Goal: Task Accomplishment & Management: Manage account settings

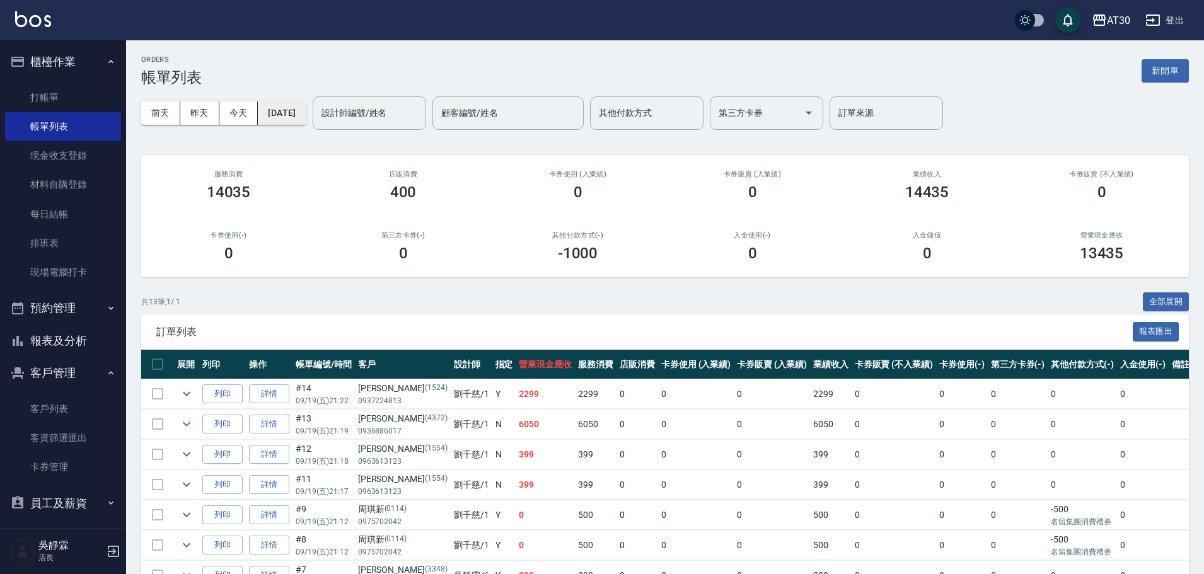
click at [303, 115] on button "[DATE]" at bounding box center [282, 113] width 48 height 23
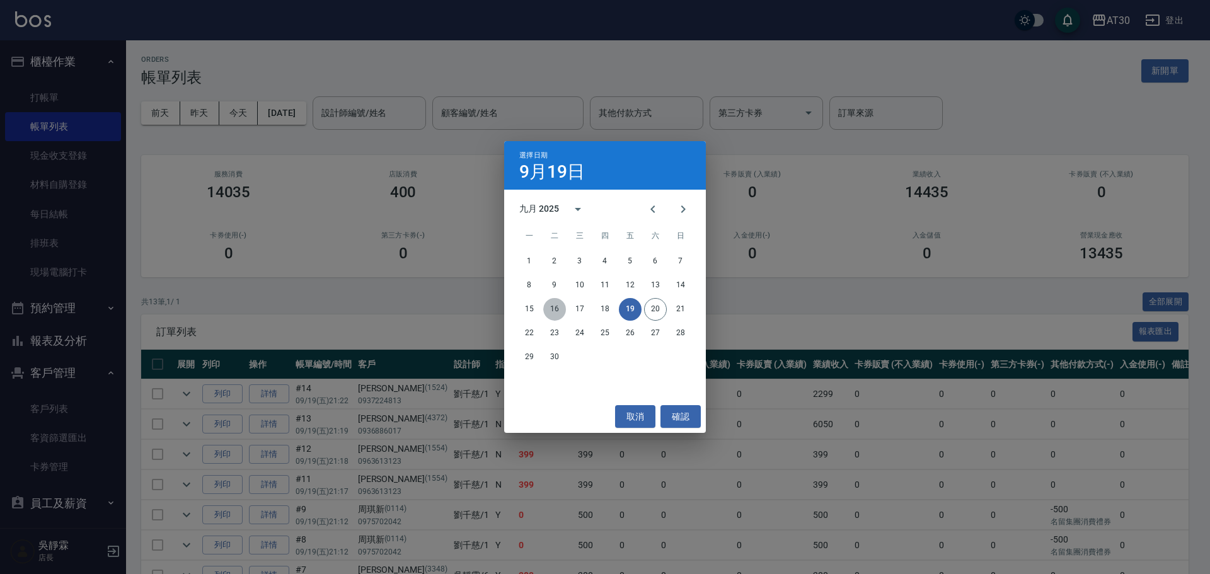
click at [547, 312] on button "16" at bounding box center [554, 309] width 23 height 23
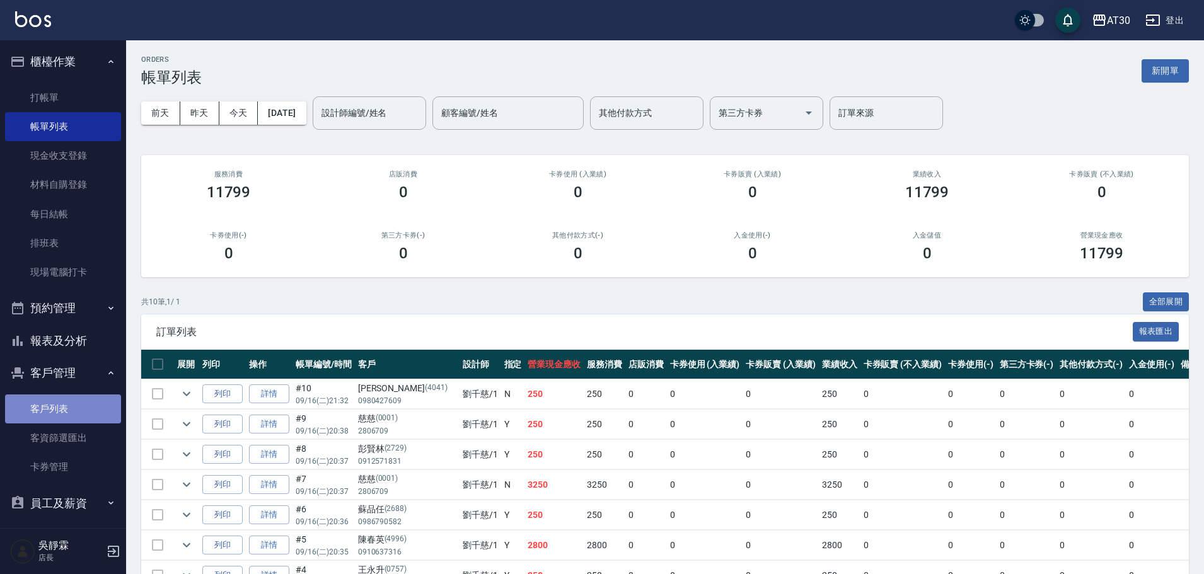
click at [69, 406] on link "客戶列表" at bounding box center [63, 409] width 116 height 29
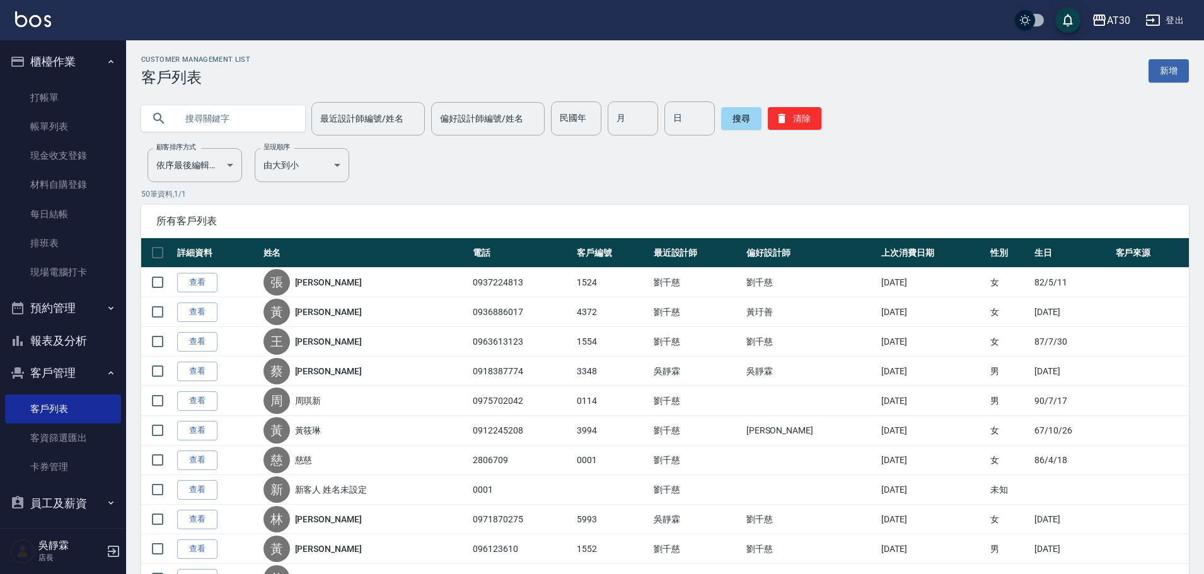
click at [279, 105] on input "text" at bounding box center [236, 119] width 119 height 34
type input "彥銨"
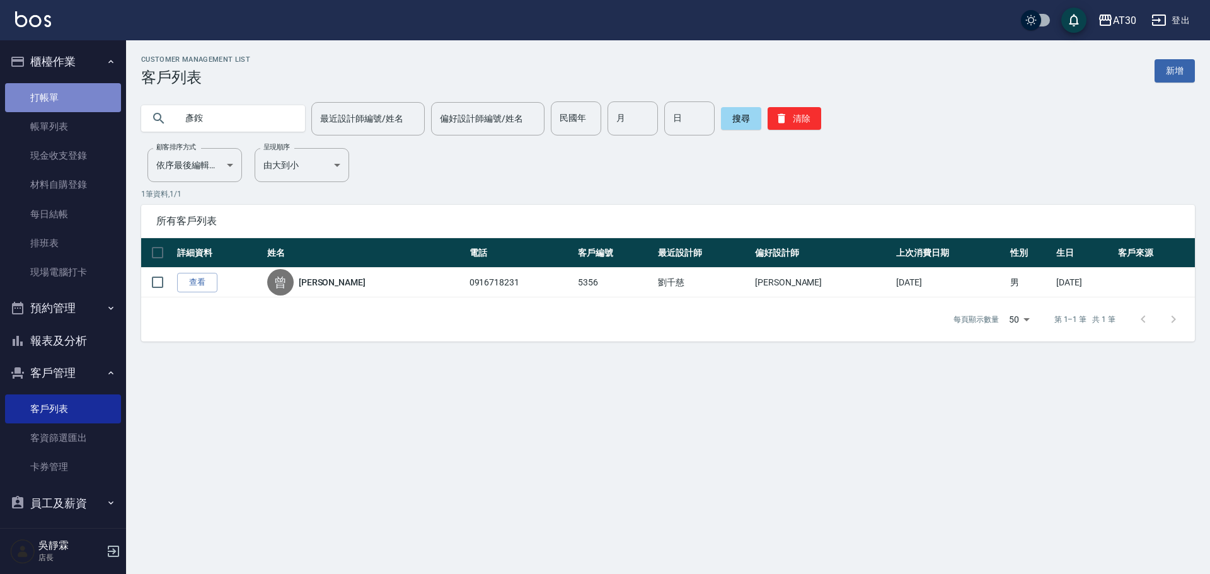
click at [81, 90] on link "打帳單" at bounding box center [63, 97] width 116 height 29
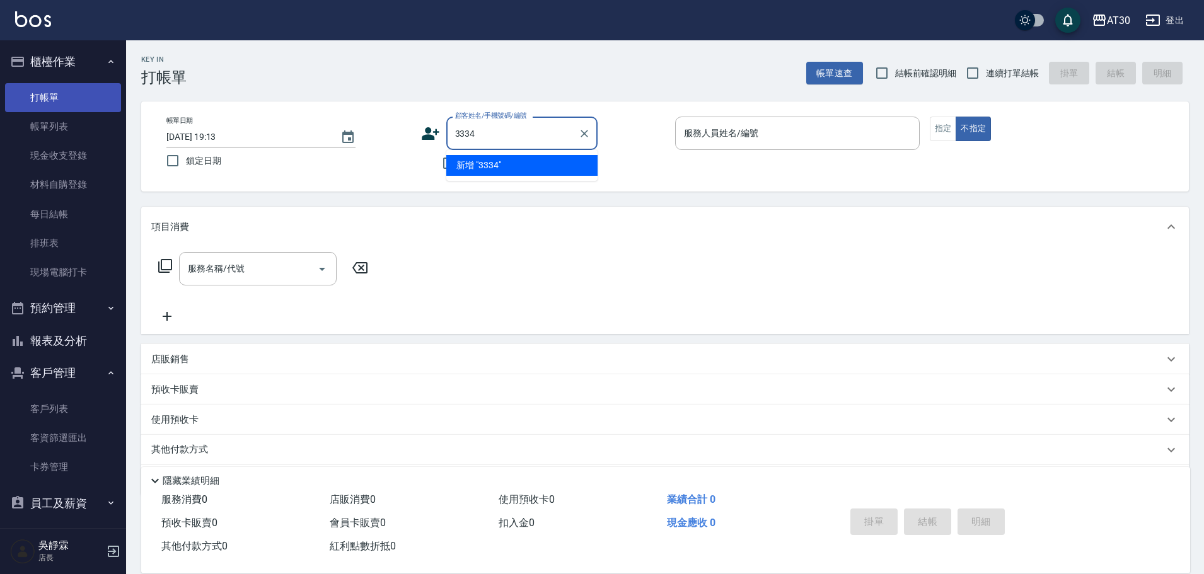
type input "3334"
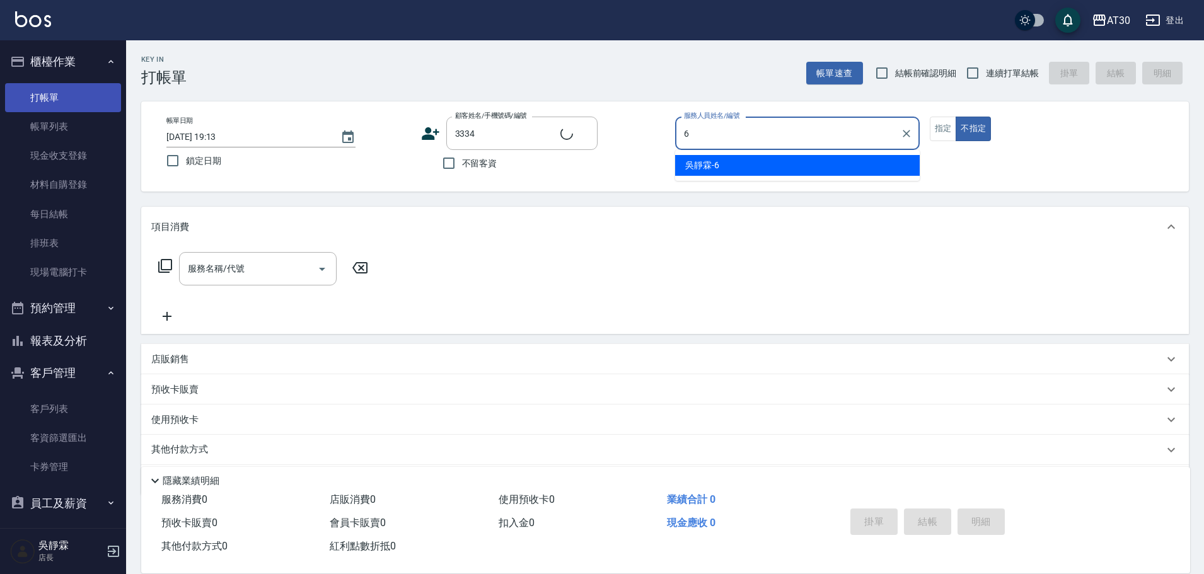
type input "吳靜霖-6"
type button "false"
type input "[PERSON_NAME]/0972729286/3334"
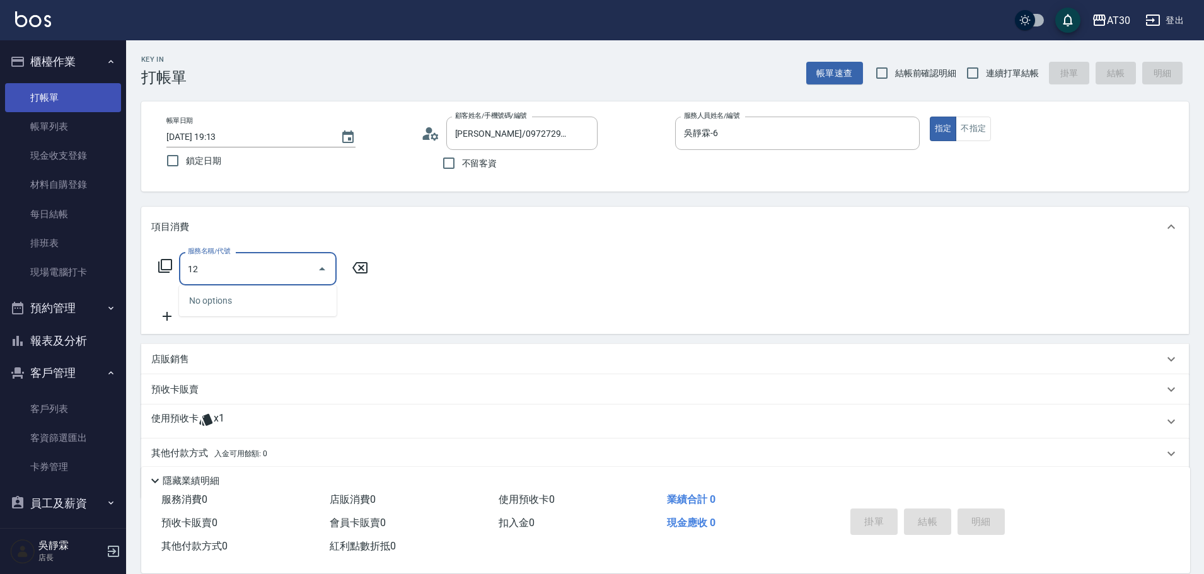
type input "1"
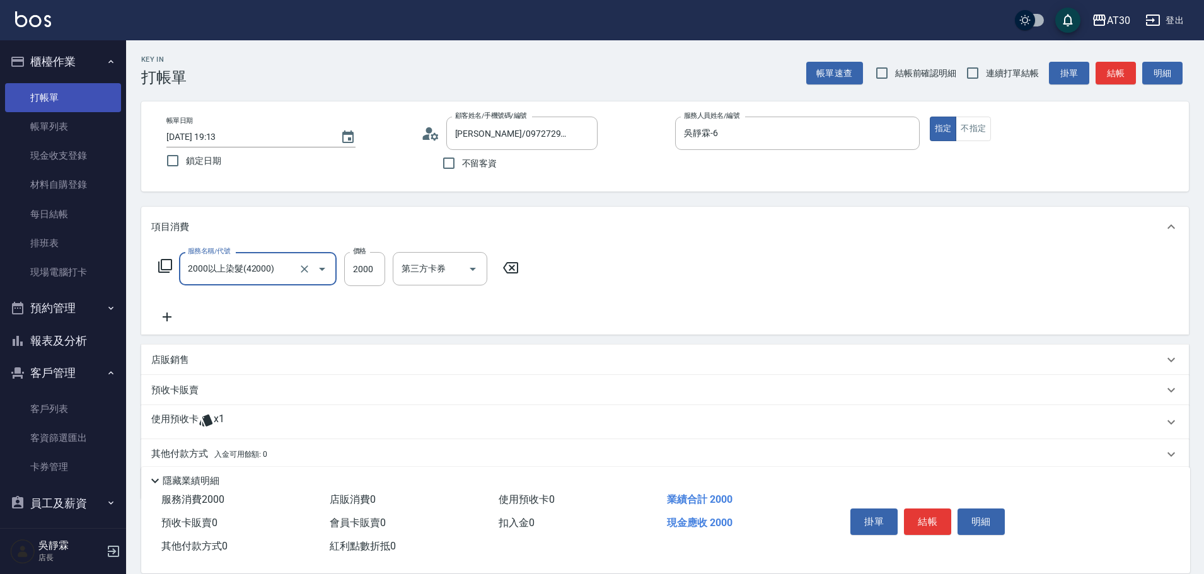
type input "2000以上染髮(42000)"
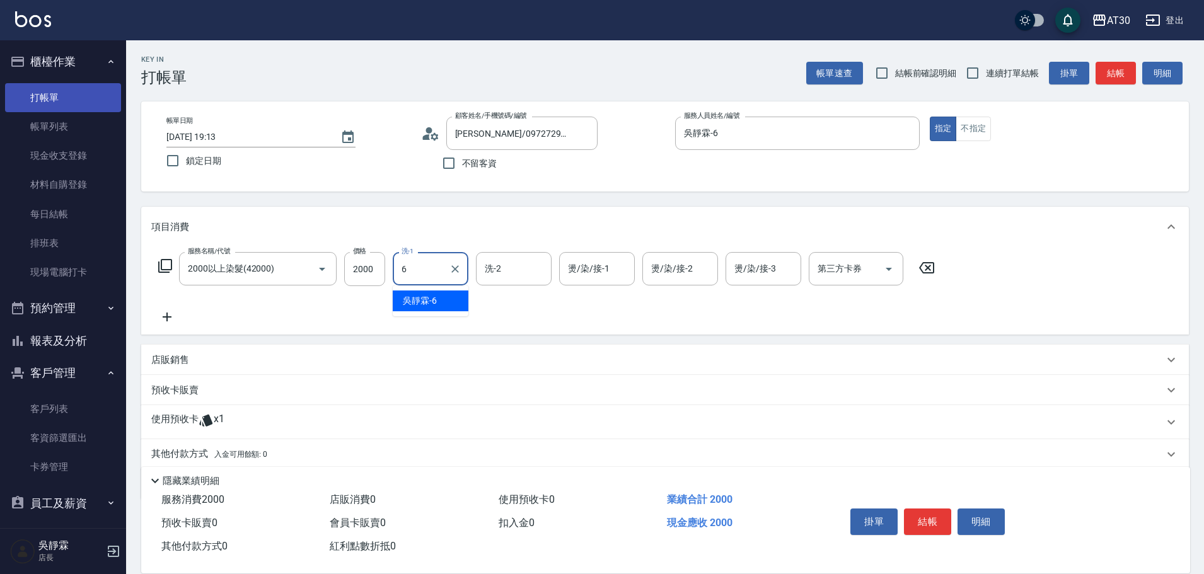
type input "吳靜霖-6"
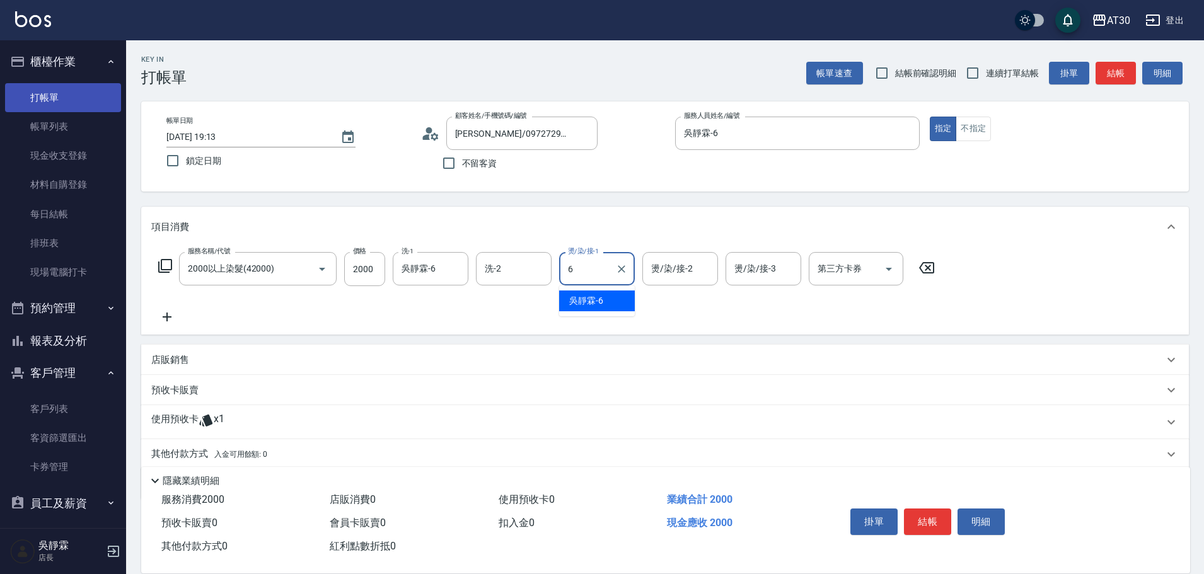
type input "吳靜霖-6"
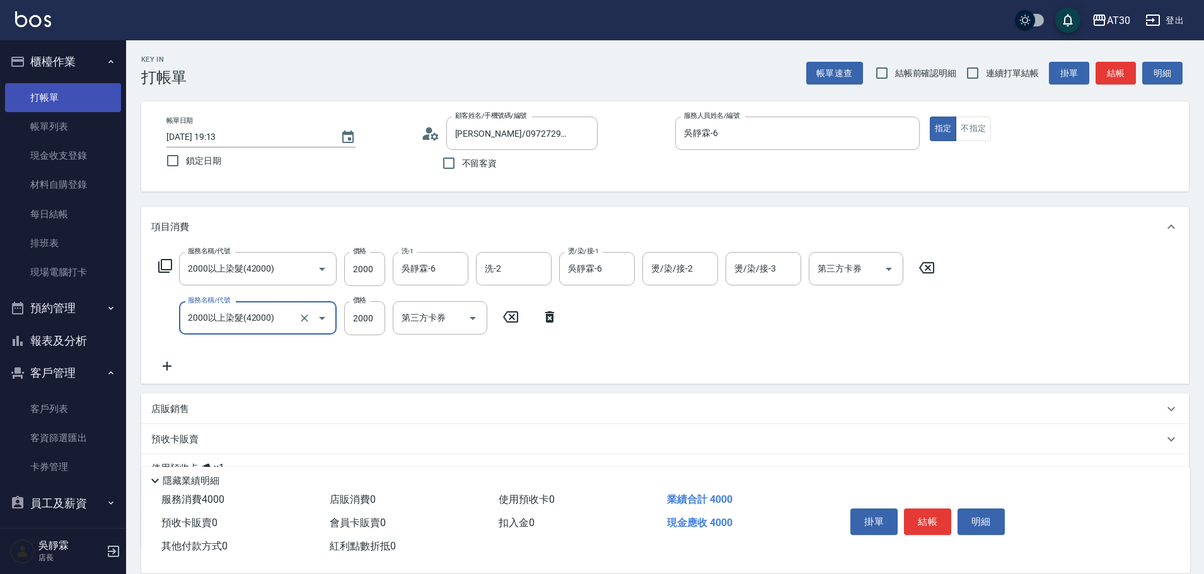
type input "2000以上染髮(42000)"
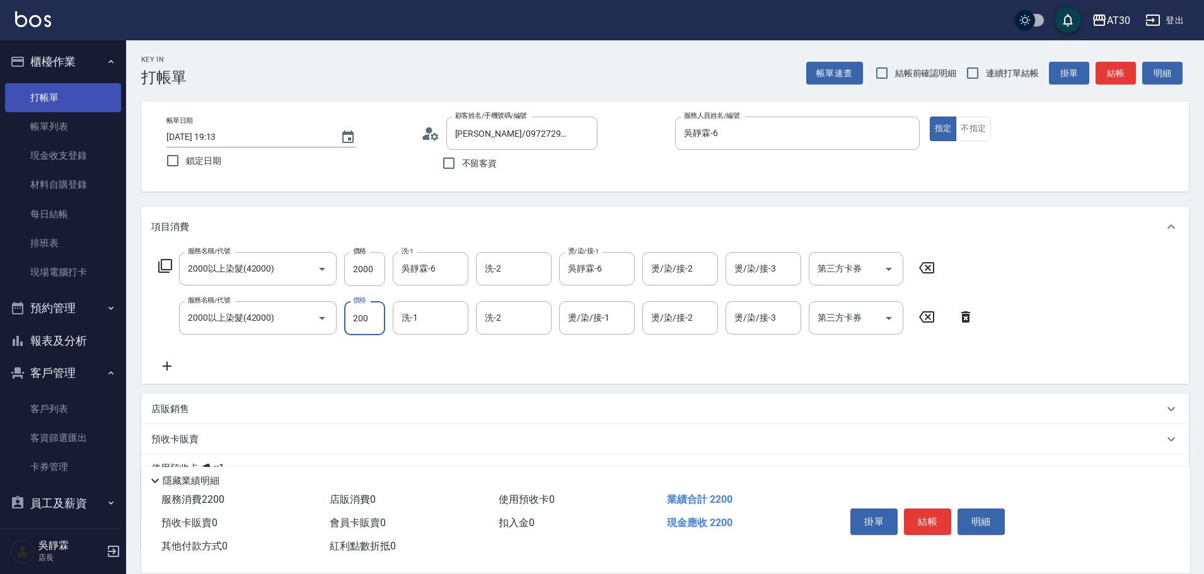
type input "2000"
type input "曾駿育-23"
type input "[PERSON_NAME]1"
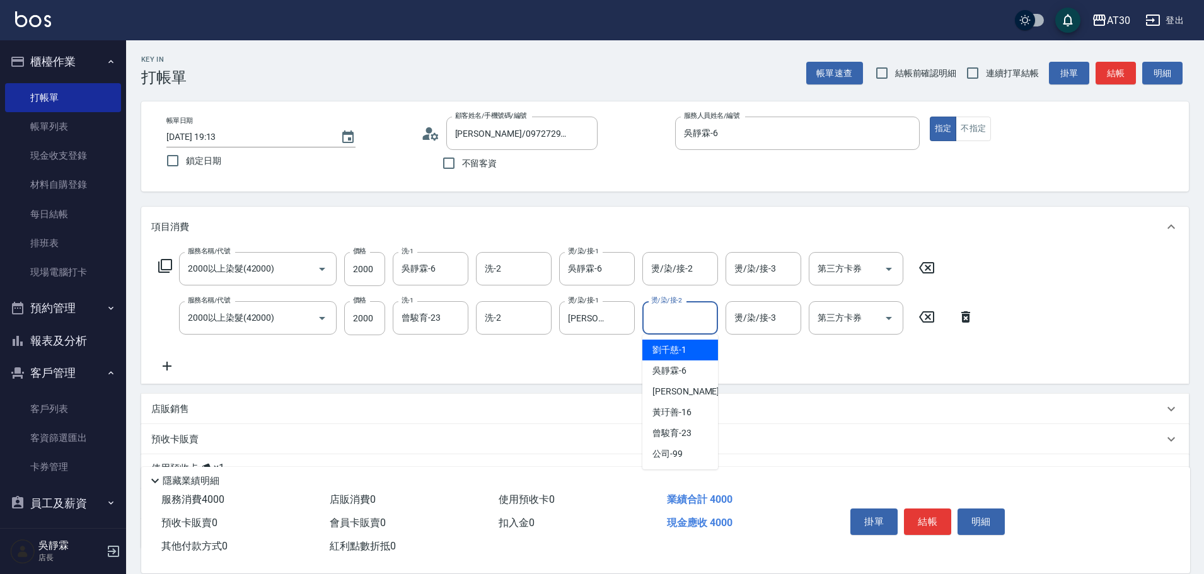
click at [660, 315] on input "燙/染/接-2" at bounding box center [680, 318] width 64 height 22
click at [705, 351] on div "[PERSON_NAME]育 -23" at bounding box center [680, 350] width 76 height 21
click at [449, 265] on icon "Clear" at bounding box center [455, 269] width 13 height 13
type input "曾駿育-23"
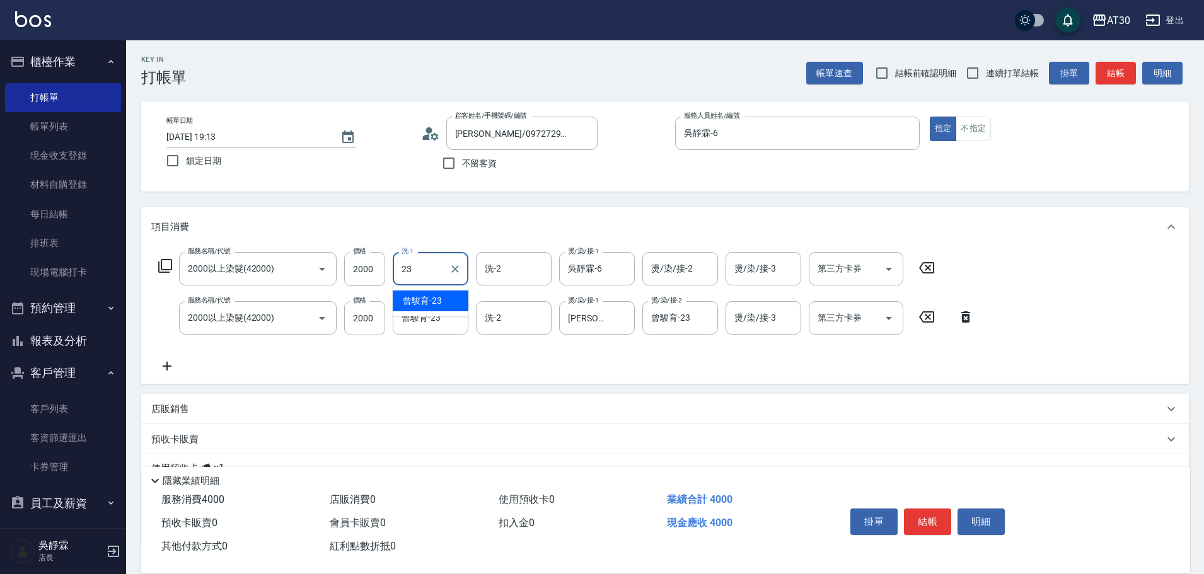
type input "曾駿育-23"
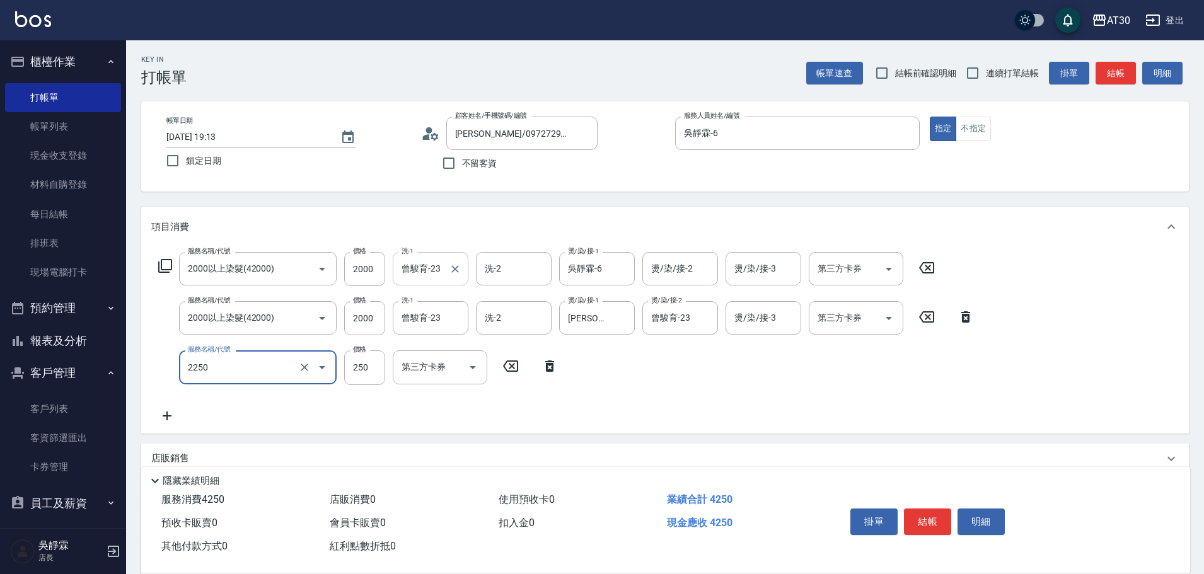
type input "剪髮(2250)"
type input "300"
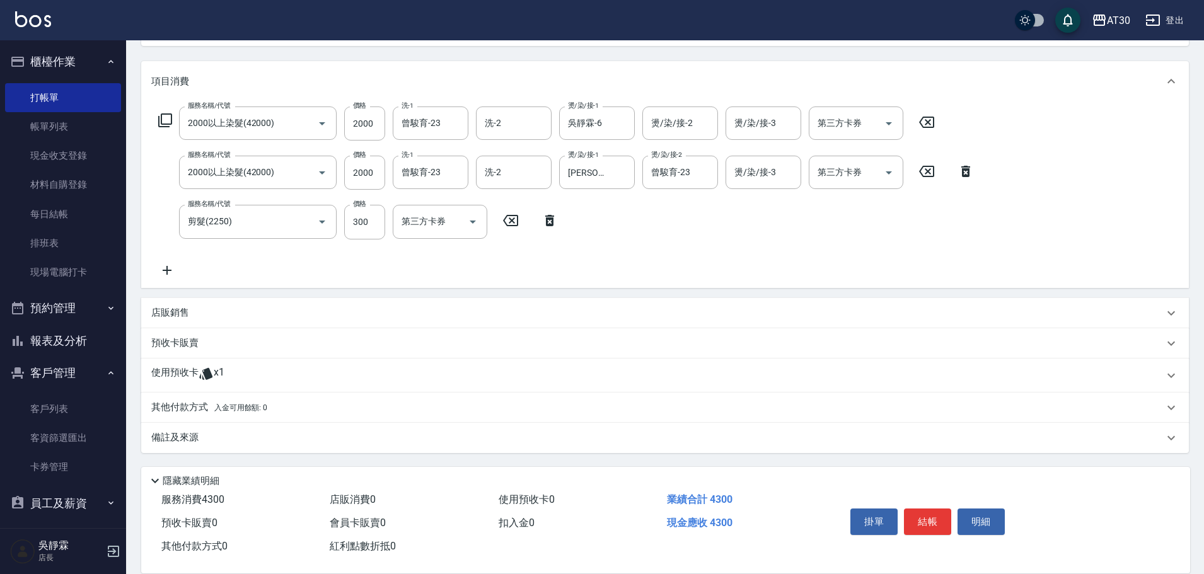
click at [248, 376] on div "使用預收卡 x1" at bounding box center [657, 375] width 1012 height 19
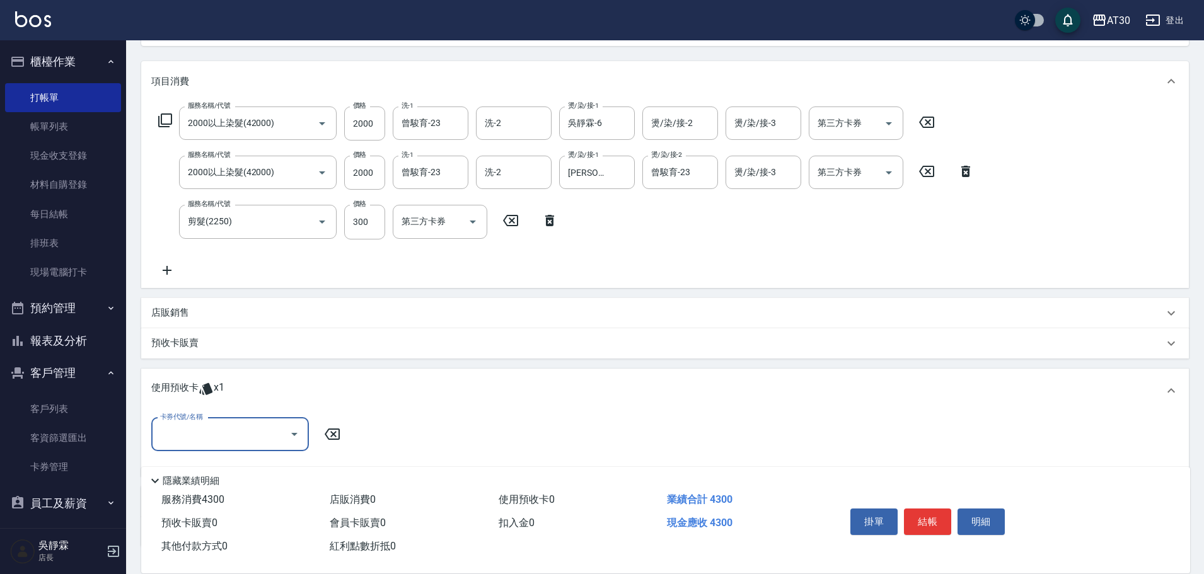
scroll to position [0, 0]
click at [233, 424] on input "卡券代號/名稱" at bounding box center [220, 435] width 127 height 22
click at [226, 461] on div "高蛋白包套4次4500 剩餘1張" at bounding box center [230, 466] width 158 height 21
type input "高蛋白包套4次4500"
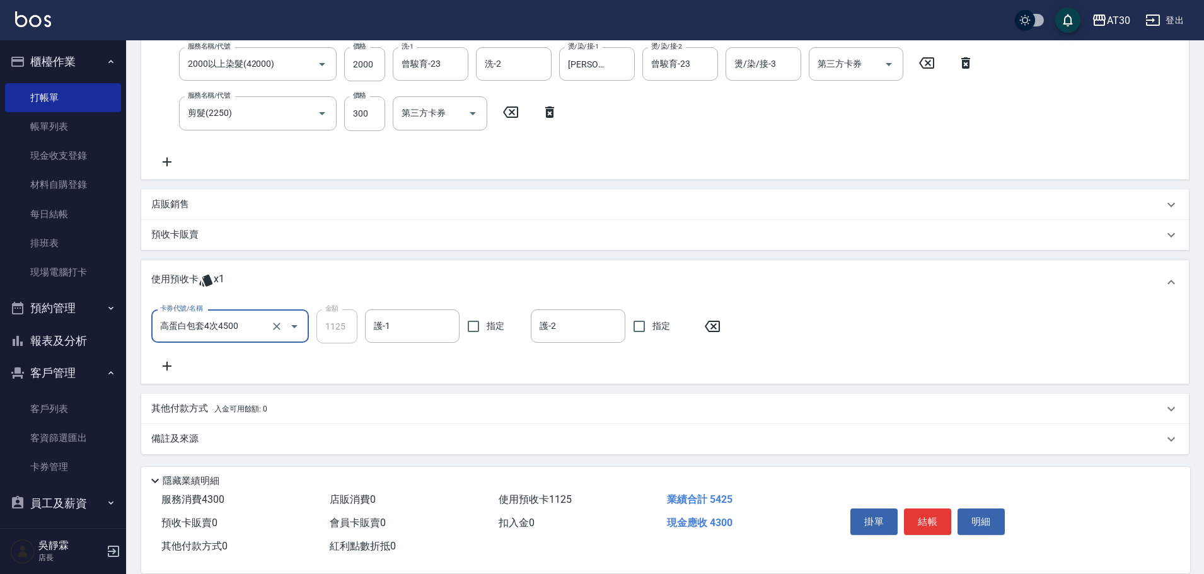
scroll to position [255, 0]
click at [211, 429] on div "備註及來源" at bounding box center [665, 438] width 1048 height 30
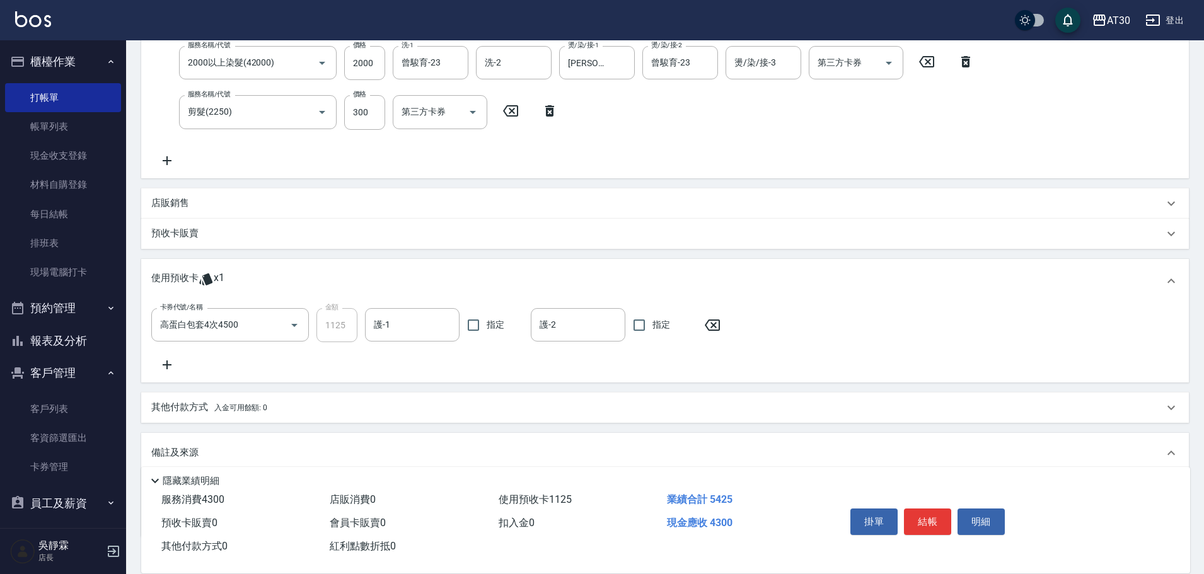
click at [223, 404] on span "入金可用餘額: 0" at bounding box center [241, 407] width 54 height 9
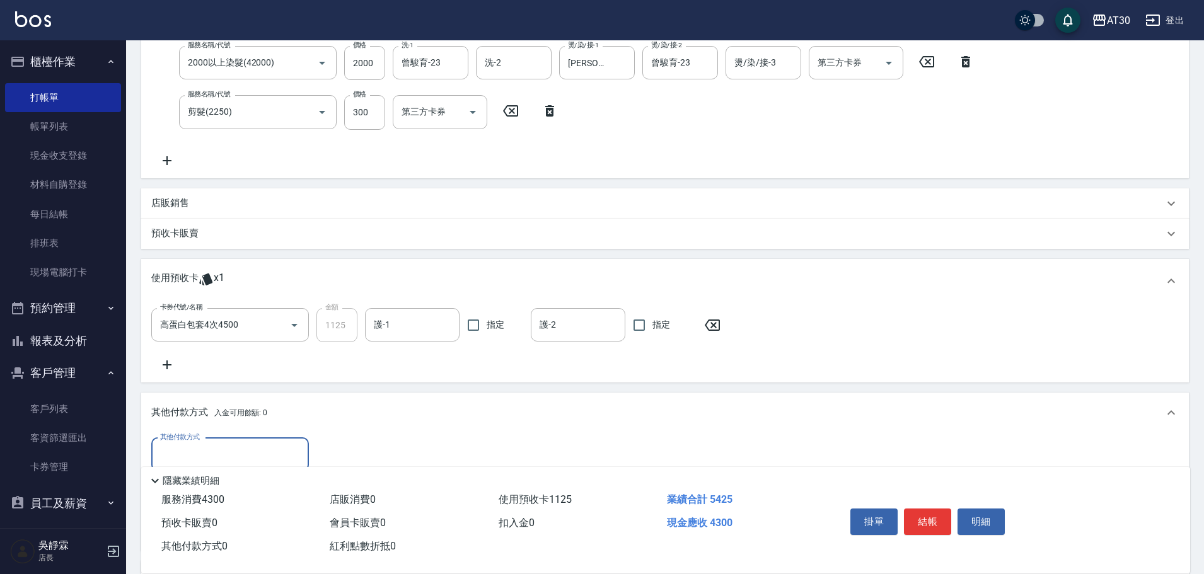
scroll to position [0, 0]
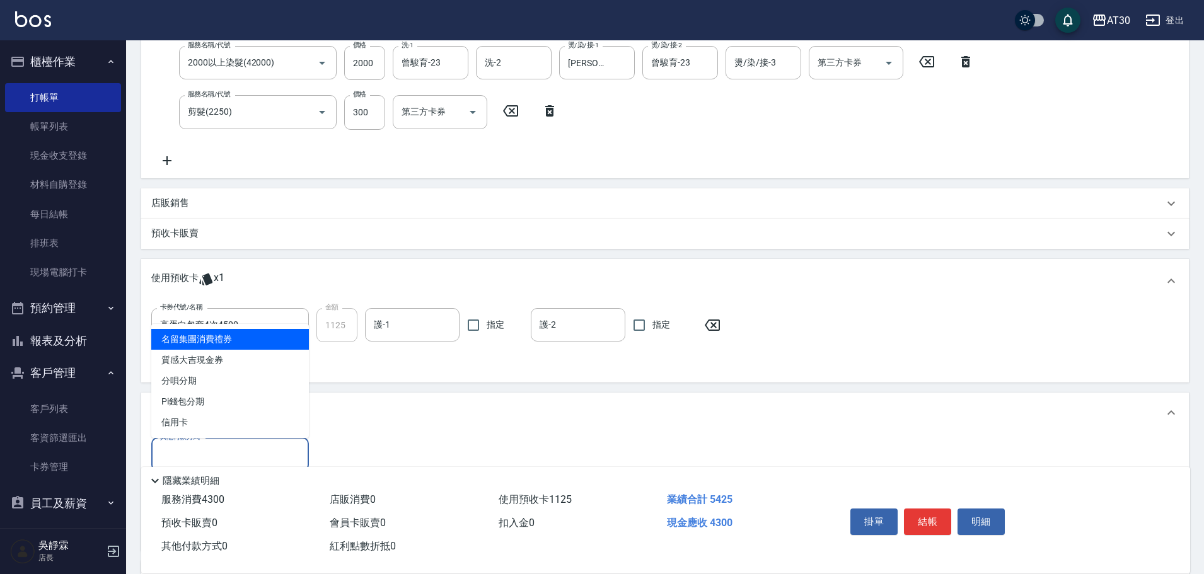
click at [218, 444] on input "其他付款方式" at bounding box center [230, 455] width 146 height 22
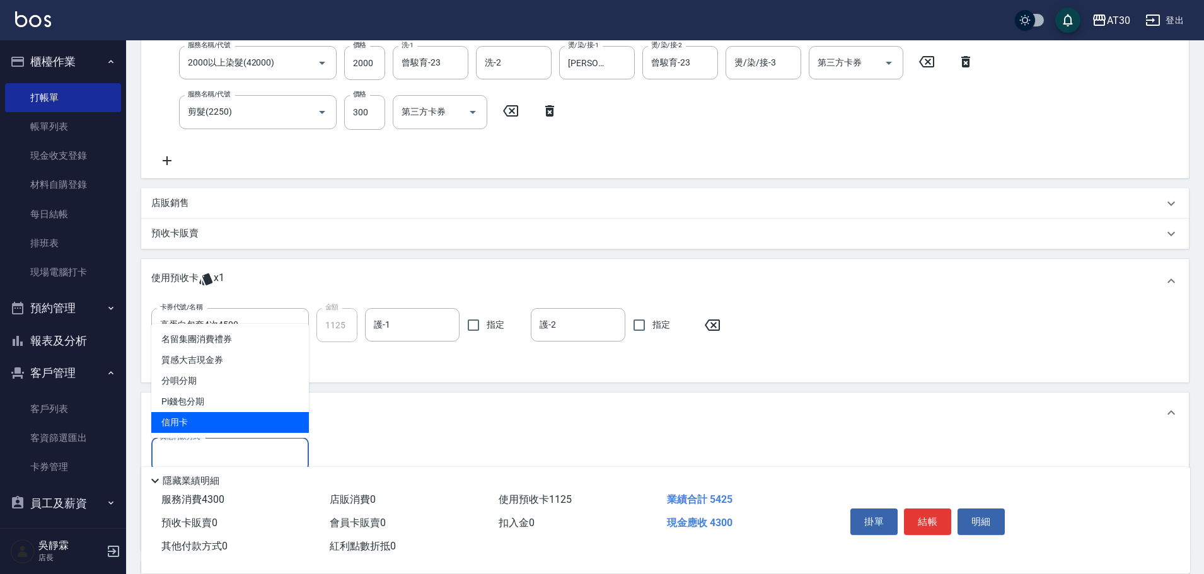
click at [215, 421] on span "信用卡" at bounding box center [230, 422] width 158 height 21
type input "信用卡"
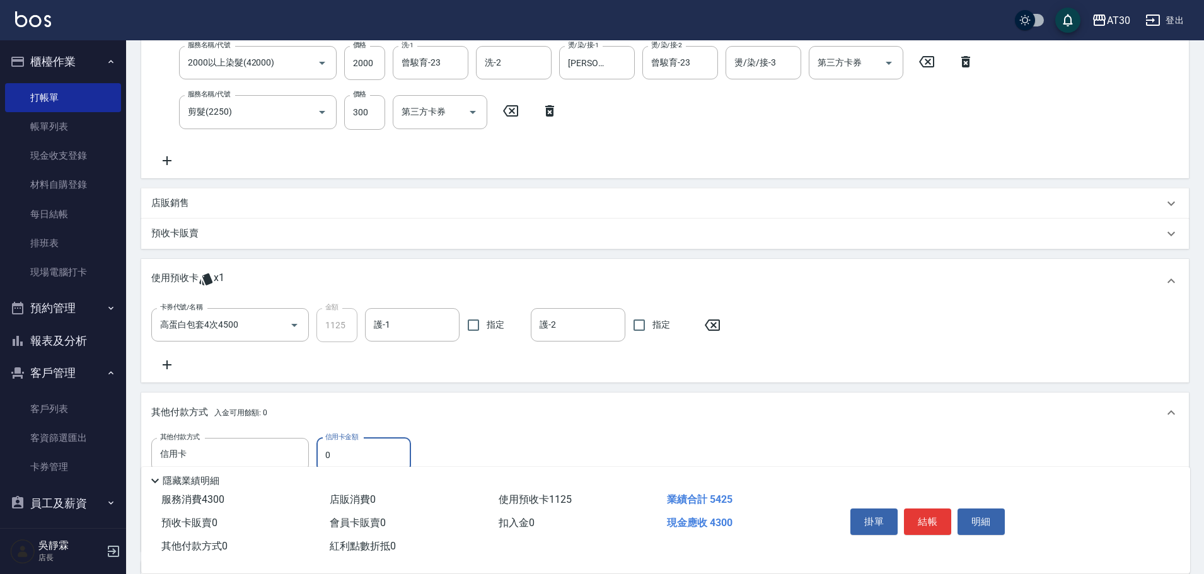
drag, startPoint x: 344, startPoint y: 458, endPoint x: 298, endPoint y: 467, distance: 47.0
click at [302, 465] on div "Key In 打帳單 帳單速查 結帳前確認明細 連續打單結帳 掛單 結帳 明細 帳單日期 [DATE] 19:13 鎖定日期 顧客姓名/手機號碼/編號 [PE…" at bounding box center [665, 286] width 1078 height 1002
click at [454, 324] on div "護-1" at bounding box center [412, 324] width 95 height 33
type input "4300"
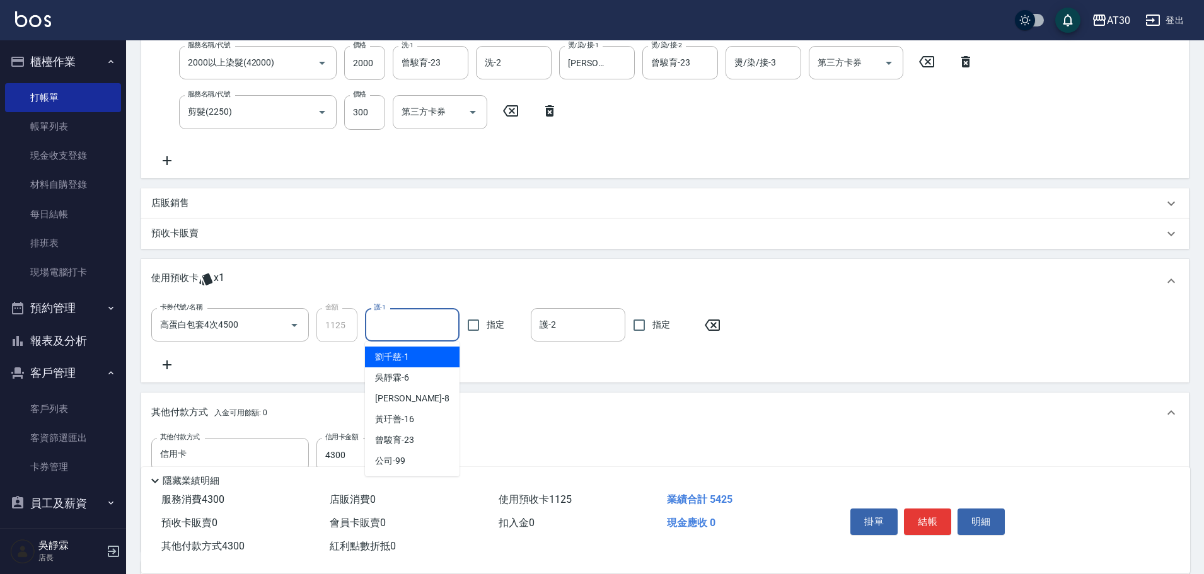
type input "3"
click at [426, 354] on div "吳靜霖 -6" at bounding box center [412, 357] width 95 height 21
type input "吳靜霖-6"
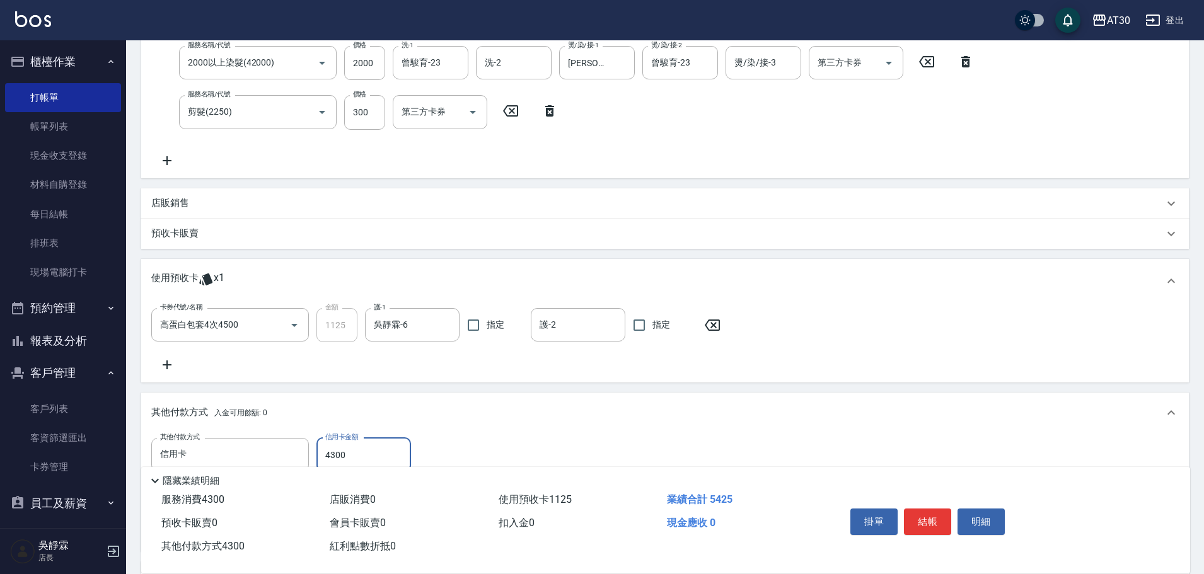
drag, startPoint x: 376, startPoint y: 444, endPoint x: 299, endPoint y: 467, distance: 80.4
click at [299, 467] on div "Key In 打帳單 帳單速查 結帳前確認明細 連續打單結帳 掛單 結帳 明細 帳單日期 [DATE] 19:13 鎖定日期 顧客姓名/手機號碼/編號 [PE…" at bounding box center [665, 286] width 1078 height 1002
click at [936, 509] on button "結帳" at bounding box center [927, 522] width 47 height 26
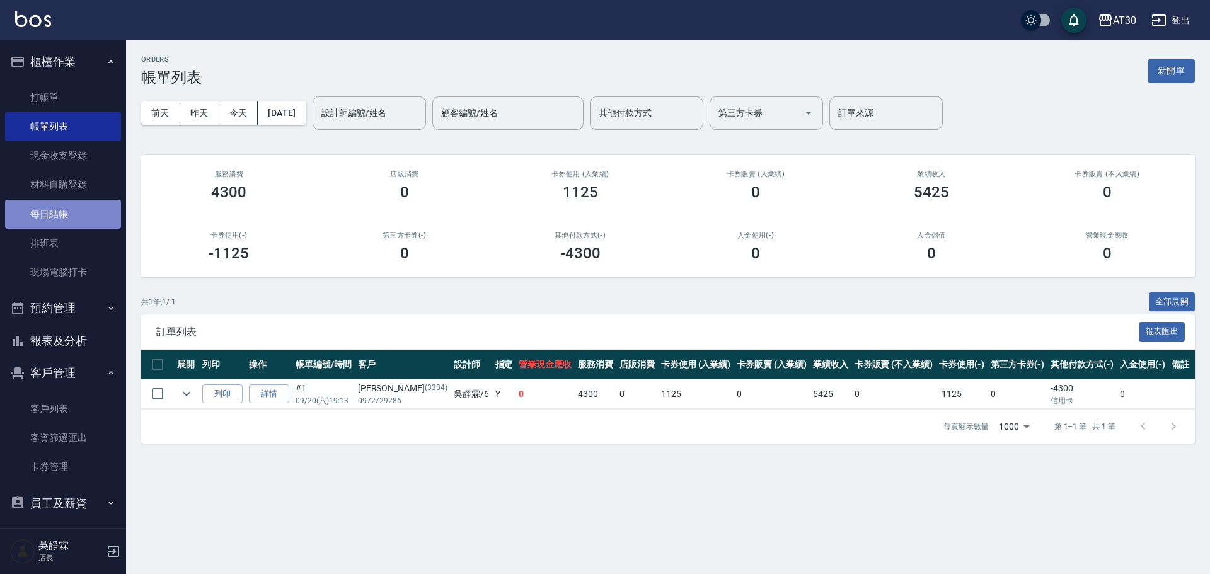
click at [63, 200] on link "每日結帳" at bounding box center [63, 214] width 116 height 29
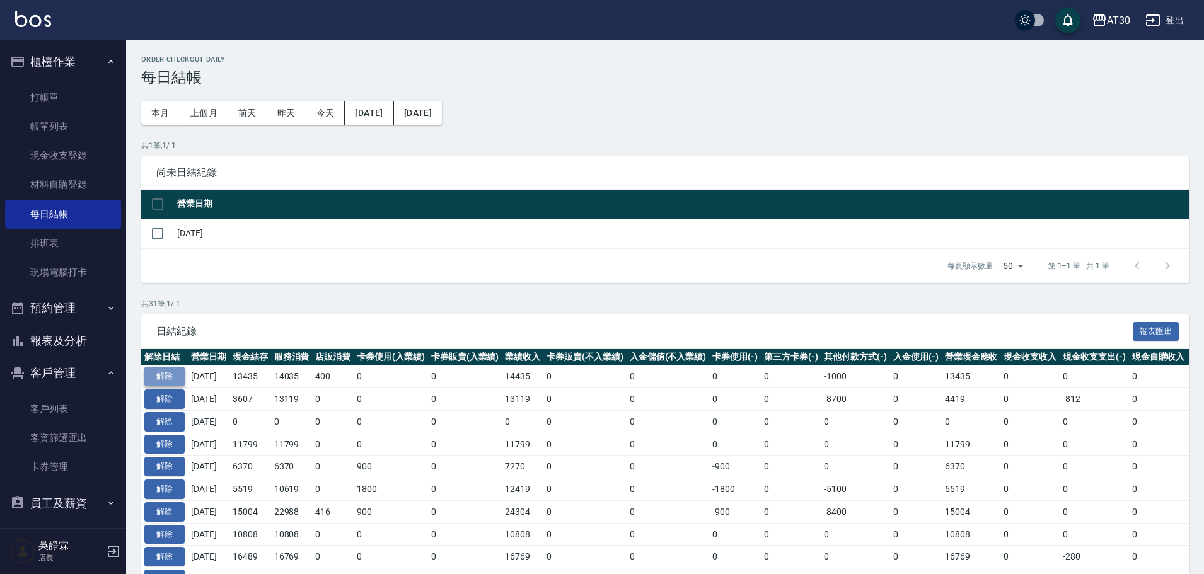
click at [178, 375] on button "解除" at bounding box center [164, 377] width 40 height 20
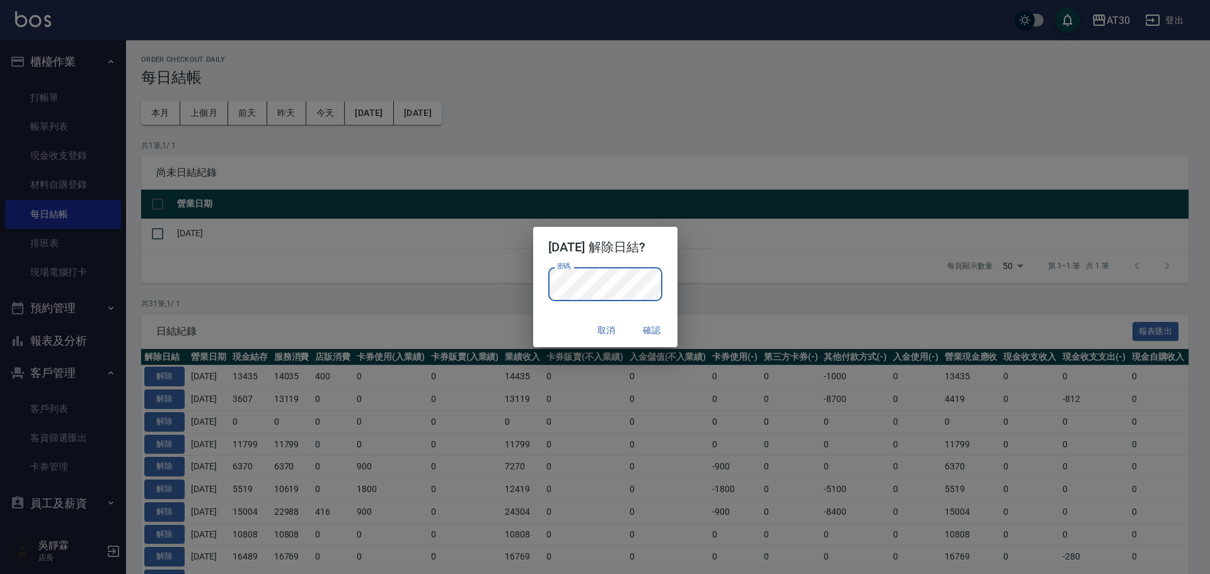
click at [663, 279] on p "密碼 密碼" at bounding box center [605, 284] width 114 height 34
click at [664, 325] on button "確認" at bounding box center [652, 330] width 40 height 23
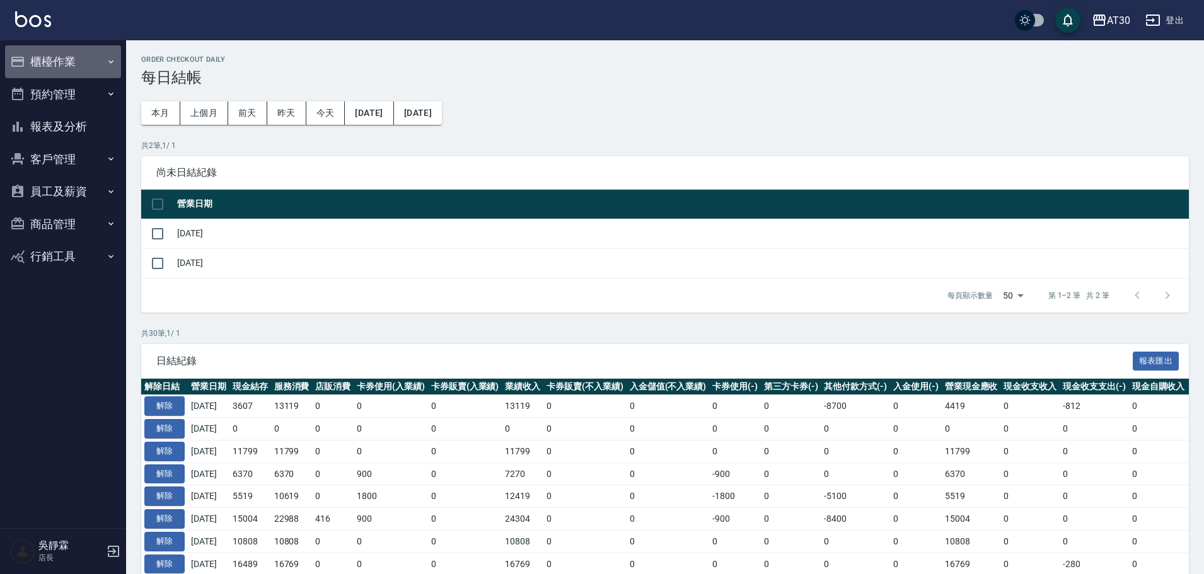
click at [67, 62] on button "櫃檯作業" at bounding box center [63, 61] width 116 height 33
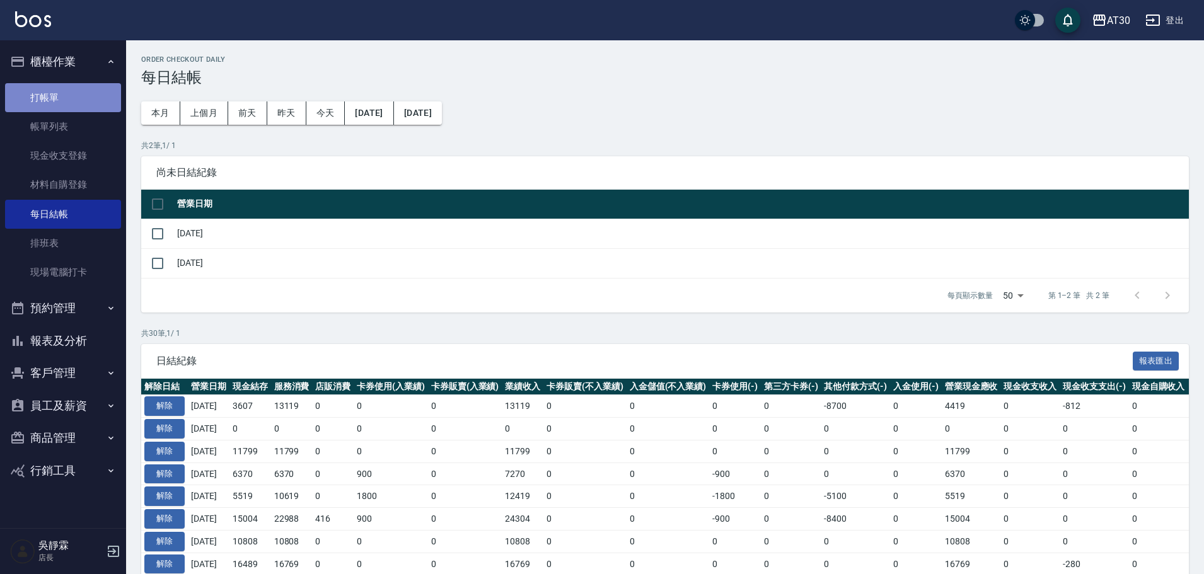
click at [74, 104] on link "打帳單" at bounding box center [63, 97] width 116 height 29
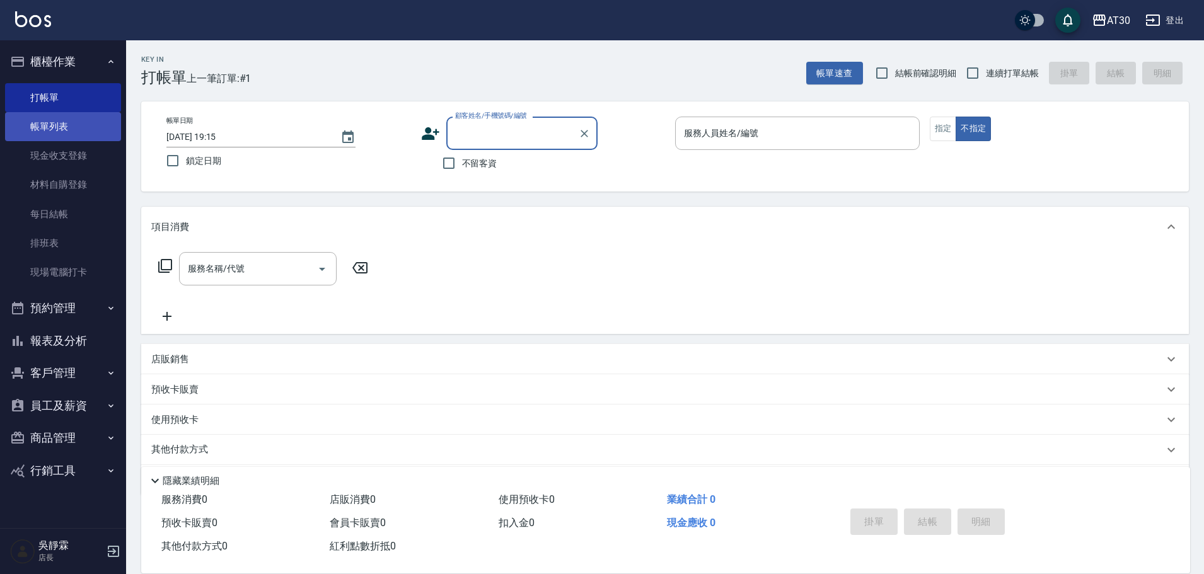
click at [110, 127] on link "帳單列表" at bounding box center [63, 126] width 116 height 29
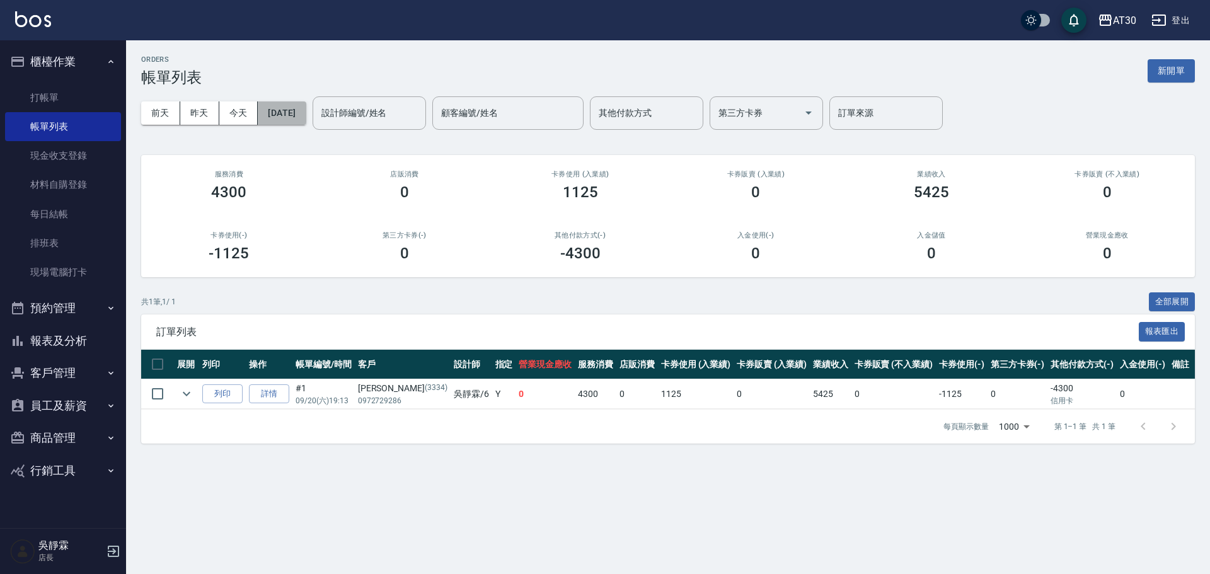
click at [280, 115] on button "[DATE]" at bounding box center [282, 113] width 48 height 23
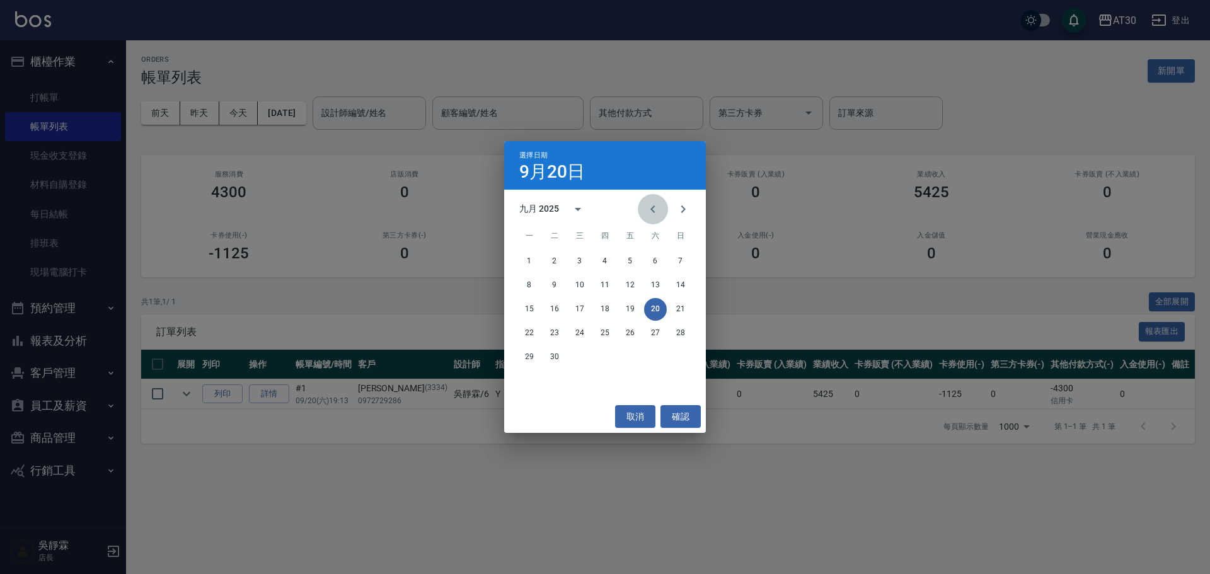
click at [649, 207] on icon "Previous month" at bounding box center [653, 209] width 15 height 15
click at [676, 211] on icon "Next month" at bounding box center [683, 209] width 15 height 15
click at [636, 310] on button "19" at bounding box center [630, 309] width 23 height 23
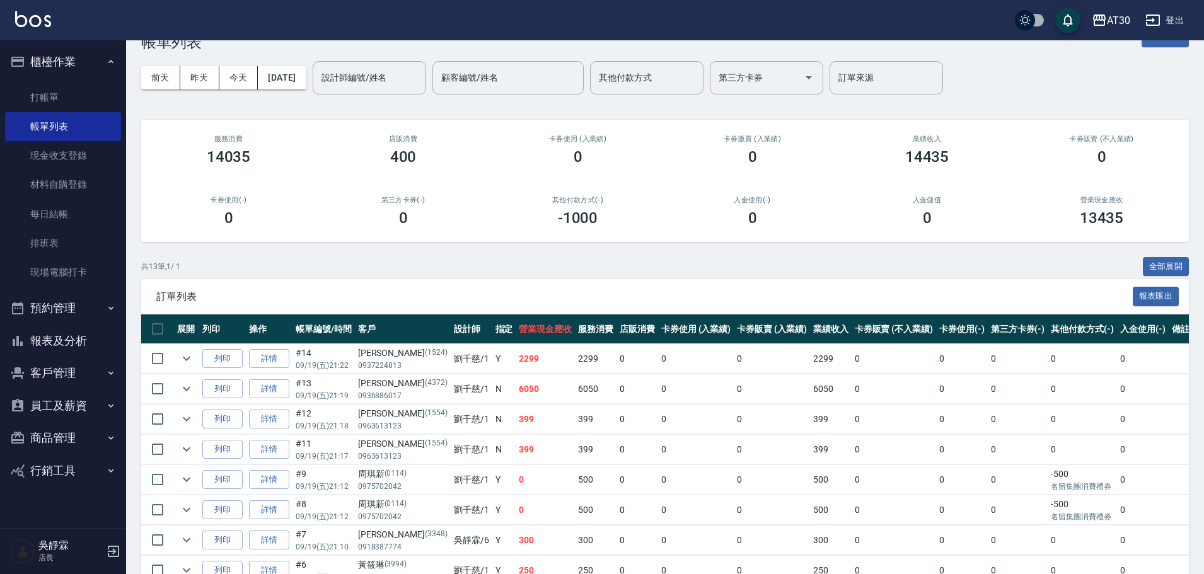
scroll to position [38, 0]
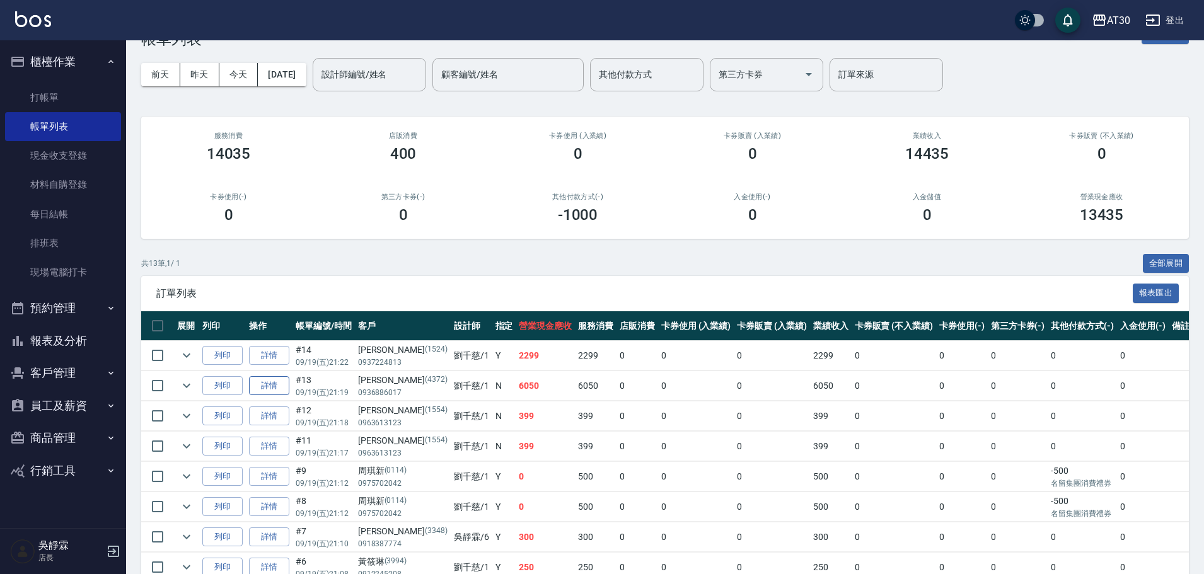
click at [267, 386] on link "詳情" at bounding box center [269, 386] width 40 height 20
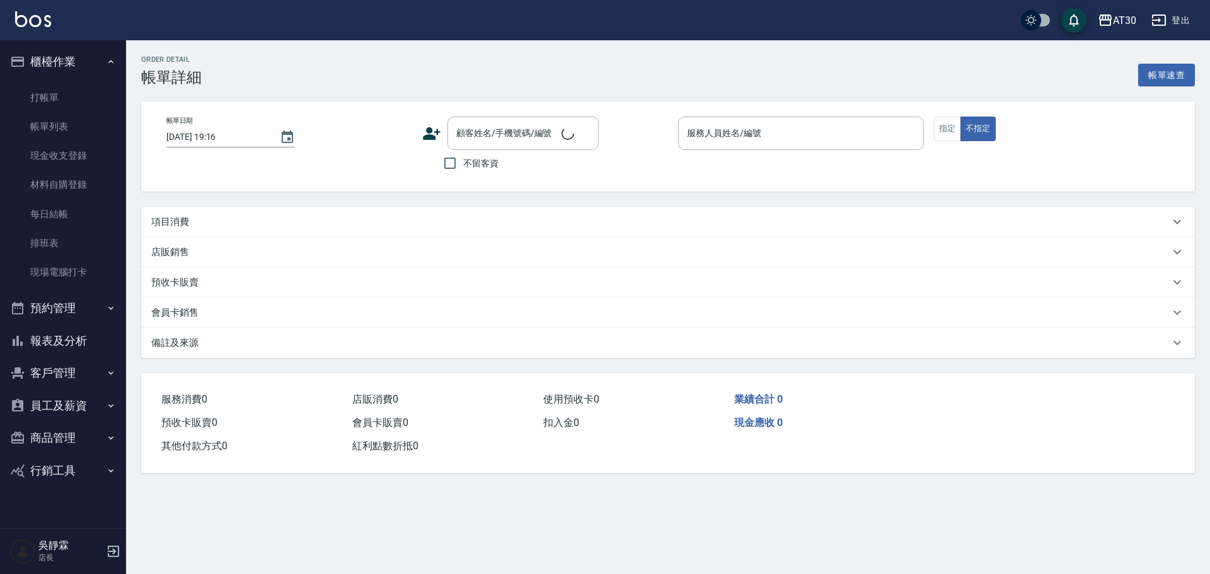
type input "2025/09/19 21:19"
type input "[PERSON_NAME]1"
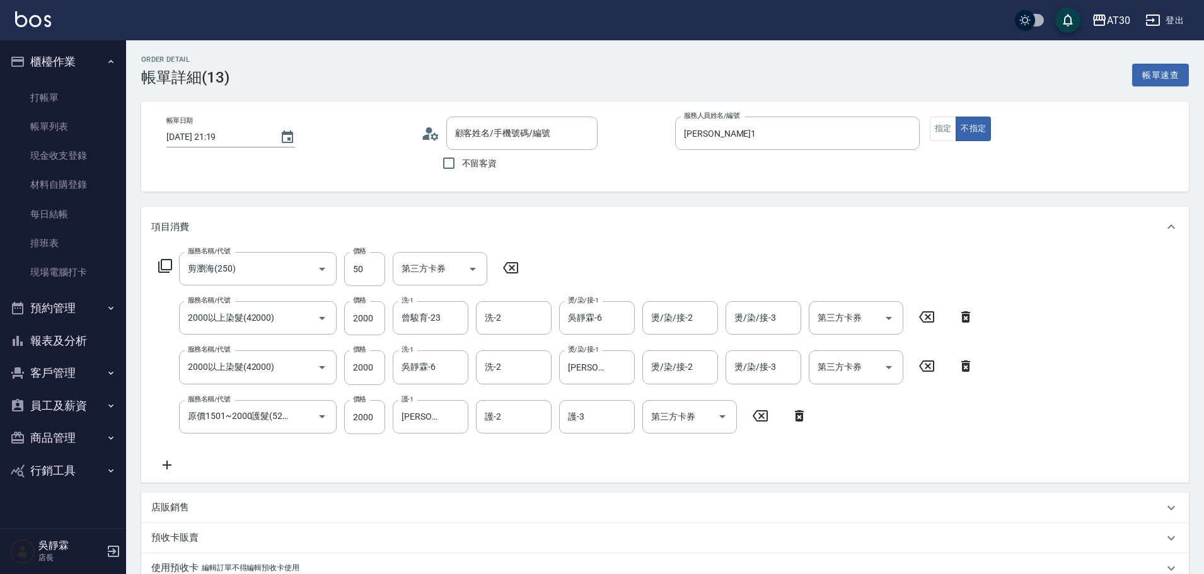
type input "剪瀏海(250)"
type input "2000以上染髮(42000)"
type input "原價1501~2000護髮(52000)"
type input "黃珮萱/0936886017/4372"
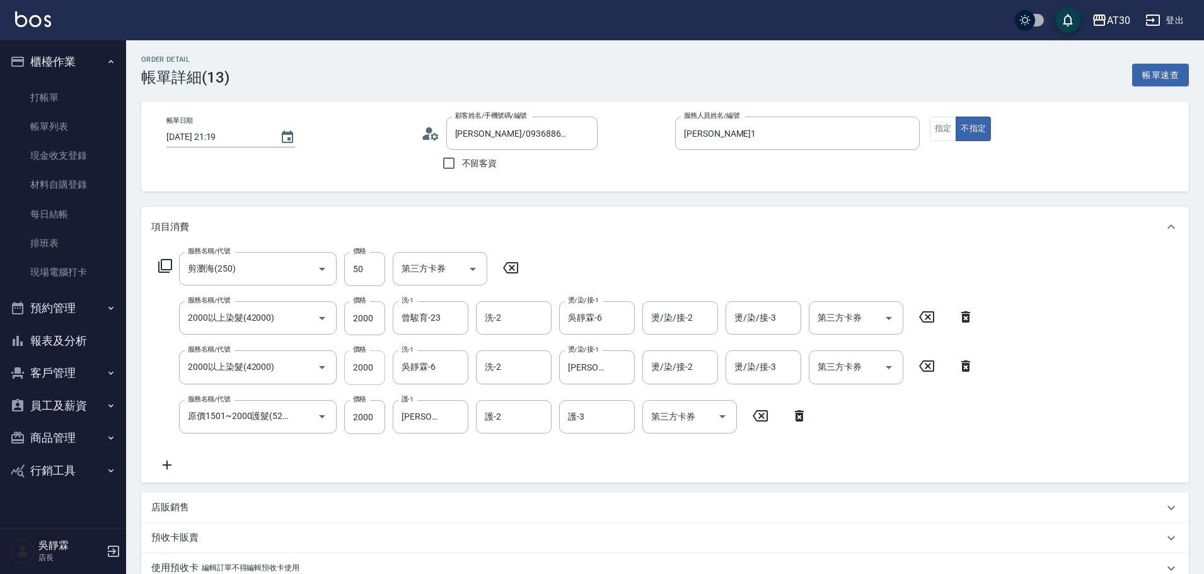
click at [380, 367] on input "2000" at bounding box center [364, 368] width 41 height 34
type input "2500"
drag, startPoint x: 1153, startPoint y: 371, endPoint x: 1163, endPoint y: 369, distance: 9.6
click at [1153, 371] on div "服務名稱/代號 剪瀏海(250) 服務名稱/代號 價格 50 價格 第三方卡券 第三方卡券 服務名稱/代號 2000以上染髮(42000) 服務名稱/代號 價…" at bounding box center [665, 365] width 1048 height 236
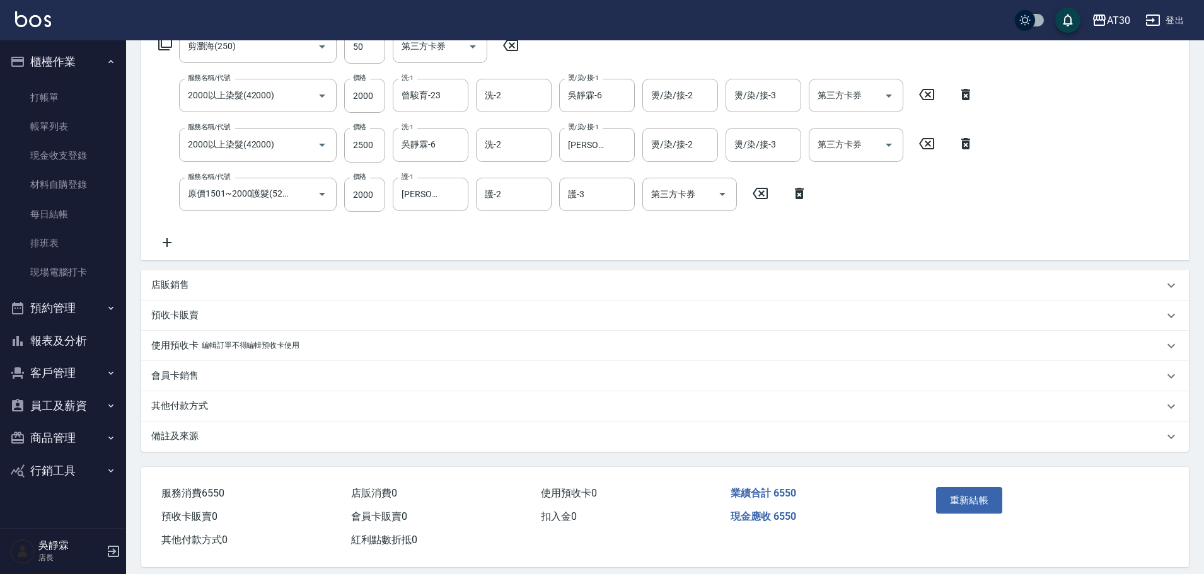
scroll to position [236, 0]
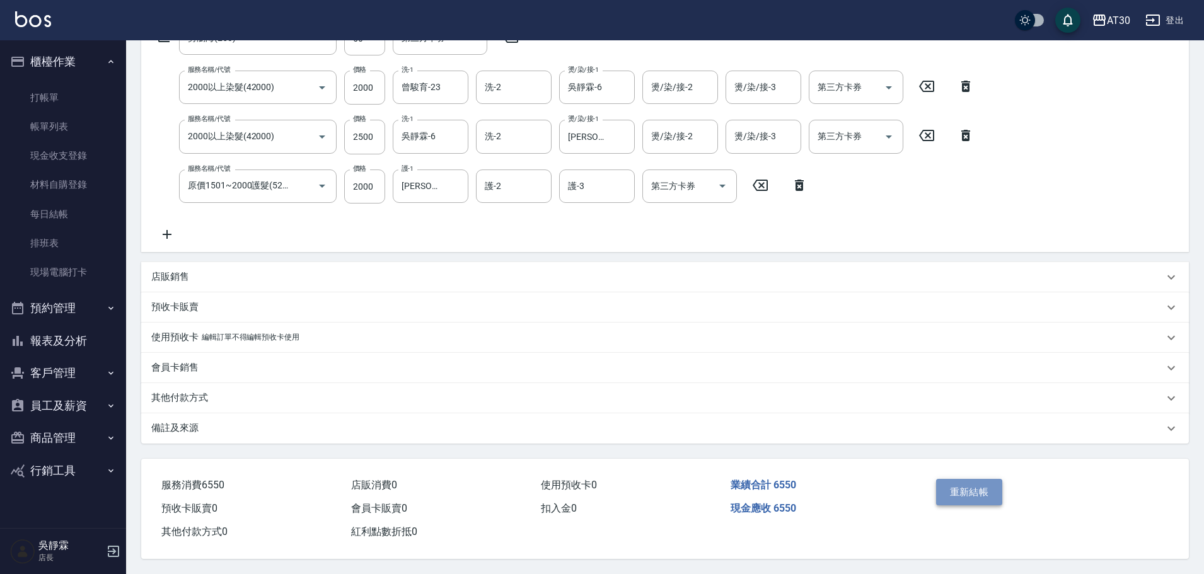
click at [979, 484] on button "重新結帳" at bounding box center [969, 492] width 67 height 26
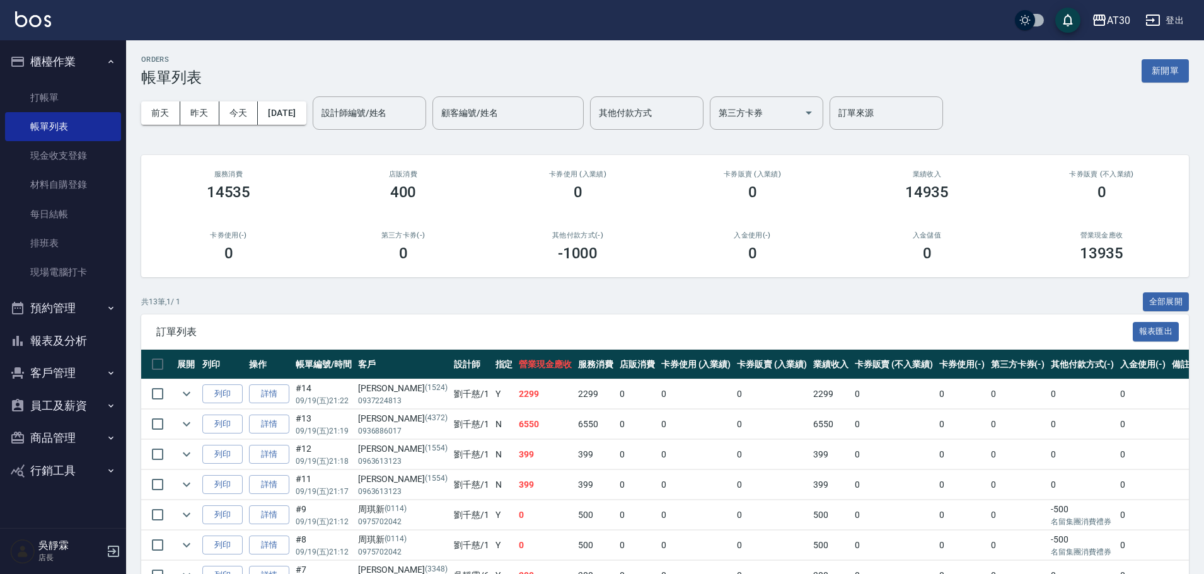
click at [69, 378] on button "客戶管理" at bounding box center [63, 373] width 116 height 33
click at [73, 409] on link "客戶列表" at bounding box center [63, 409] width 116 height 29
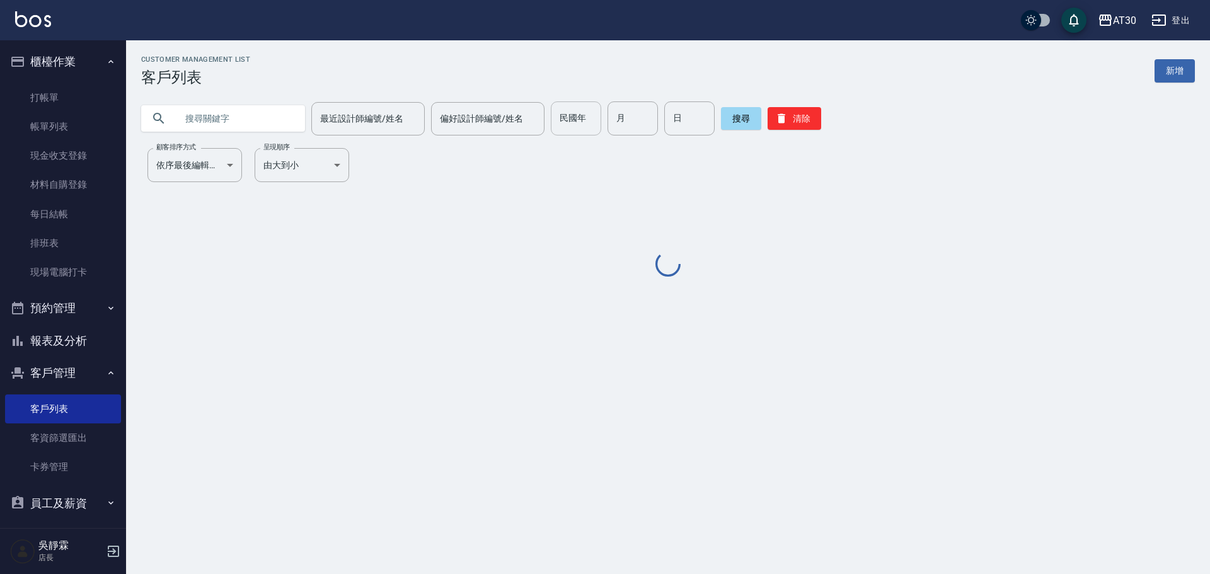
click at [559, 129] on input "民國年" at bounding box center [576, 119] width 50 height 34
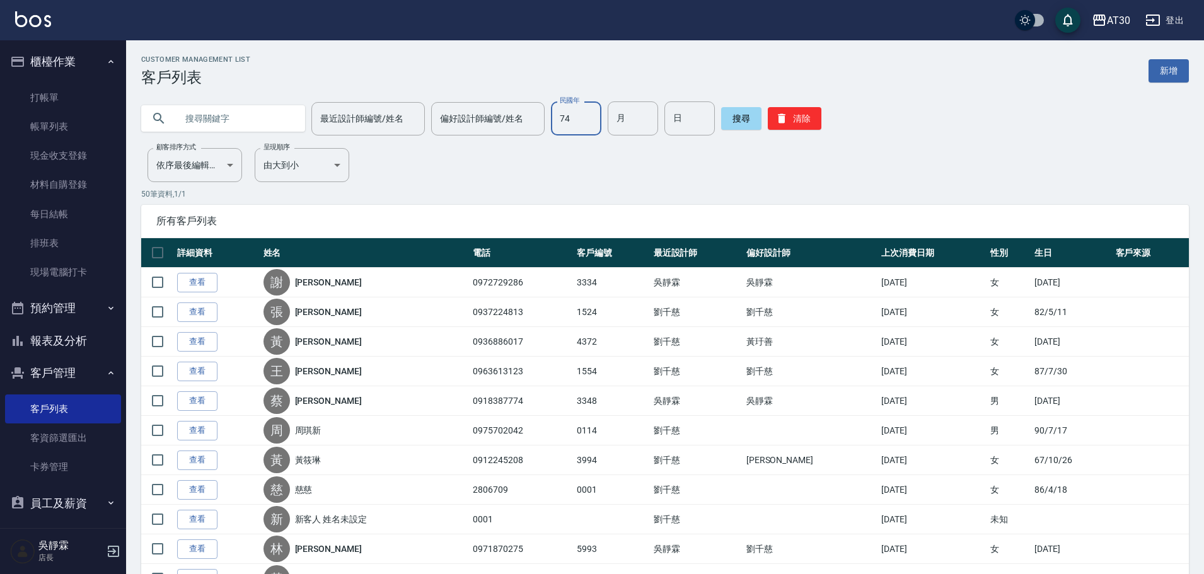
type input "74"
type input "05"
type input "17"
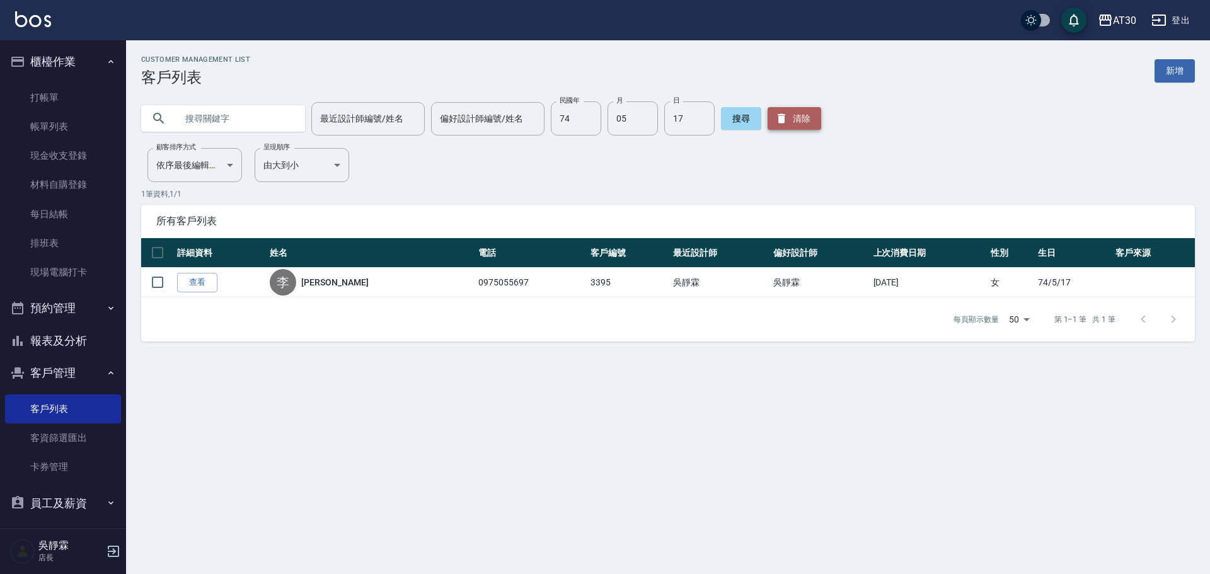
click at [800, 122] on button "清除" at bounding box center [795, 118] width 54 height 23
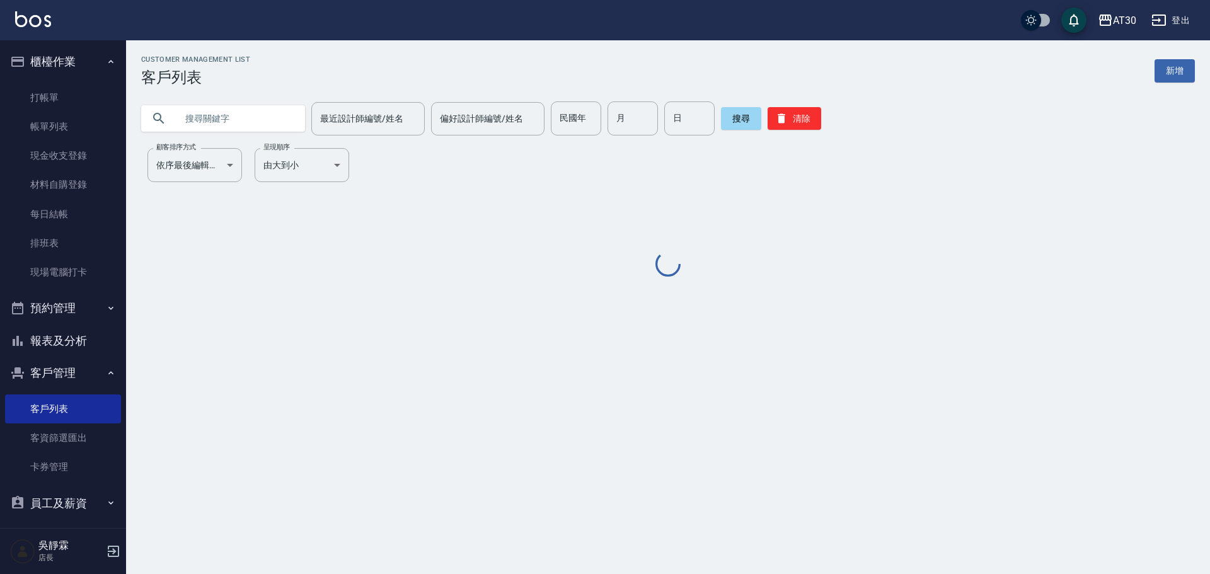
click at [555, 122] on div "民國年 民國年" at bounding box center [576, 119] width 50 height 34
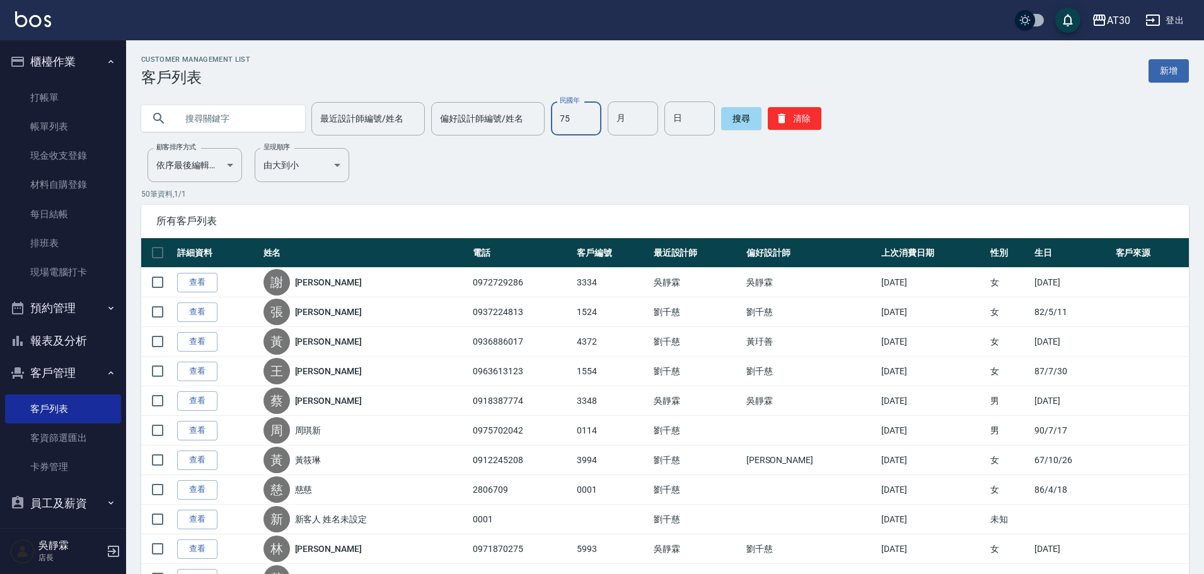
type input "75"
type input "05"
type input "015"
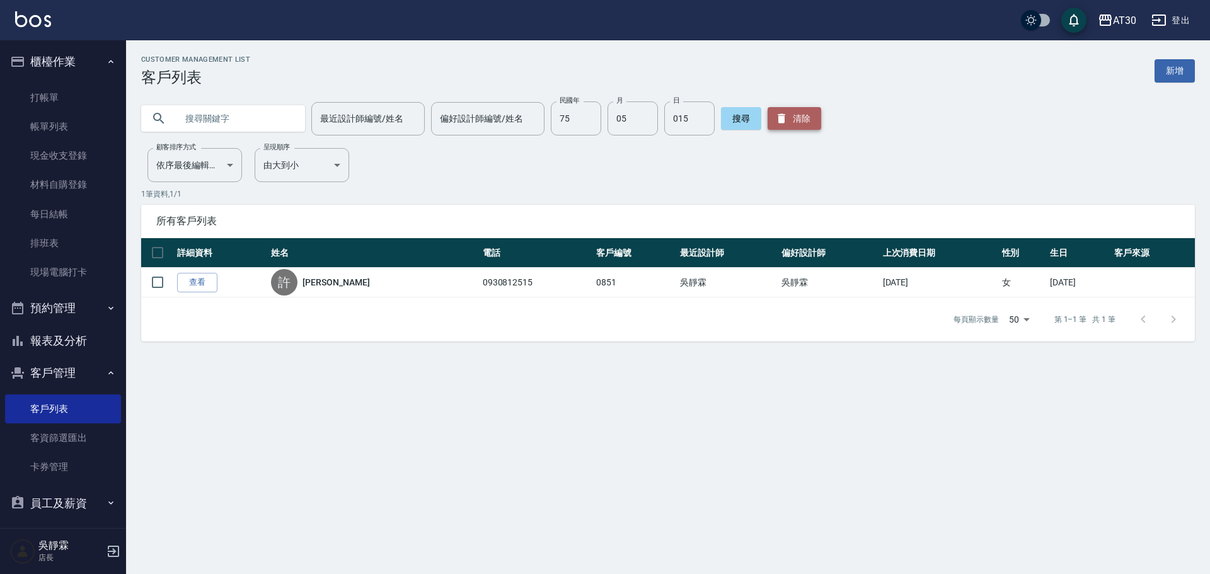
click at [801, 122] on button "清除" at bounding box center [795, 118] width 54 height 23
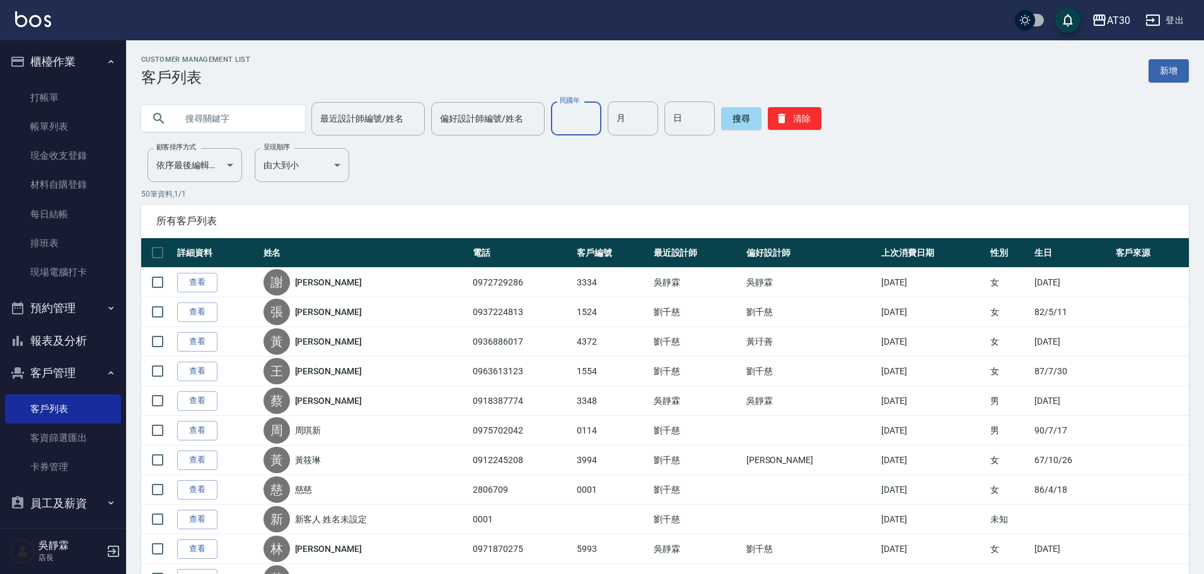
click at [569, 123] on input "民國年" at bounding box center [576, 119] width 50 height 34
type input "64"
type input "03"
type input "15"
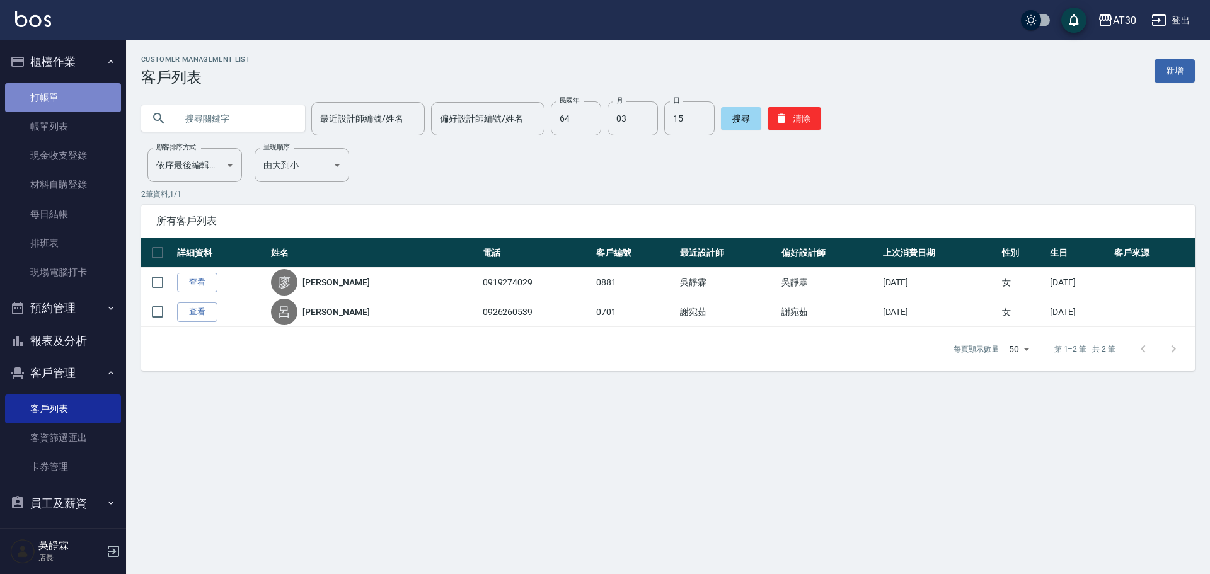
click at [63, 85] on link "打帳單" at bounding box center [63, 97] width 116 height 29
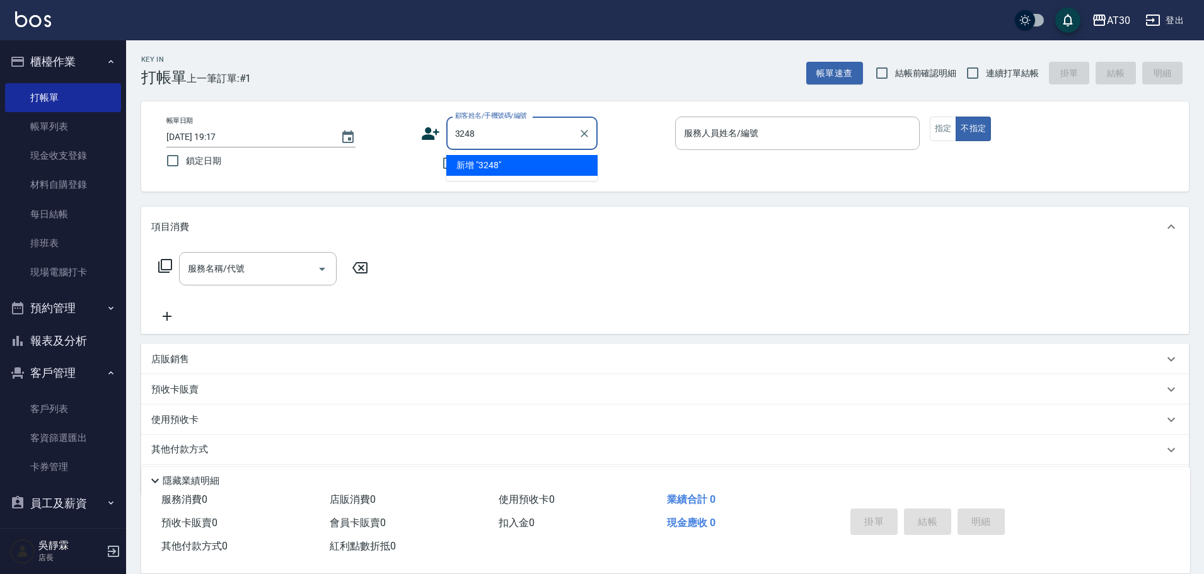
type input "3248"
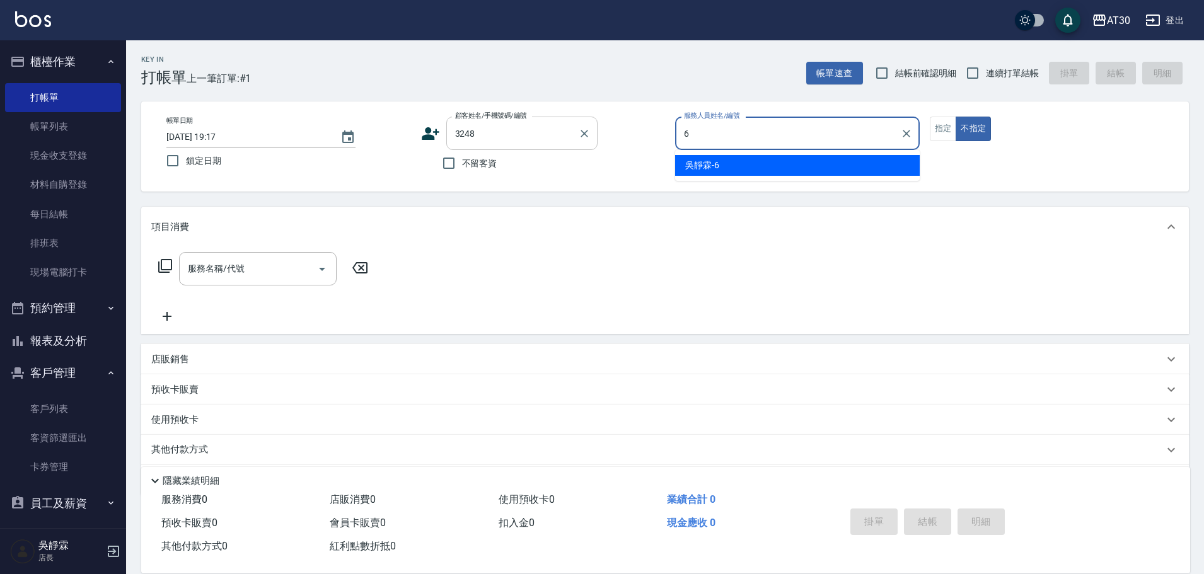
type input "吳靜霖-6"
type button "false"
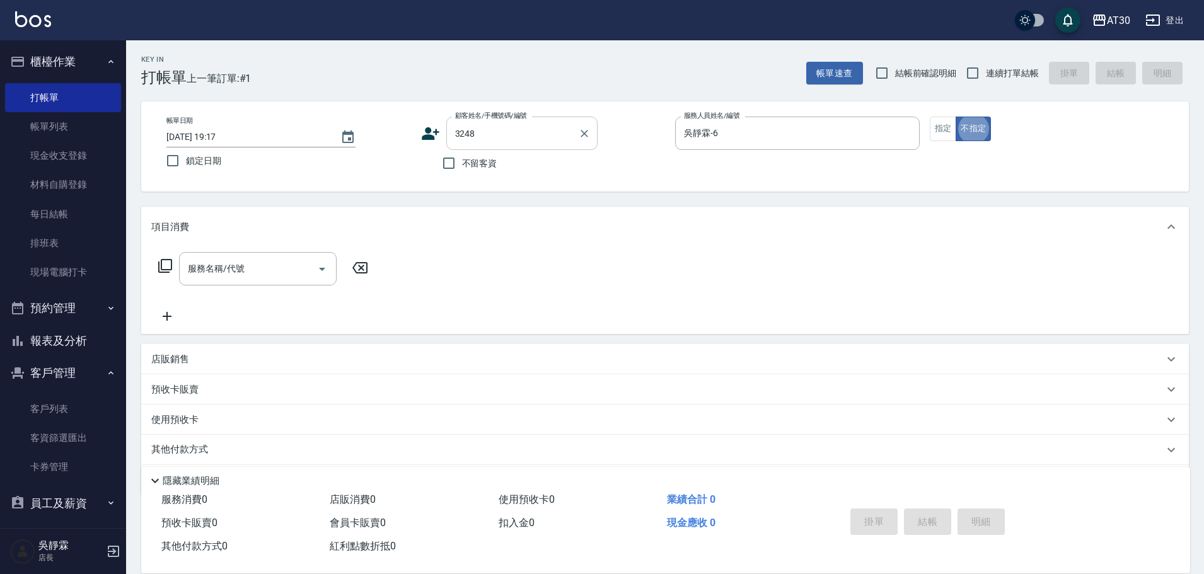
type input "余世傑/0911317643/3248"
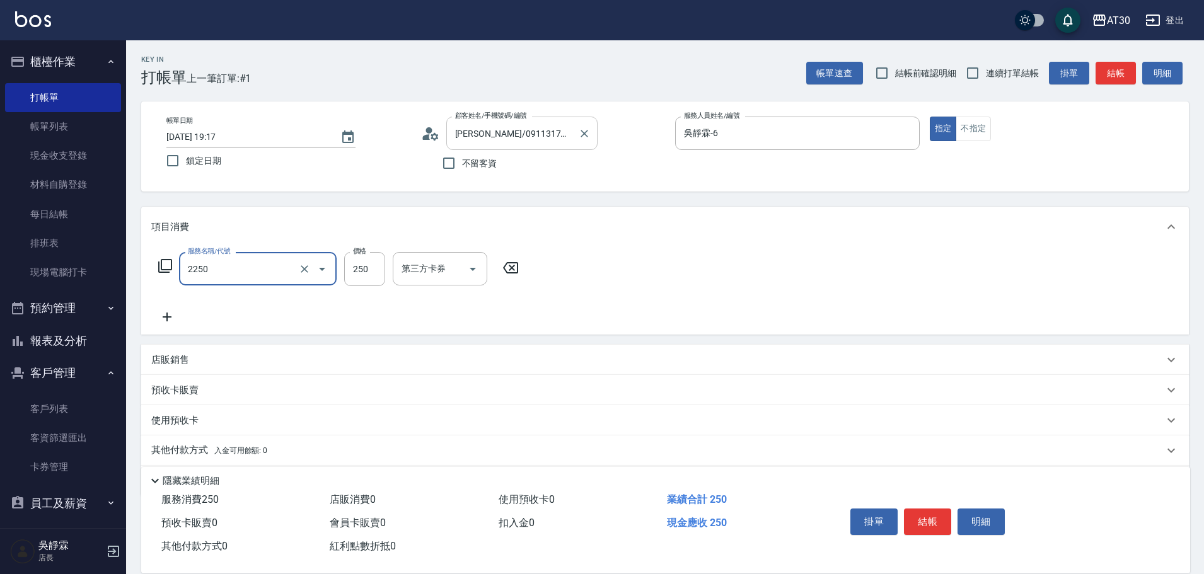
type input "剪髮(2250)"
type input "300"
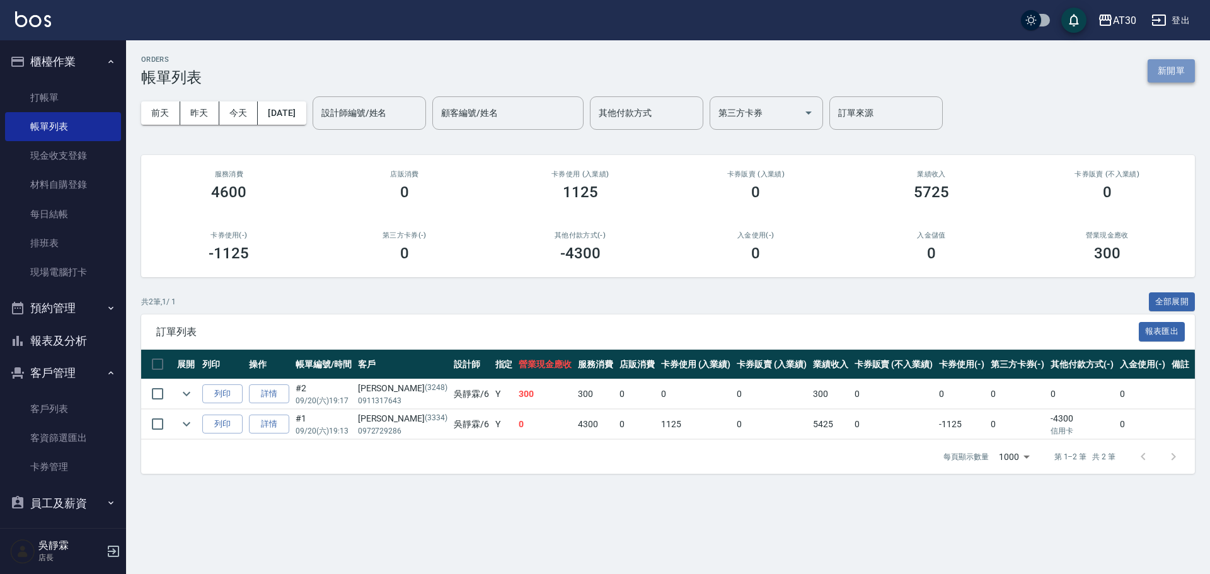
click at [1171, 61] on button "新開單" at bounding box center [1171, 70] width 47 height 23
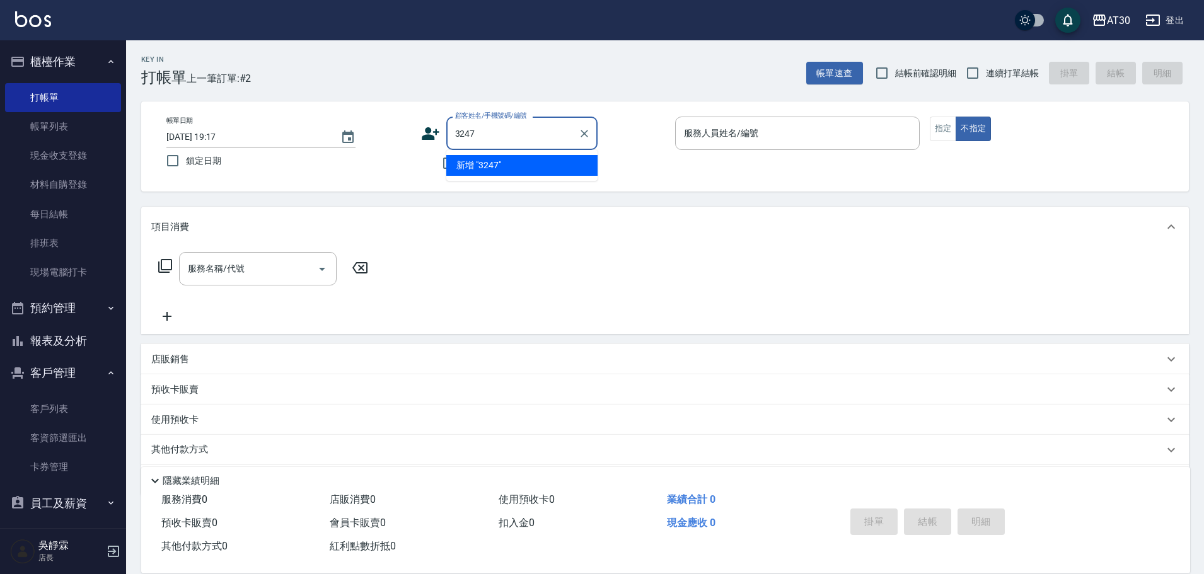
type input "3247"
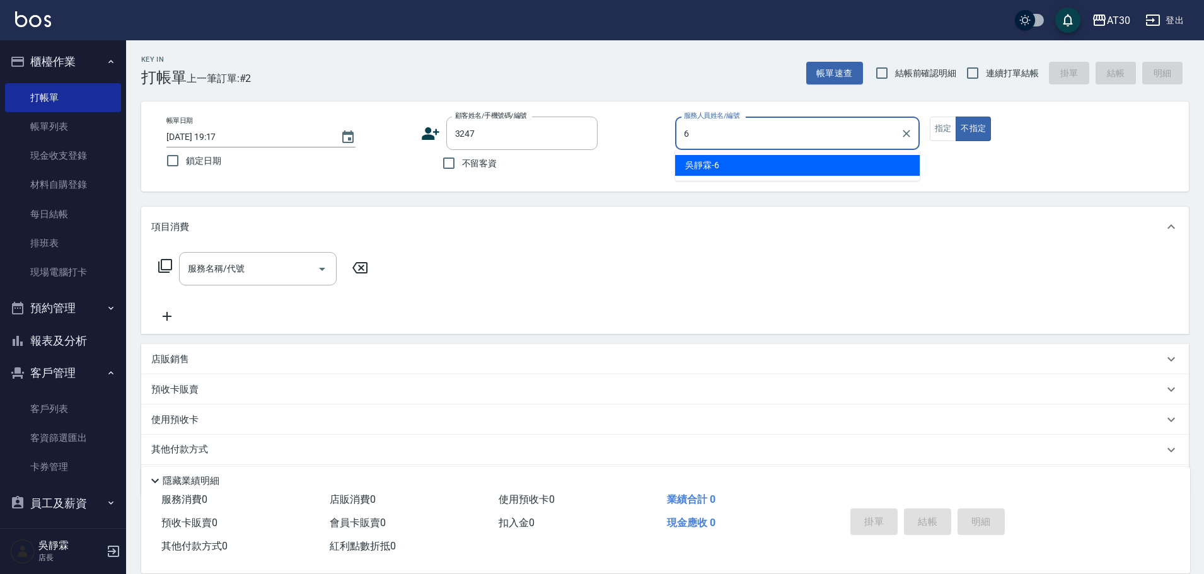
type input "吳靜霖-6"
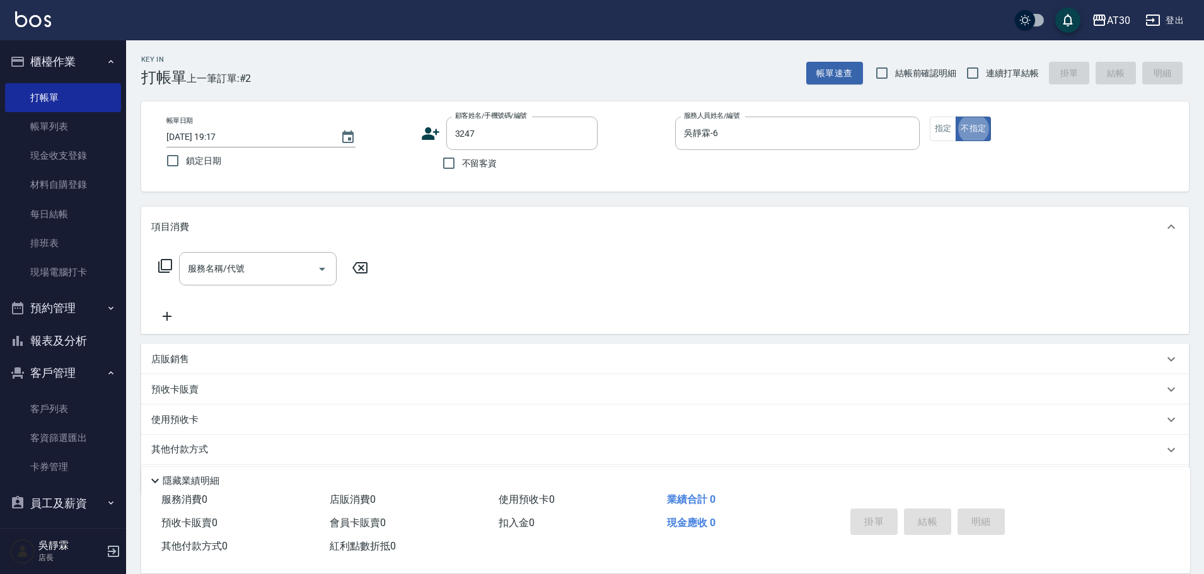
type button "false"
type input "新客人 姓名未設定/3247/null"
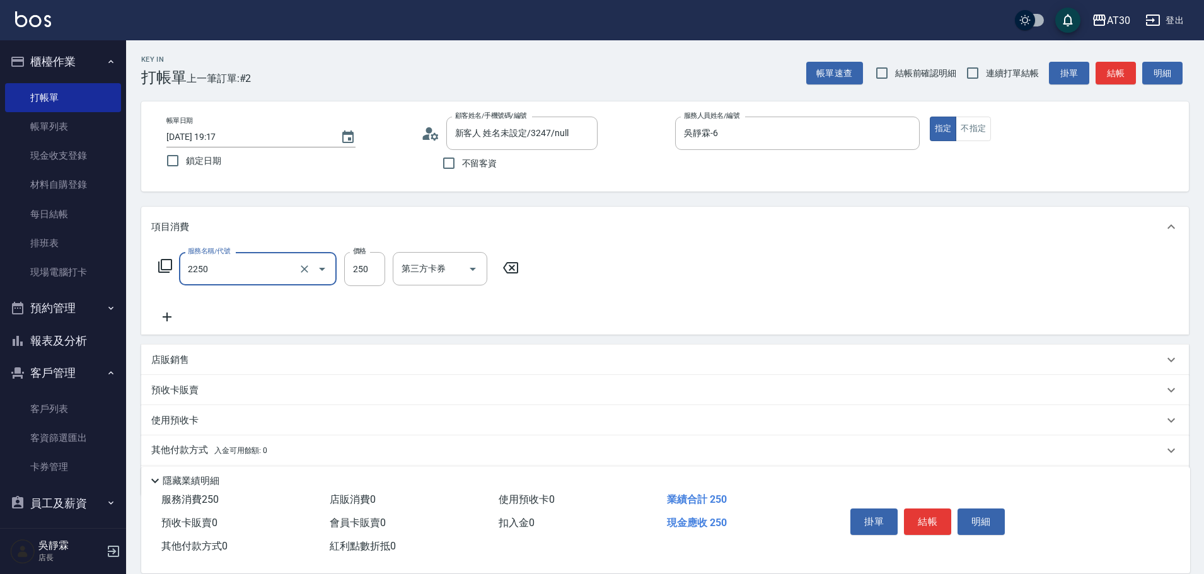
type input "剪髮(2250)"
type input "300"
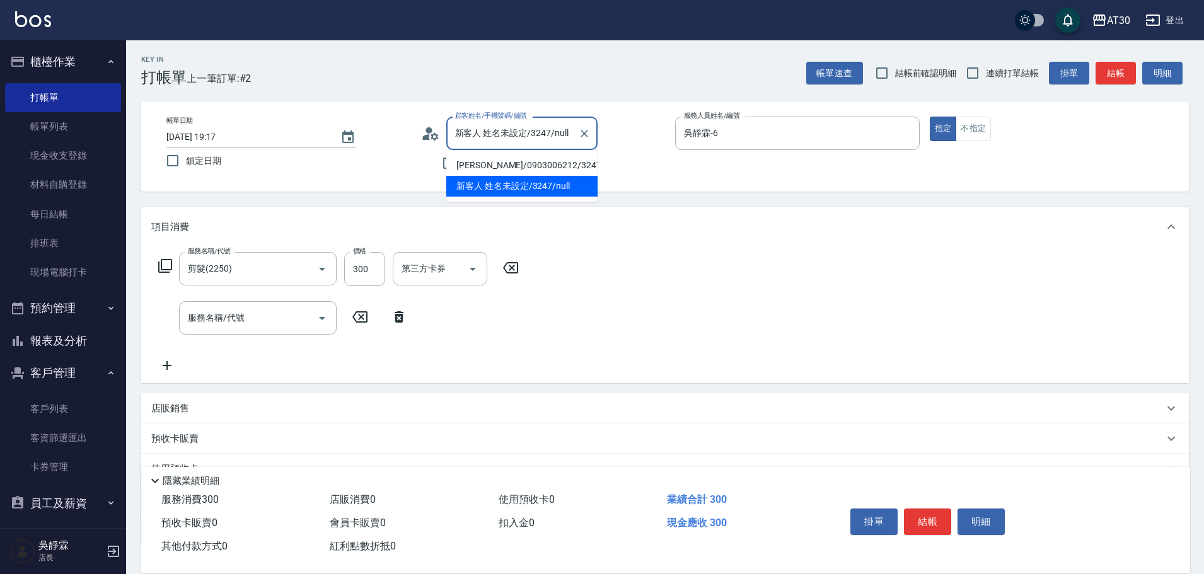
click at [543, 140] on input "新客人 姓名未設定/3247/null" at bounding box center [512, 133] width 121 height 22
click at [527, 165] on li "黃郁雯/0903006212/3247" at bounding box center [521, 165] width 151 height 21
type input "黃郁雯/0903006212/3247"
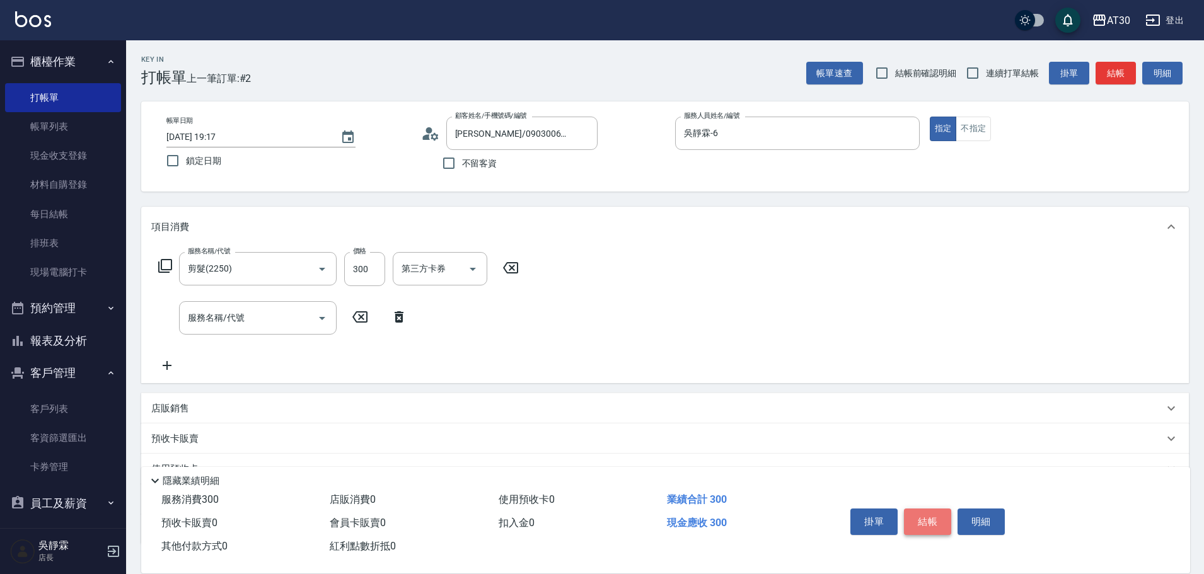
click at [929, 509] on button "結帳" at bounding box center [927, 522] width 47 height 26
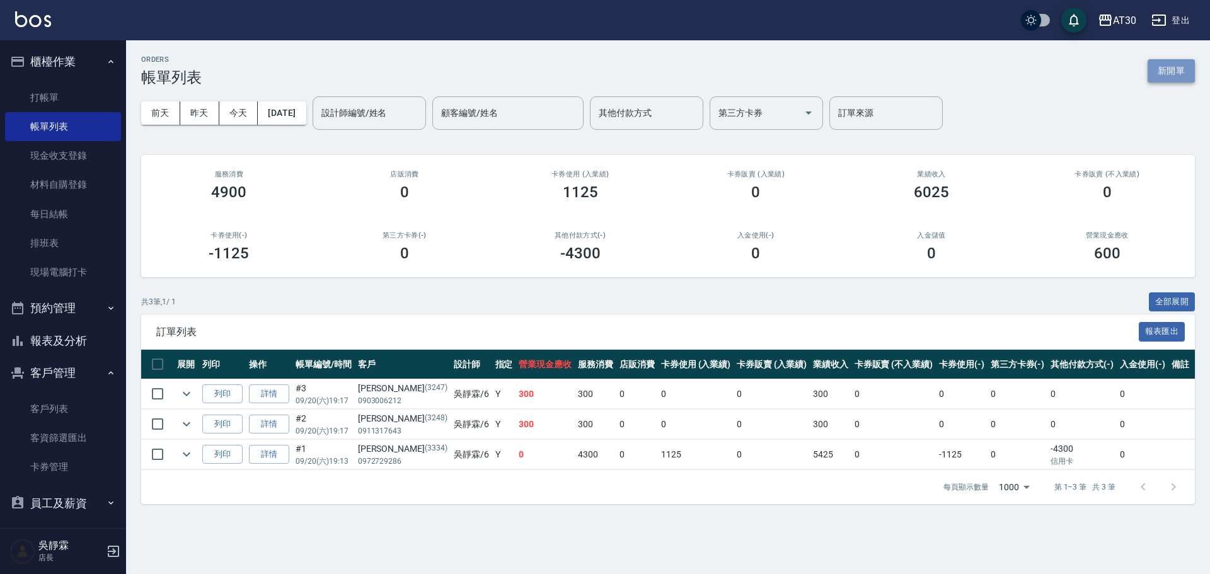
click at [1162, 74] on button "新開單" at bounding box center [1171, 70] width 47 height 23
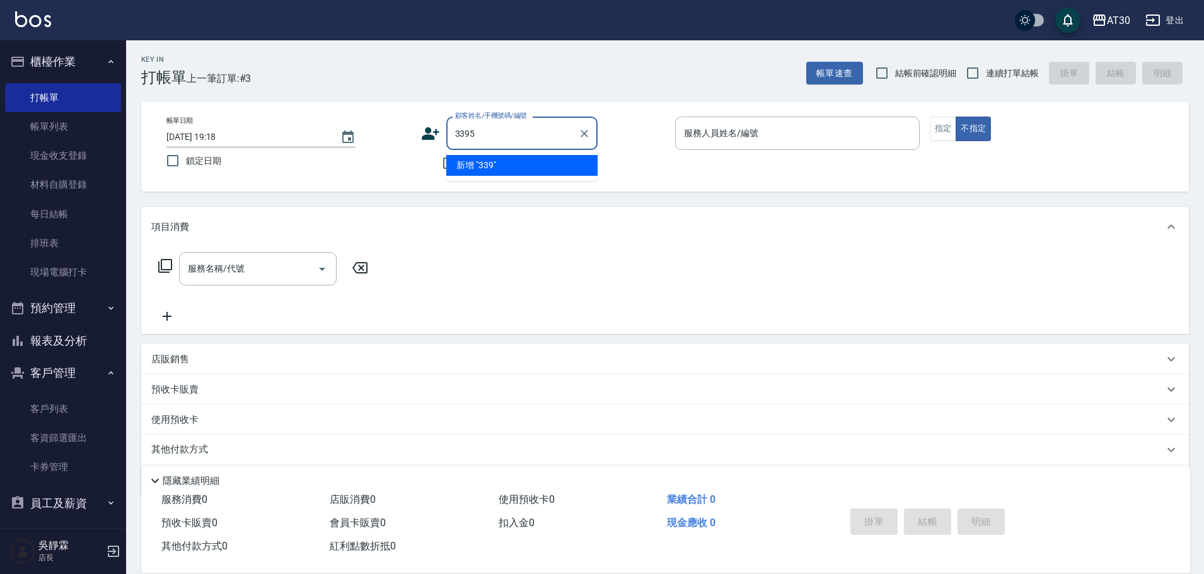
type input "3395"
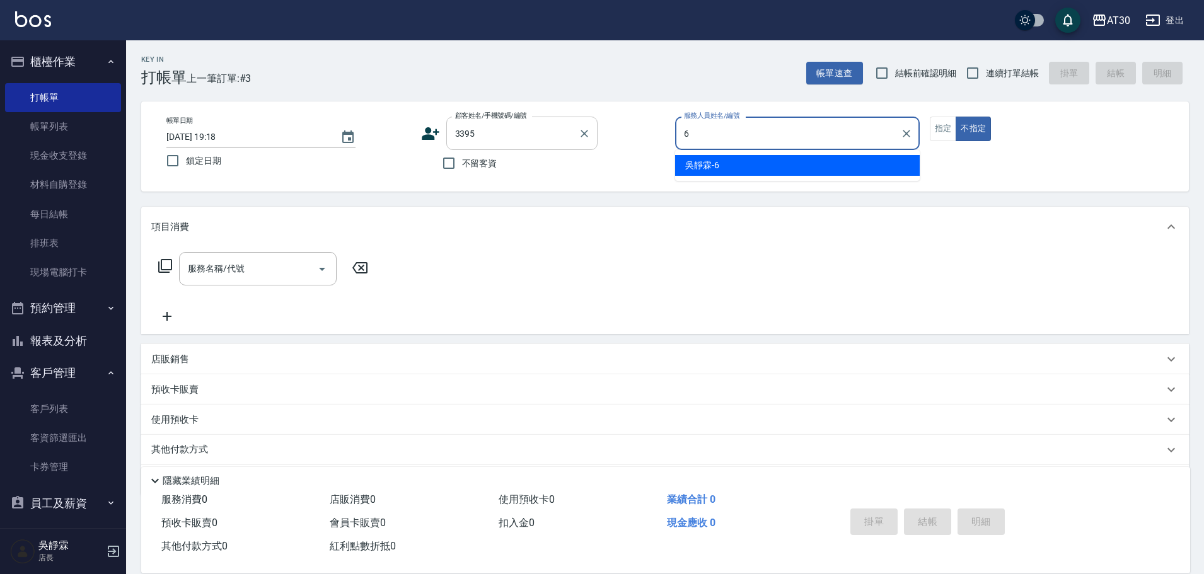
type input "吳靜霖-6"
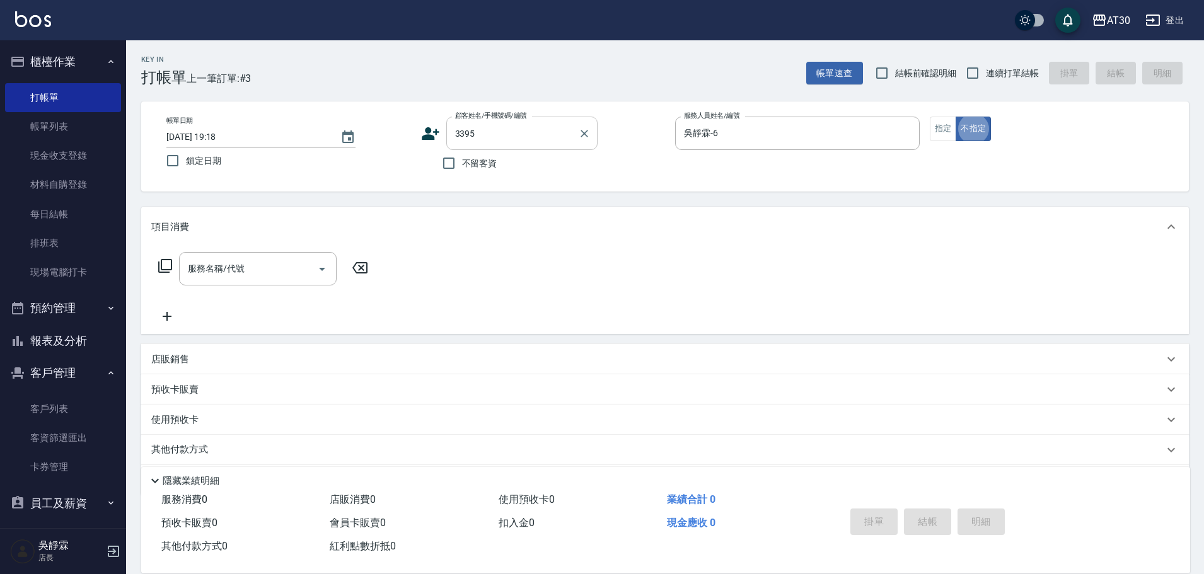
type button "false"
type input "李佳蕙/0975055697/3395"
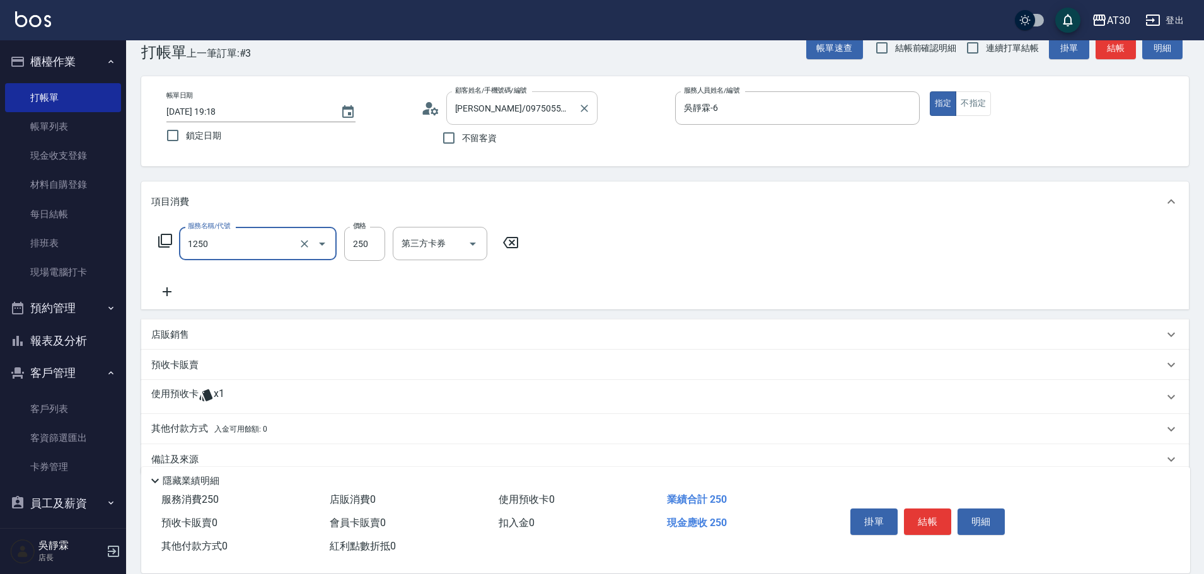
type input "洗髮250(1250)"
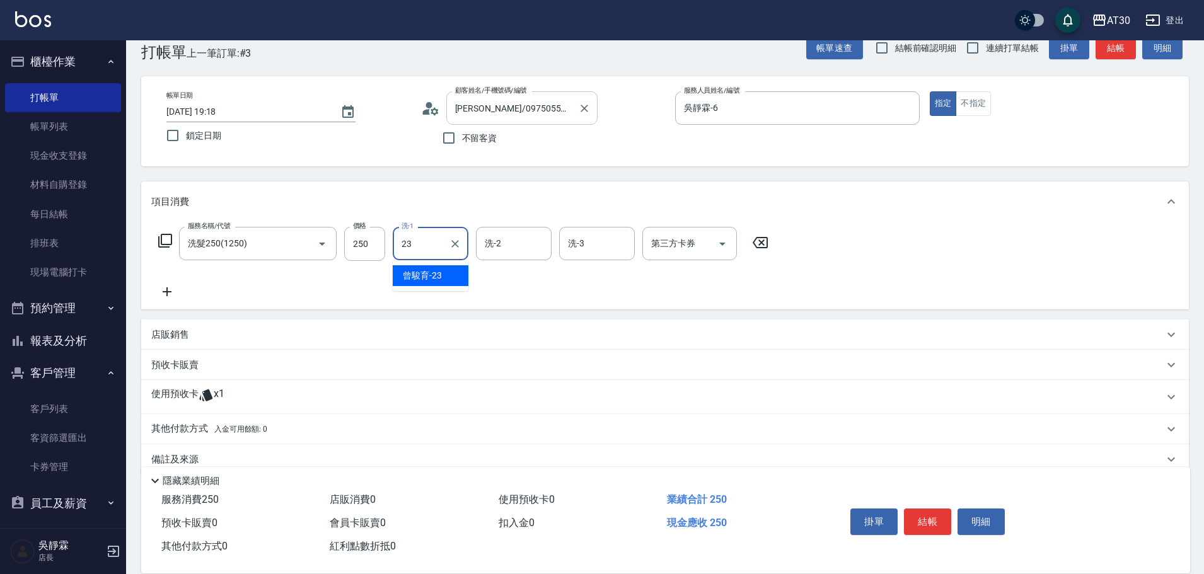
type input "曾駿育-23"
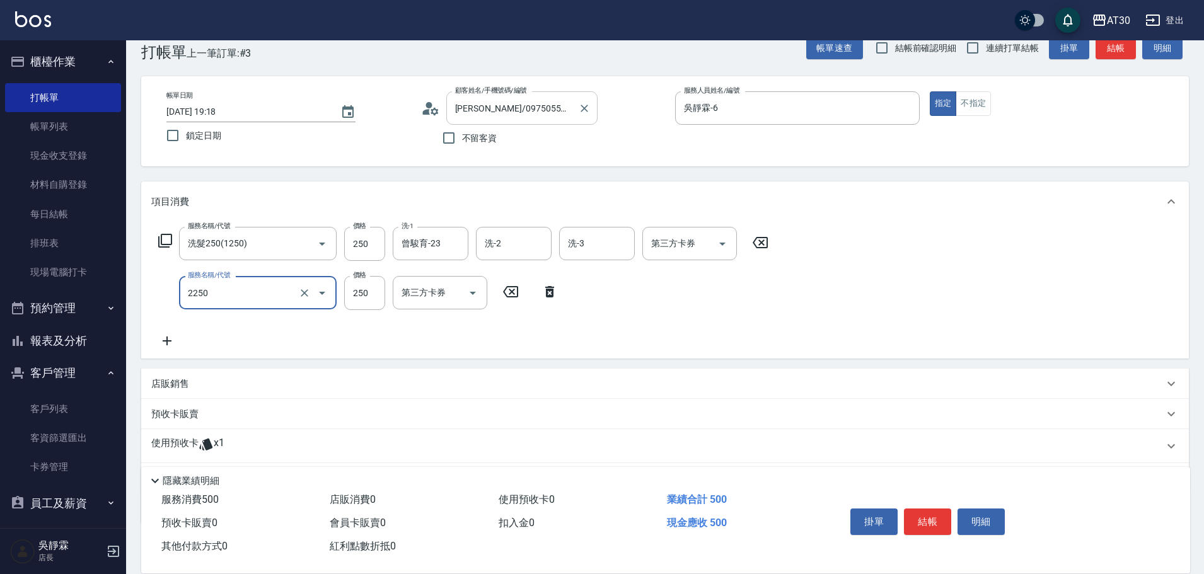
type input "剪髮(2250)"
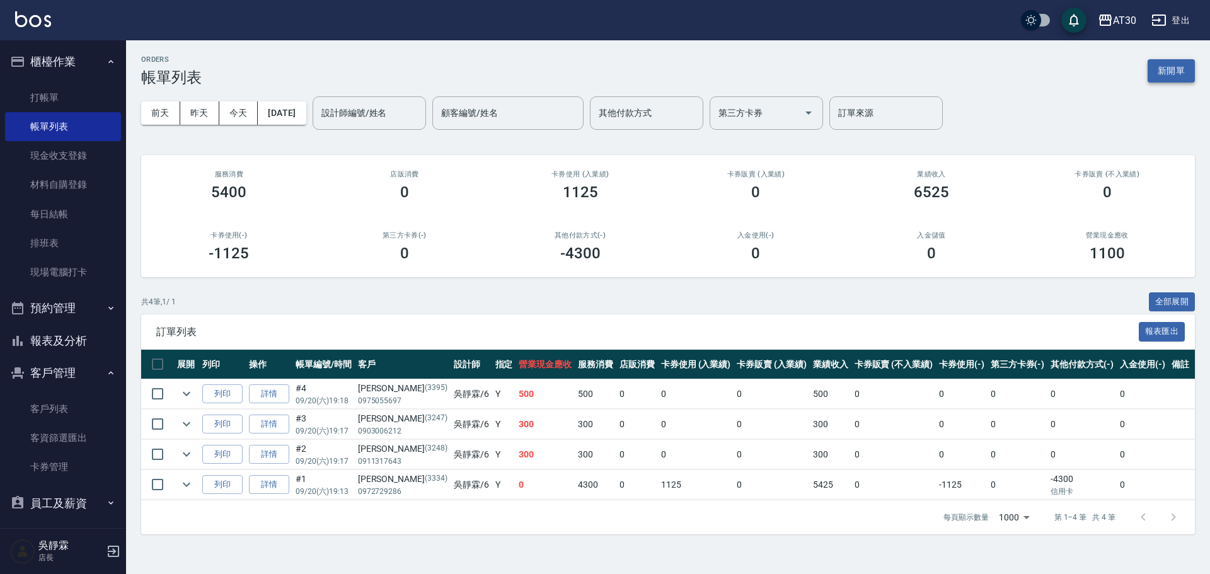
click at [1175, 69] on button "新開單" at bounding box center [1171, 70] width 47 height 23
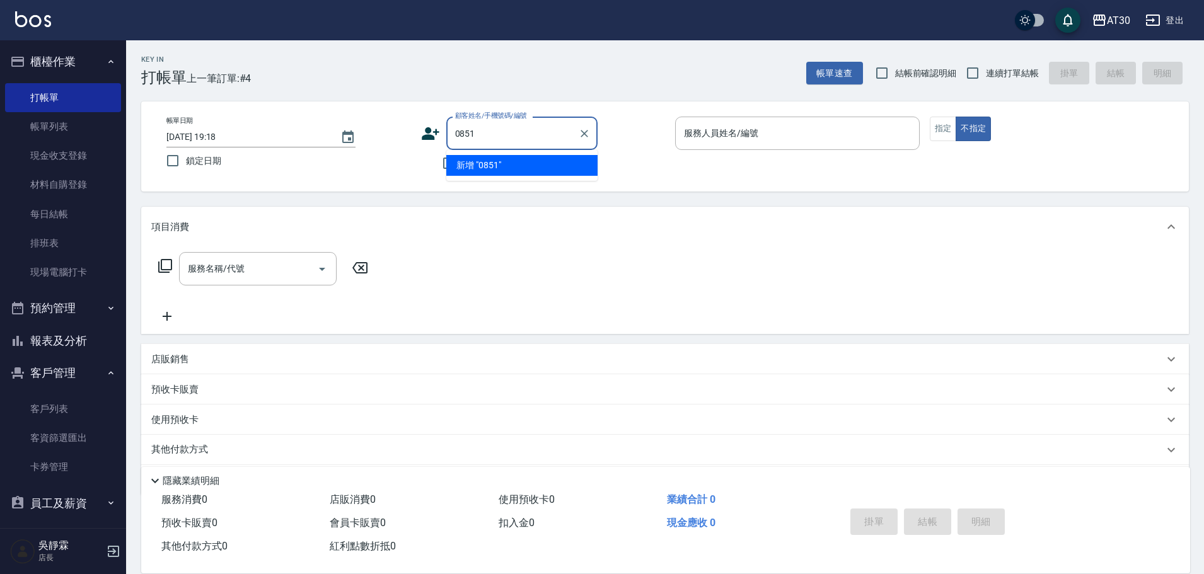
type input "0851"
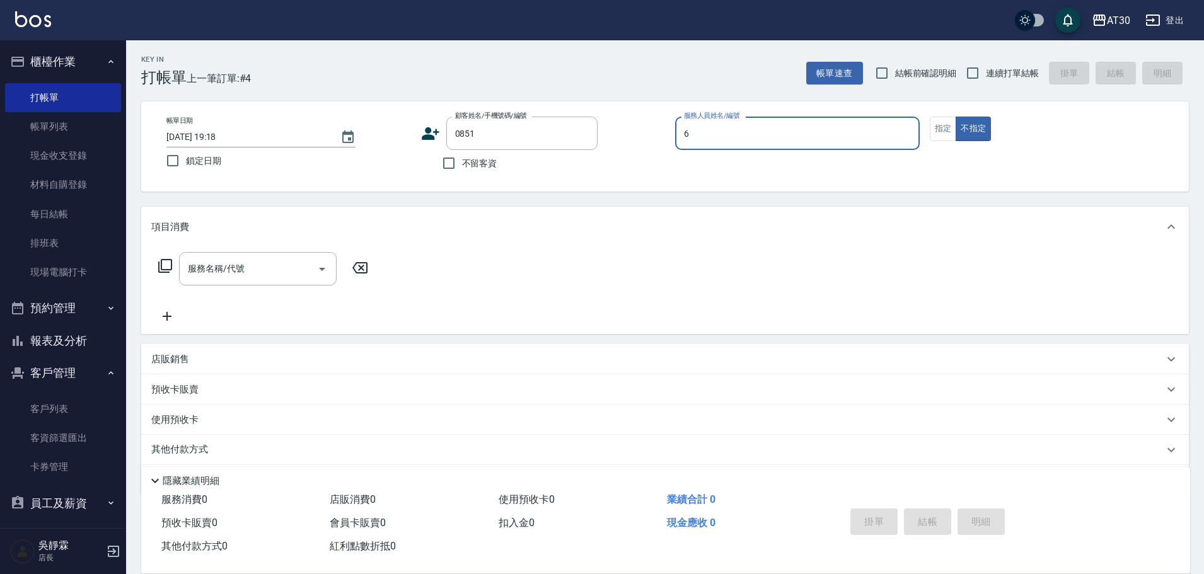
type input "6"
type input "許翠華/0930812515/0851"
type input "吳靜霖-6"
type button "false"
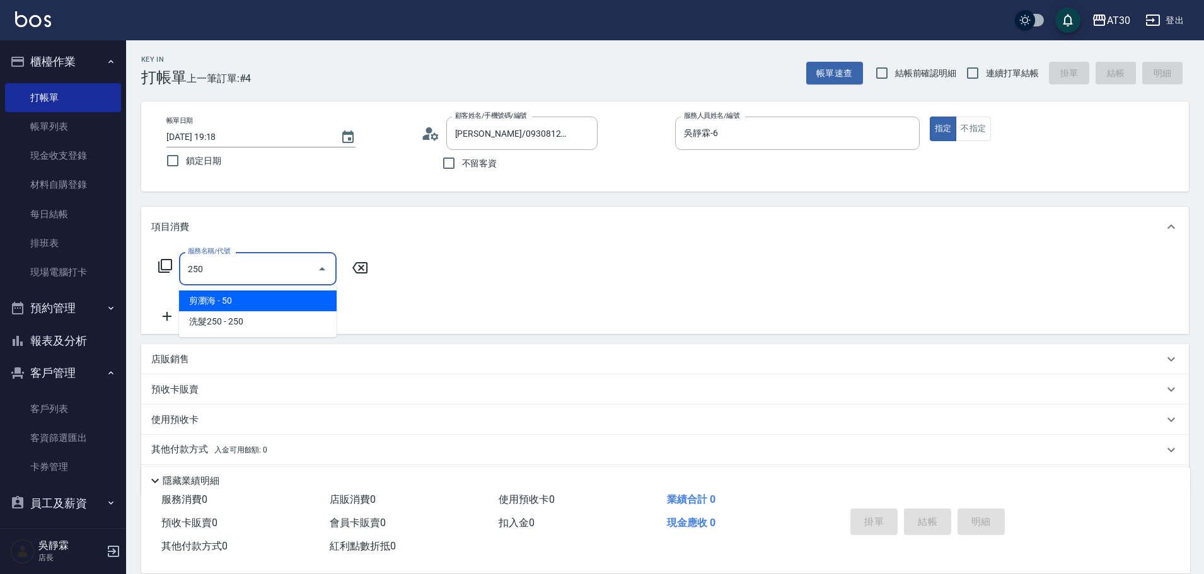
type input "剪瀏海(250)"
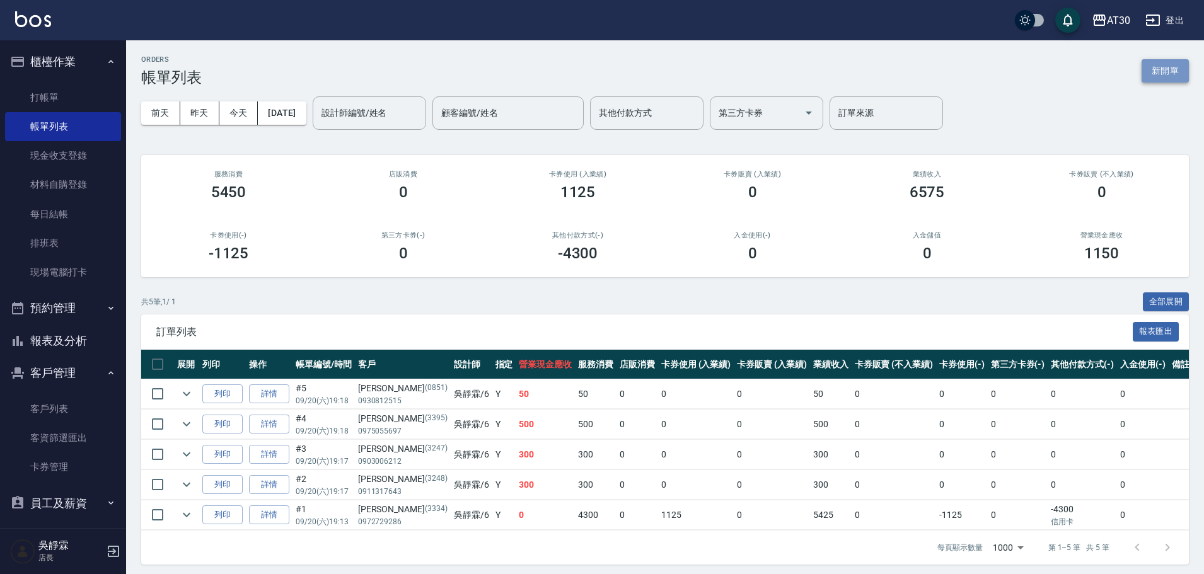
click at [1176, 66] on button "新開單" at bounding box center [1165, 70] width 47 height 23
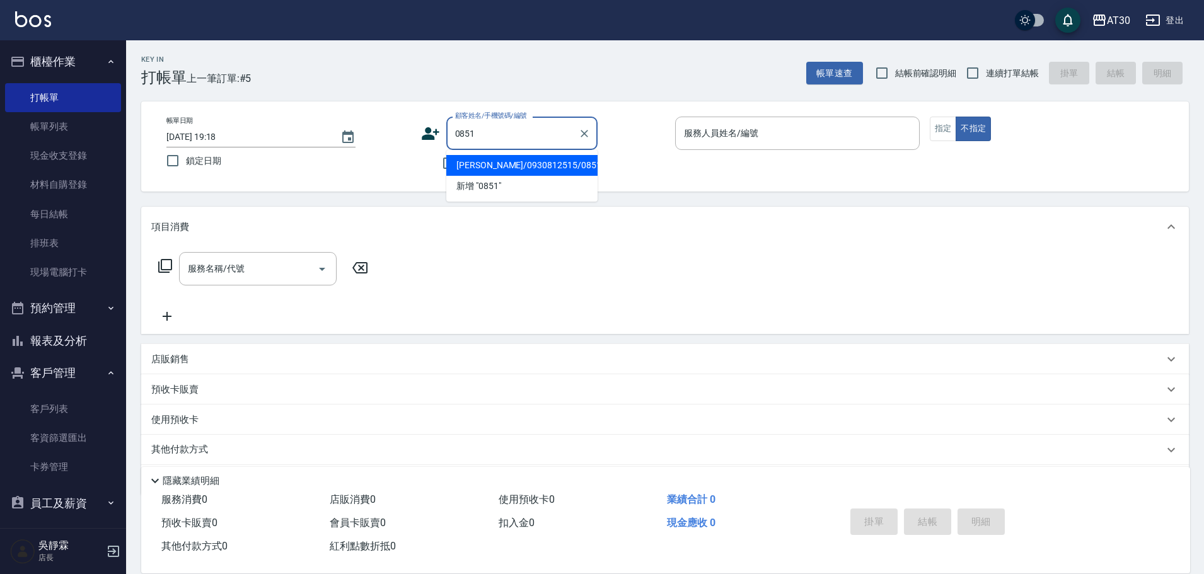
type input "許翠華/0930812515/0851"
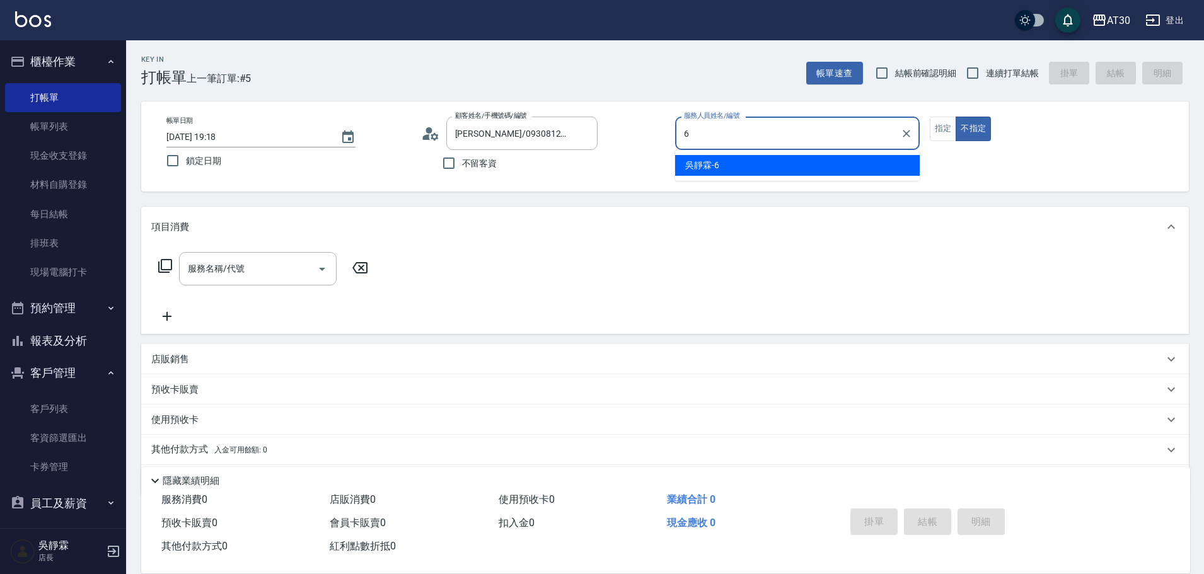
type input "吳靜霖-6"
type button "false"
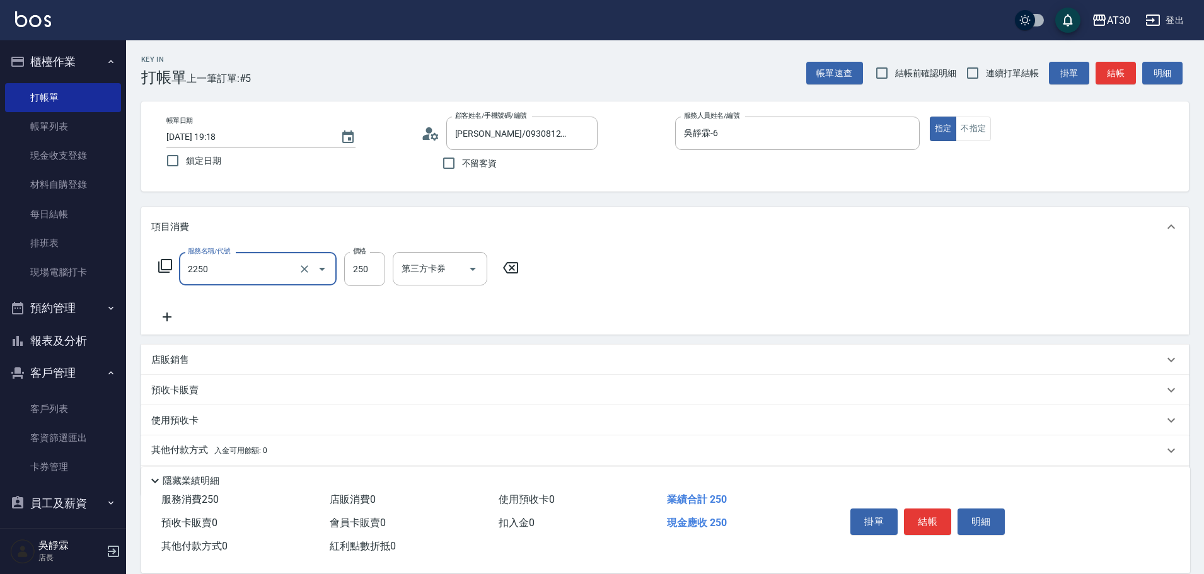
type input "剪髮(2250)"
type input "300"
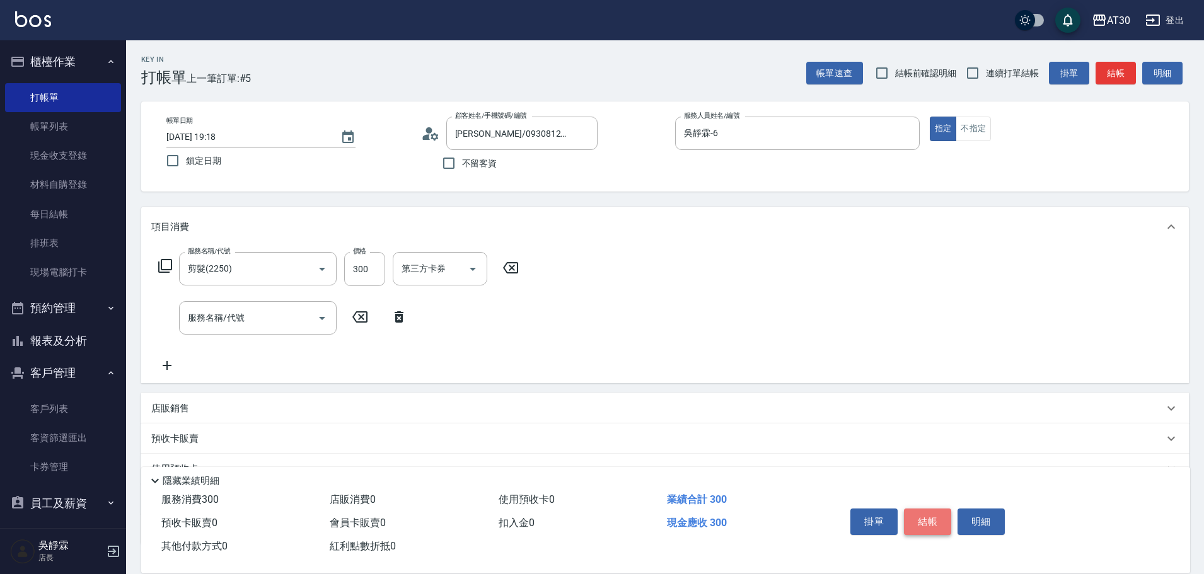
click at [924, 514] on button "結帳" at bounding box center [927, 522] width 47 height 26
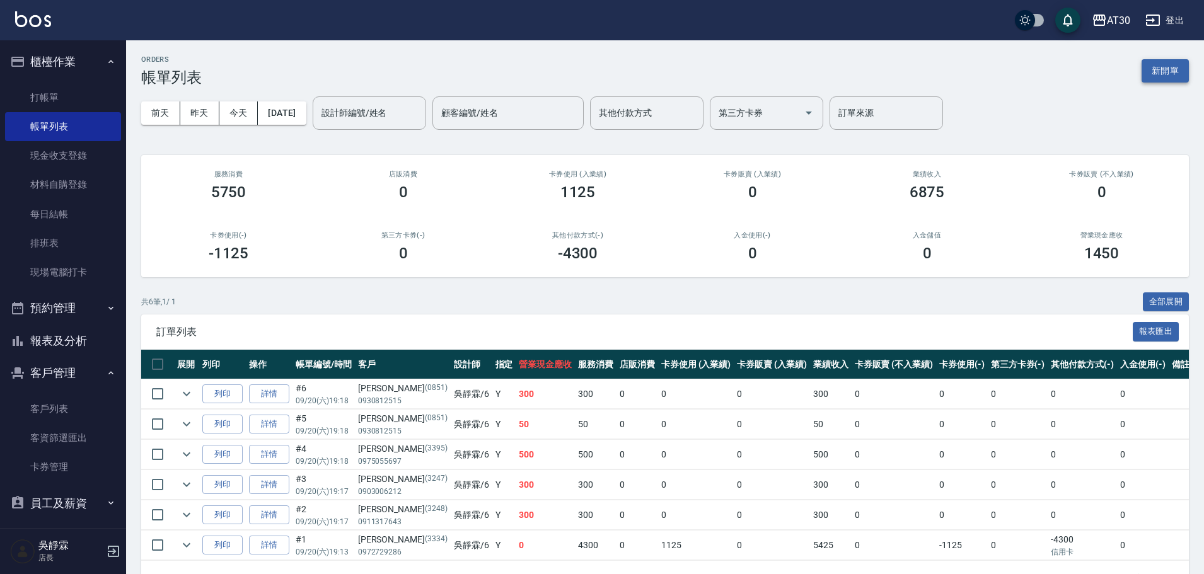
click at [1154, 61] on button "新開單" at bounding box center [1165, 70] width 47 height 23
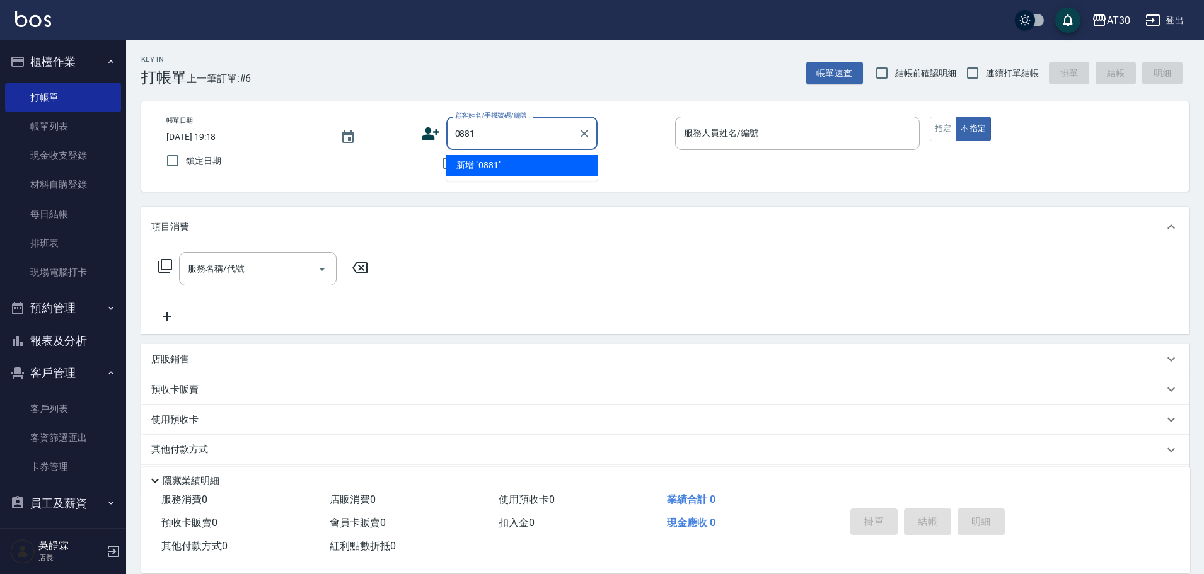
type input "0881"
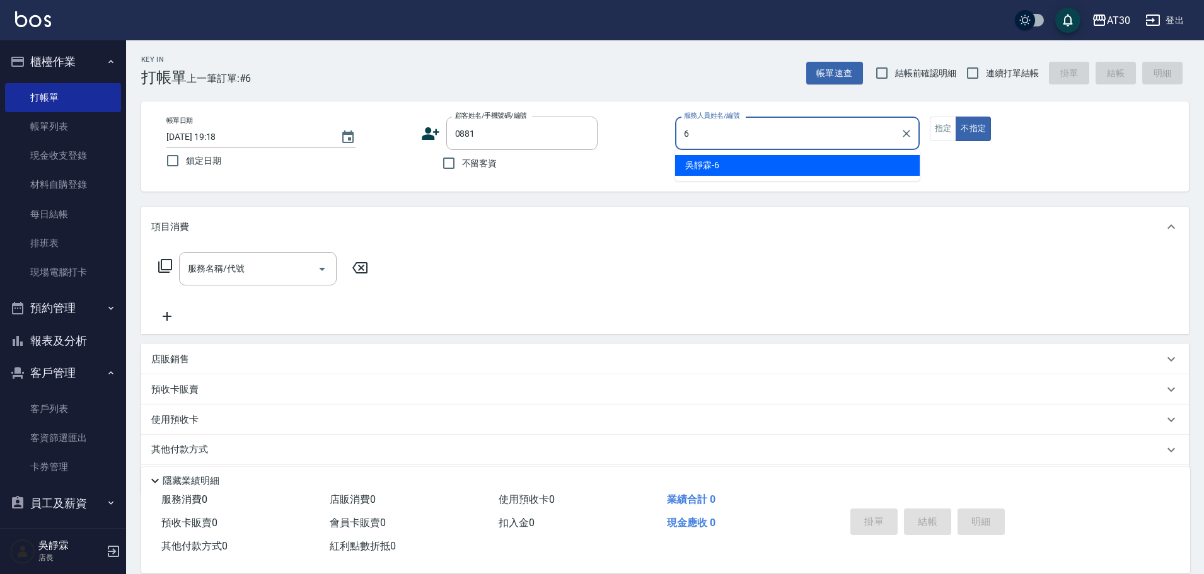
type input "吳靜霖-6"
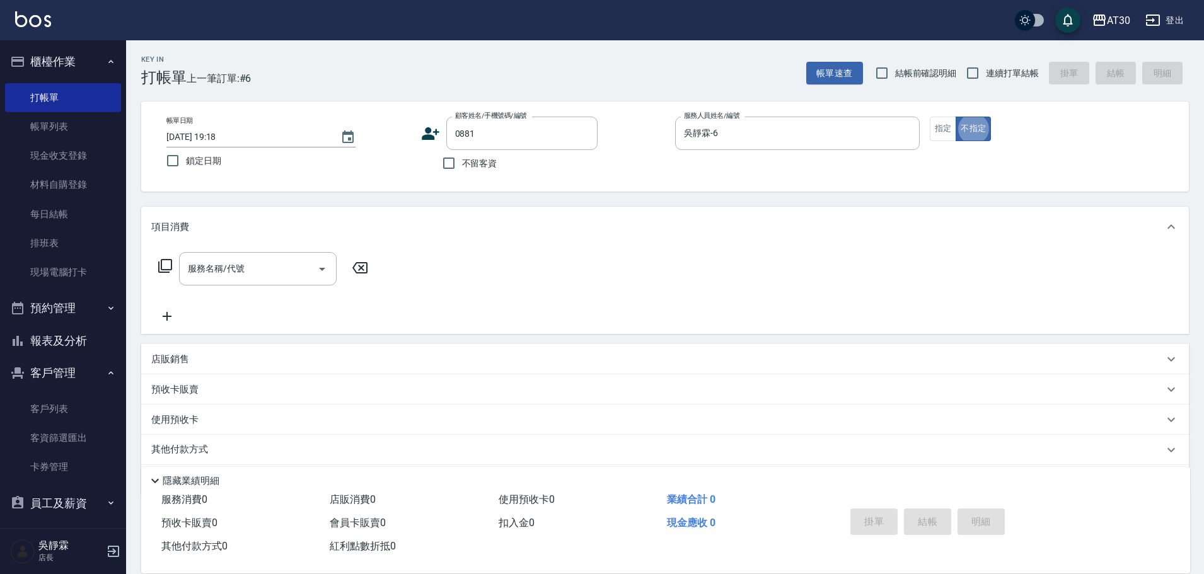
type button "false"
type input "廖惠敏/0919274029/0881"
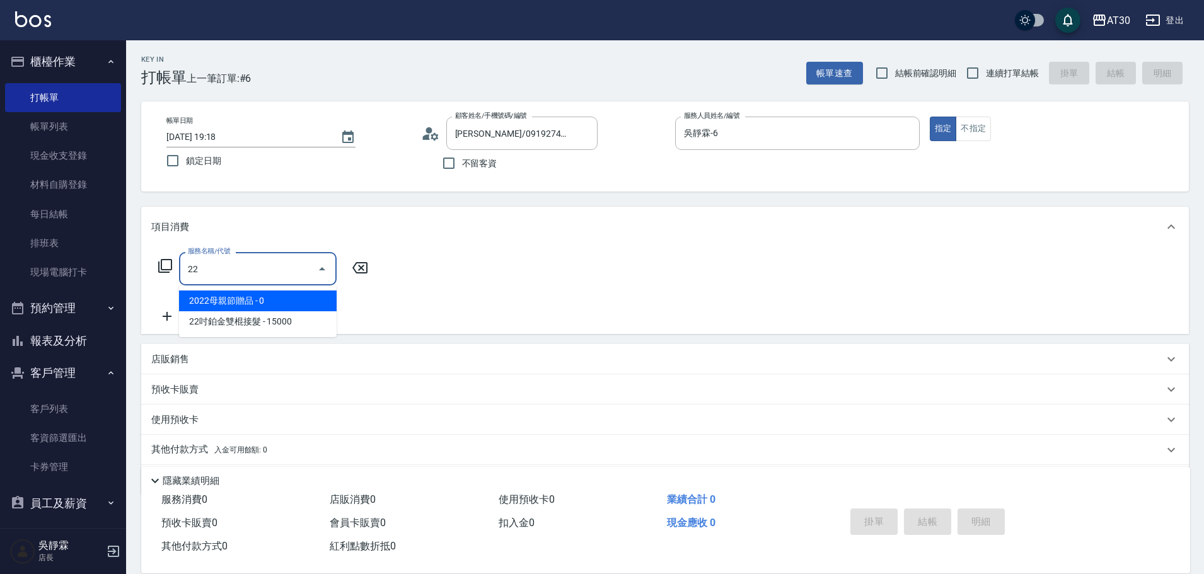
type input "2"
type input "1"
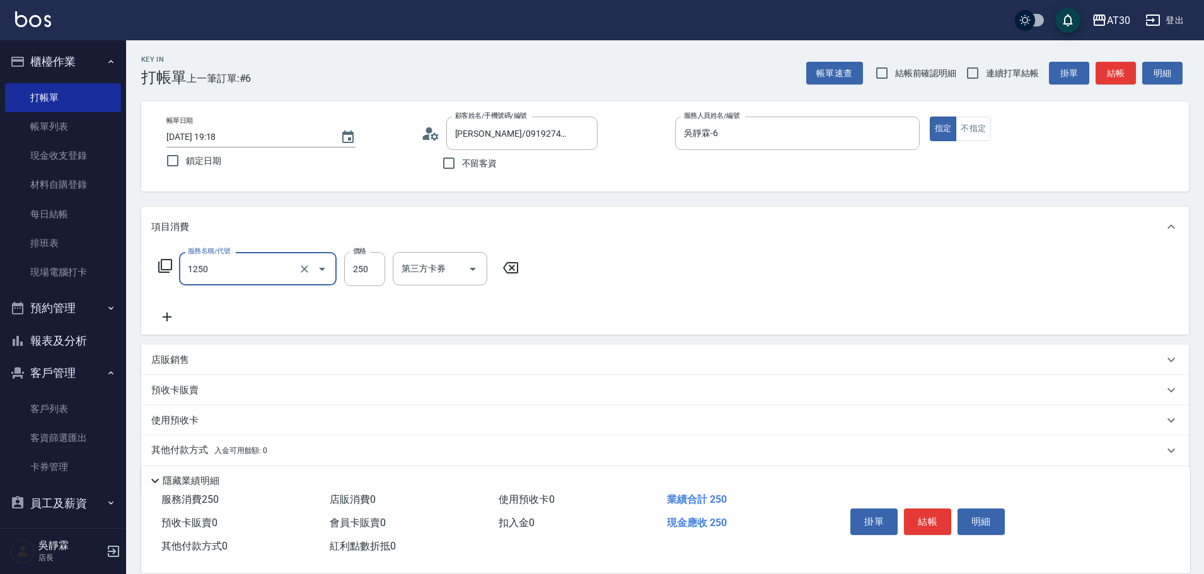
type input "洗髮250(1250)"
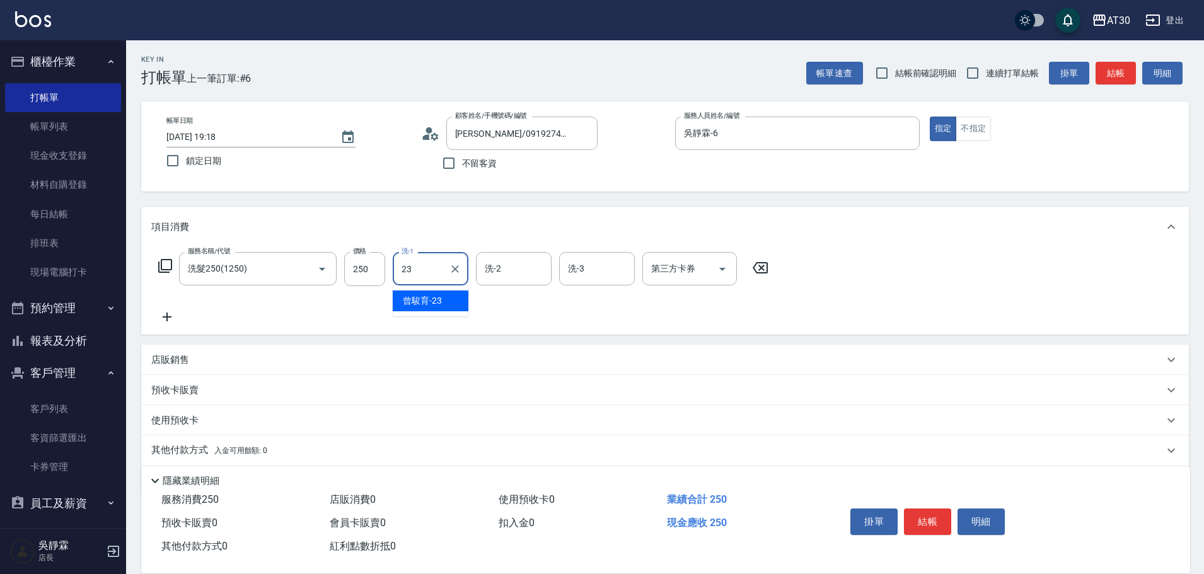
type input "曾駿育-23"
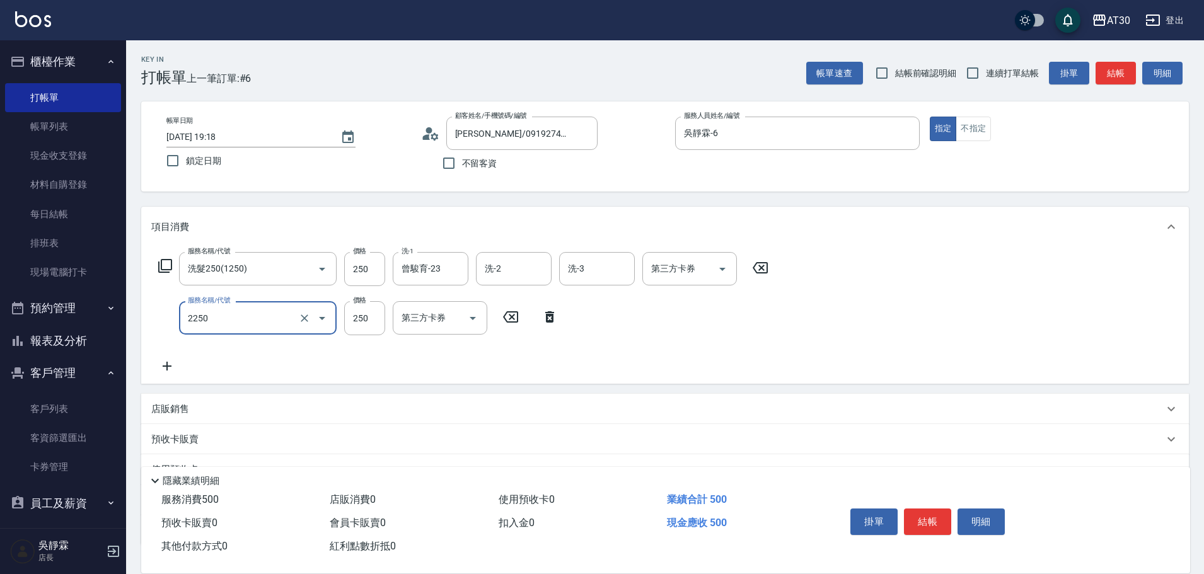
type input "剪髮(2250)"
click at [384, 379] on div "服務名稱/代號 洗髮250(1250) 服務名稱/代號 價格 250 價格 洗-1 曾駿育-23 洗-1 洗-2 洗-2 洗-3 洗-3 第三方卡券 第三方卡…" at bounding box center [665, 315] width 1048 height 137
click at [376, 324] on input "250" at bounding box center [364, 318] width 41 height 34
type input "300"
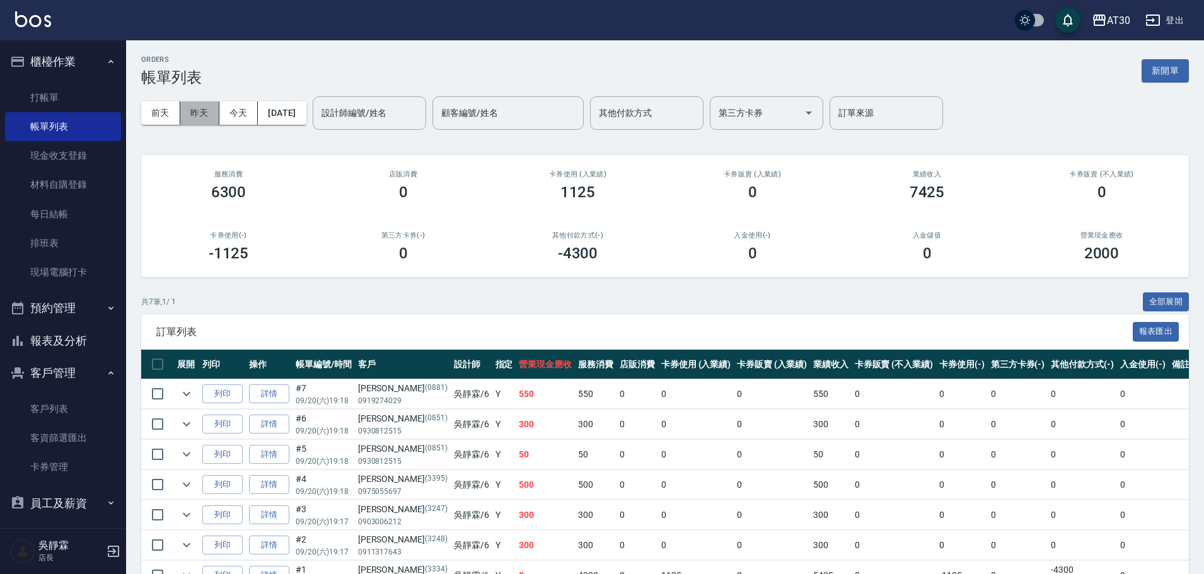
click at [217, 113] on button "昨天" at bounding box center [199, 113] width 39 height 23
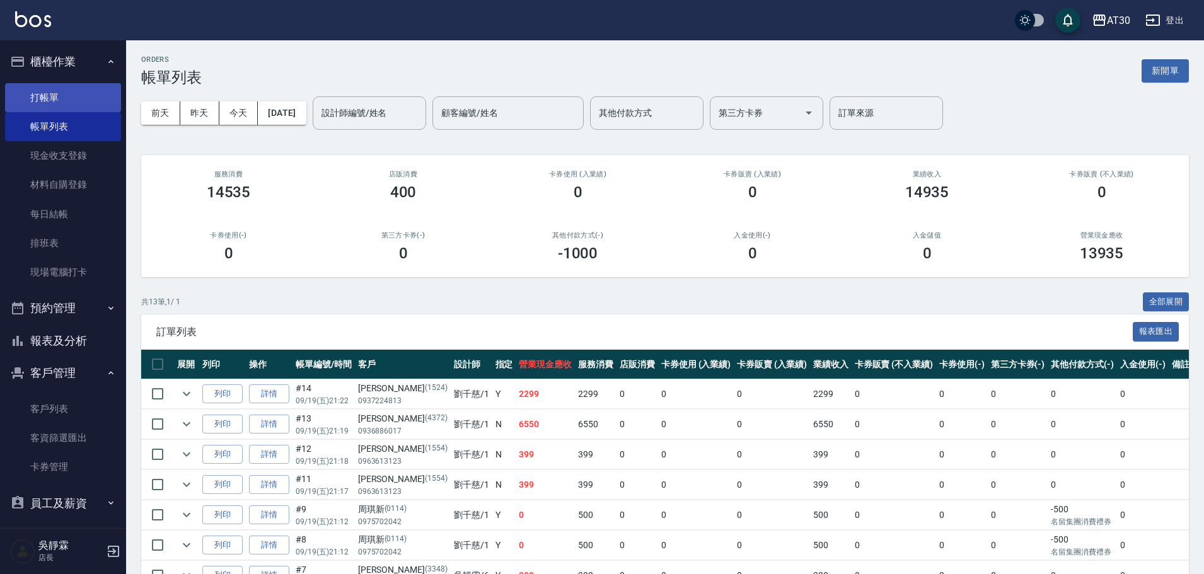
click at [78, 110] on link "打帳單" at bounding box center [63, 97] width 116 height 29
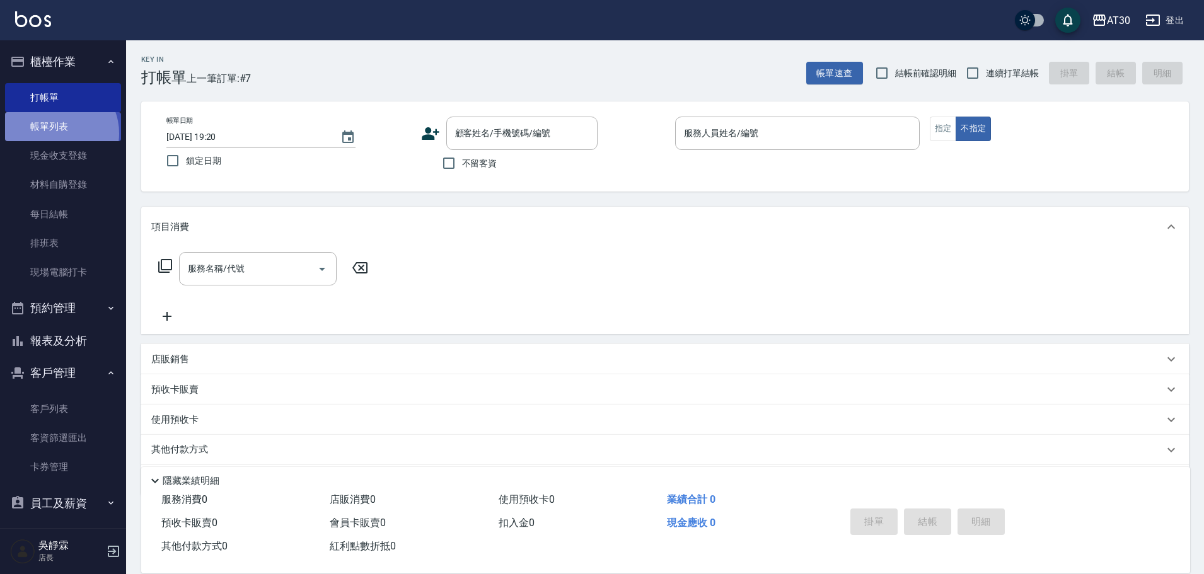
click at [57, 134] on link "帳單列表" at bounding box center [63, 126] width 116 height 29
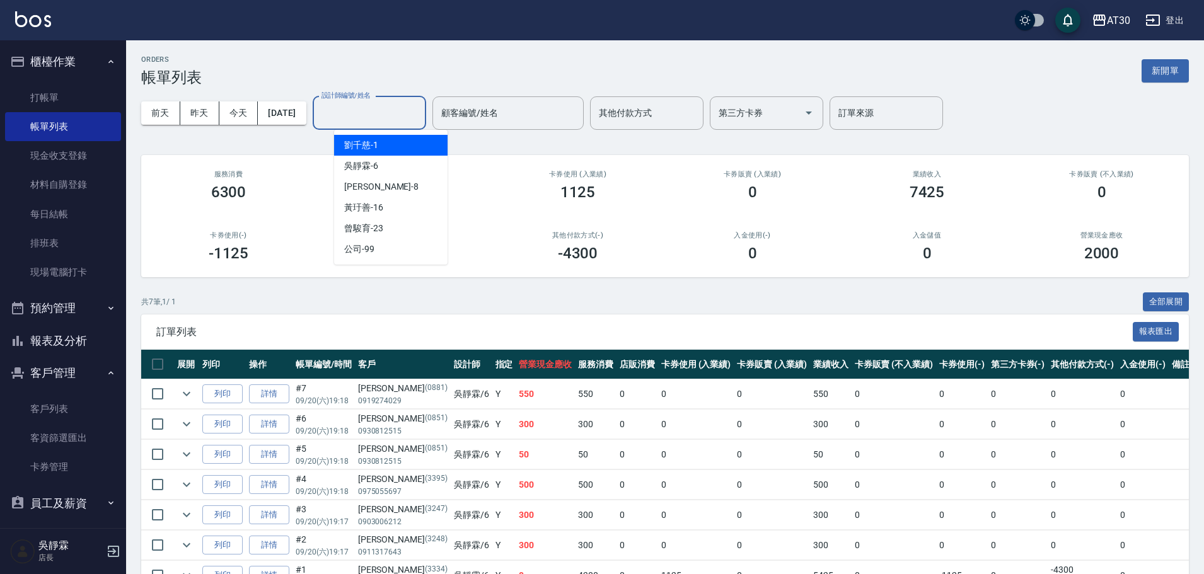
click at [385, 117] on input "設計師編號/姓名" at bounding box center [369, 113] width 102 height 22
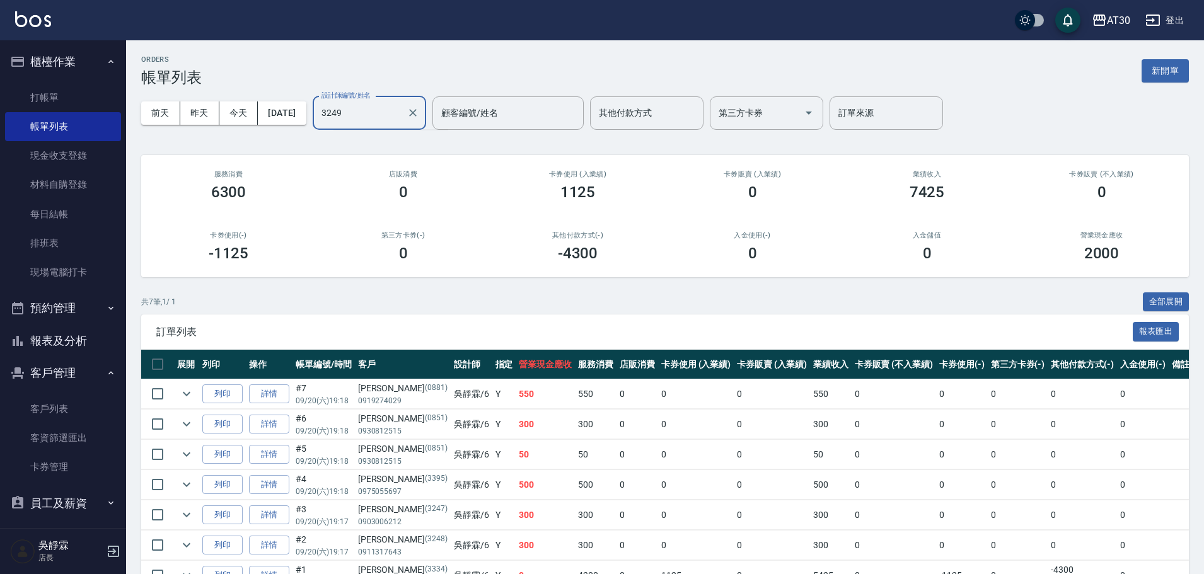
type input "3249"
click at [50, 93] on link "打帳單" at bounding box center [63, 97] width 116 height 29
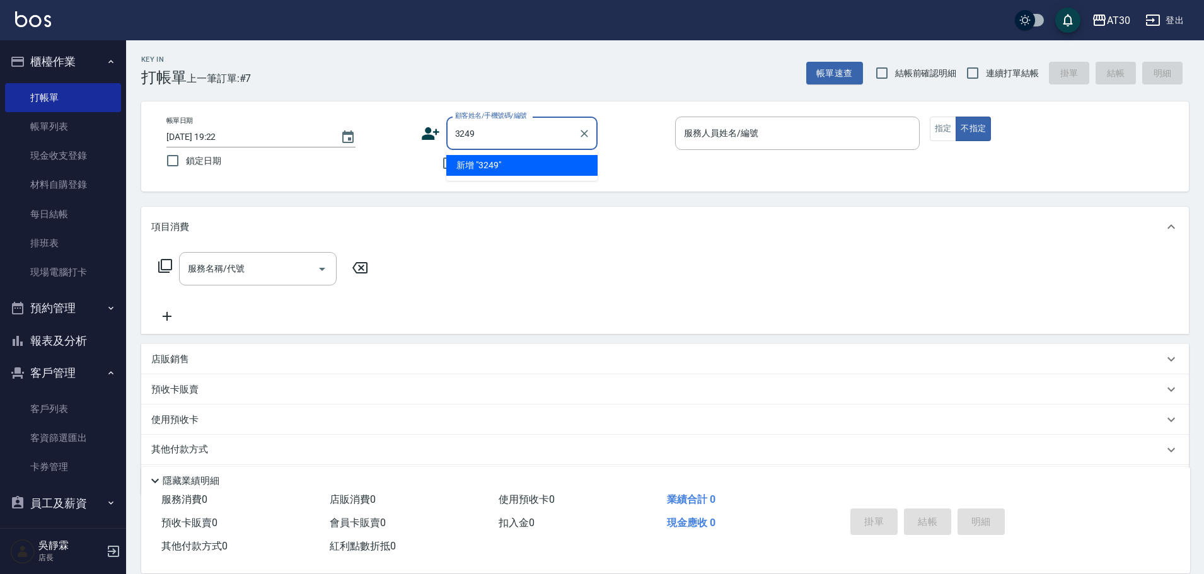
type input "3249"
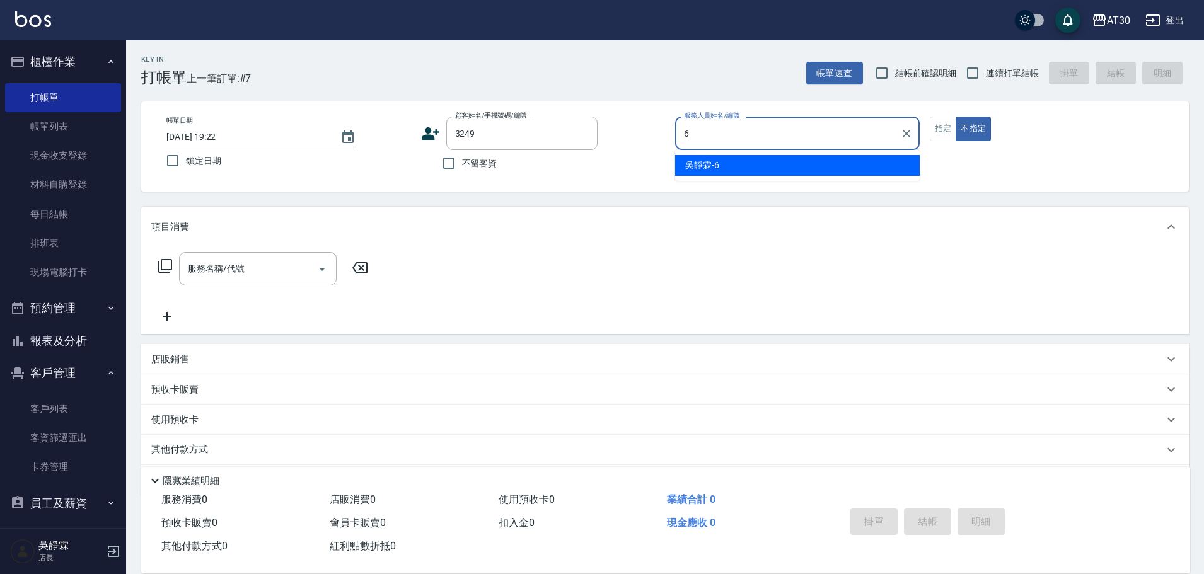
type input "吳靜霖-6"
type button "false"
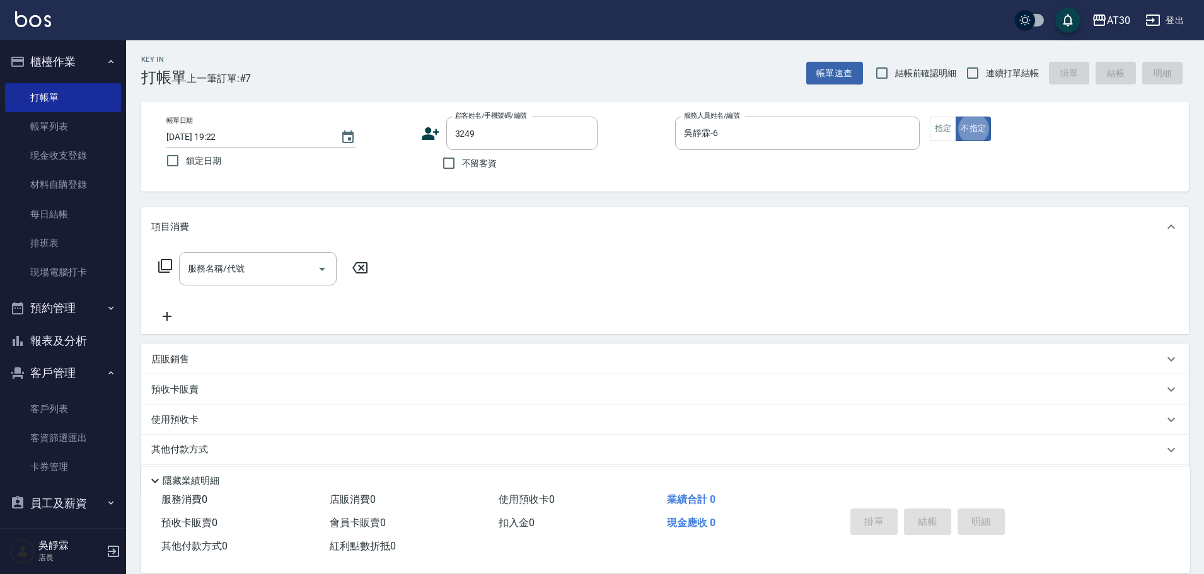
type input "邱珮雯/0973233750/3249"
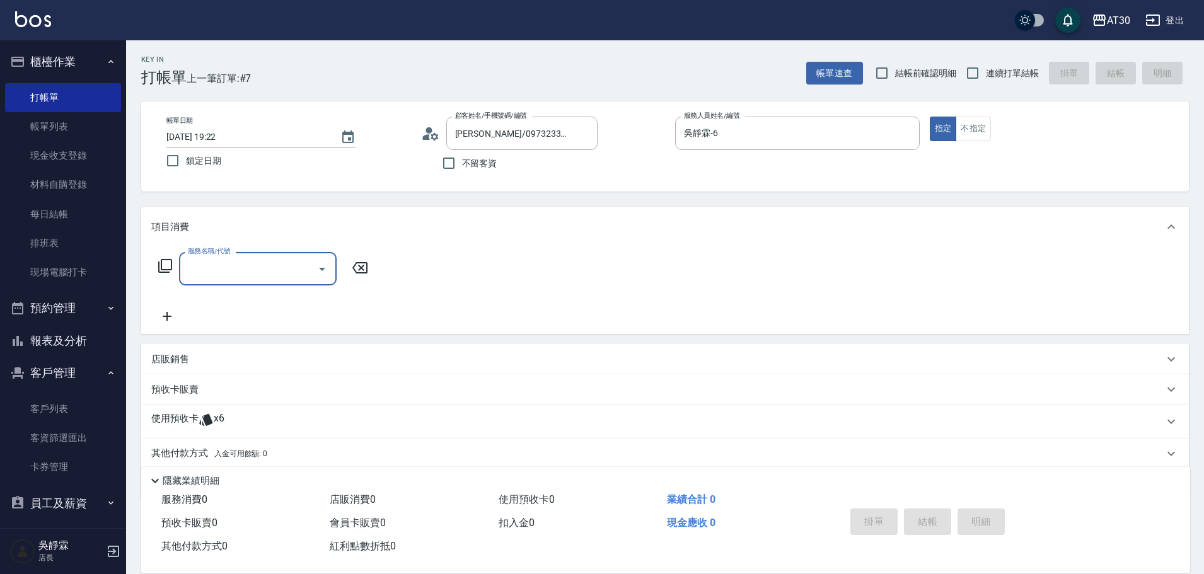
click at [165, 261] on icon at bounding box center [165, 265] width 15 height 15
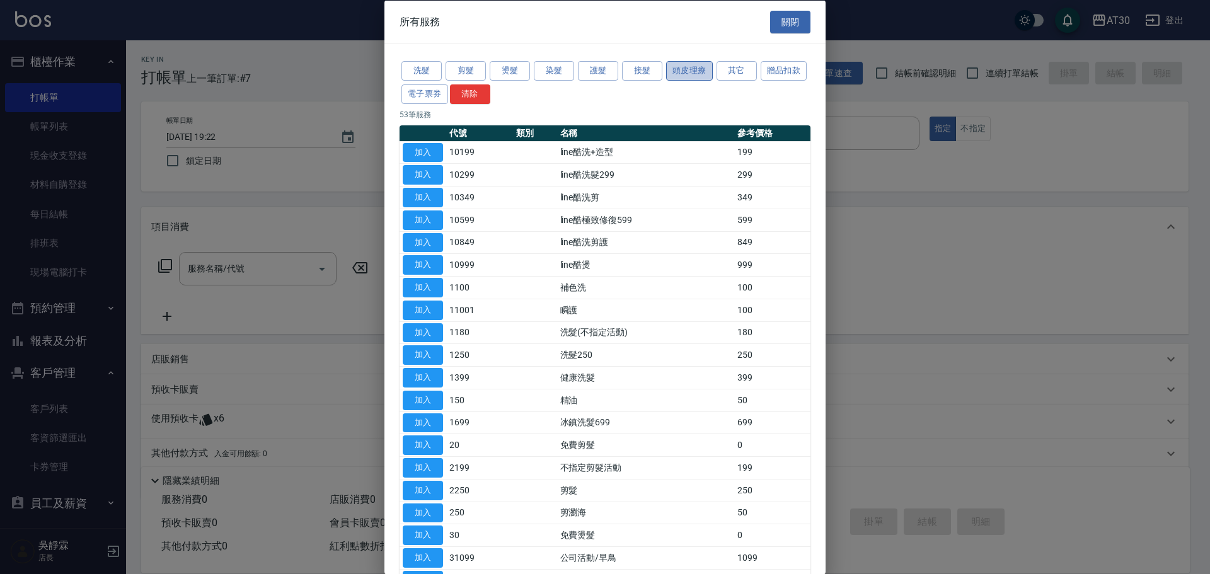
click at [678, 66] on button "頭皮理療" at bounding box center [689, 71] width 47 height 20
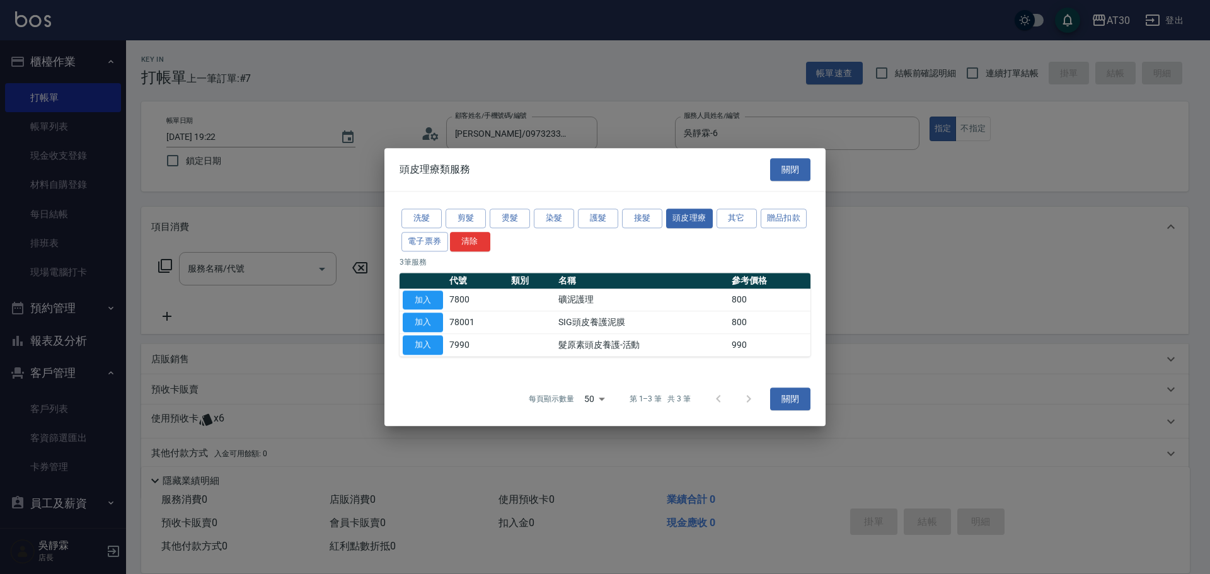
click at [417, 333] on td "加入" at bounding box center [423, 322] width 47 height 23
click at [421, 343] on button "加入" at bounding box center [423, 345] width 40 height 20
type input "髮原素頭皮養護-活動(7990)"
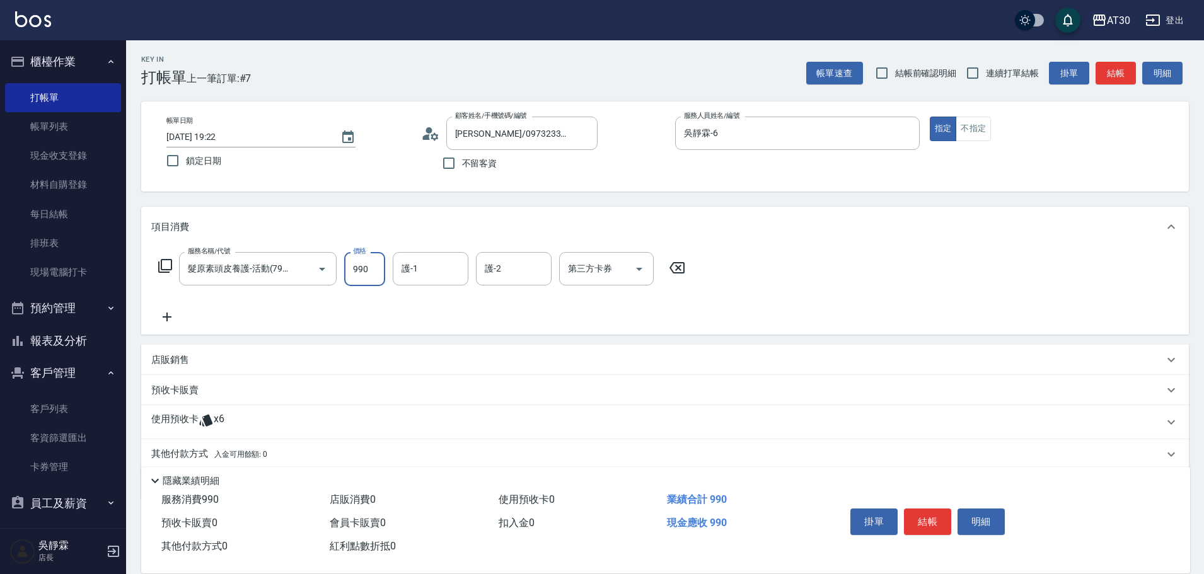
click at [344, 271] on input "990" at bounding box center [364, 269] width 41 height 34
type input "1200"
type input "曾駿育-23"
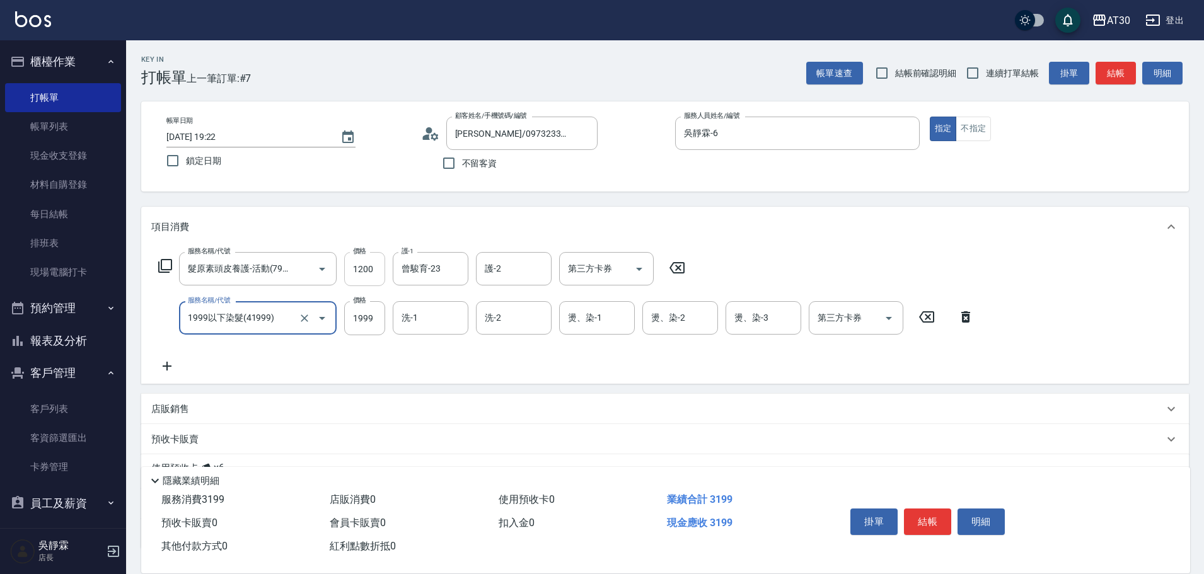
type input "1999以下染髮(41999)"
type input "1000"
type input "曾駿育-23"
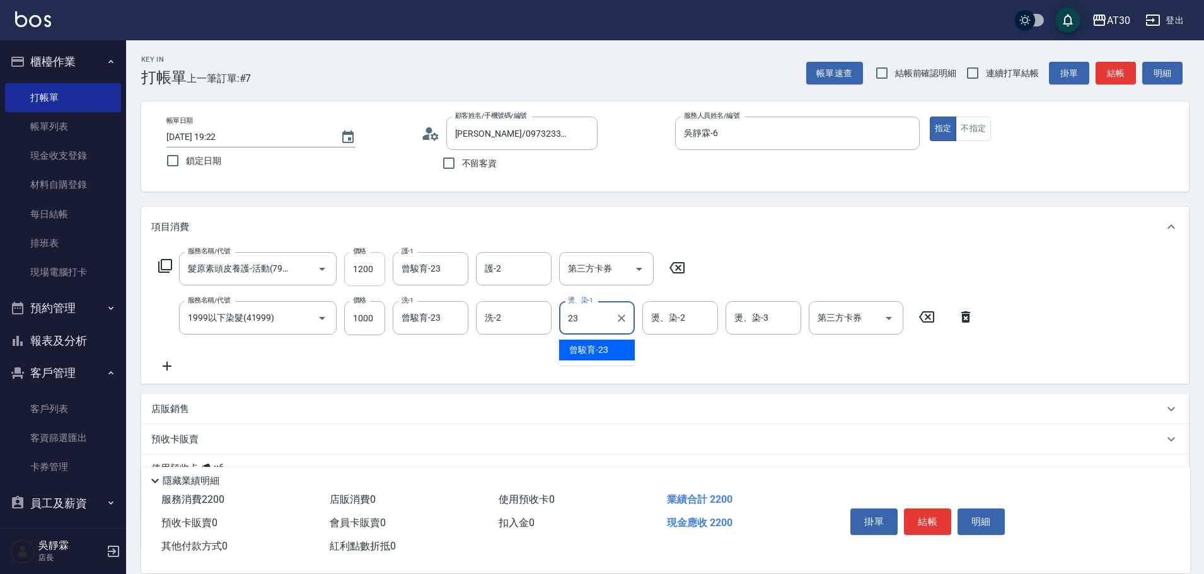
type input "曾駿育-23"
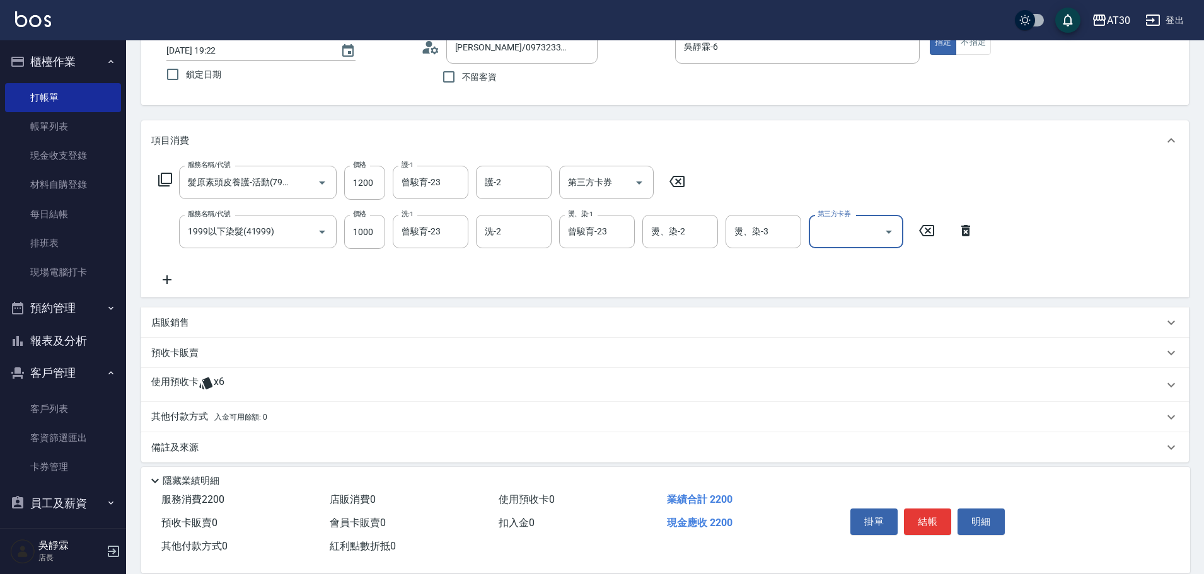
scroll to position [96, 0]
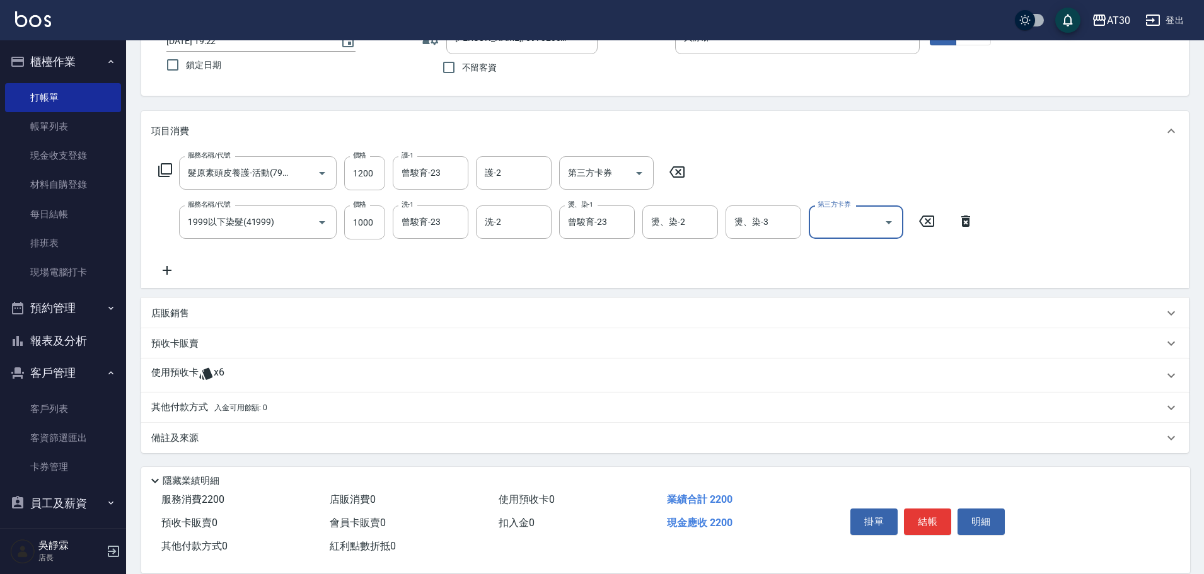
click at [212, 380] on icon at bounding box center [206, 373] width 15 height 15
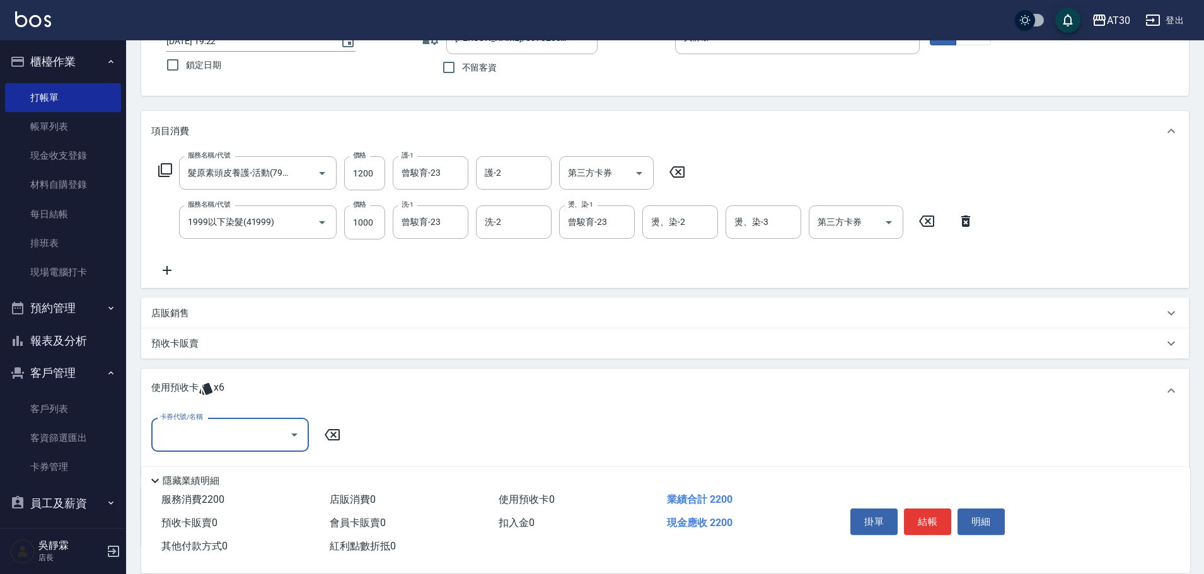
scroll to position [0, 0]
click at [211, 426] on input "卡券代號/名稱" at bounding box center [220, 435] width 127 height 22
click at [259, 487] on div "高蛋白包套4次4500 剩餘1張" at bounding box center [230, 488] width 158 height 21
type input "高蛋白包套4次4500"
click at [400, 429] on input "護-1" at bounding box center [412, 435] width 83 height 22
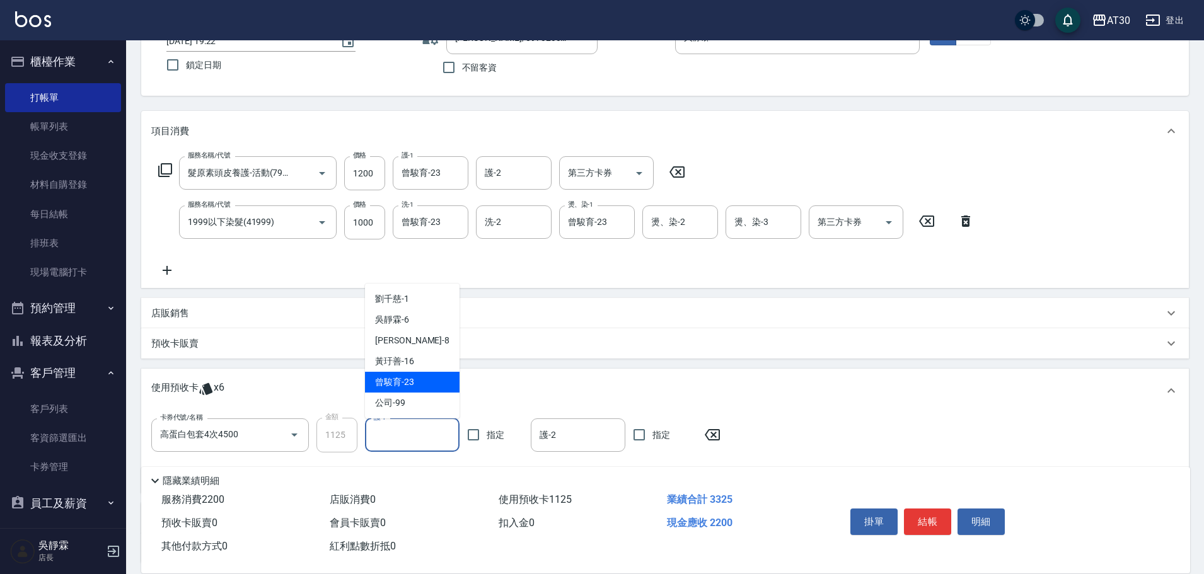
click at [424, 377] on div "[PERSON_NAME]育 -23" at bounding box center [412, 382] width 95 height 21
type input "曾駿育-23"
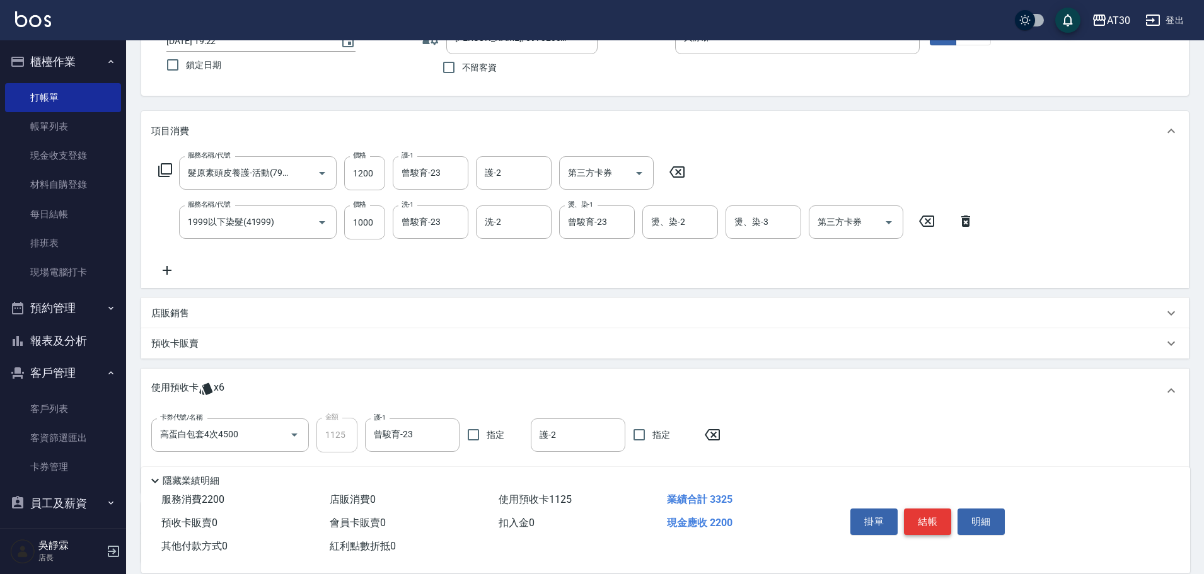
click at [931, 523] on button "結帳" at bounding box center [927, 522] width 47 height 26
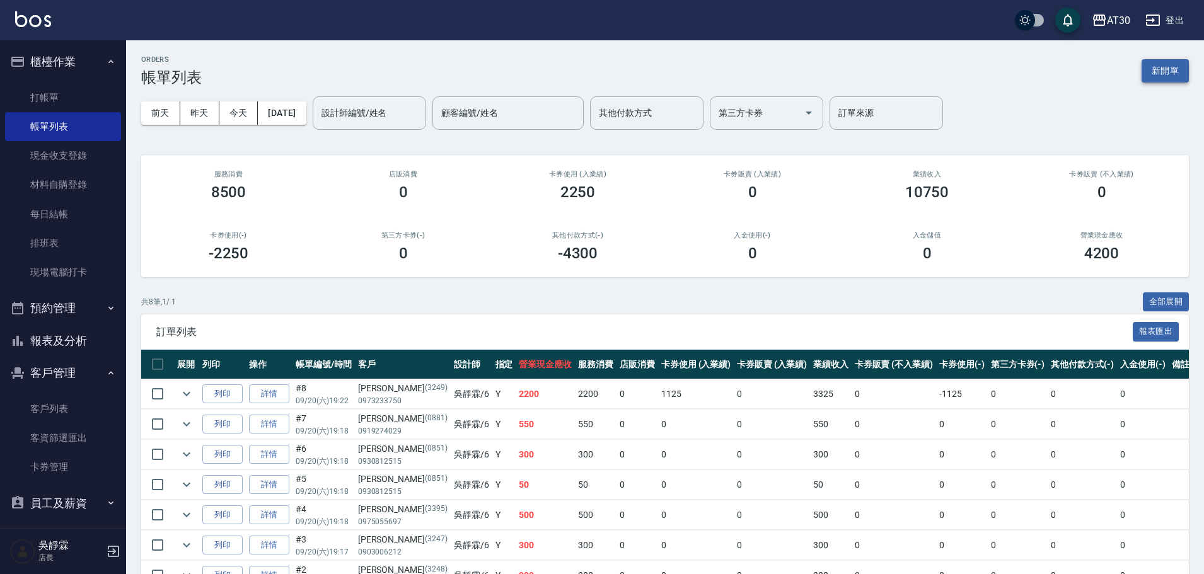
click at [1157, 71] on button "新開單" at bounding box center [1165, 70] width 47 height 23
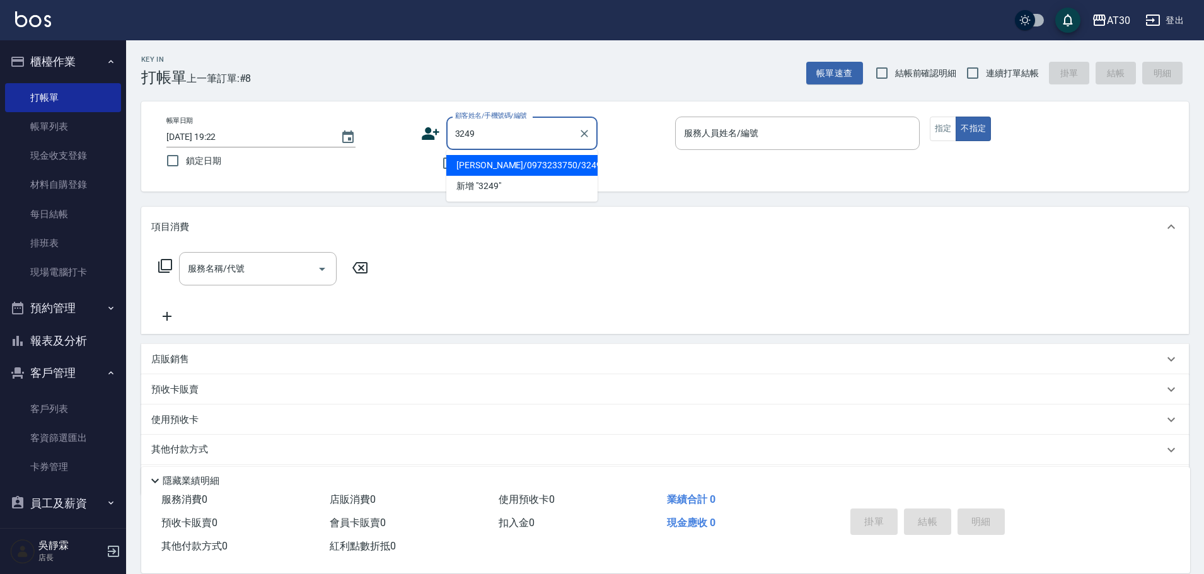
type input "邱珮雯/0973233750/3249"
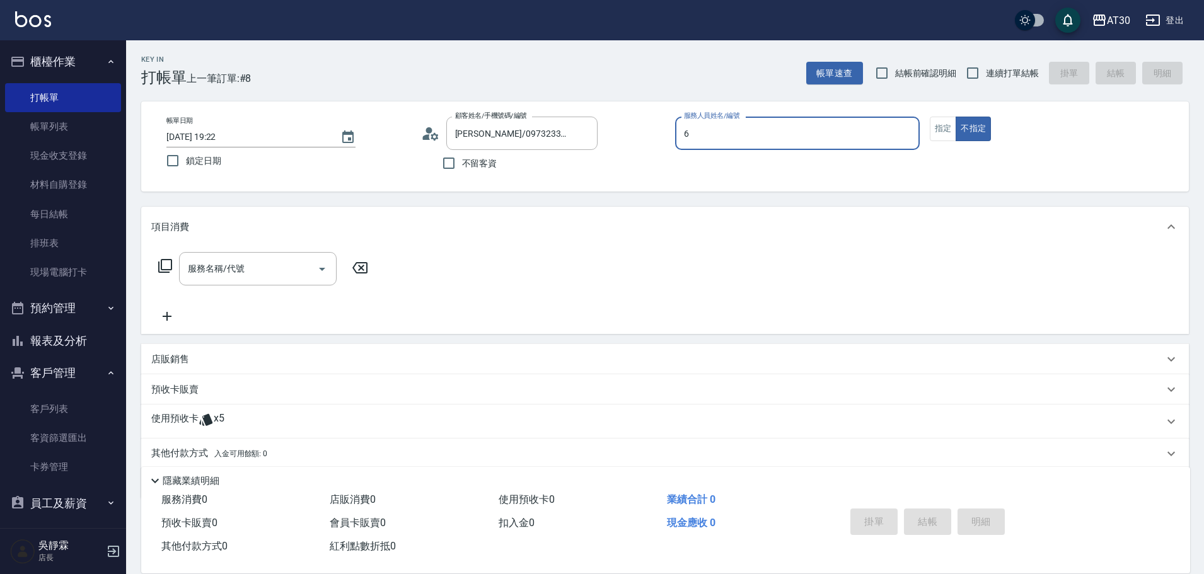
type input "吳靜霖-6"
type button "false"
click at [162, 269] on icon at bounding box center [165, 266] width 14 height 14
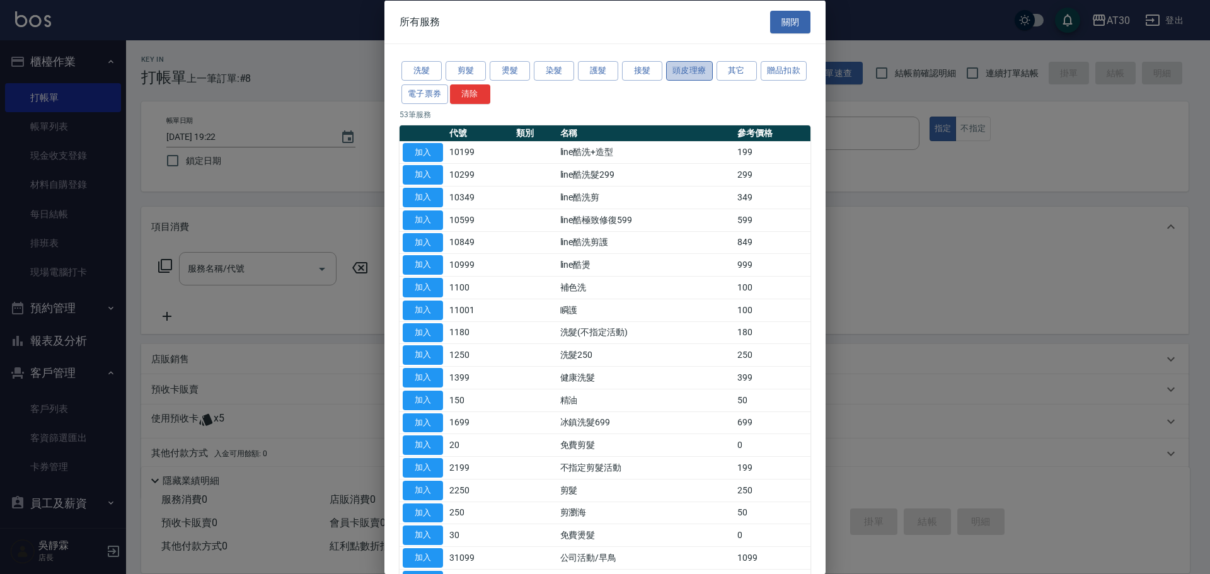
click at [682, 71] on button "頭皮理療" at bounding box center [689, 71] width 47 height 20
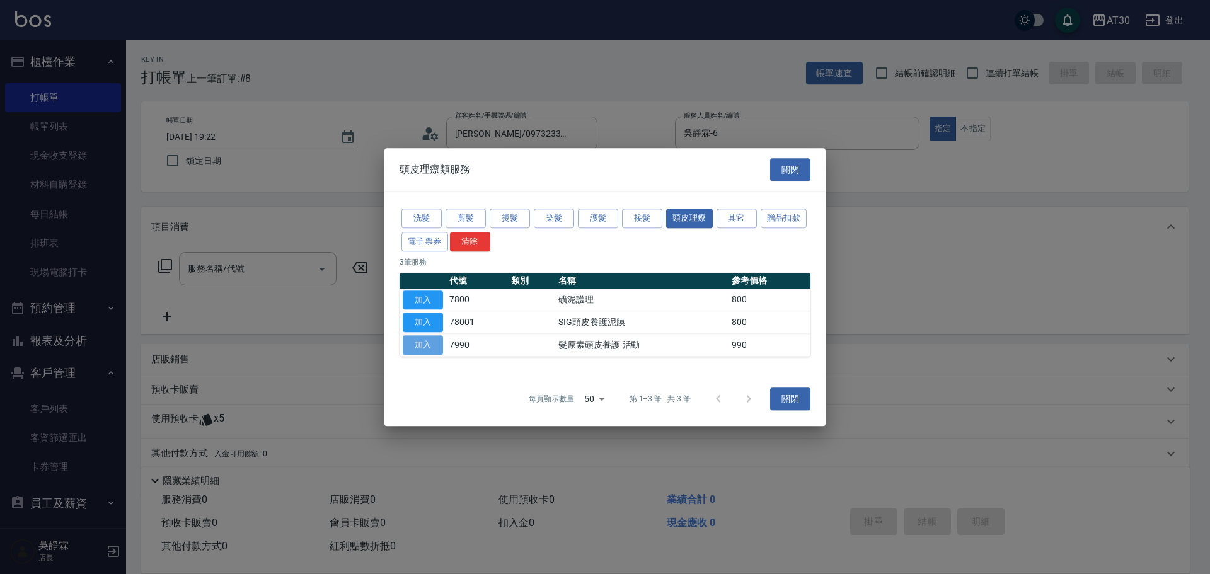
click at [431, 348] on button "加入" at bounding box center [423, 345] width 40 height 20
type input "髮原素頭皮養護-活動(7990)"
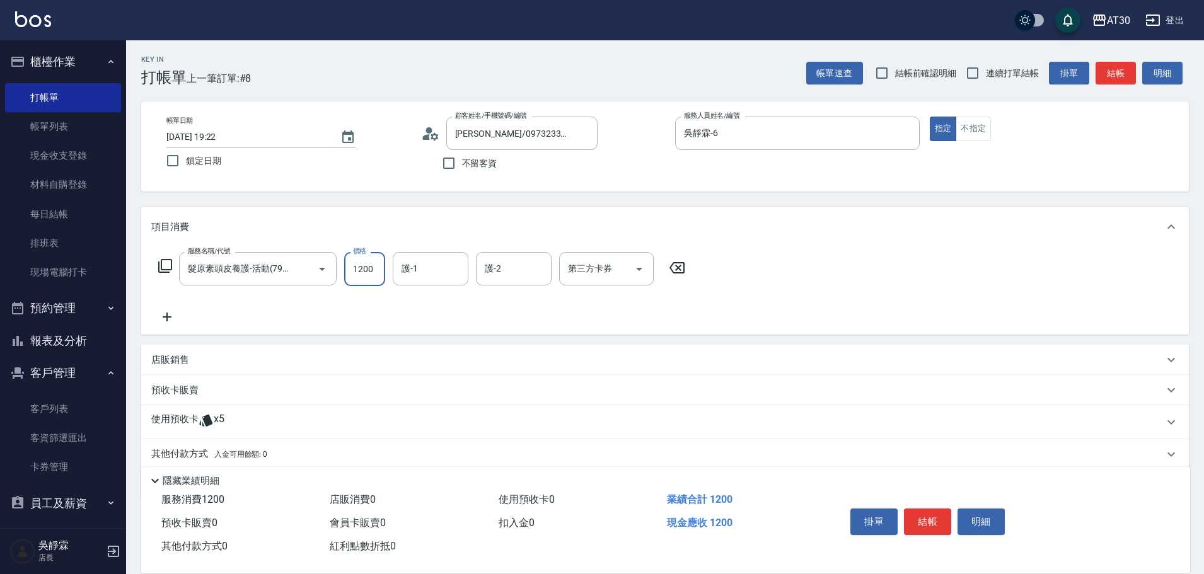
type input "1200"
type input "曾駿育-23"
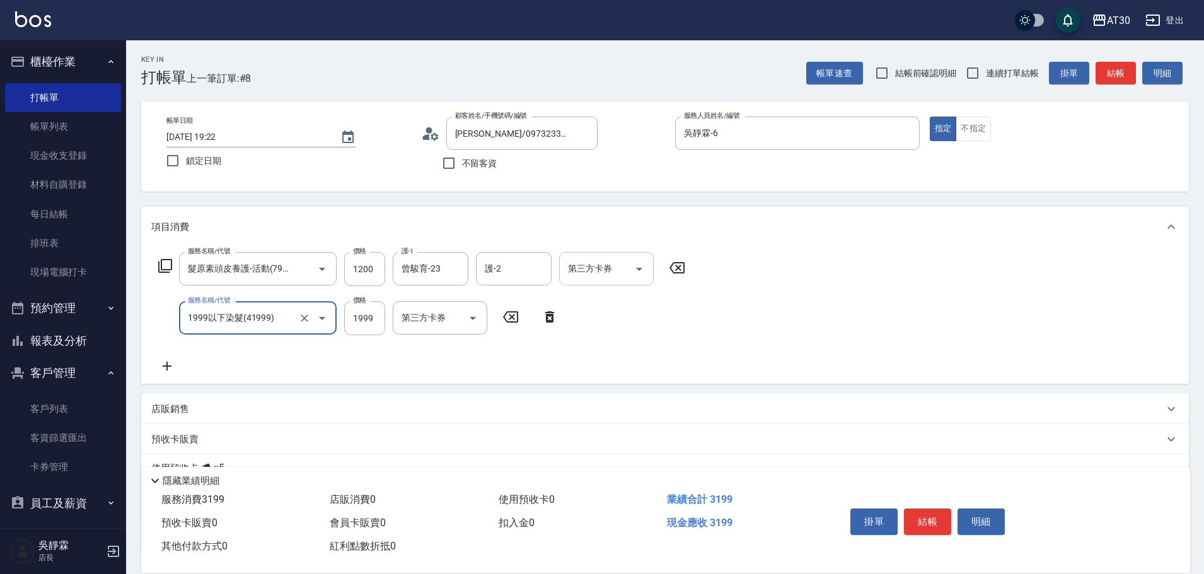
type input "1999以下染髮(41999)"
type input "1000"
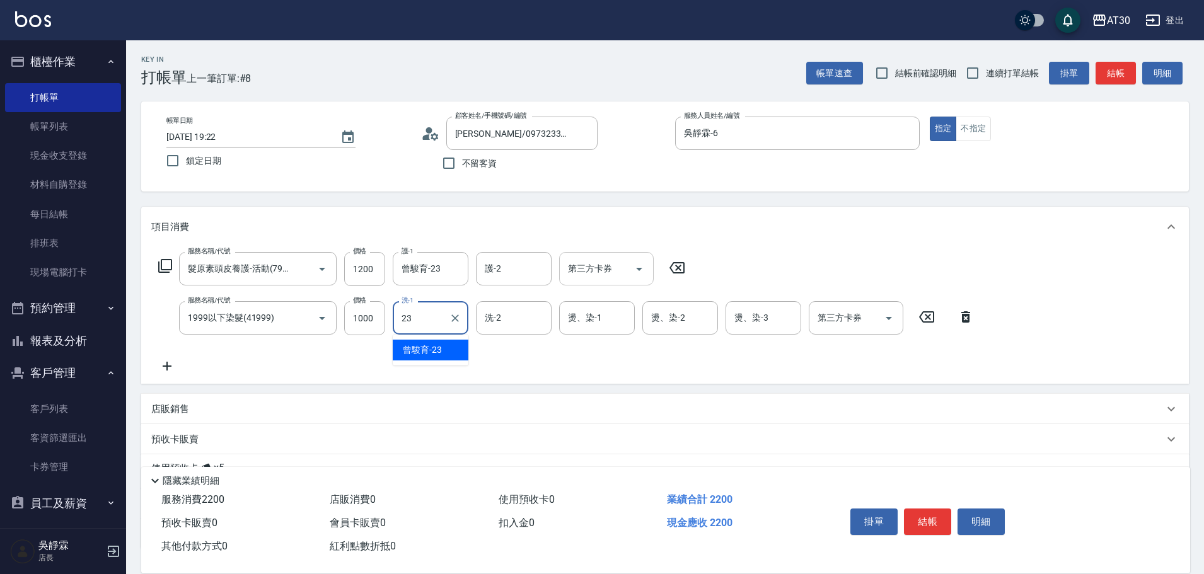
type input "曾駿育-23"
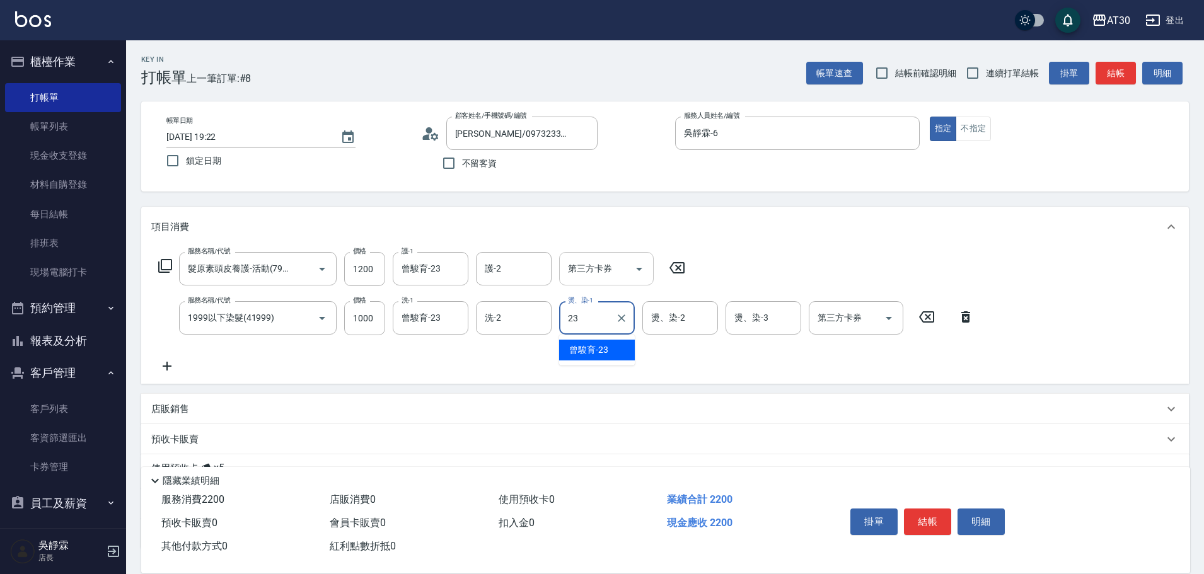
type input "曾駿育-23"
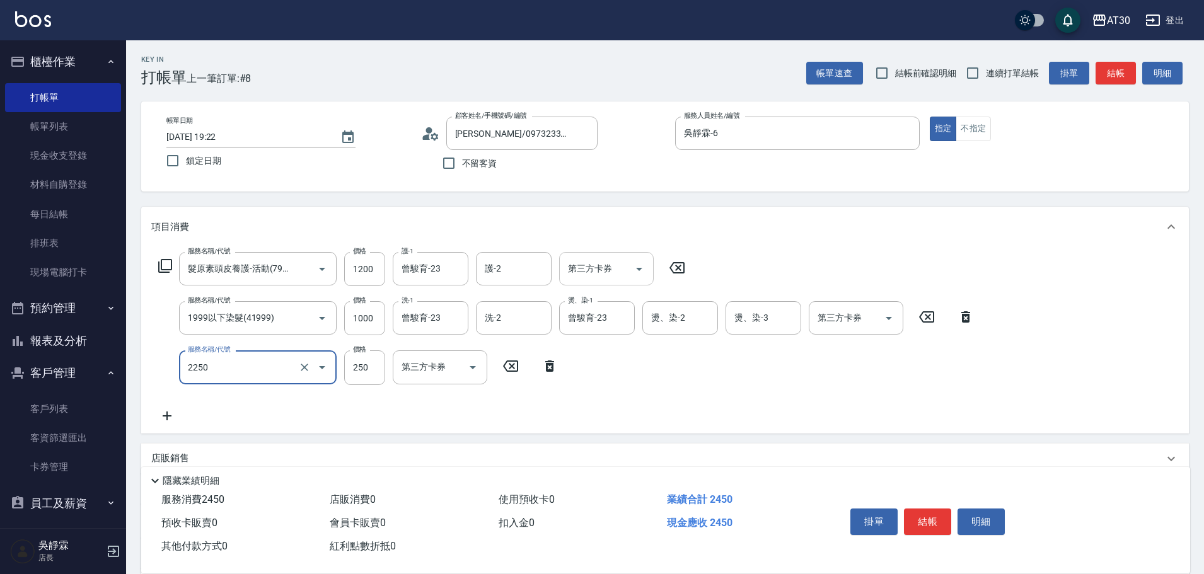
type input "剪髮(2250)"
type input "300"
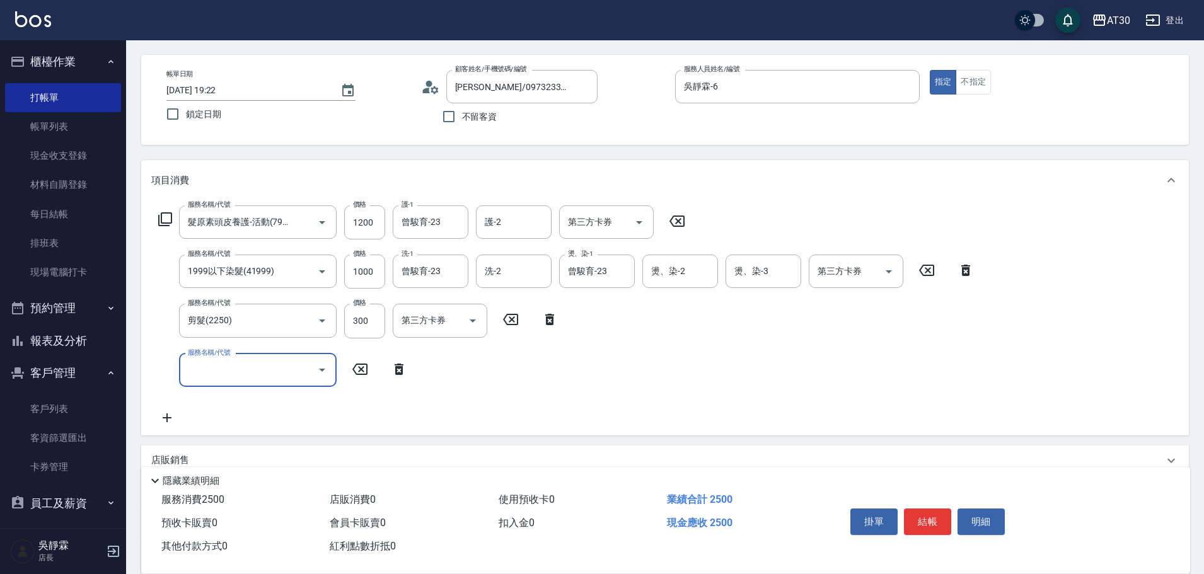
scroll to position [194, 0]
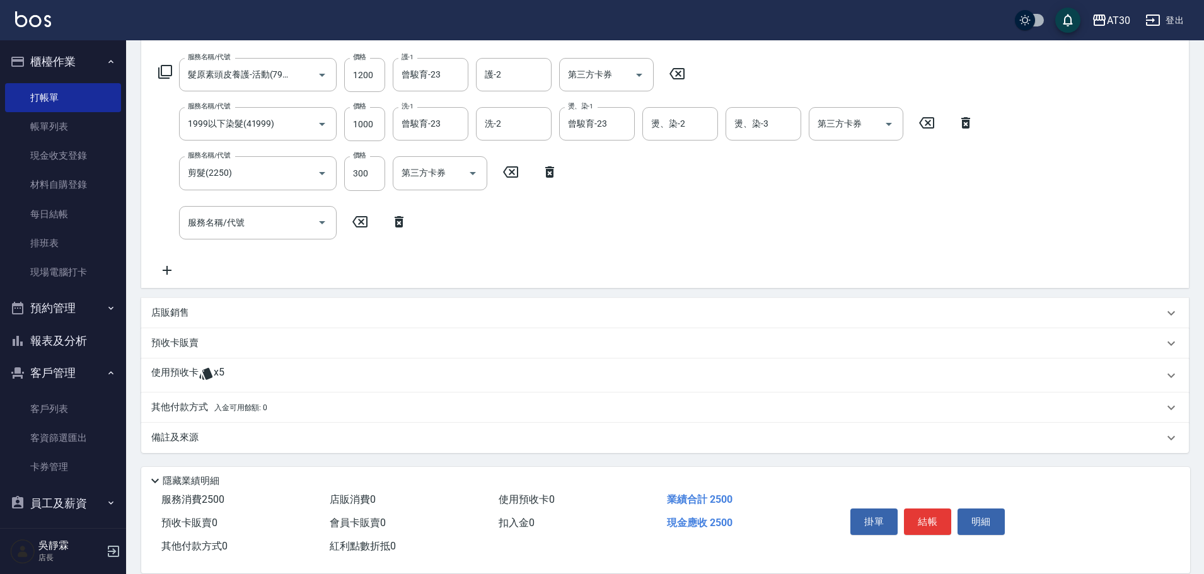
click at [223, 384] on span "x5" at bounding box center [219, 375] width 11 height 19
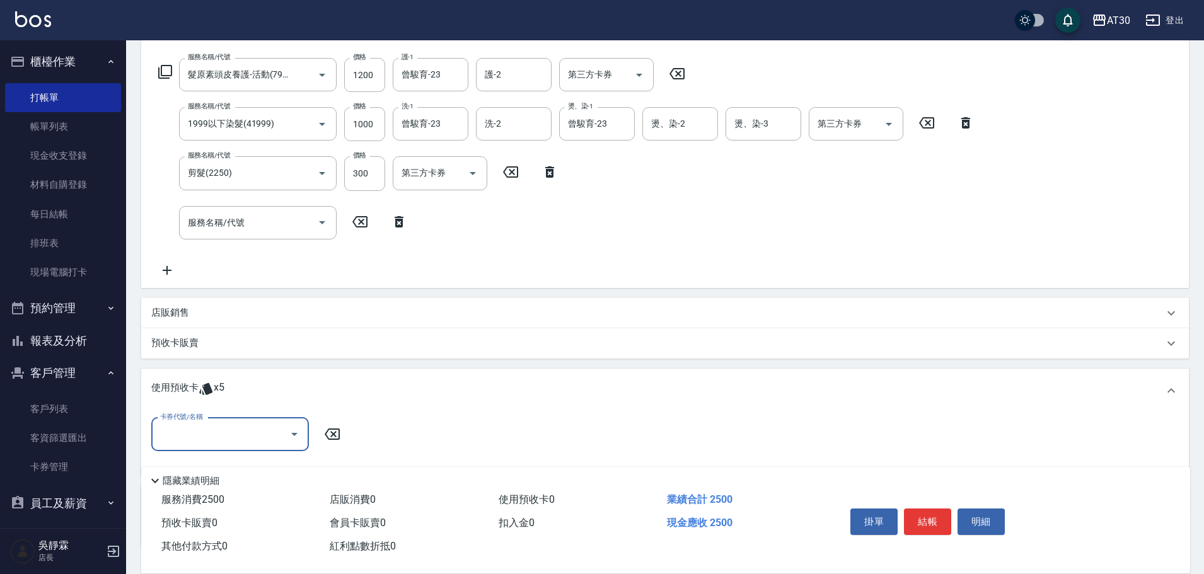
scroll to position [0, 0]
click at [221, 445] on input "卡券代號/名稱" at bounding box center [220, 435] width 127 height 22
click at [232, 471] on div "高蛋白包套4次4500 剩餘4張" at bounding box center [230, 466] width 158 height 21
type input "高蛋白包套4次4500"
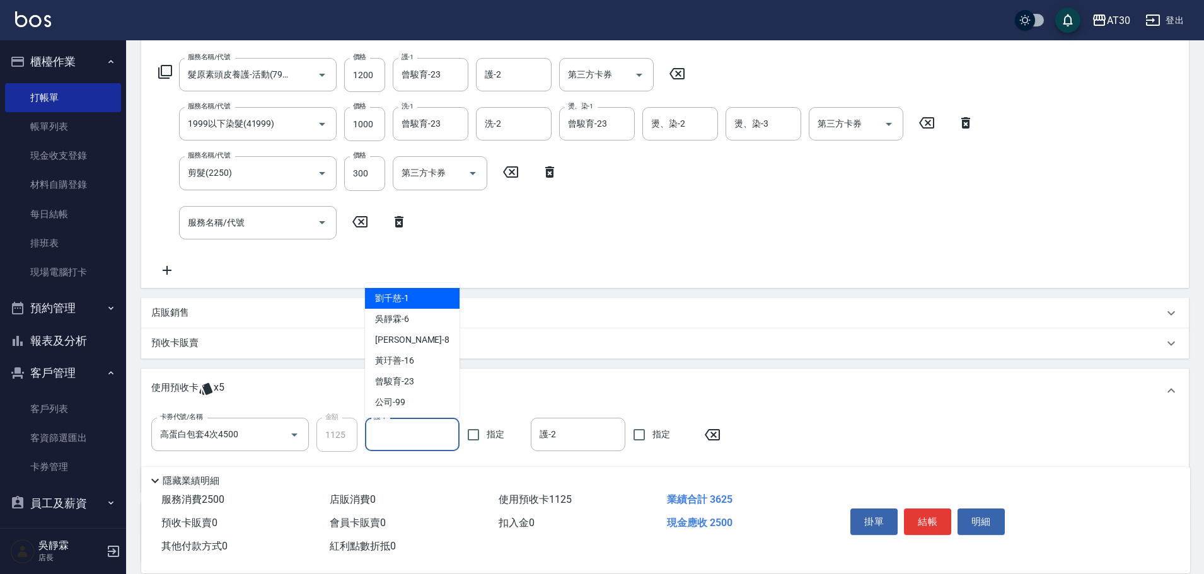
click at [411, 441] on input "護-1" at bounding box center [412, 435] width 83 height 22
click at [420, 324] on div "吳靜霖 -6" at bounding box center [412, 319] width 95 height 21
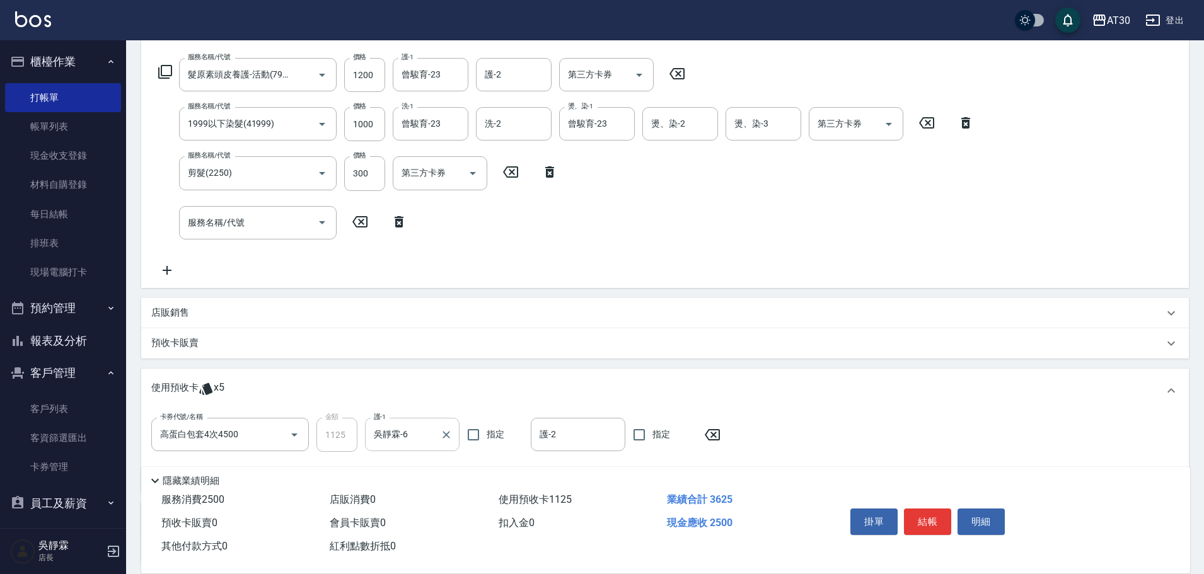
click at [422, 435] on input "吳靜霖-6" at bounding box center [403, 435] width 64 height 22
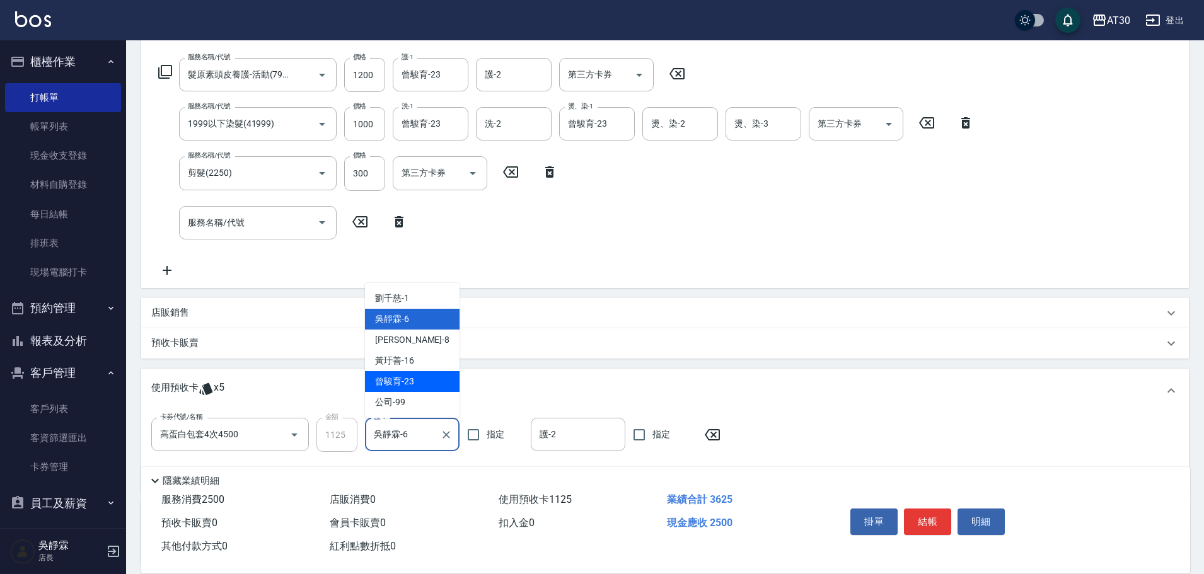
click at [427, 374] on div "[PERSON_NAME]育 -23" at bounding box center [412, 381] width 95 height 21
type input "曾駿育-23"
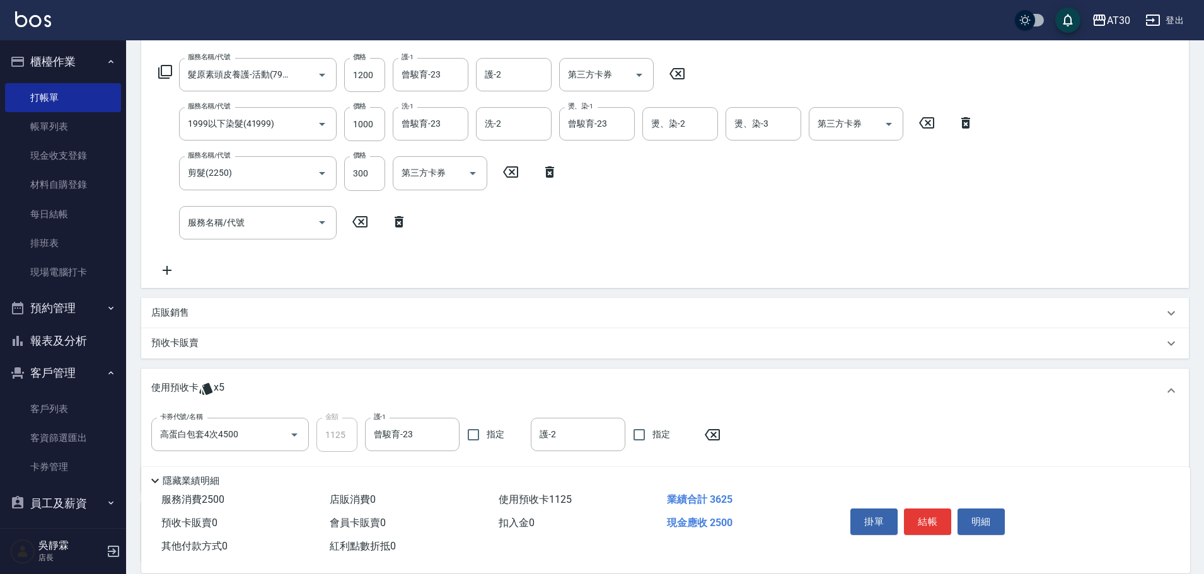
click at [879, 208] on div "服務名稱/代號 髮原素頭皮養護-活動(7990) 服務名稱/代號 價格 1200 價格 護-1 曾駿育-23 護-1 護-2 護-2 第三方卡券 第三方卡券 …" at bounding box center [566, 168] width 830 height 220
click at [398, 224] on icon at bounding box center [399, 221] width 9 height 11
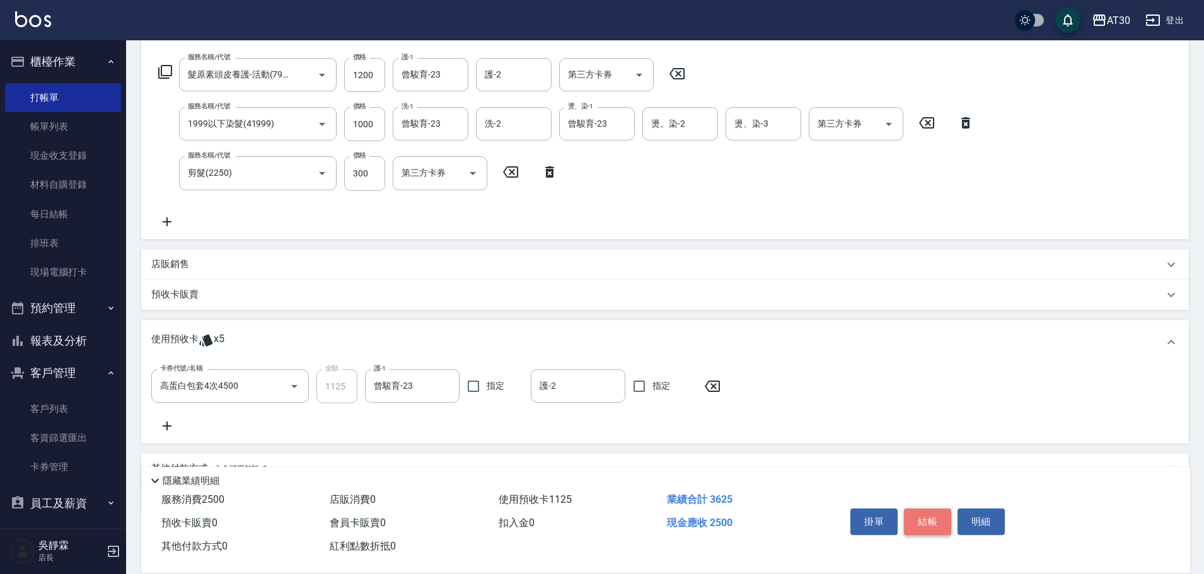
click at [931, 514] on button "結帳" at bounding box center [927, 522] width 47 height 26
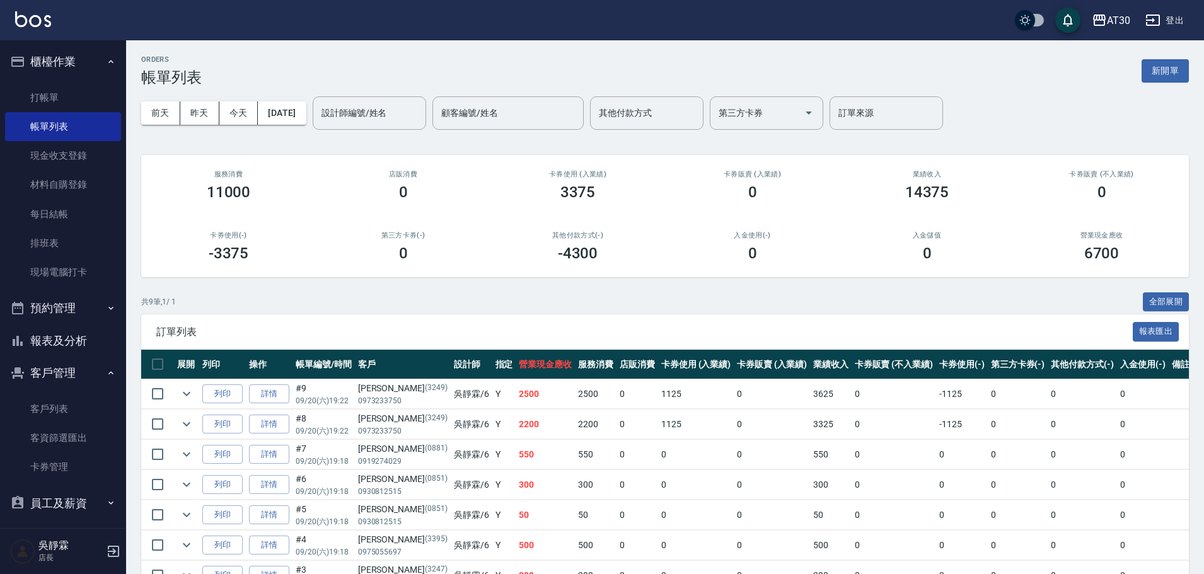
click at [61, 340] on button "報表及分析" at bounding box center [63, 341] width 116 height 33
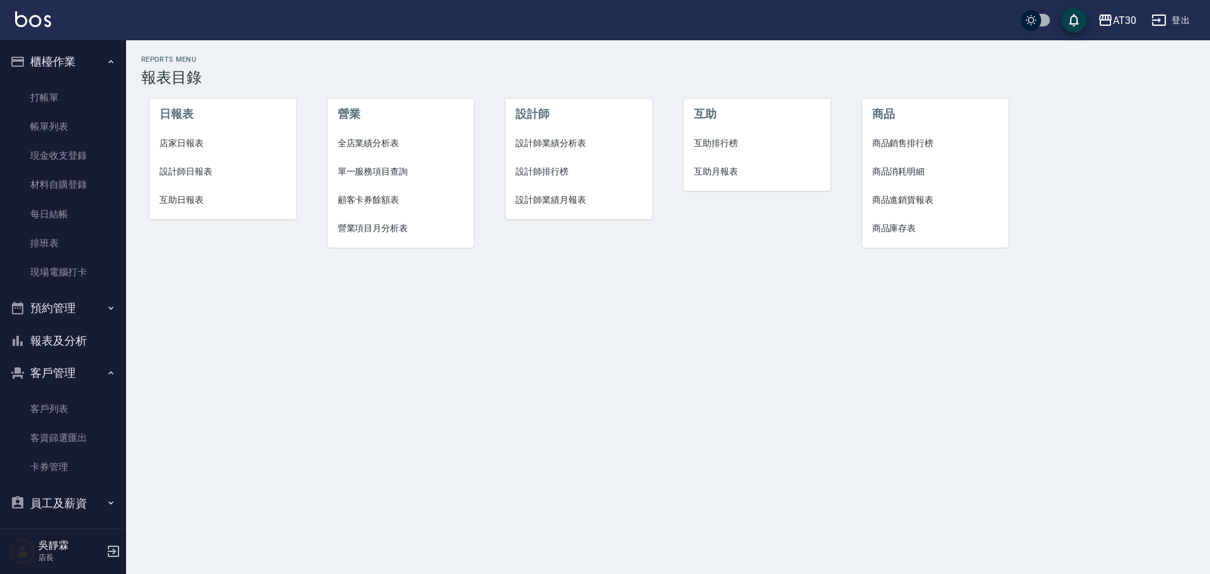
click at [538, 165] on span "設計師排行榜" at bounding box center [579, 171] width 127 height 13
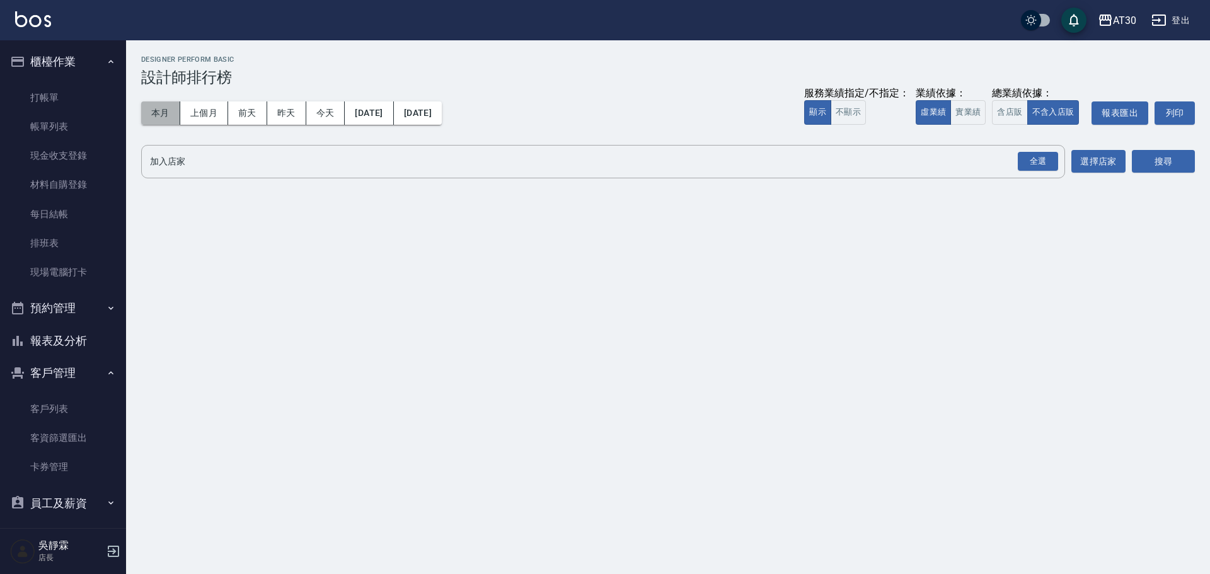
click at [173, 113] on button "本月" at bounding box center [160, 113] width 39 height 23
click at [1047, 161] on div "全選" at bounding box center [1038, 162] width 40 height 20
click at [1181, 163] on button "搜尋" at bounding box center [1163, 162] width 63 height 23
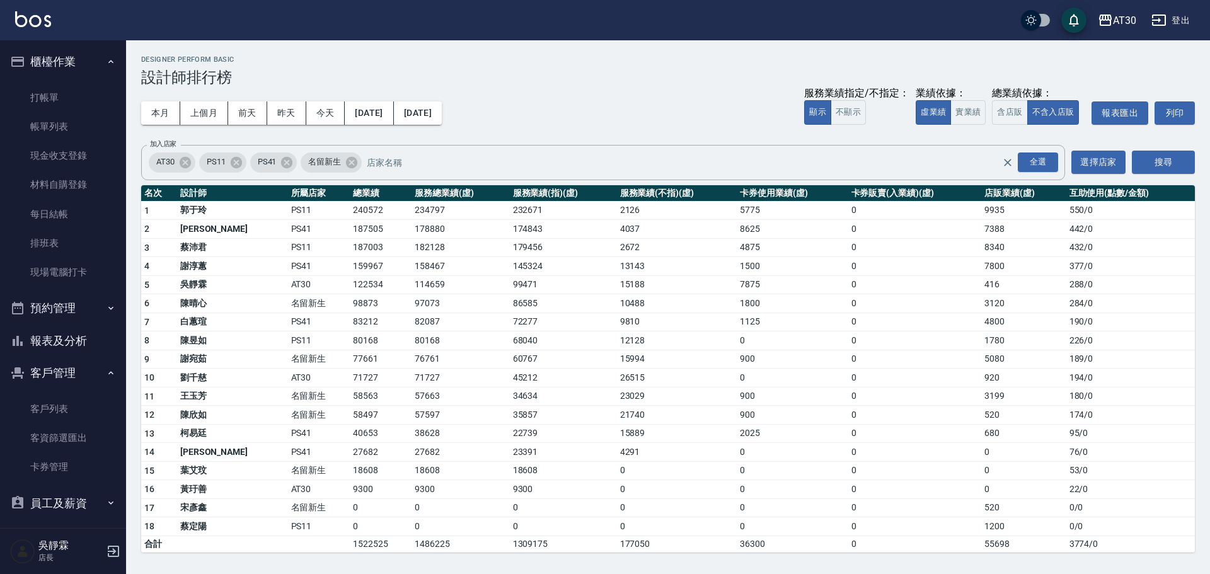
click at [350, 299] on td "98873" at bounding box center [381, 303] width 62 height 19
drag, startPoint x: 300, startPoint y: 304, endPoint x: 328, endPoint y: 284, distance: 34.8
click at [328, 284] on tbody "1 郭于玲 PS11 240572 234797 232671 2126 5775 0 9935 550 / 0 2 李靜芳 PS41 187505 1788…" at bounding box center [668, 376] width 1054 height 351
drag, startPoint x: 291, startPoint y: 284, endPoint x: 344, endPoint y: 296, distance: 54.3
click at [344, 296] on tbody "1 郭于玲 PS11 240572 234797 232671 2126 5775 0 9935 550 / 0 2 李靜芳 PS41 187505 1788…" at bounding box center [668, 376] width 1054 height 351
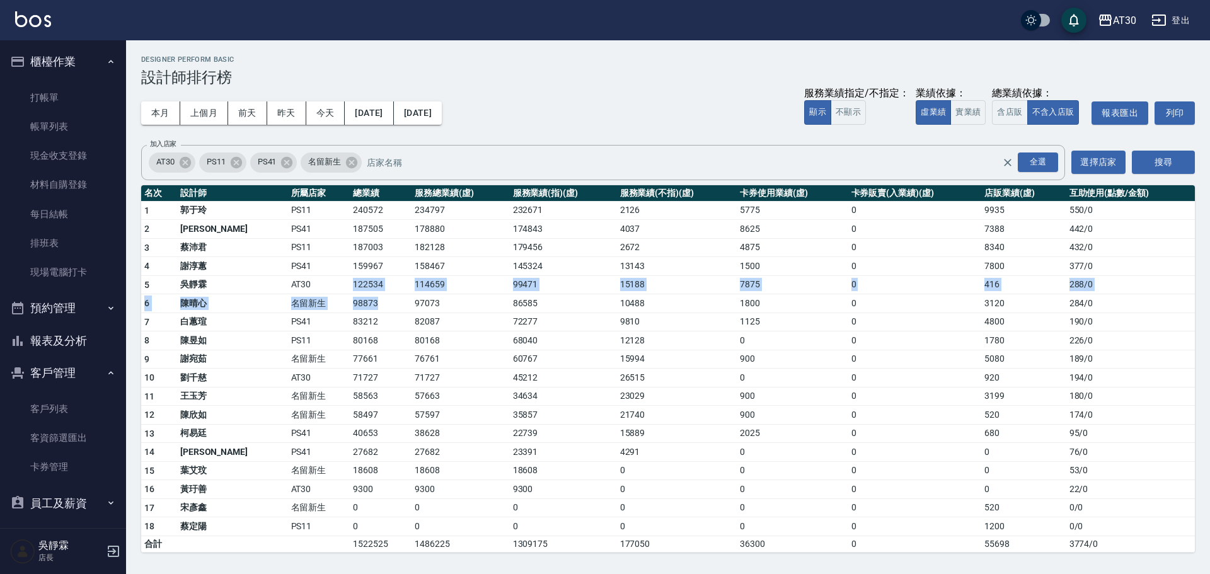
click at [350, 299] on td "98873" at bounding box center [381, 303] width 62 height 19
click at [972, 113] on button "實業績" at bounding box center [968, 112] width 35 height 25
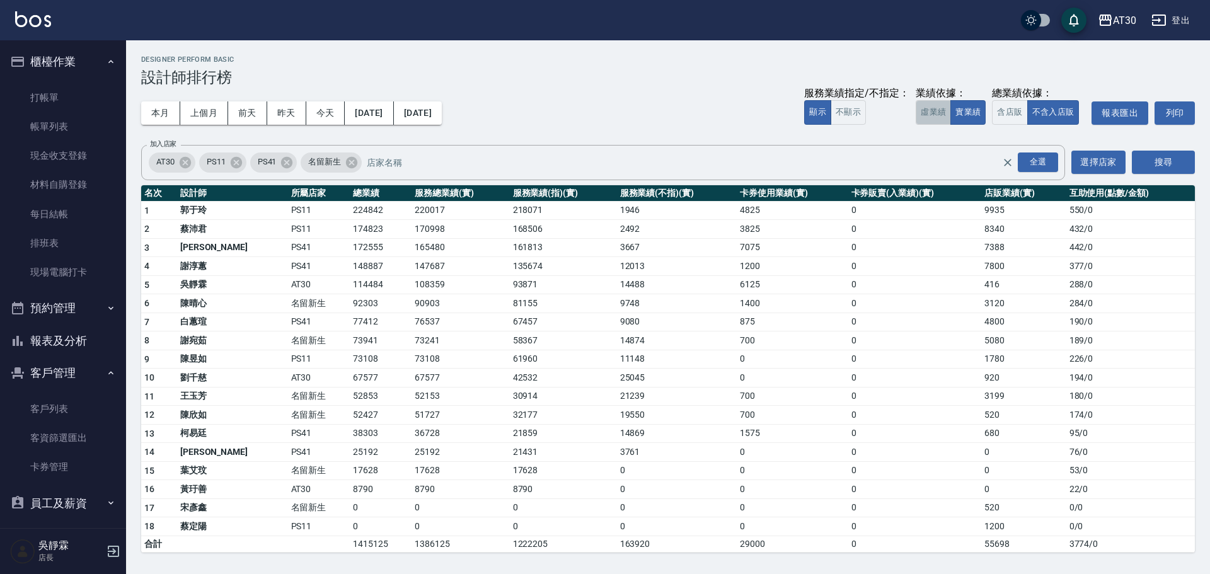
click at [936, 110] on button "虛業績" at bounding box center [933, 112] width 35 height 25
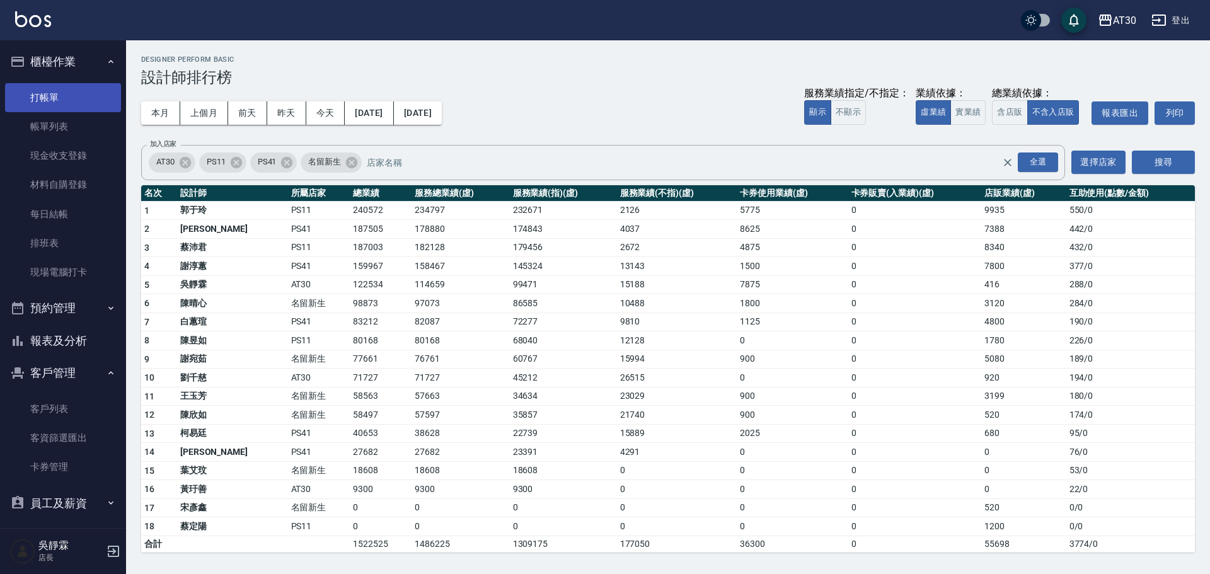
click at [75, 97] on link "打帳單" at bounding box center [63, 97] width 116 height 29
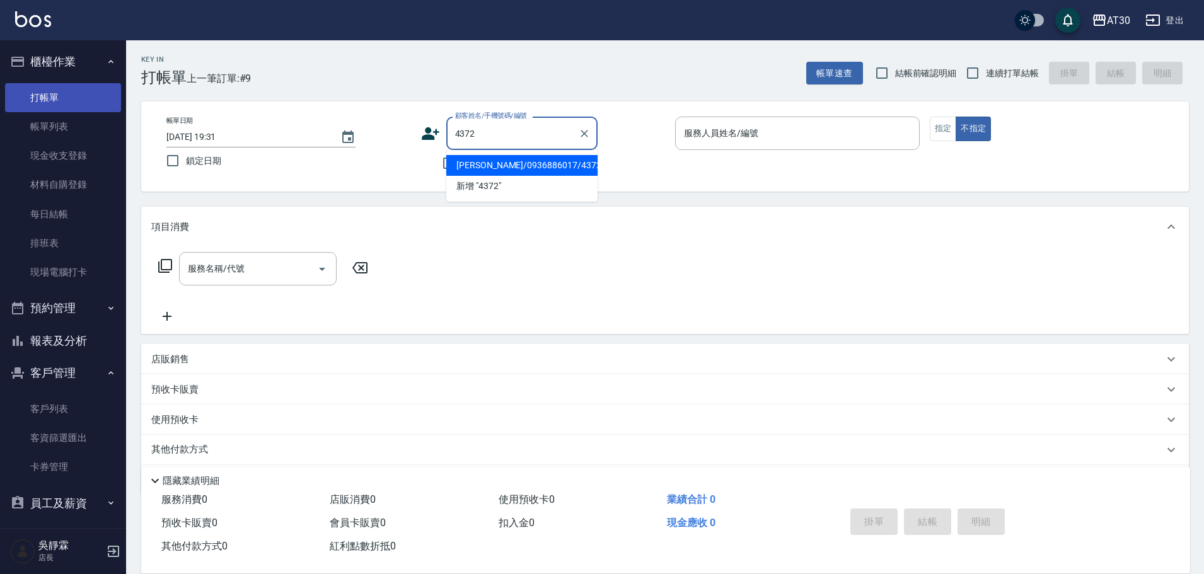
type input "黃珮萱/0936886017/4372"
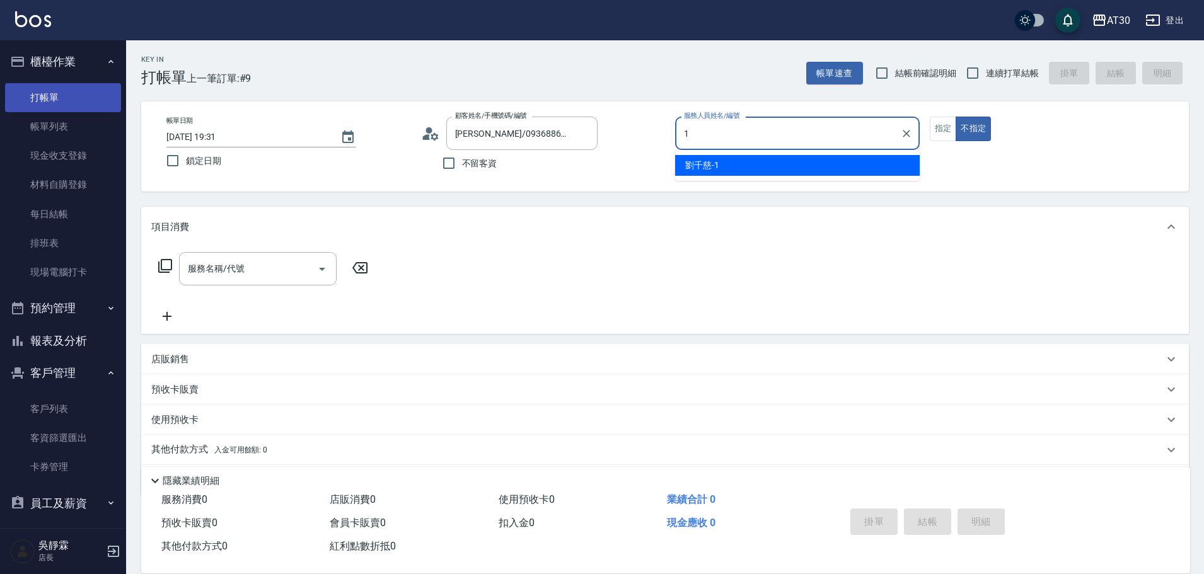
type input "[PERSON_NAME]1"
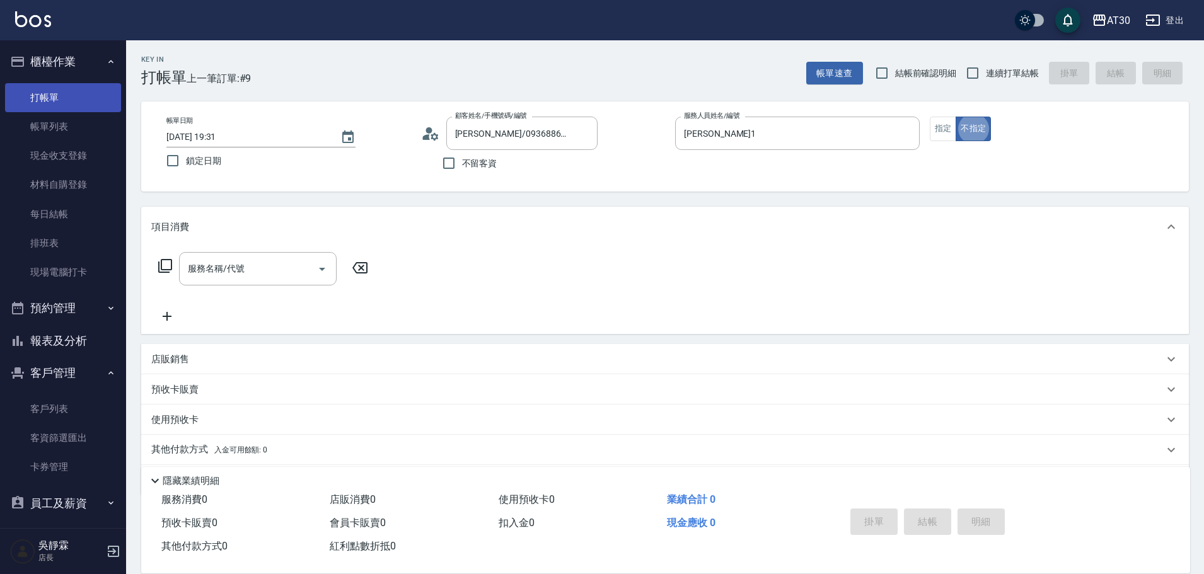
type button "false"
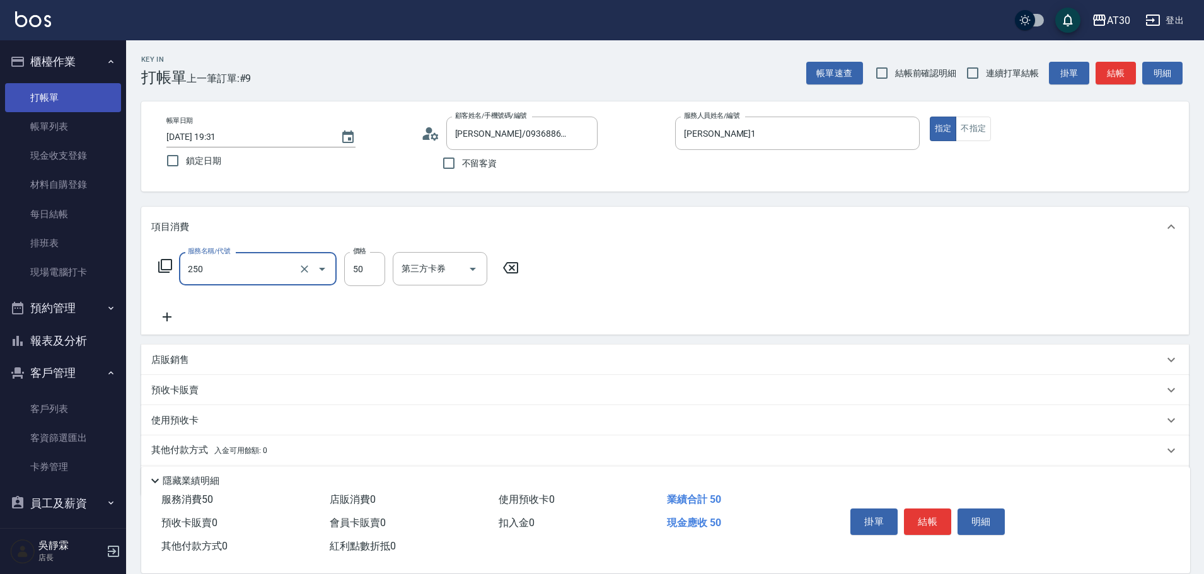
type input "剪瀏海(250)"
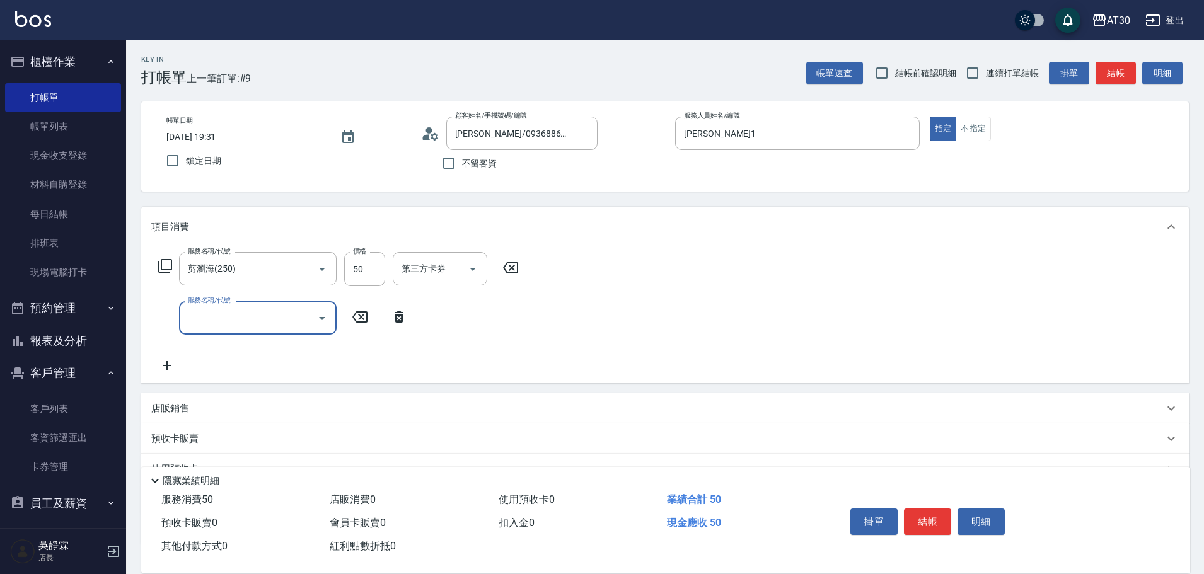
click at [511, 264] on icon at bounding box center [511, 267] width 32 height 15
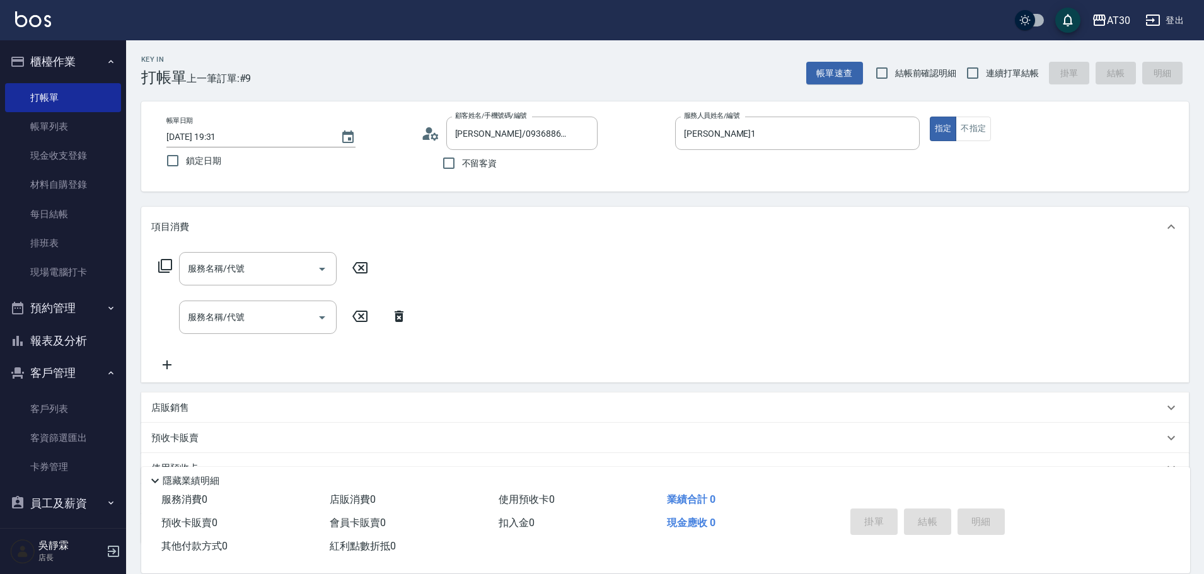
click at [1169, 220] on icon at bounding box center [1171, 226] width 15 height 15
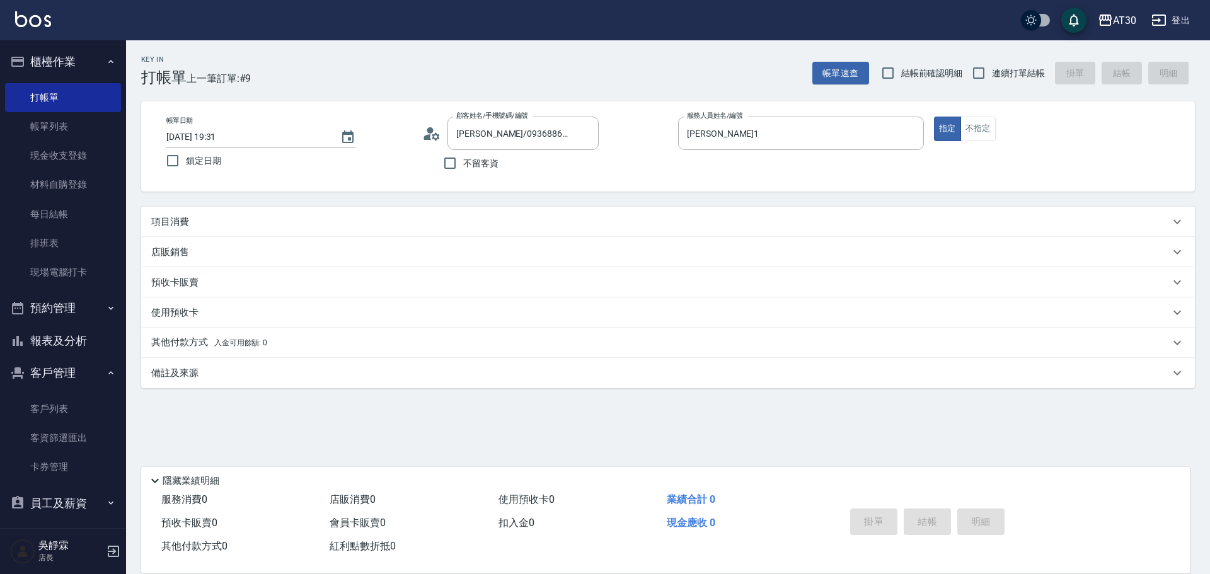
click at [183, 282] on p "預收卡販賣" at bounding box center [174, 282] width 47 height 13
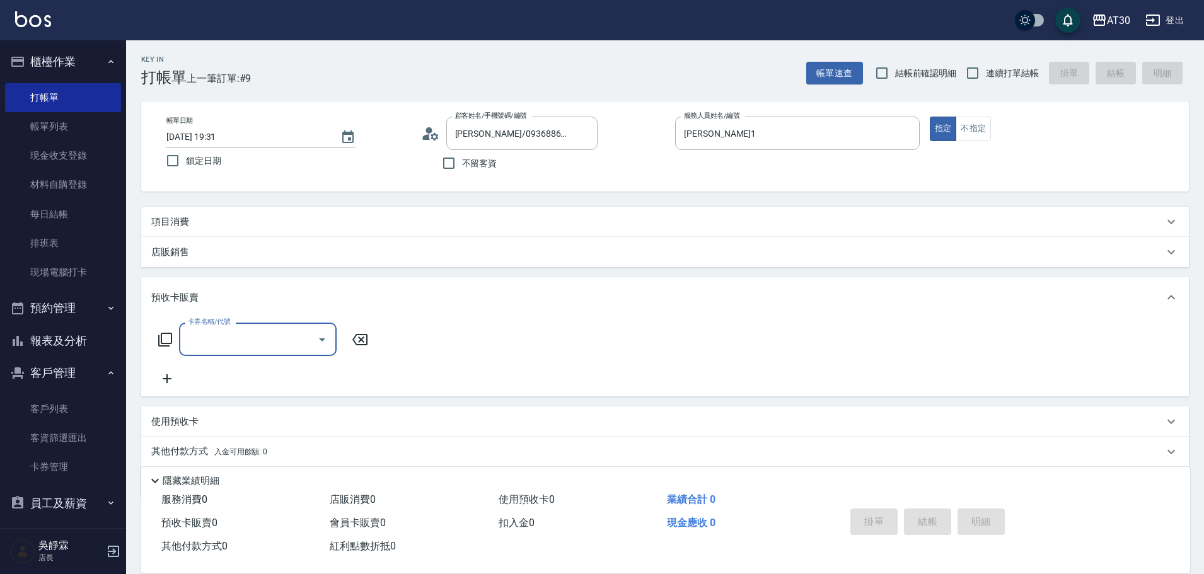
click at [189, 246] on div "店販銷售" at bounding box center [665, 252] width 1048 height 30
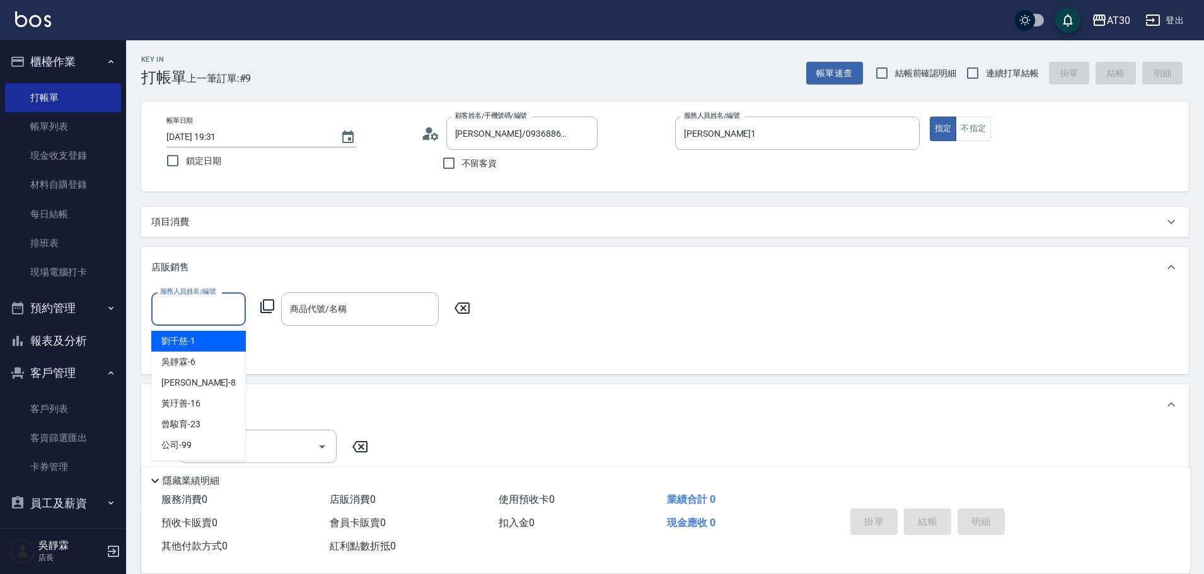
click at [201, 302] on input "服務人員姓名/編號" at bounding box center [198, 309] width 83 height 22
click at [216, 347] on div "劉千慈 -1" at bounding box center [198, 341] width 95 height 21
type input "[PERSON_NAME]1"
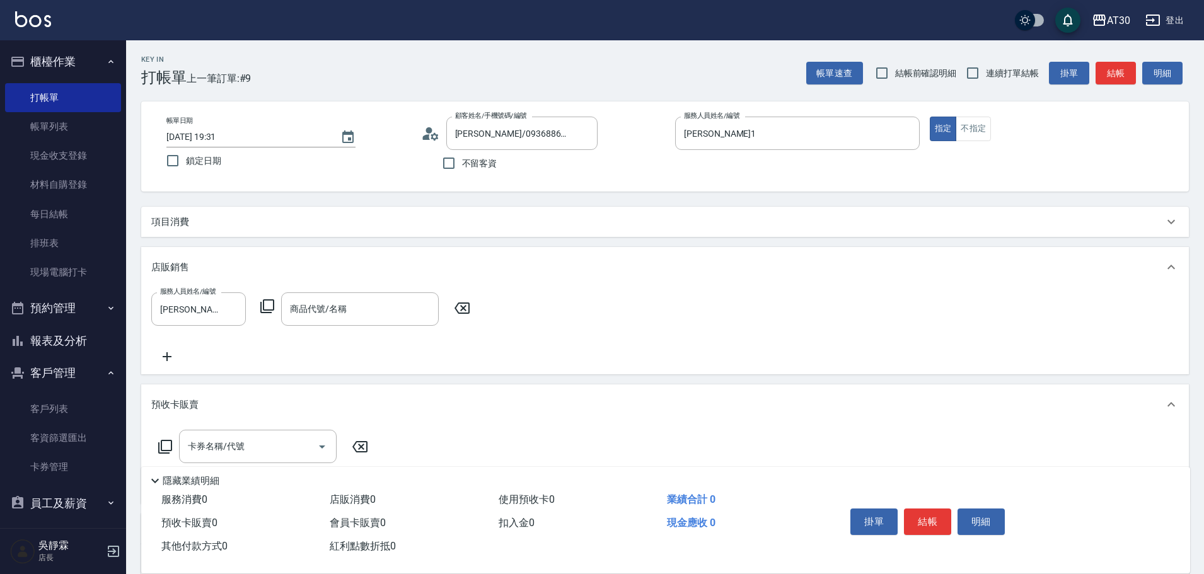
click at [267, 306] on icon at bounding box center [267, 306] width 15 height 15
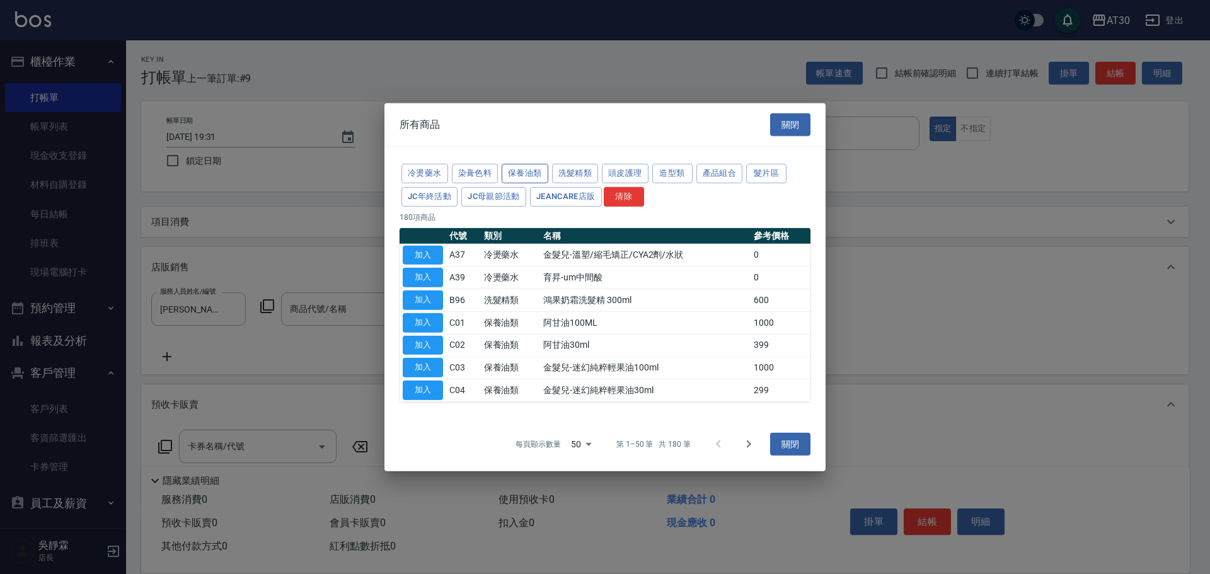
click at [538, 173] on button "保養油類" at bounding box center [525, 174] width 47 height 20
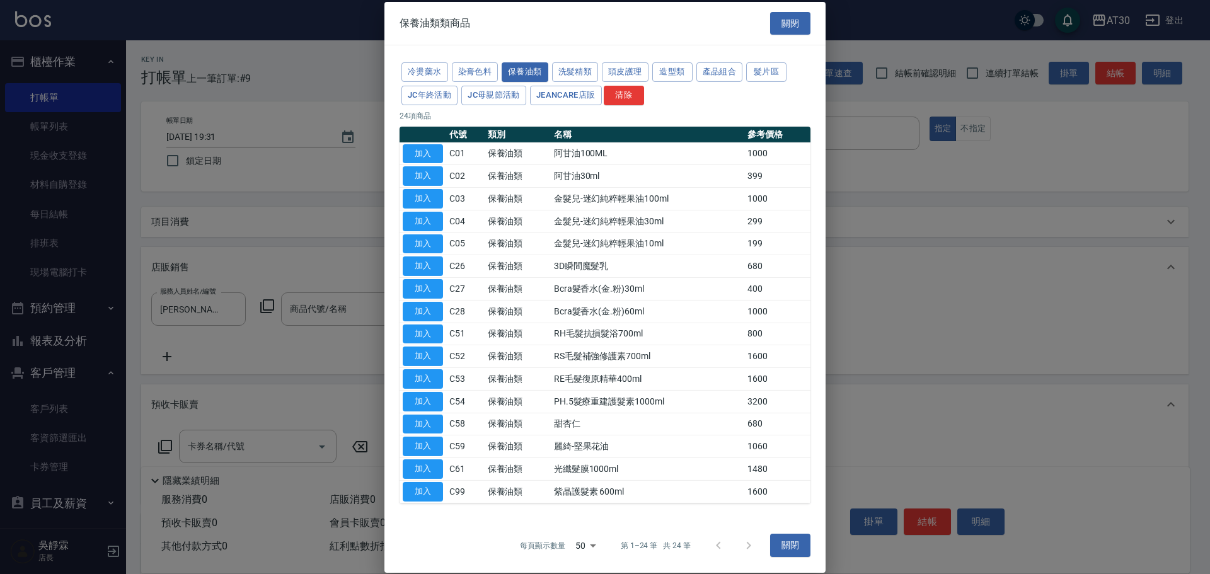
click at [584, 57] on div "冷燙藥水 染膏色料 保養油類 洗髮精類 頭皮護理 造型類 產品組合 髮片區 JC年終活動 JC母親節活動 JeanCare店販 清除 24 項商品 代號 類別…" at bounding box center [605, 281] width 441 height 473
click at [583, 71] on button "洗髮精類" at bounding box center [575, 72] width 47 height 20
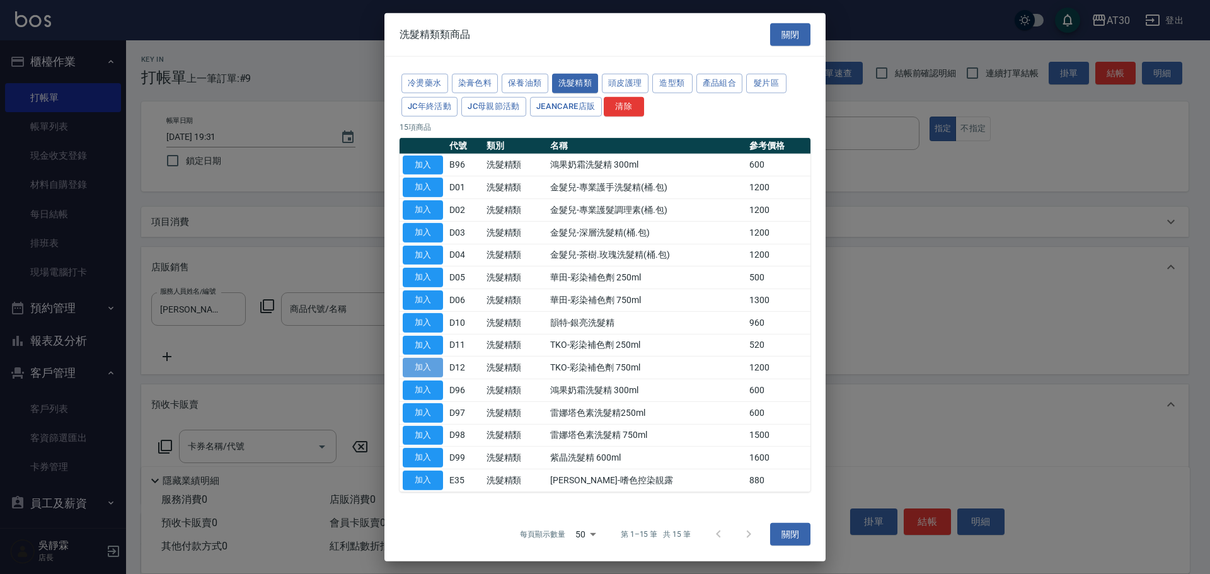
click at [438, 368] on button "加入" at bounding box center [423, 368] width 40 height 20
type input "TKO-彩染補色劑 750ml"
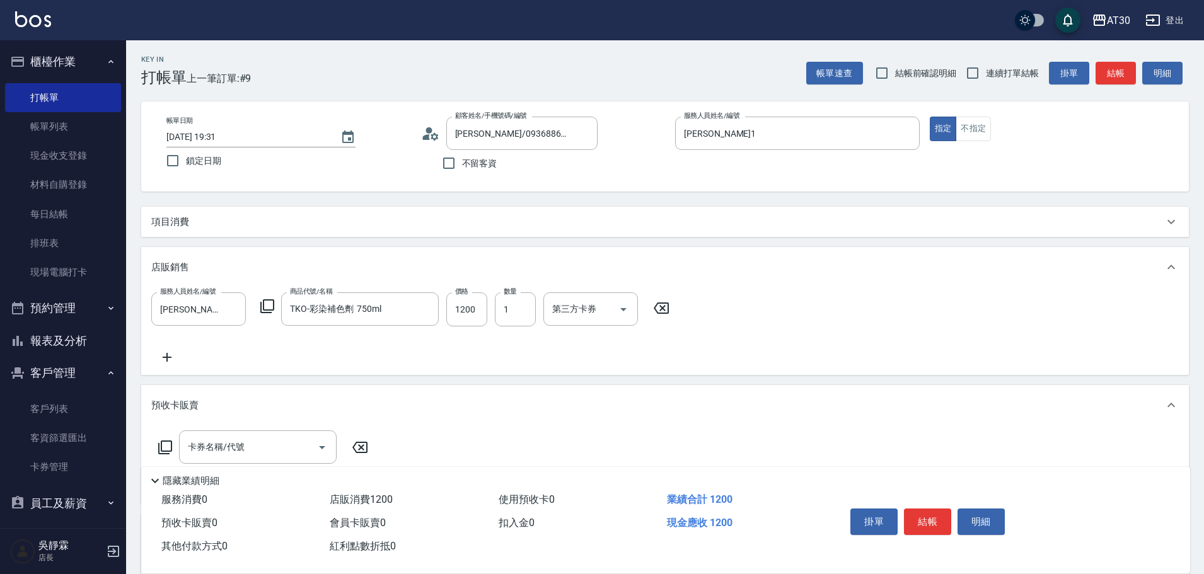
click at [1169, 407] on icon at bounding box center [1171, 405] width 15 height 15
click at [932, 514] on button "結帳" at bounding box center [927, 522] width 47 height 26
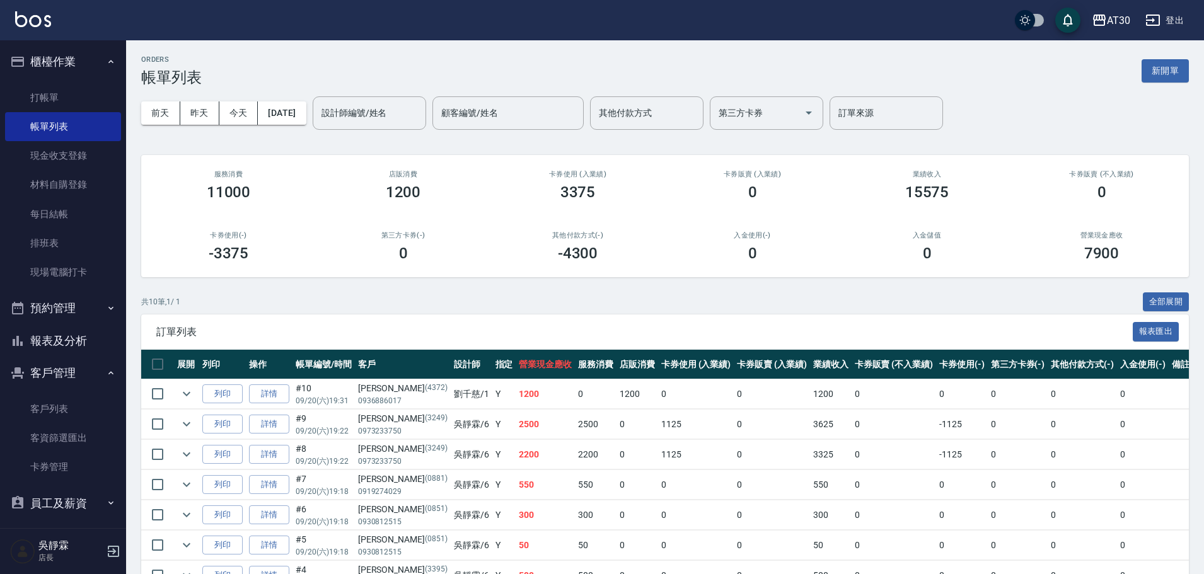
drag, startPoint x: 1177, startPoint y: 72, endPoint x: 1180, endPoint y: 86, distance: 14.8
click at [1177, 73] on button "新開單" at bounding box center [1165, 70] width 47 height 23
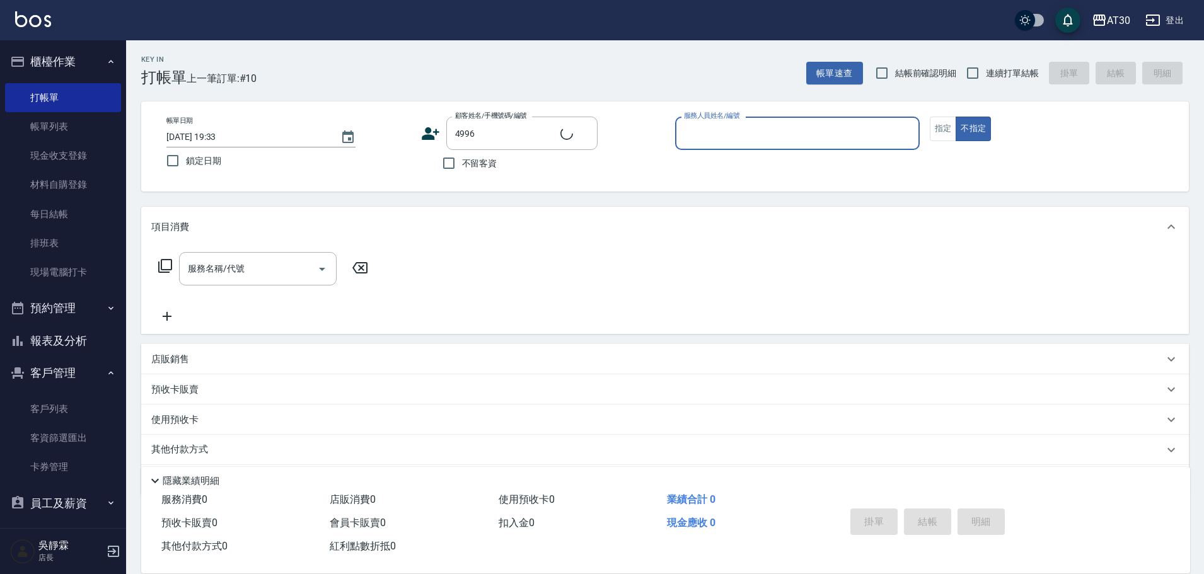
type input "陳春英/0910637316/4996"
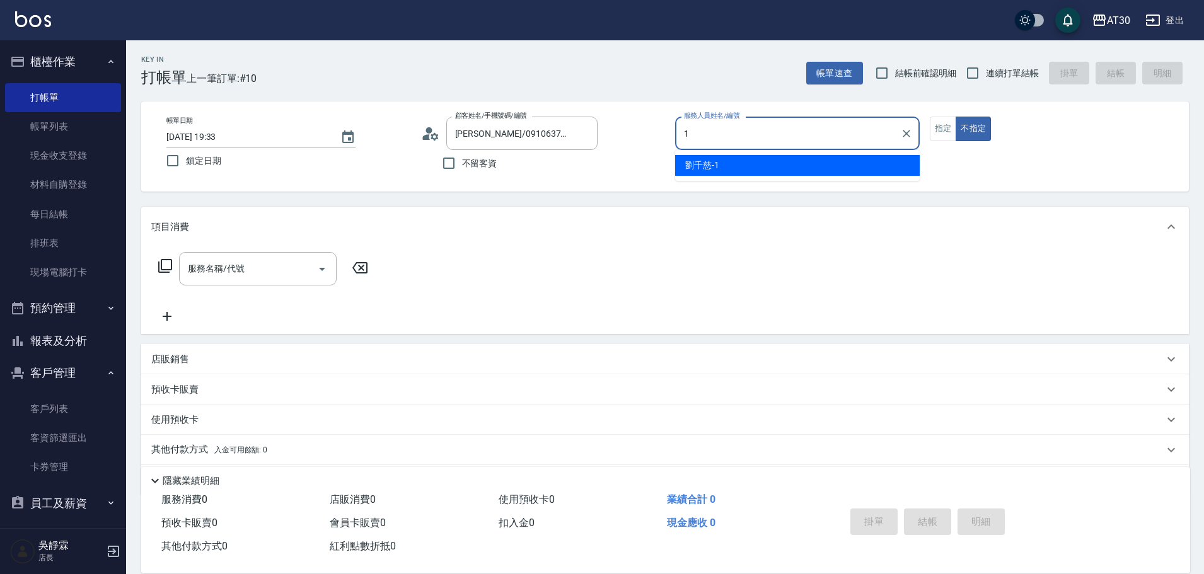
type input "[PERSON_NAME]1"
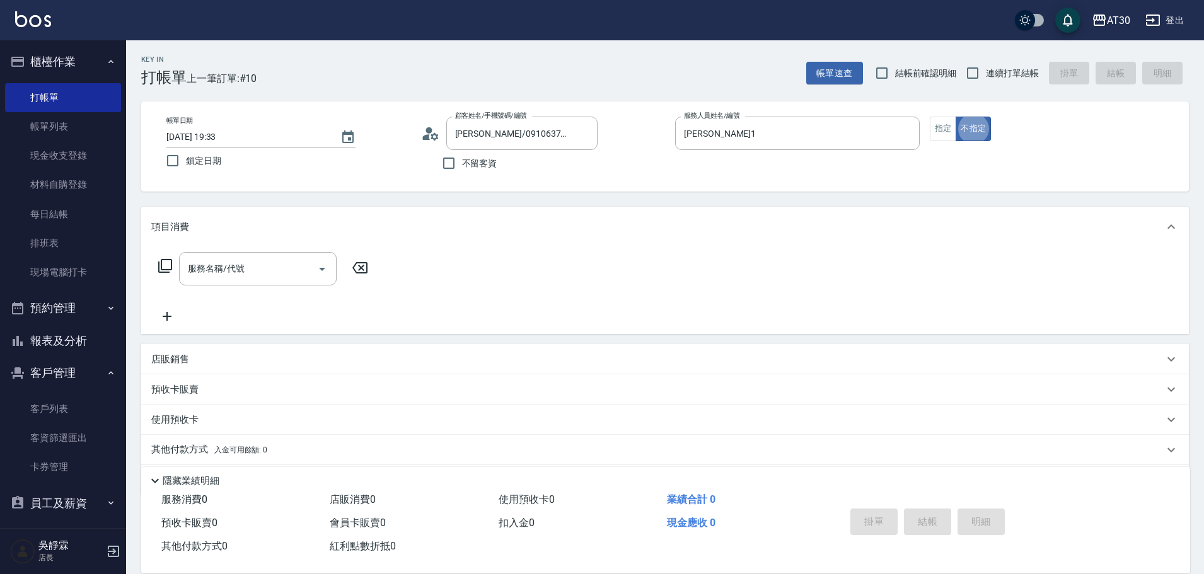
type button "false"
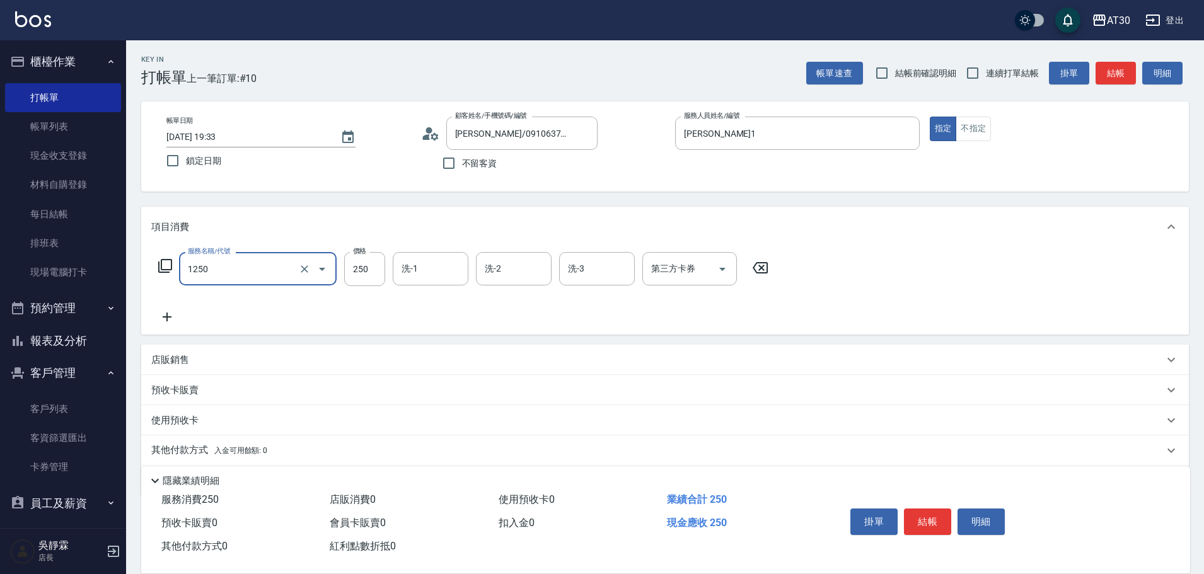
type input "洗髮250(1250)"
type input "[PERSON_NAME]1"
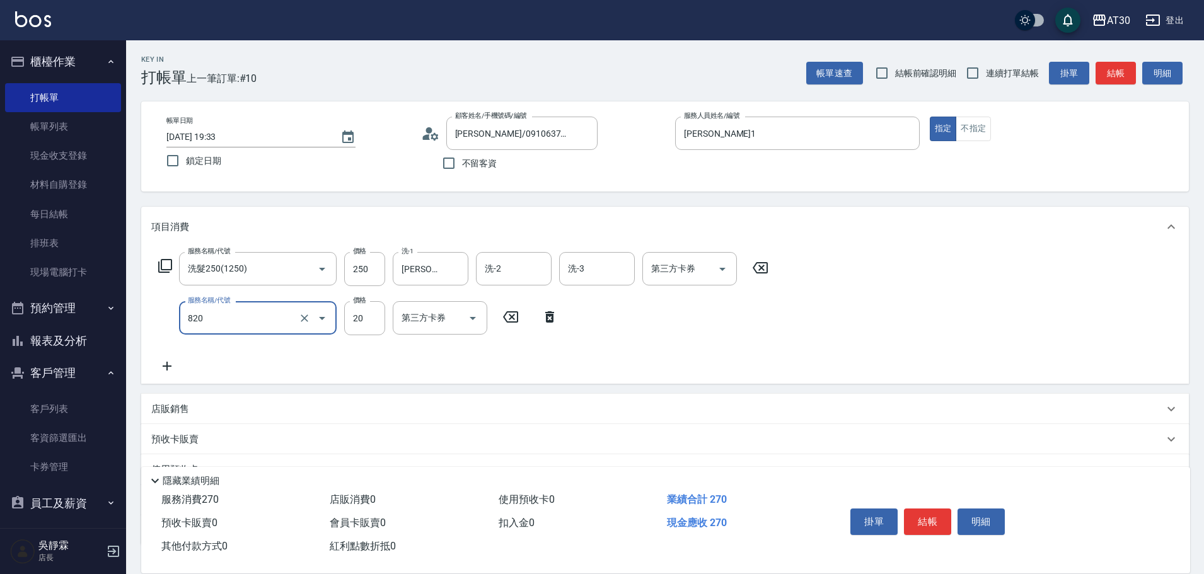
type input "潤絲(820)"
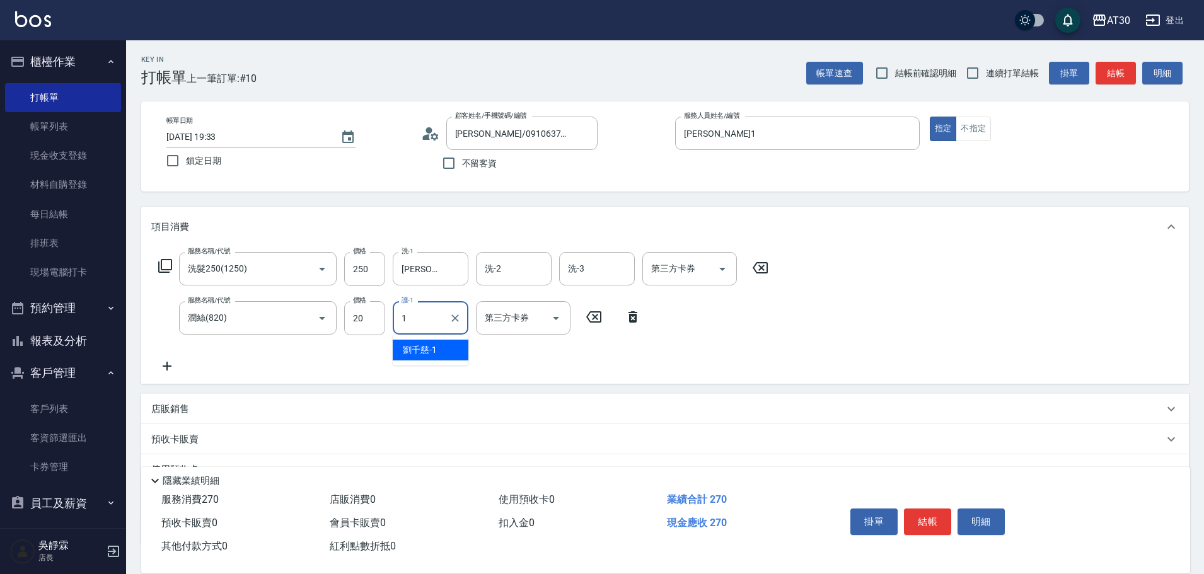
type input "[PERSON_NAME]1"
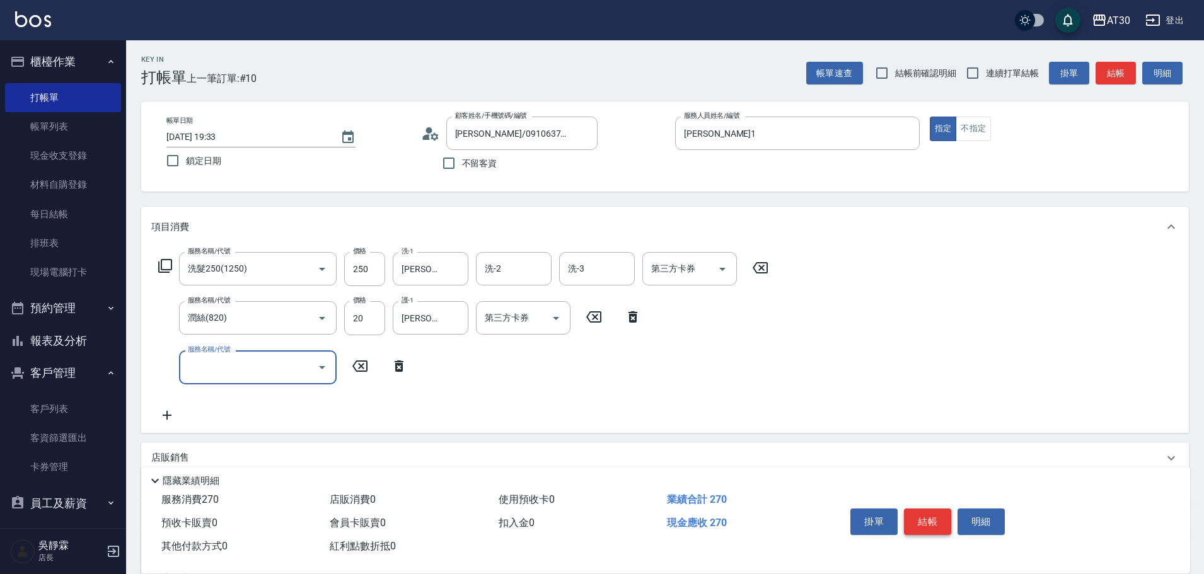
click at [938, 519] on button "結帳" at bounding box center [927, 522] width 47 height 26
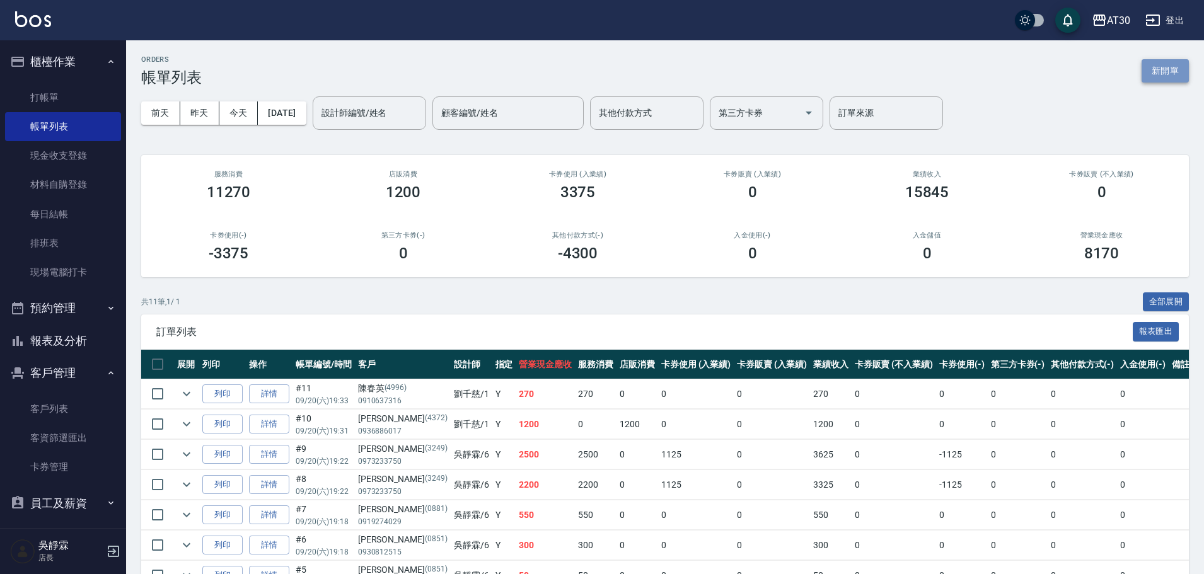
click at [1170, 65] on button "新開單" at bounding box center [1165, 70] width 47 height 23
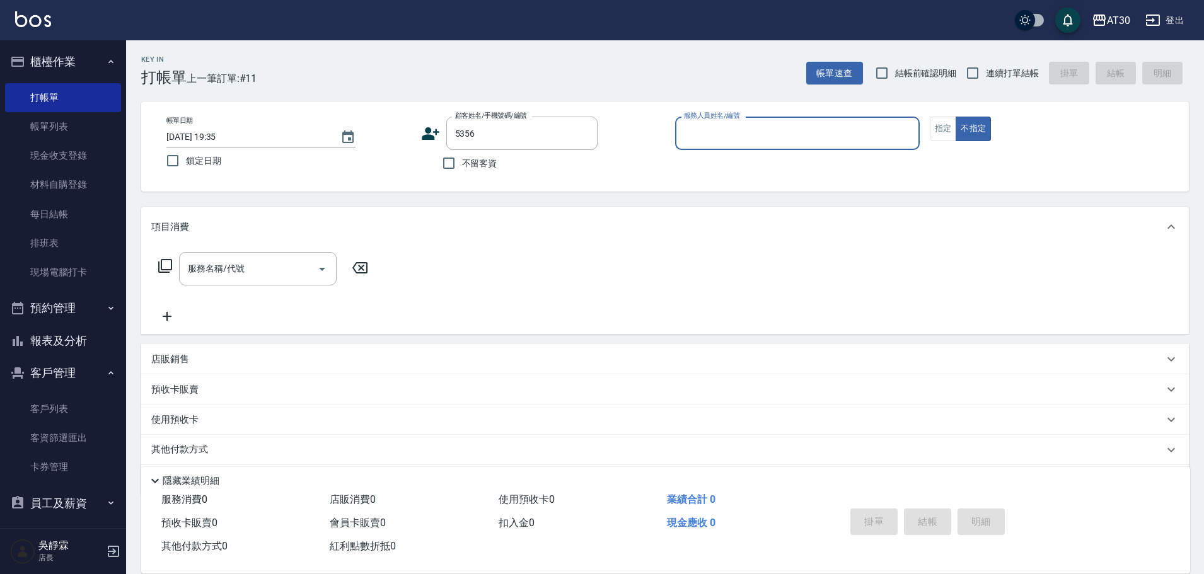
click at [956, 117] on button "不指定" at bounding box center [973, 129] width 35 height 25
type input "曾彥銨/0916718231/5356"
type button "false"
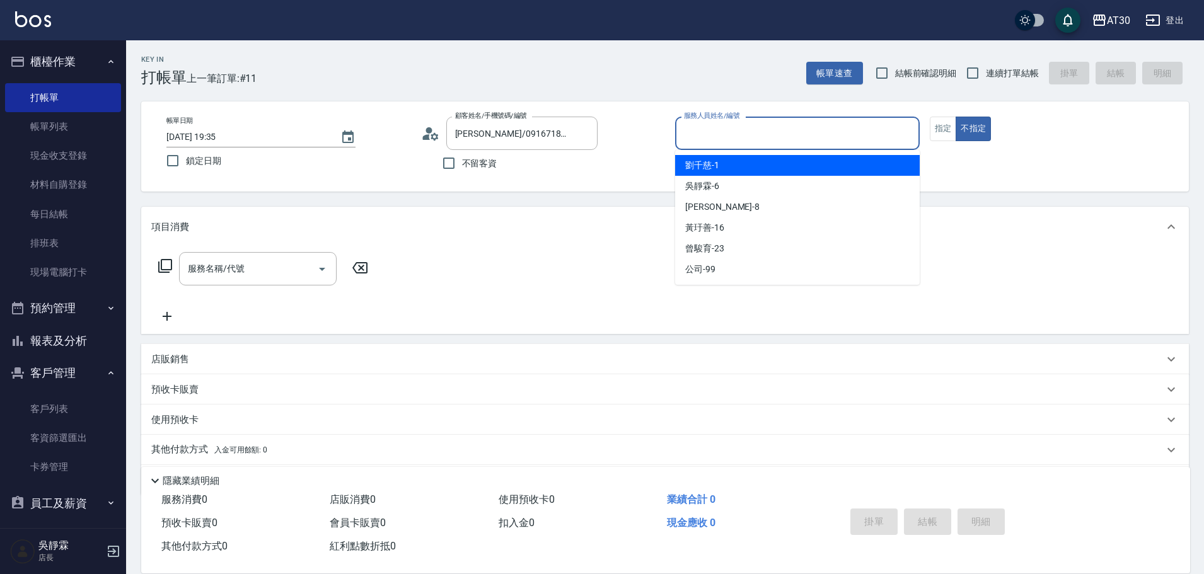
drag, startPoint x: 798, startPoint y: 132, endPoint x: 779, endPoint y: 148, distance: 24.1
click at [798, 134] on input "服務人員姓名/編號" at bounding box center [797, 133] width 233 height 22
click at [723, 165] on div "劉千慈 -1" at bounding box center [797, 165] width 245 height 21
type input "[PERSON_NAME]1"
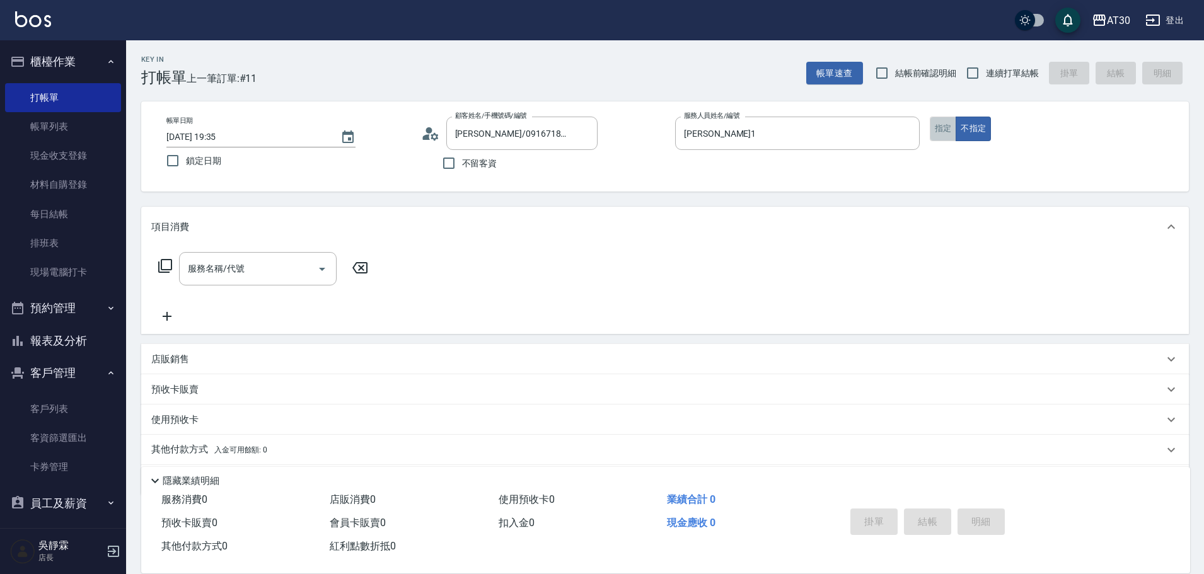
click at [944, 130] on button "指定" at bounding box center [943, 129] width 27 height 25
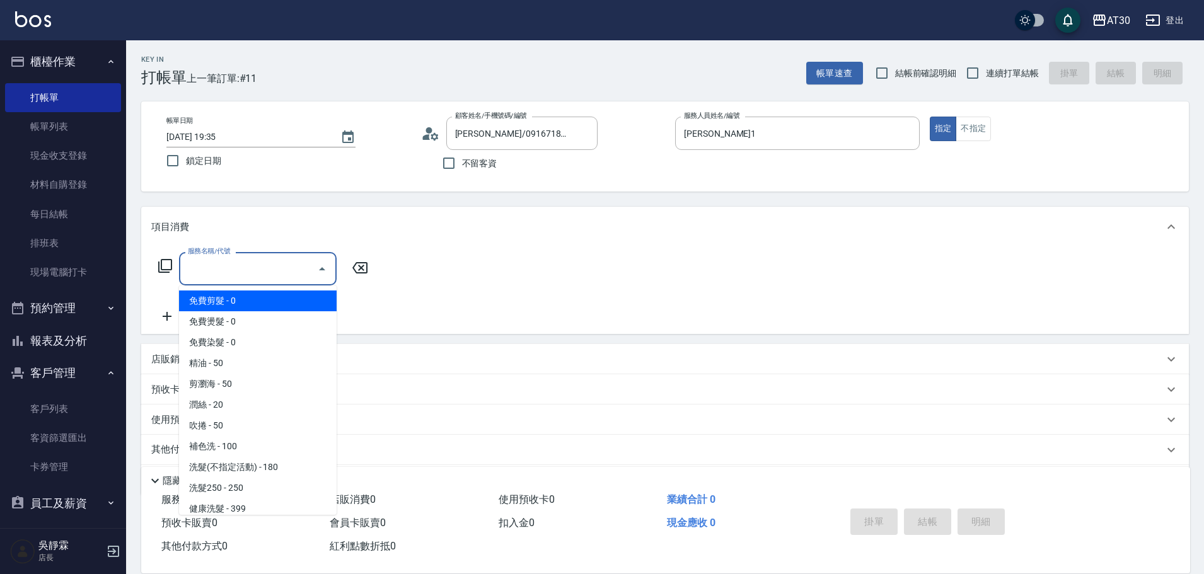
click at [264, 264] on input "服務名稱/代號" at bounding box center [248, 269] width 127 height 22
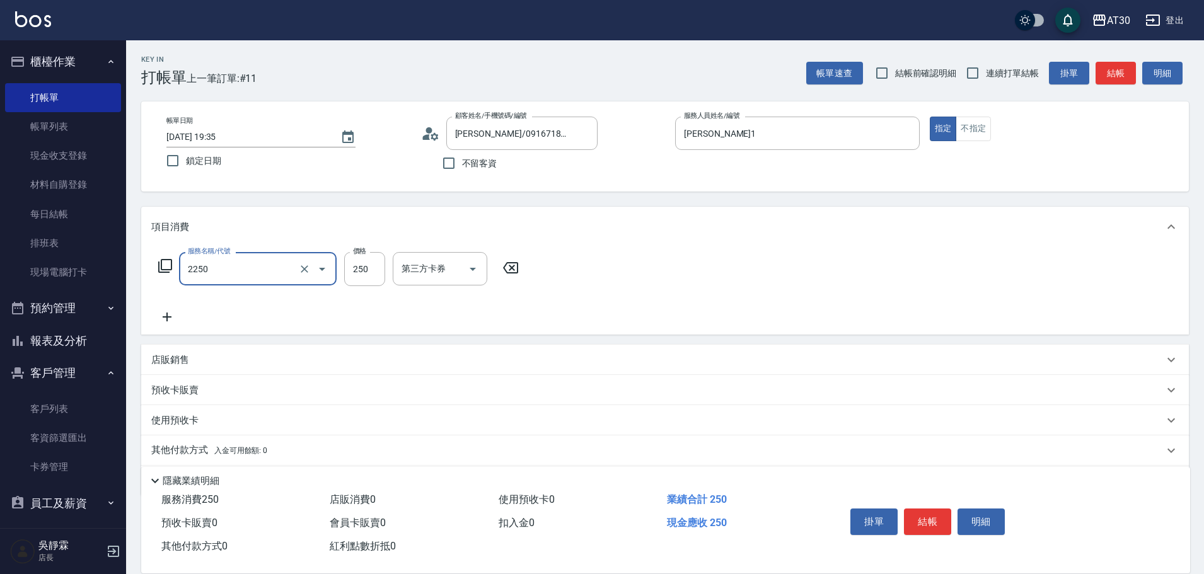
type input "剪髮(2250)"
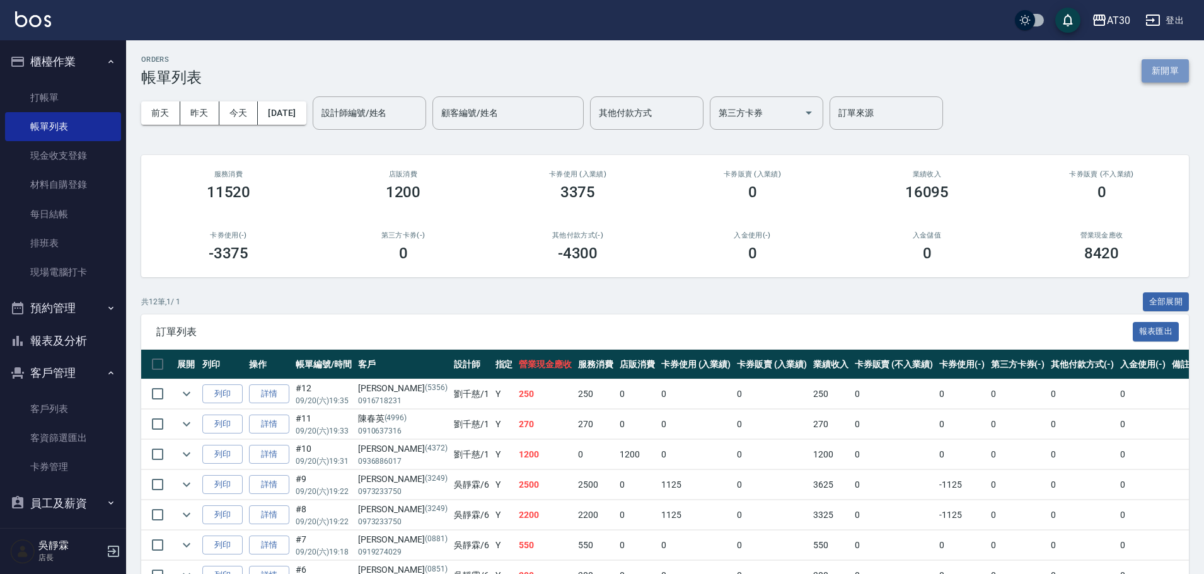
click at [1166, 78] on button "新開單" at bounding box center [1165, 70] width 47 height 23
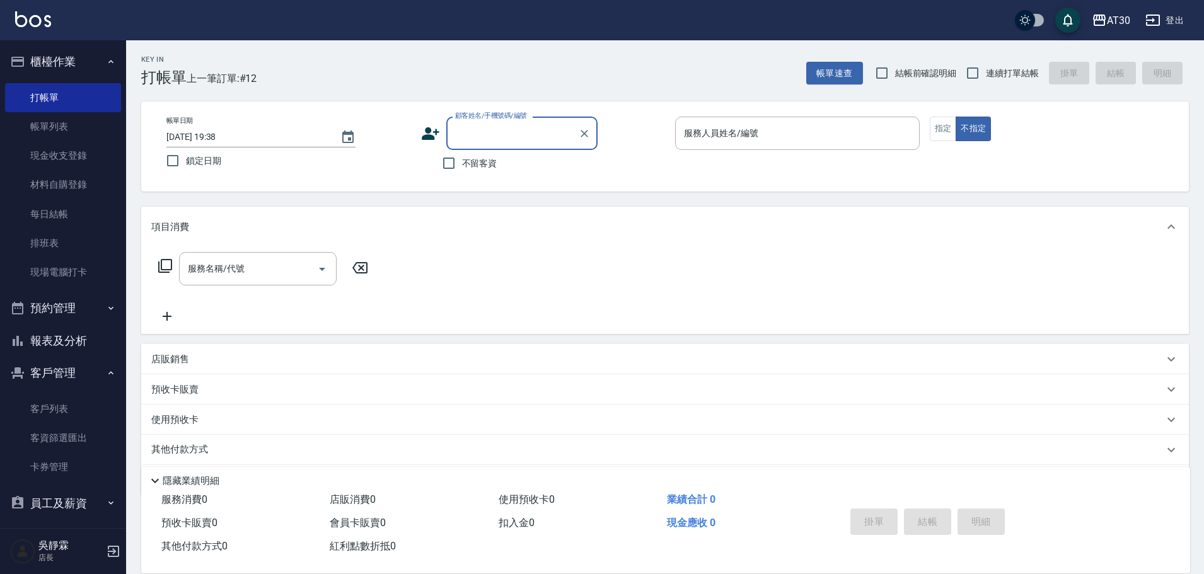
click at [496, 143] on input "顧客姓名/手機號碼/編號" at bounding box center [512, 133] width 121 height 22
type input "2797"
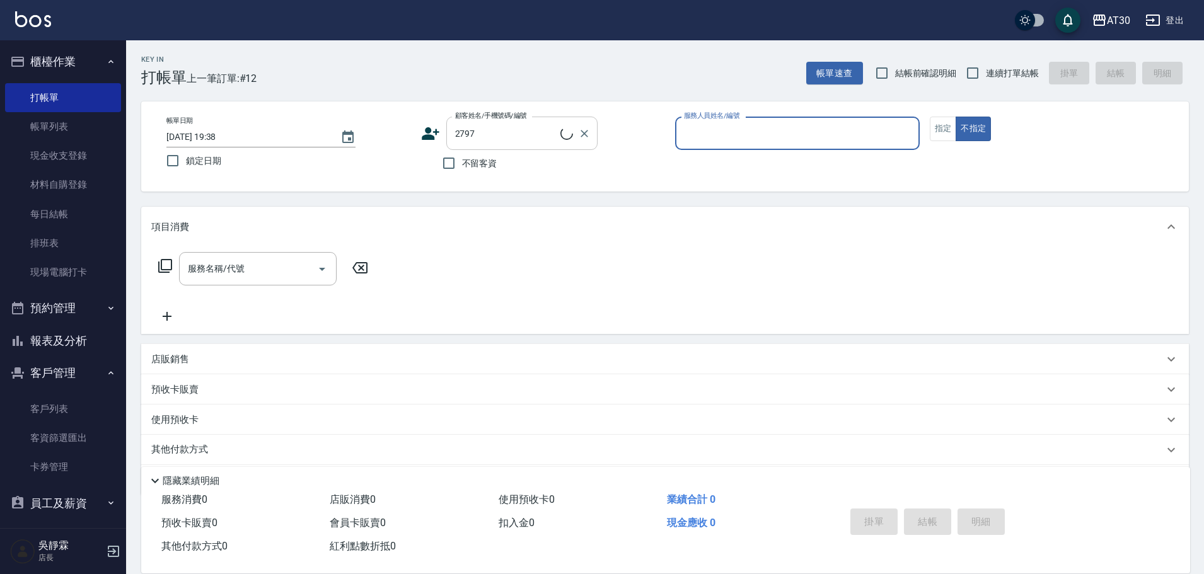
type input "1"
type input "胡珉瑜/0984224591/2797"
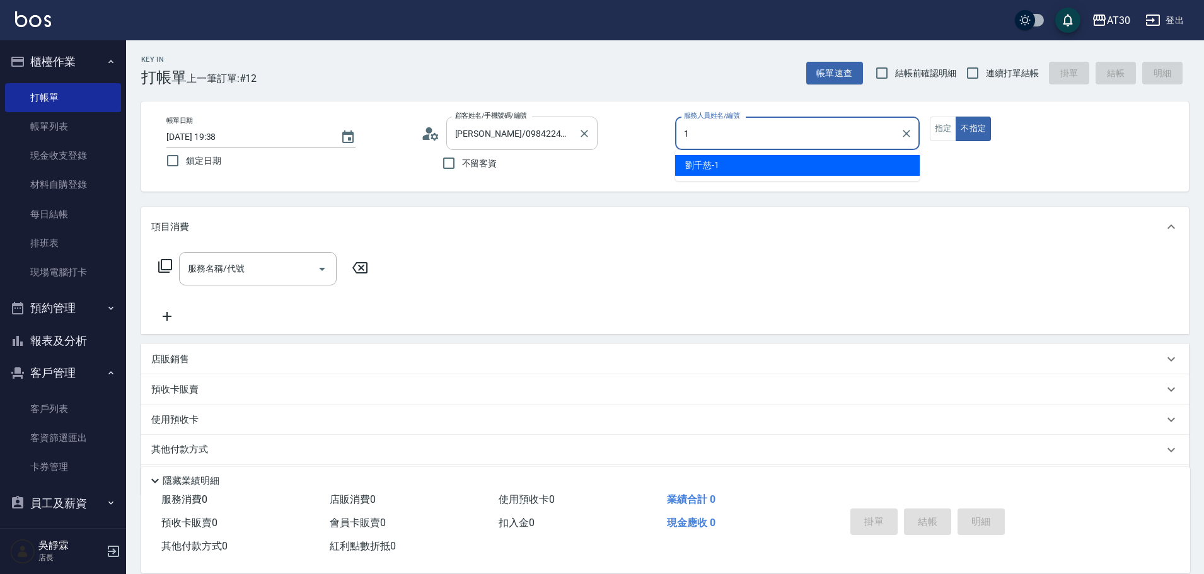
type input "[PERSON_NAME]1"
type button "false"
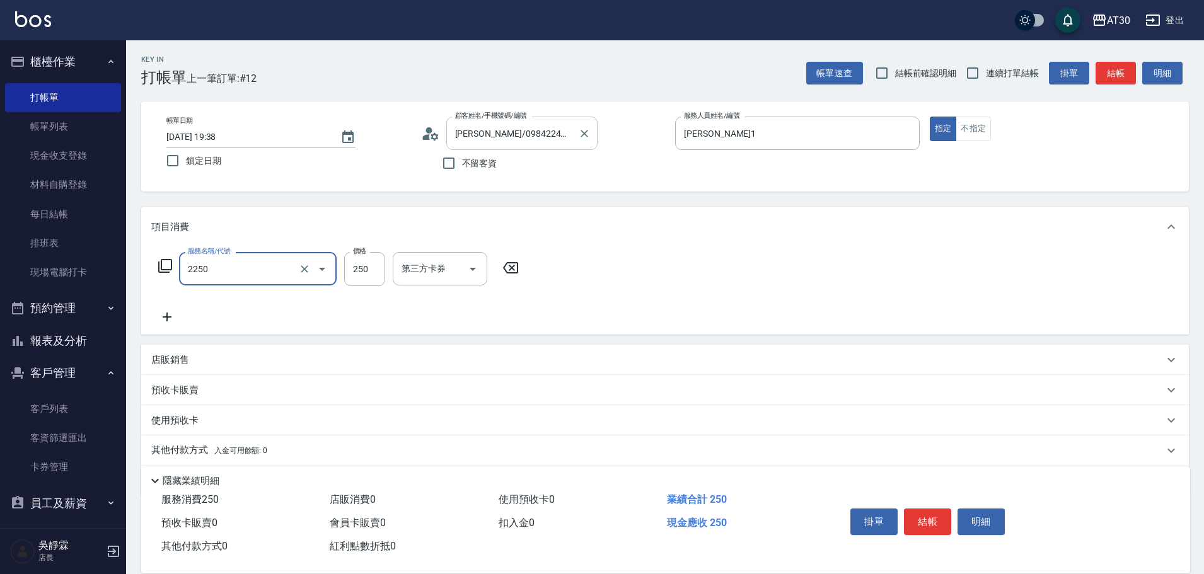
type input "剪髮(2250)"
type input "200"
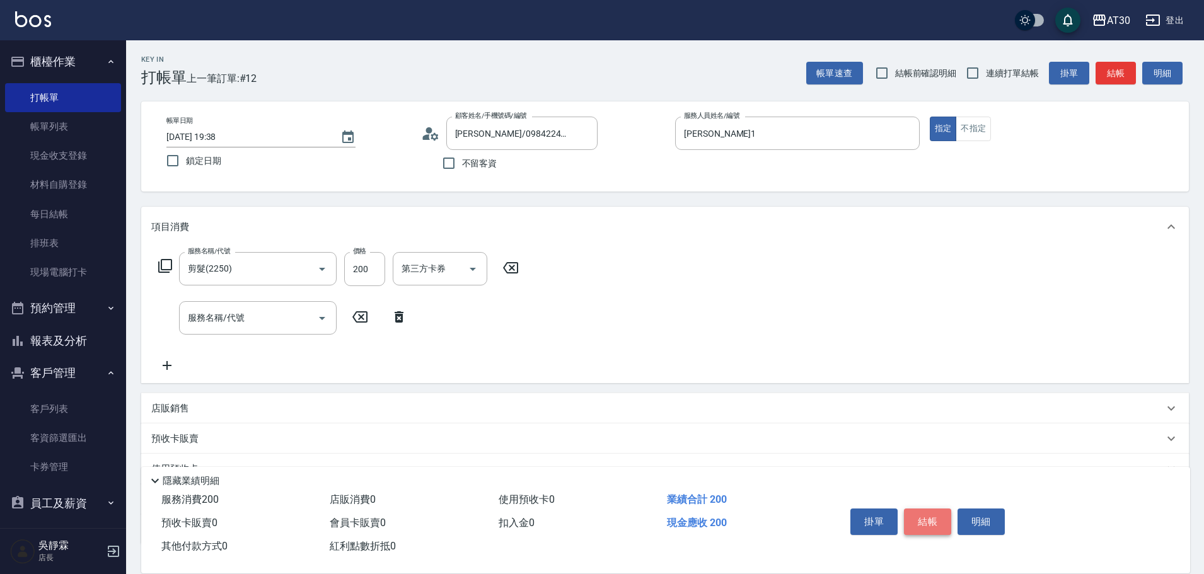
click at [925, 514] on button "結帳" at bounding box center [927, 522] width 47 height 26
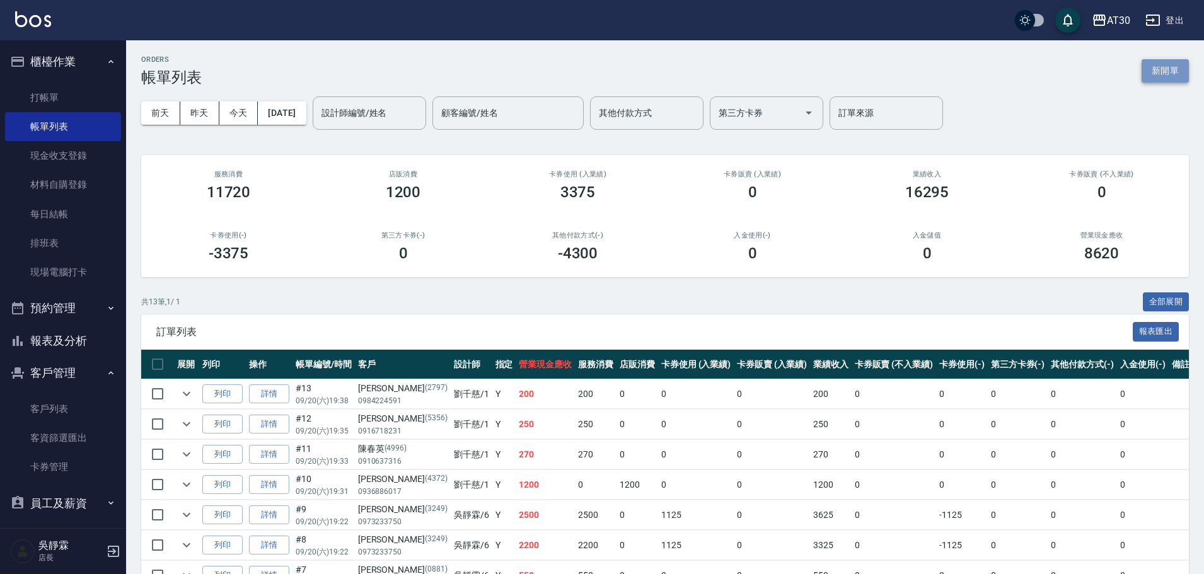
click at [1178, 60] on button "新開單" at bounding box center [1165, 70] width 47 height 23
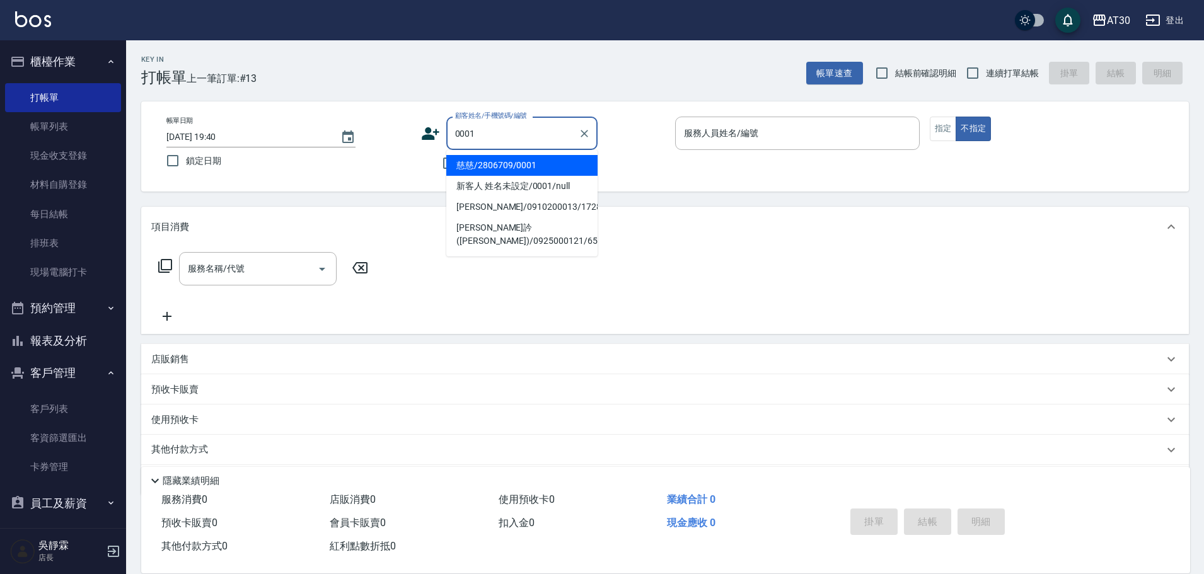
type input "慈慈/2806709/0001"
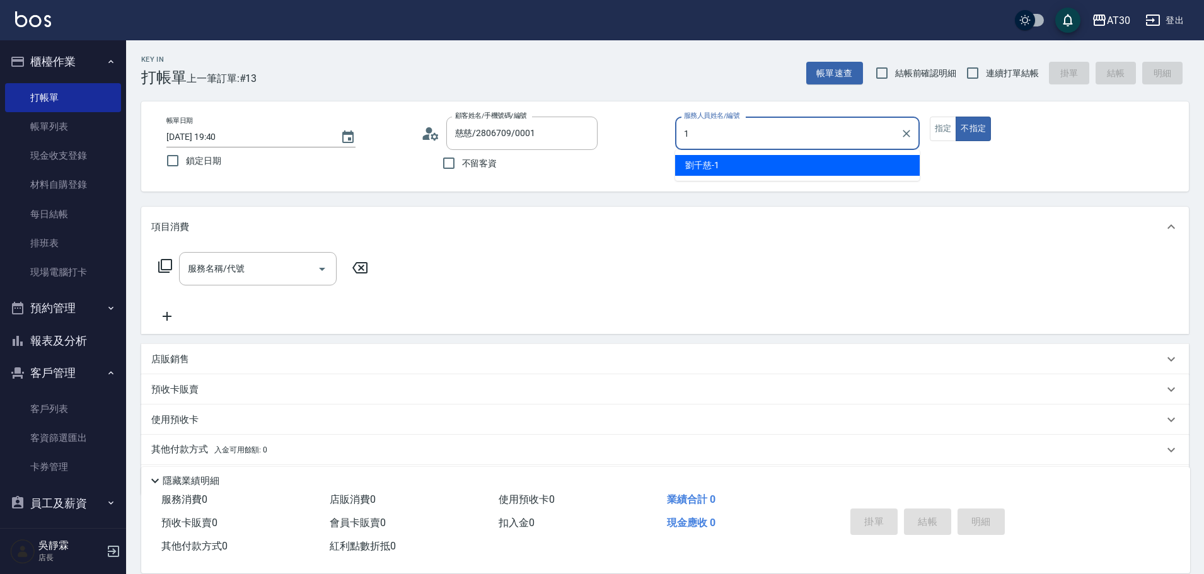
type input "[PERSON_NAME]1"
type button "false"
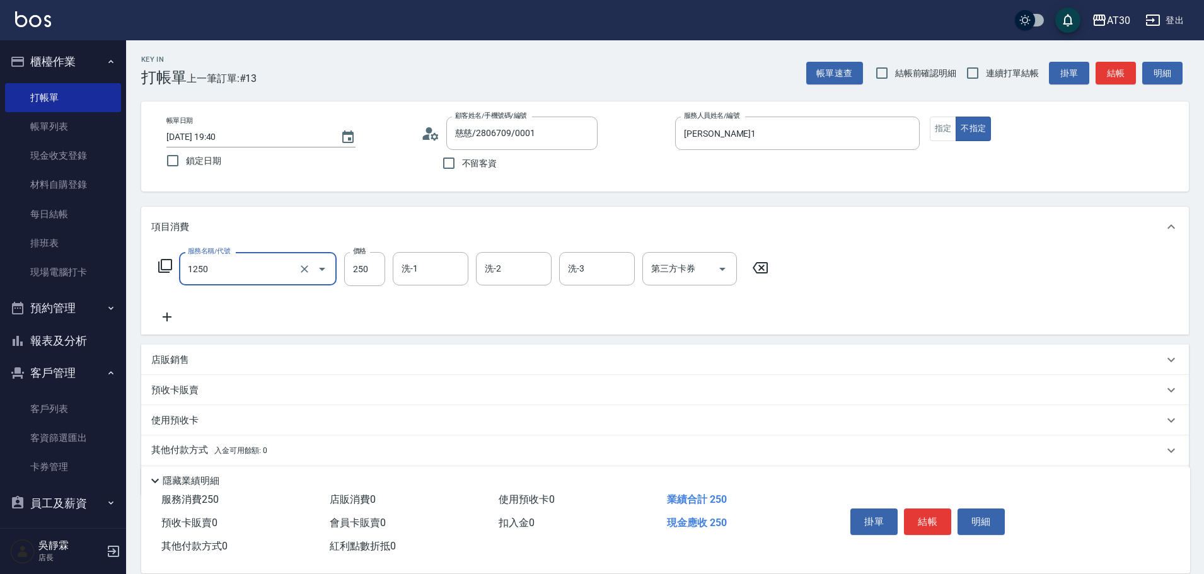
type input "洗髮250(1250)"
type input "[PERSON_NAME]1"
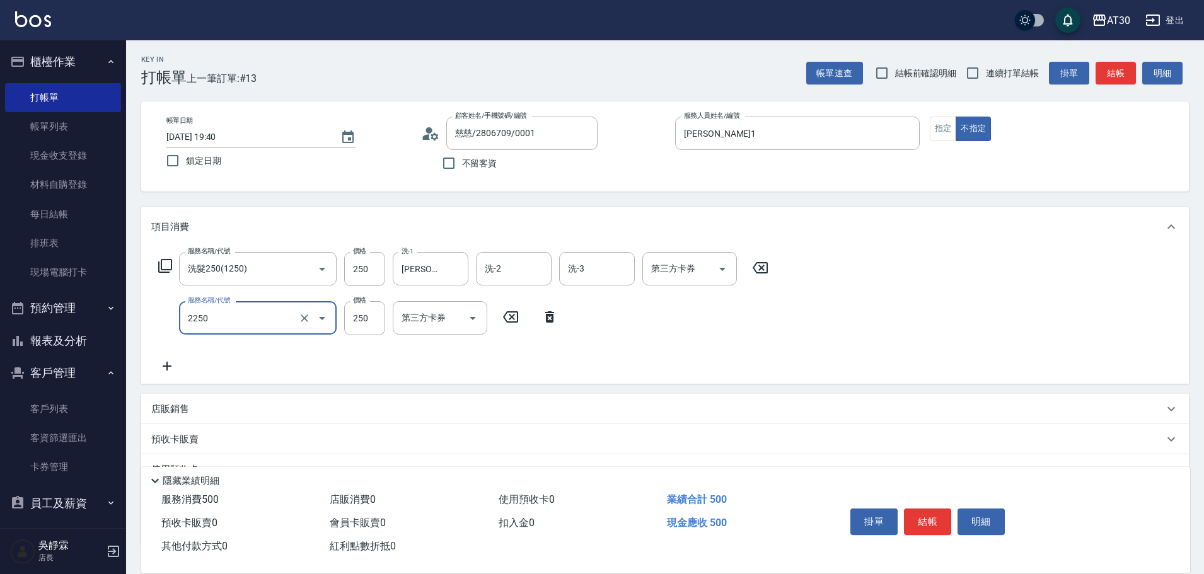
type input "剪髮(2250)"
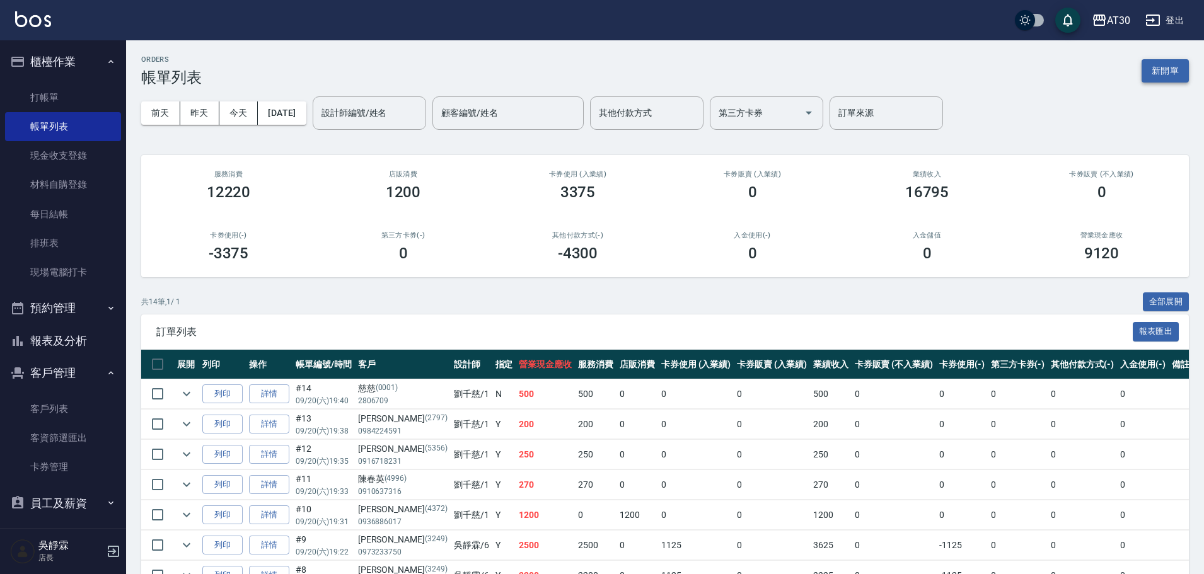
click at [1166, 72] on button "新開單" at bounding box center [1165, 70] width 47 height 23
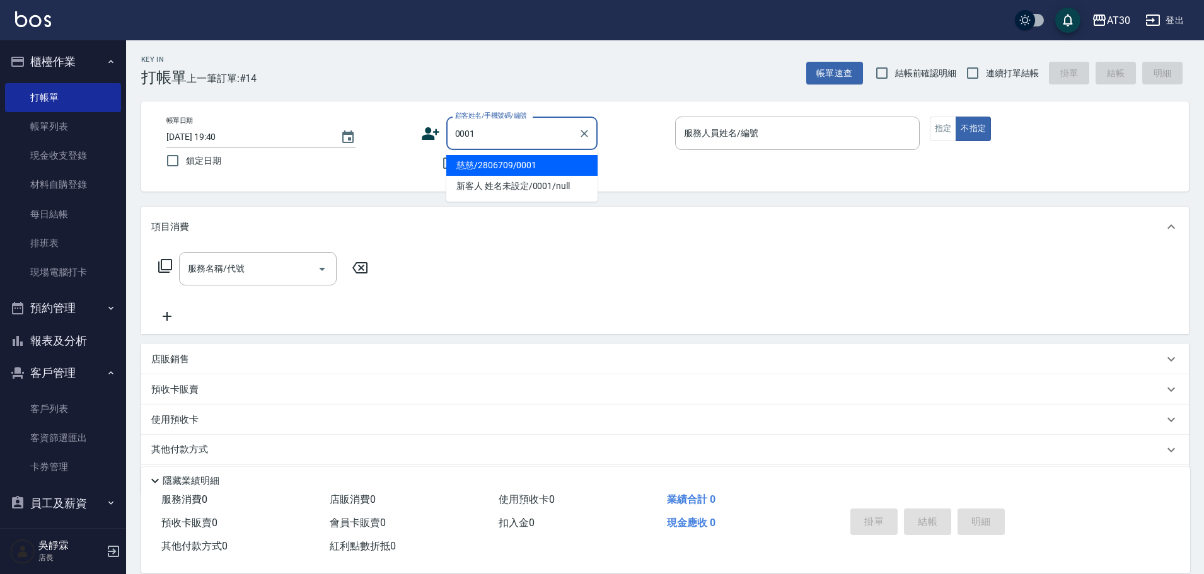
type input "慈慈/2806709/0001"
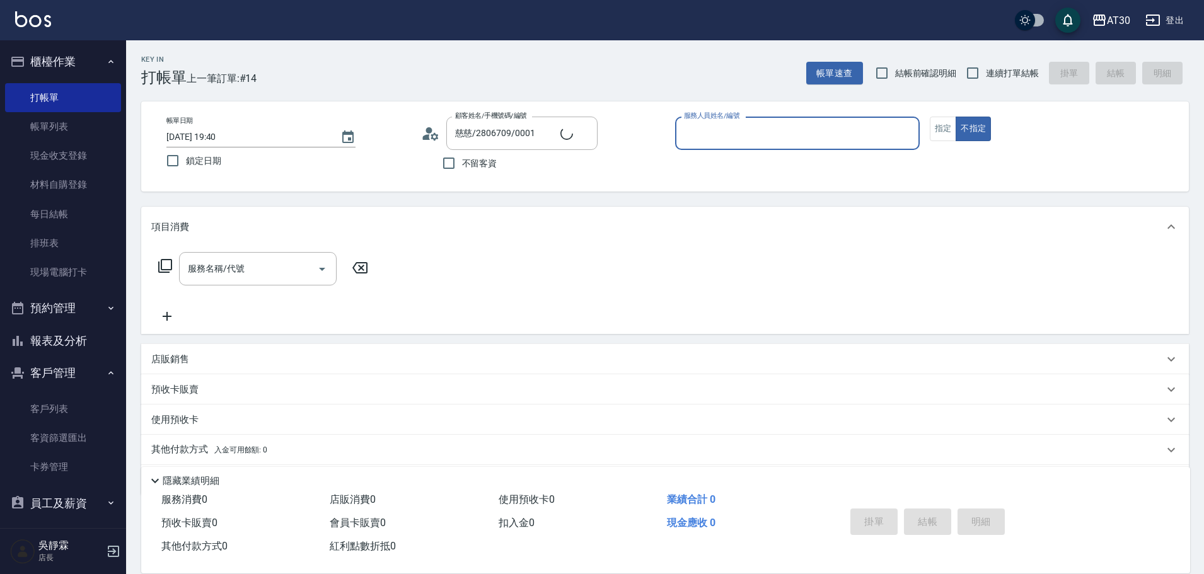
type input "1"
type input "新客人 姓名未設定/0001/null"
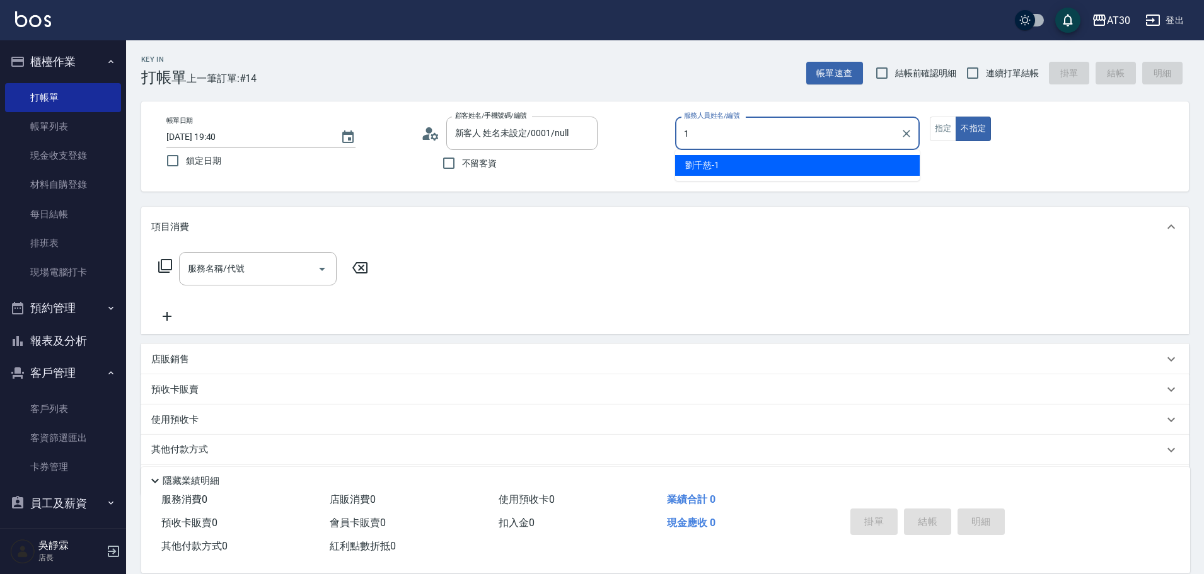
type input "[PERSON_NAME]1"
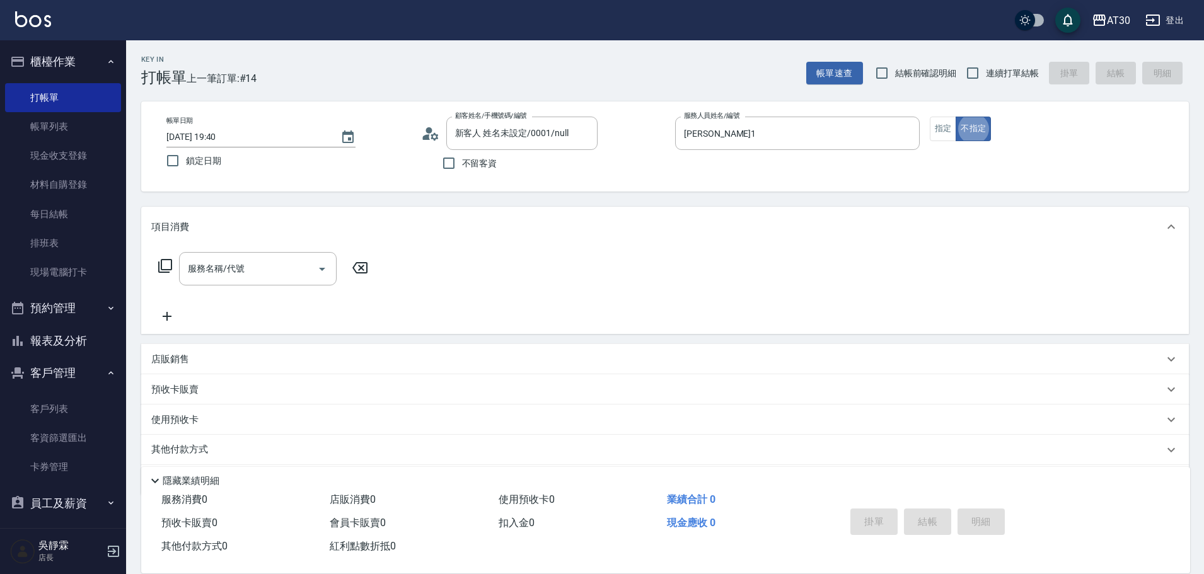
type button "false"
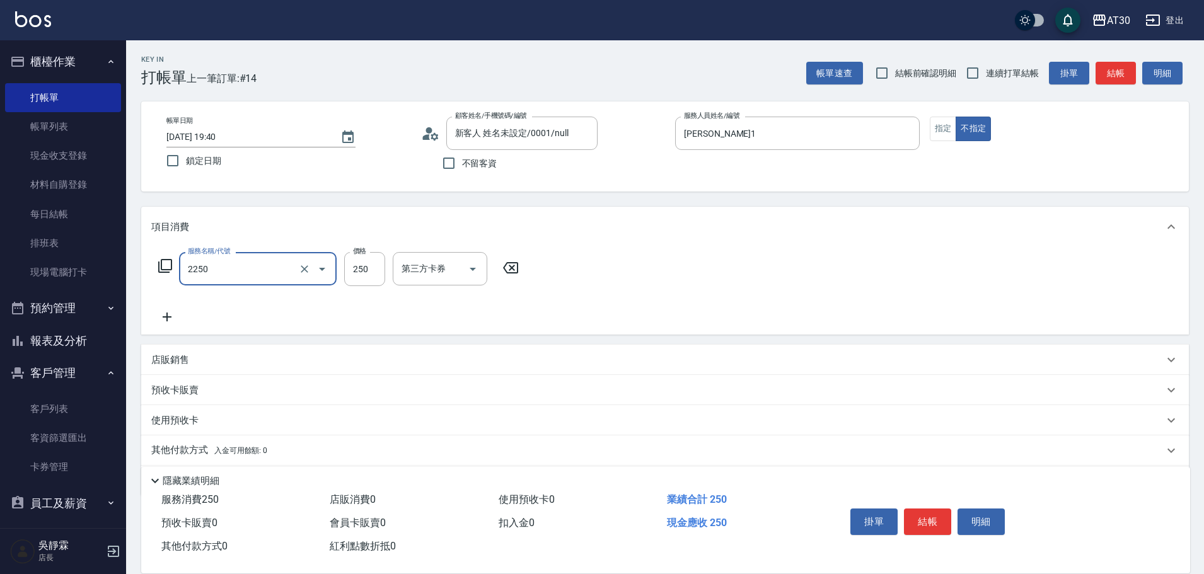
type input "剪髮(2250)"
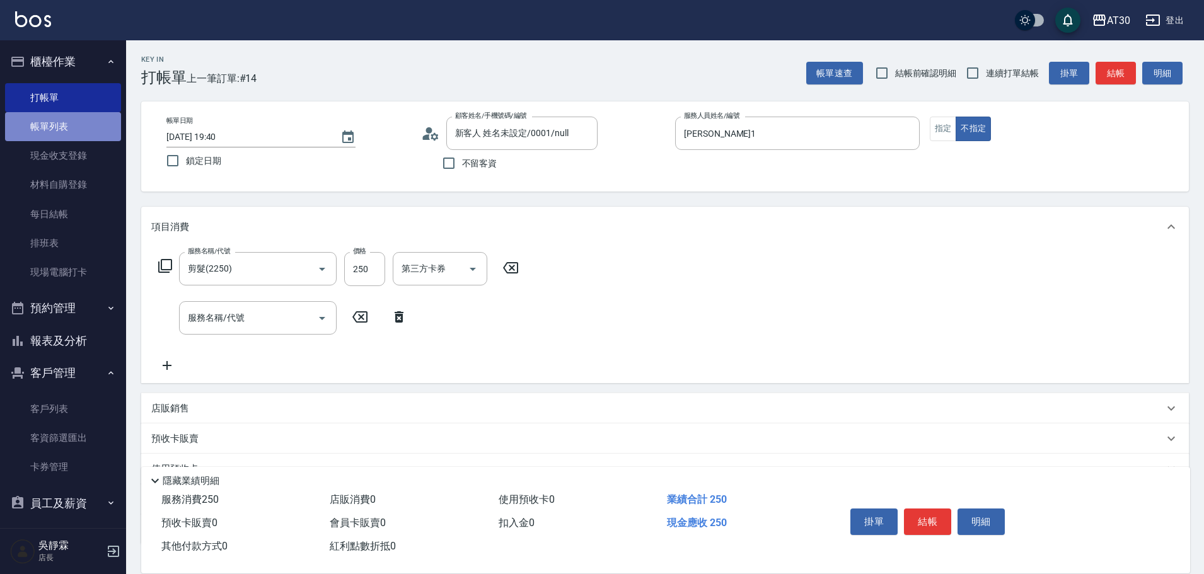
click at [73, 127] on link "帳單列表" at bounding box center [63, 126] width 116 height 29
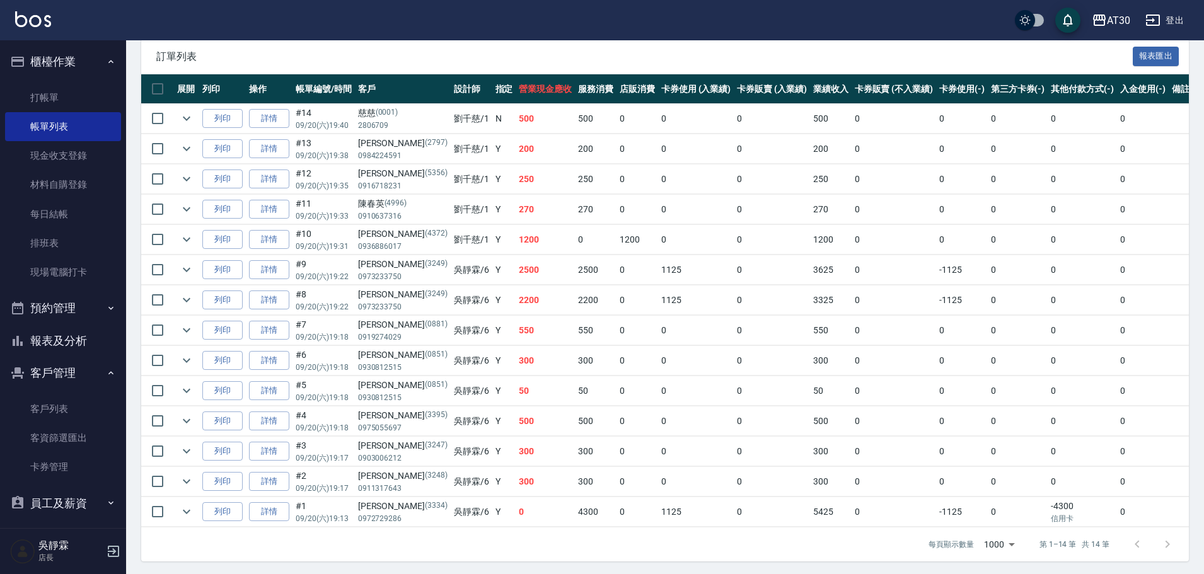
scroll to position [287, 0]
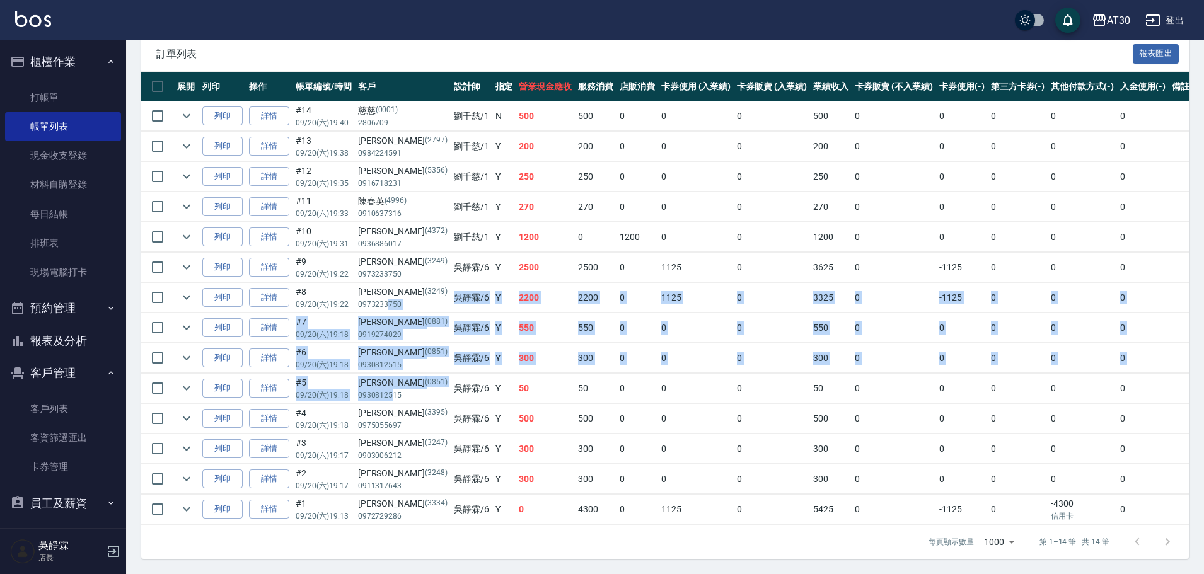
drag, startPoint x: 388, startPoint y: 291, endPoint x: 393, endPoint y: 414, distance: 123.1
click at [392, 396] on tbody "列印 詳情 #14 09/20 (六) 19:40 慈慈 (0001) 2806709 劉千慈 /1 N 500 500 0 0 0 500 0 0 0 0 …" at bounding box center [687, 314] width 1093 height 424
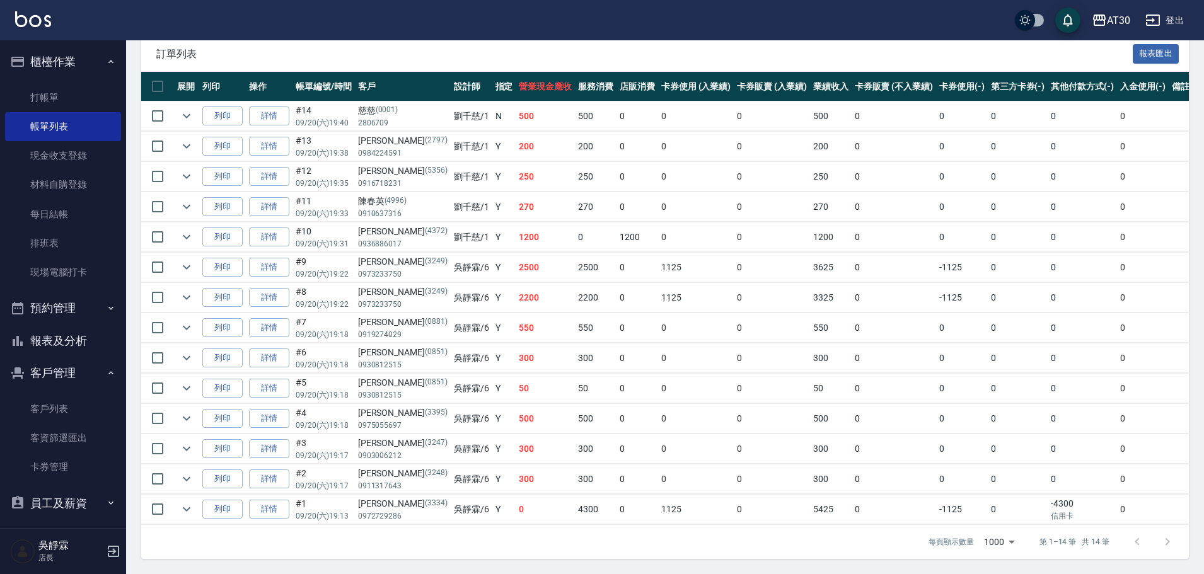
click at [659, 196] on td "0" at bounding box center [696, 207] width 76 height 30
click at [61, 105] on link "打帳單" at bounding box center [63, 97] width 116 height 29
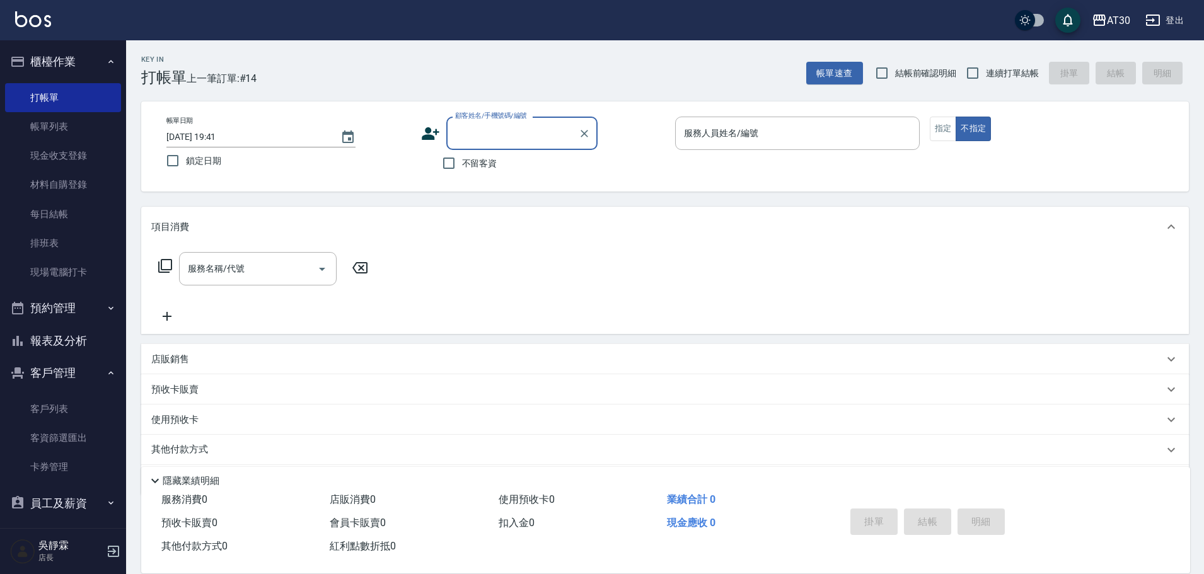
click at [80, 332] on button "報表及分析" at bounding box center [63, 341] width 116 height 33
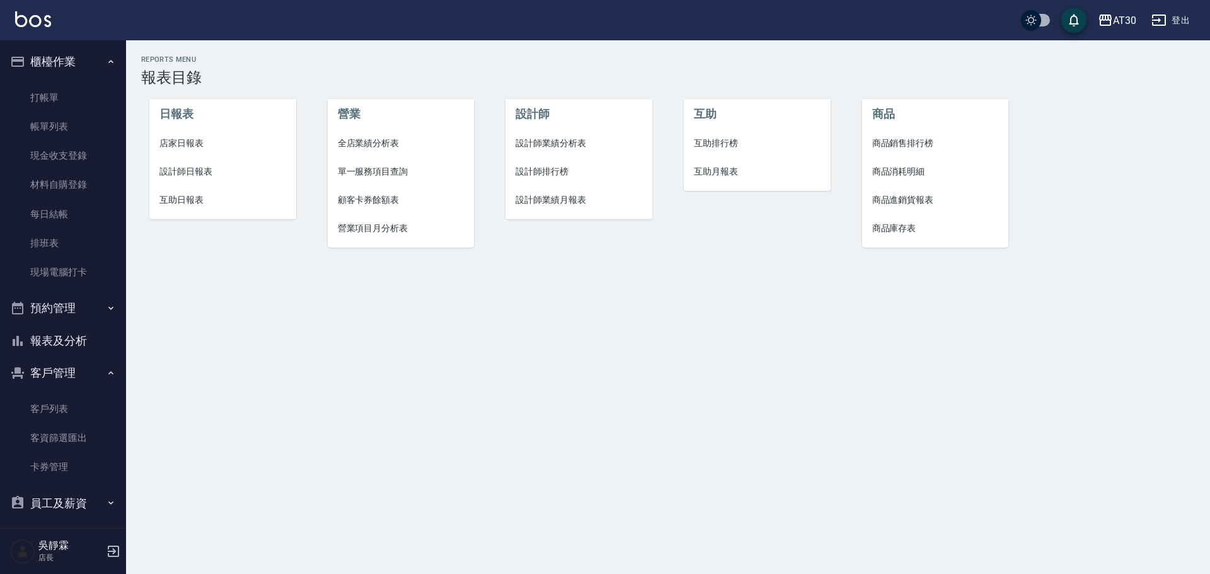
click at [557, 166] on span "設計師排行榜" at bounding box center [579, 171] width 127 height 13
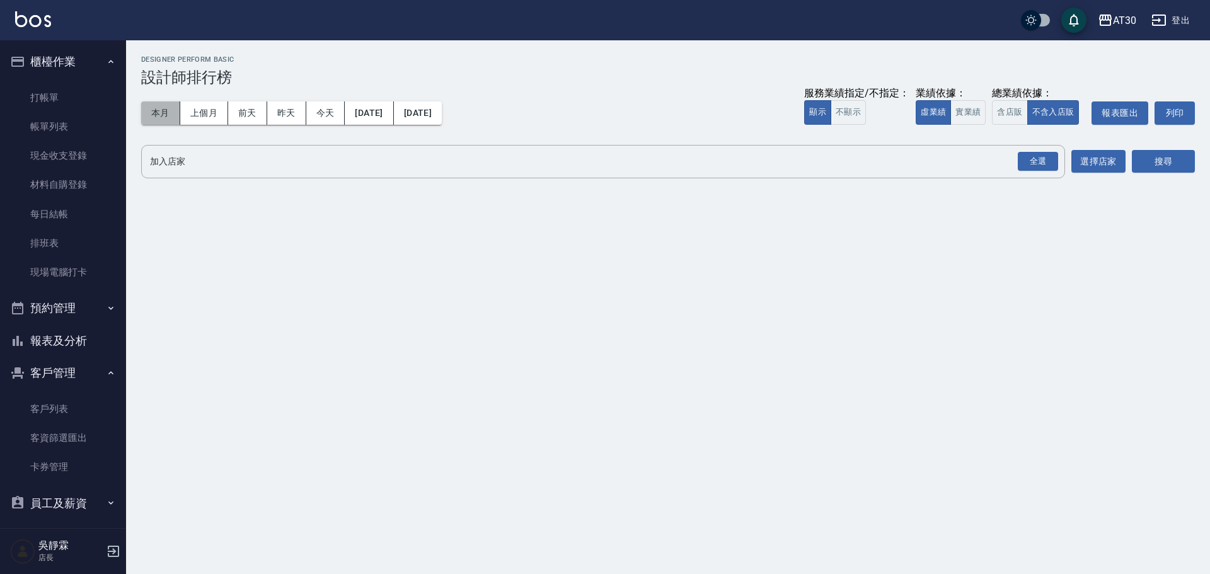
click at [166, 104] on button "本月" at bounding box center [160, 113] width 39 height 23
click at [1041, 165] on div "全選" at bounding box center [1038, 162] width 40 height 20
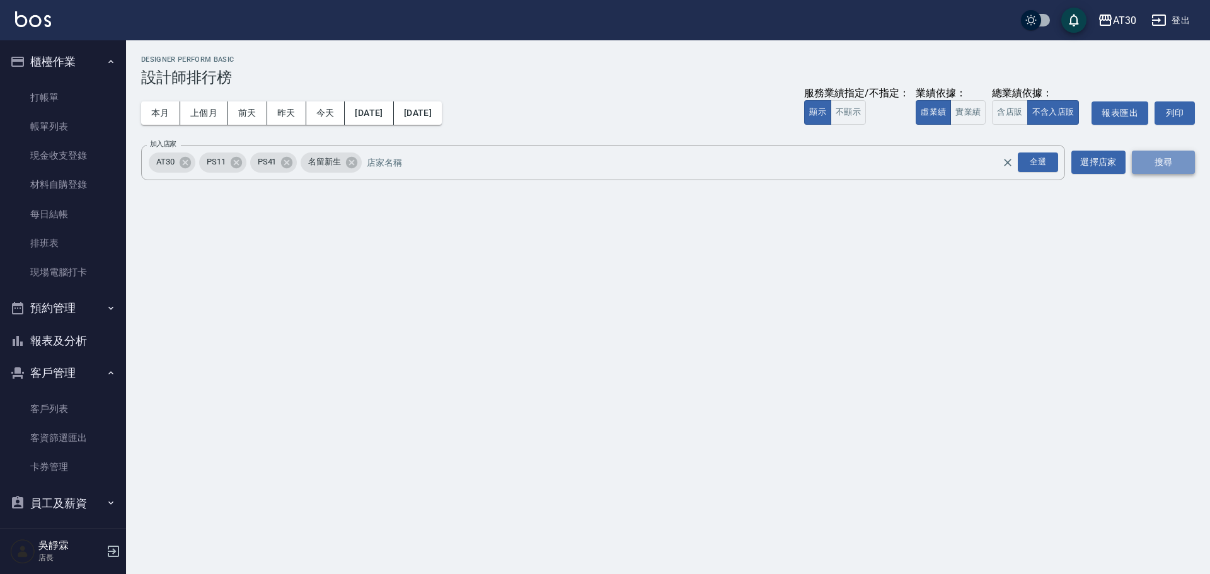
click at [1156, 165] on button "搜尋" at bounding box center [1163, 162] width 63 height 23
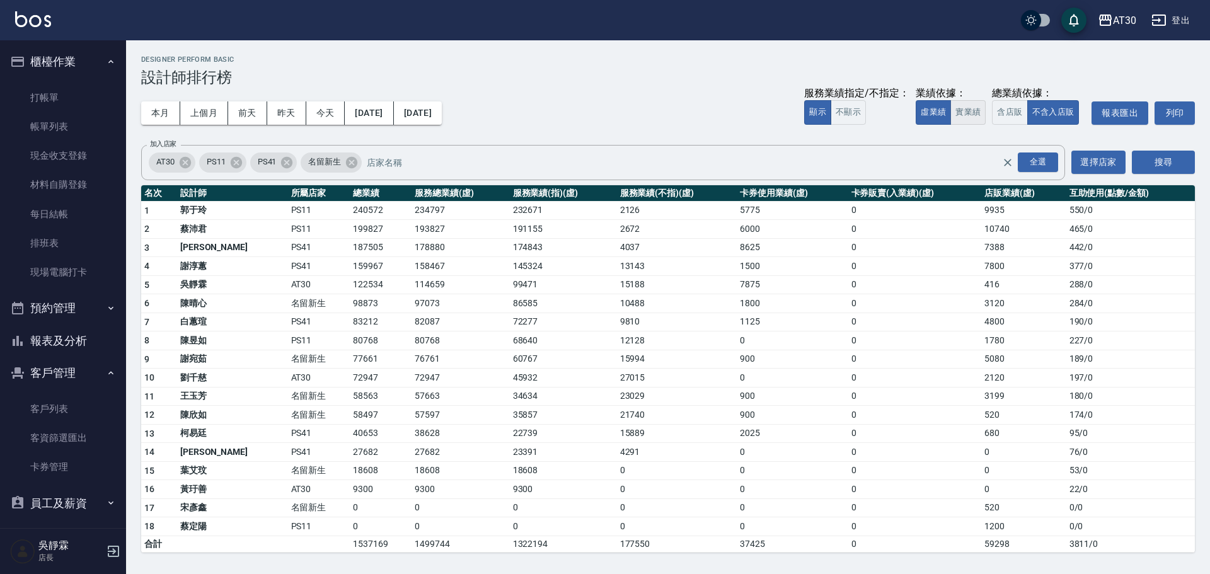
click at [962, 113] on button "實業績" at bounding box center [968, 112] width 35 height 25
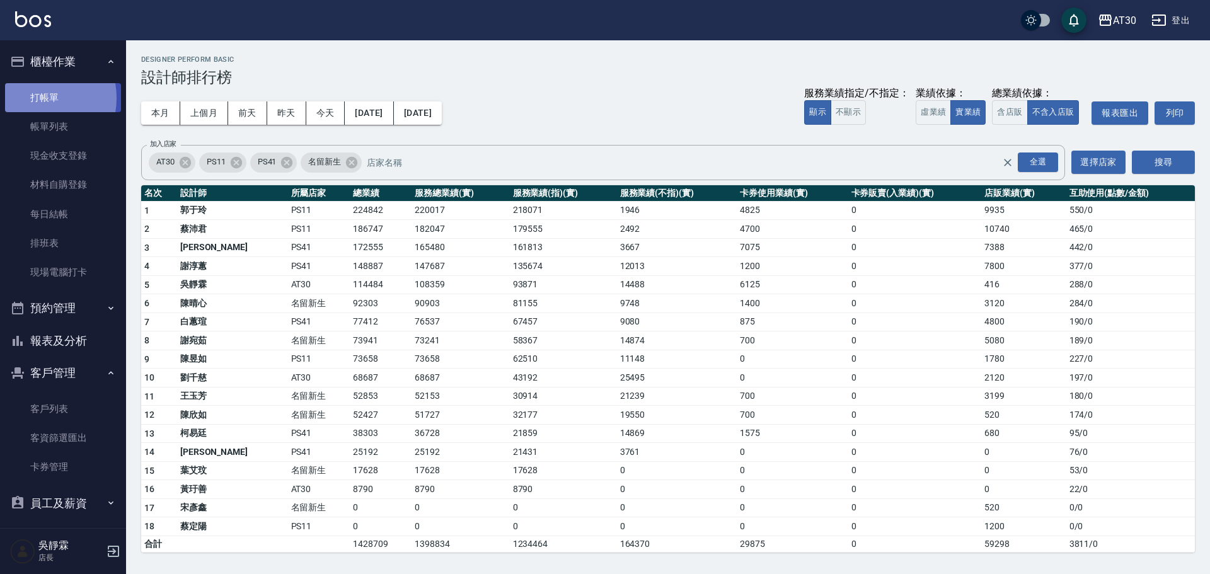
click at [34, 98] on link "打帳單" at bounding box center [63, 97] width 116 height 29
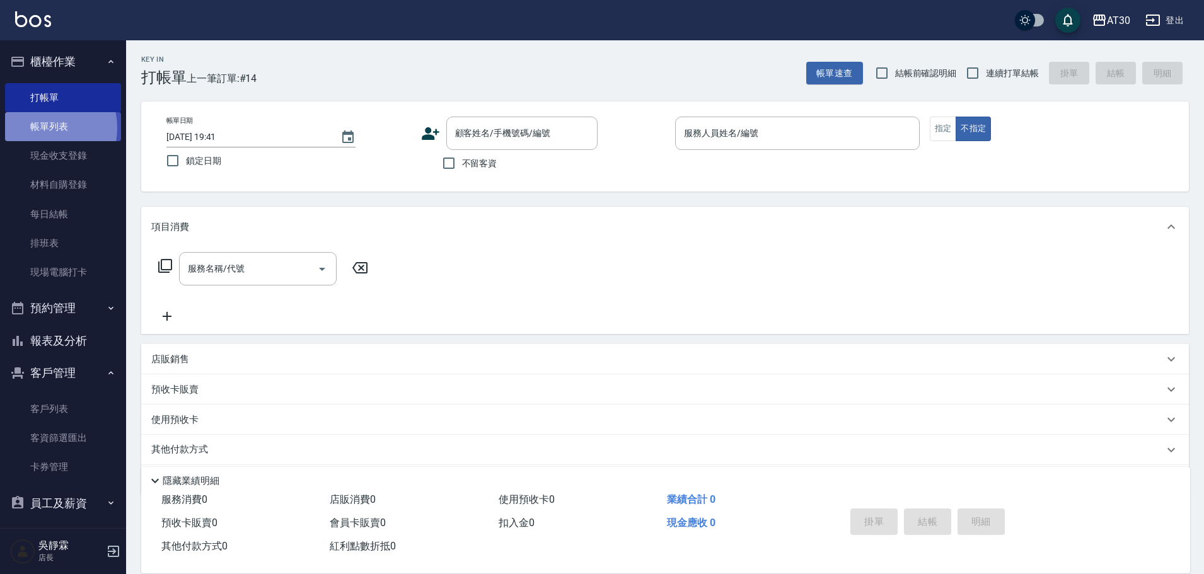
click at [40, 128] on link "帳單列表" at bounding box center [63, 126] width 116 height 29
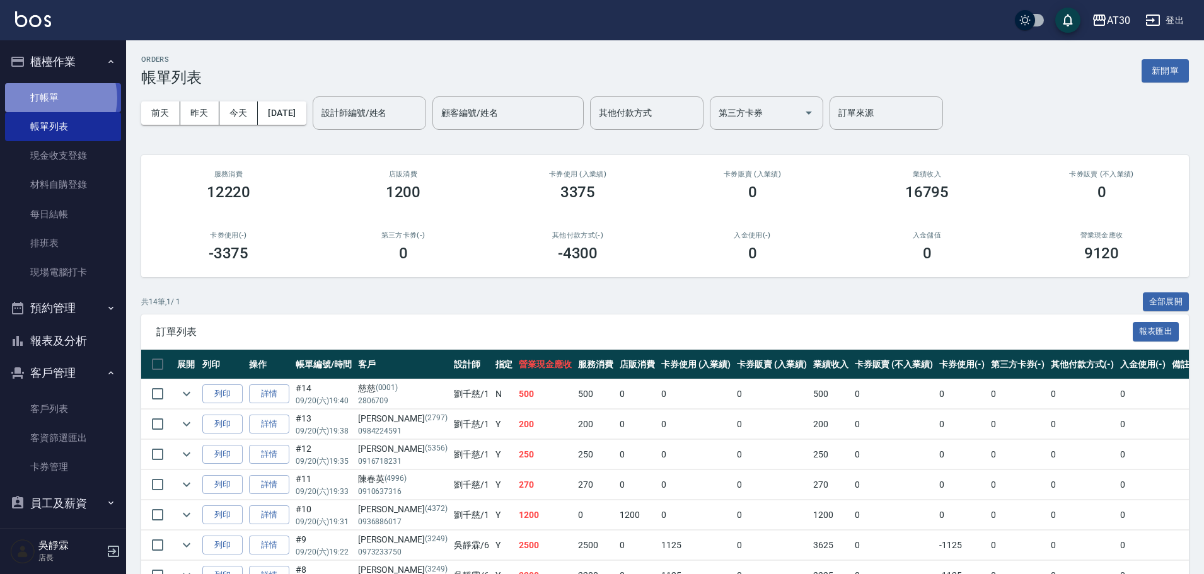
click at [50, 98] on link "打帳單" at bounding box center [63, 97] width 116 height 29
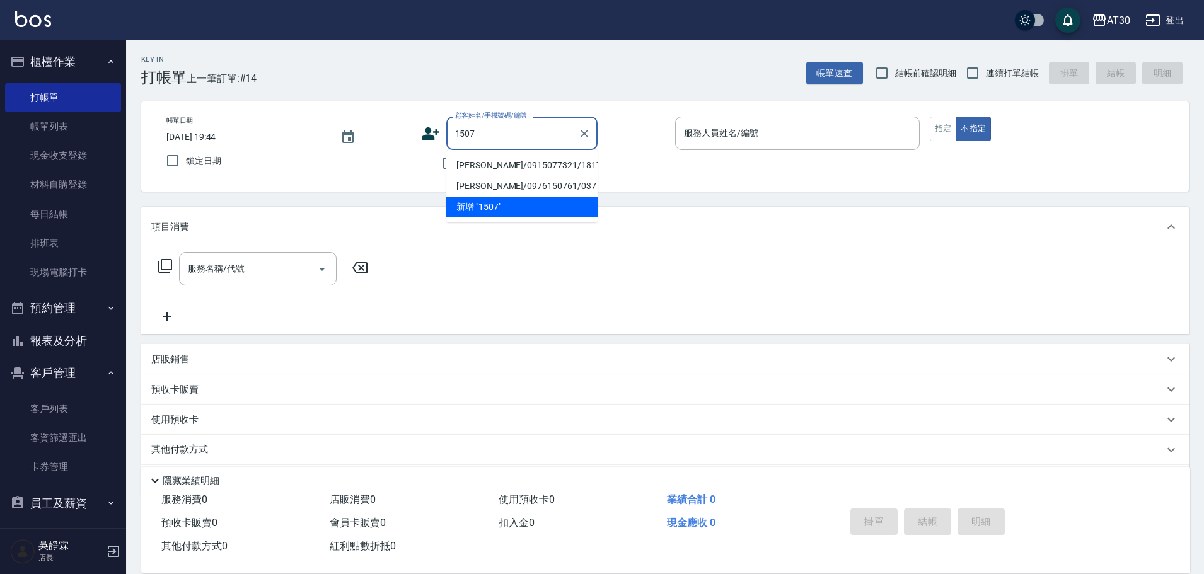
type input "1507"
click at [430, 136] on icon at bounding box center [431, 133] width 18 height 13
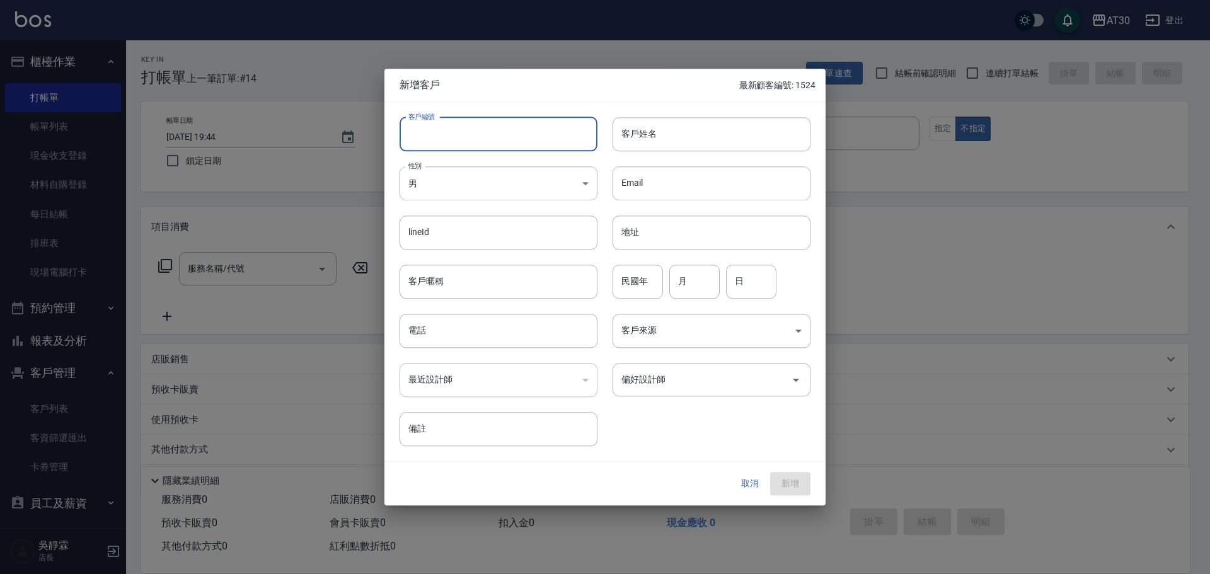
click at [433, 136] on input "客戶編號" at bounding box center [499, 134] width 198 height 34
type input "1507"
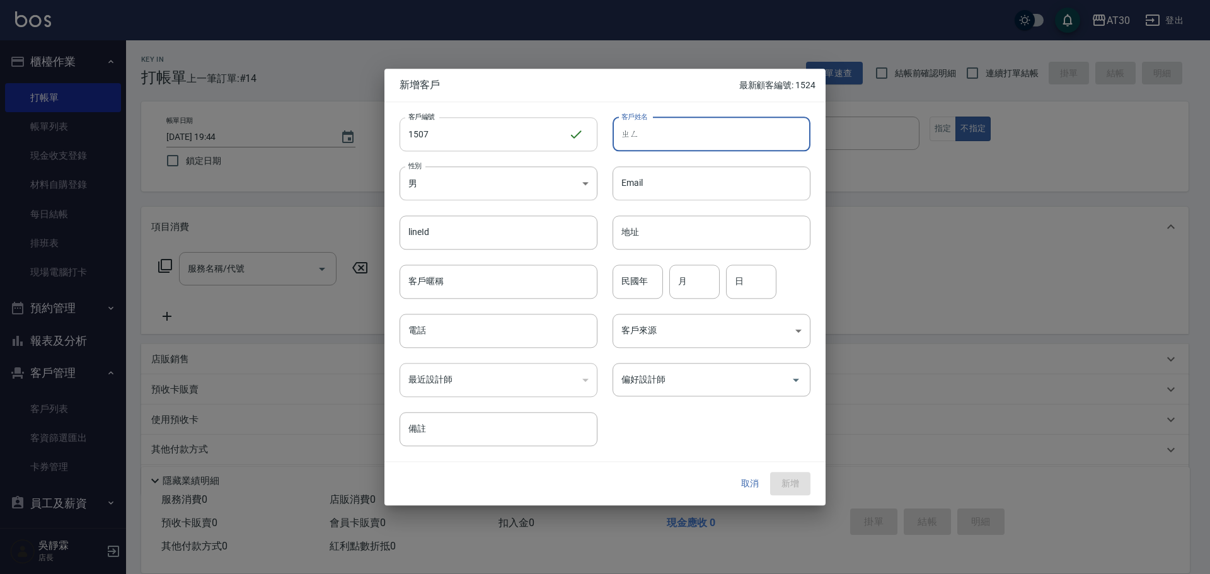
type input "爭"
type input "鄭琪華"
click at [469, 175] on body "AT30 登出 櫃檯作業 打帳單 帳單列表 現金收支登錄 材料自購登錄 每日結帳 排班表 現場電腦打卡 預約管理 預約管理 單日預約紀錄 單週預約紀錄 報表及…" at bounding box center [605, 308] width 1210 height 617
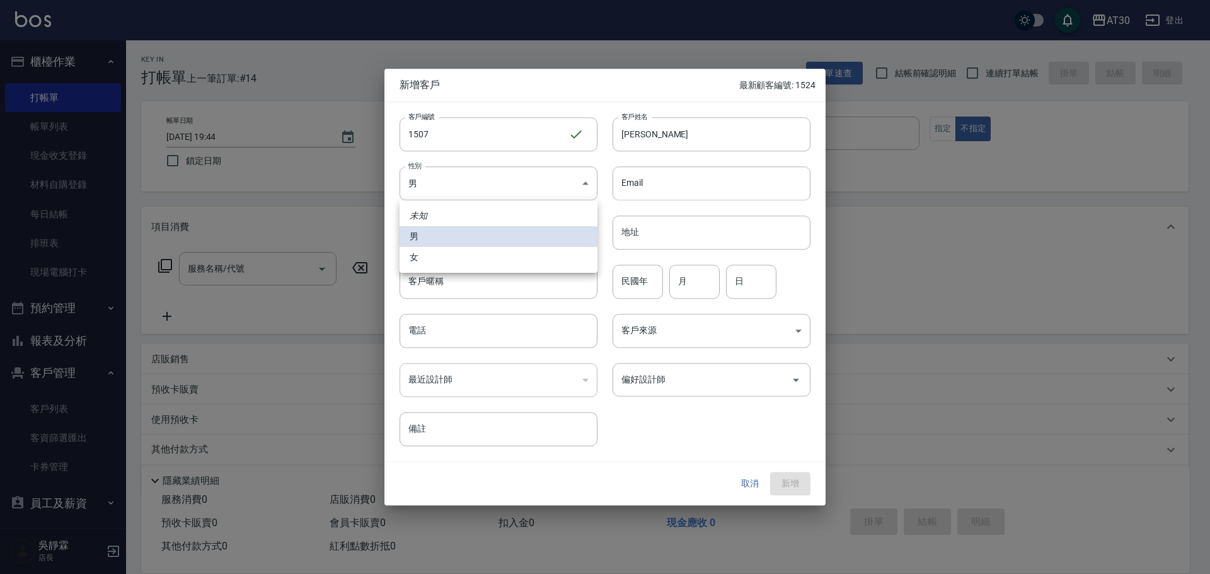
click at [438, 262] on li "女" at bounding box center [499, 257] width 198 height 21
type input "FEMALE"
click at [631, 286] on input "民國年" at bounding box center [638, 282] width 50 height 34
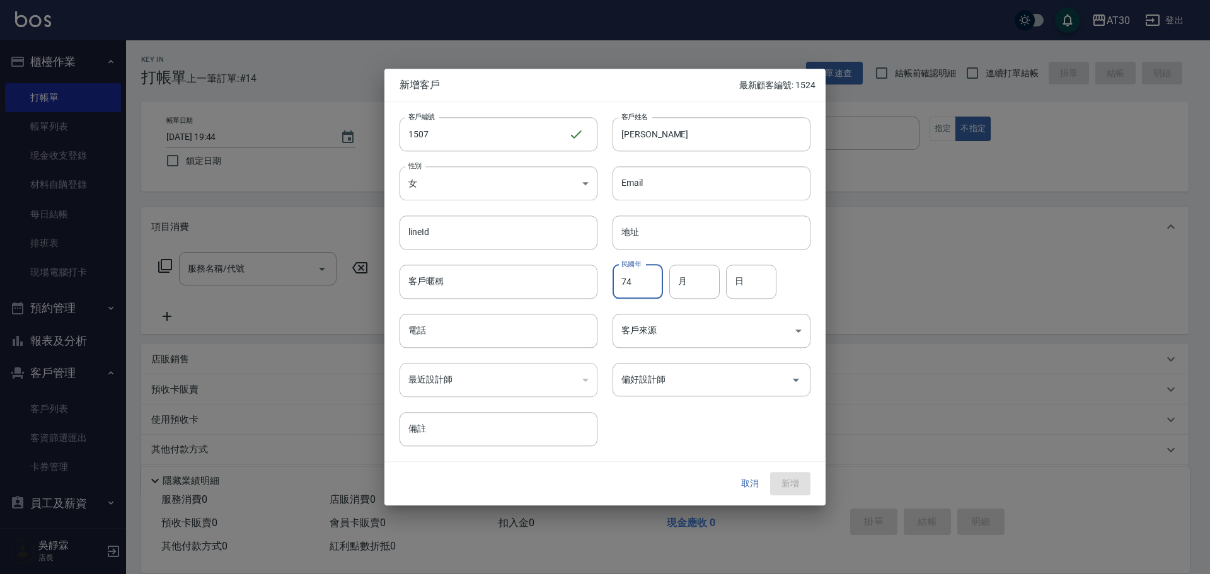
type input "74"
type input "04"
type input "15"
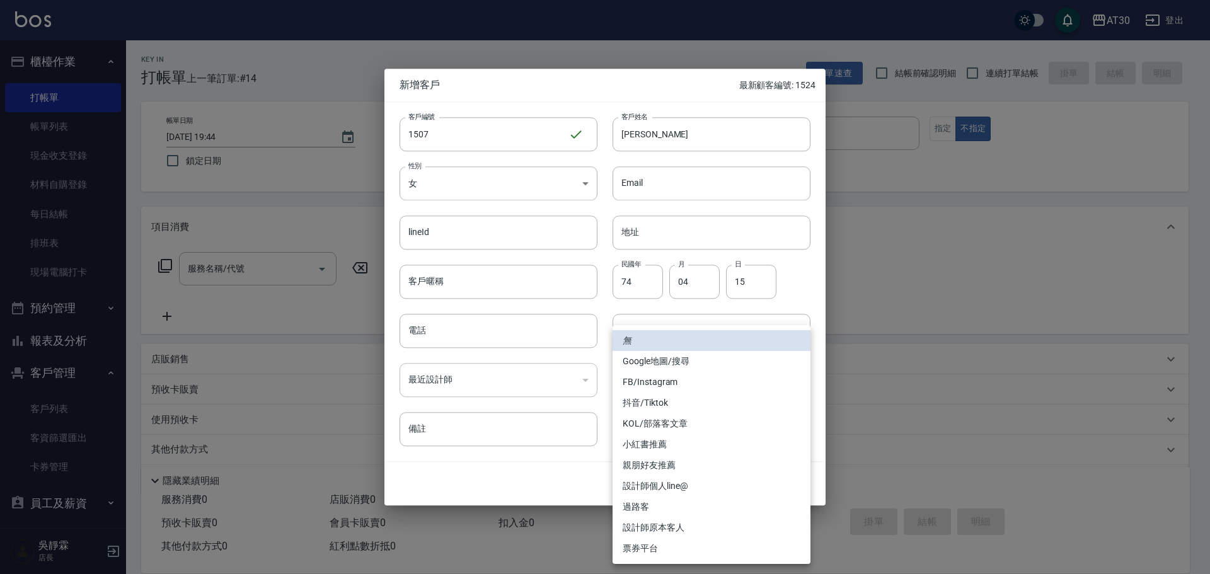
click at [482, 337] on div at bounding box center [605, 287] width 1210 height 574
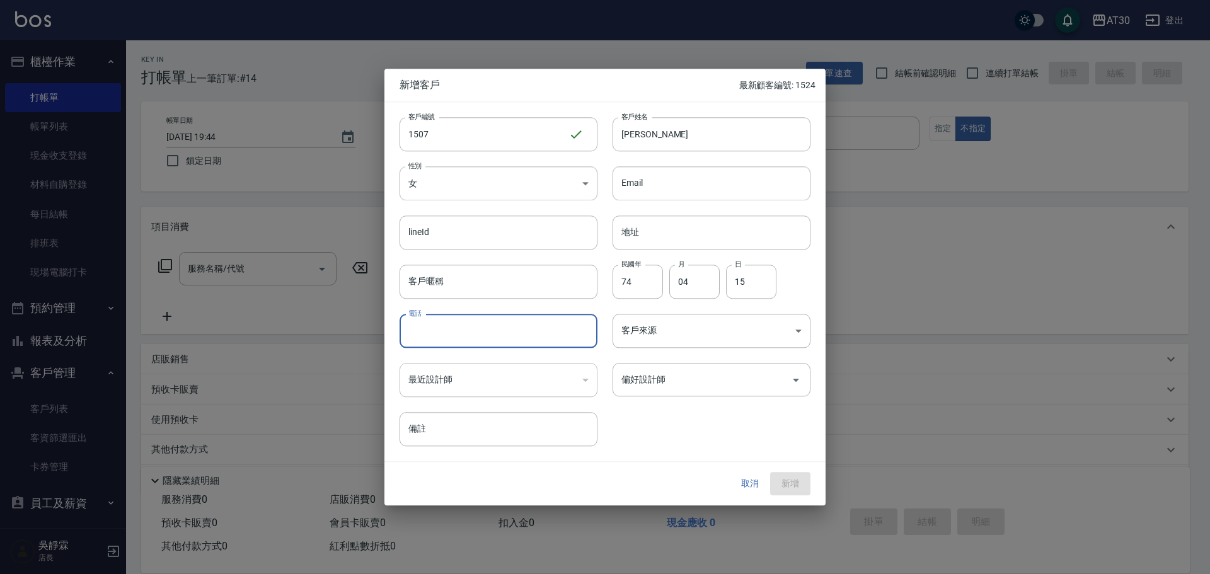
click at [484, 330] on input "電話" at bounding box center [499, 331] width 198 height 34
type input "0980690152"
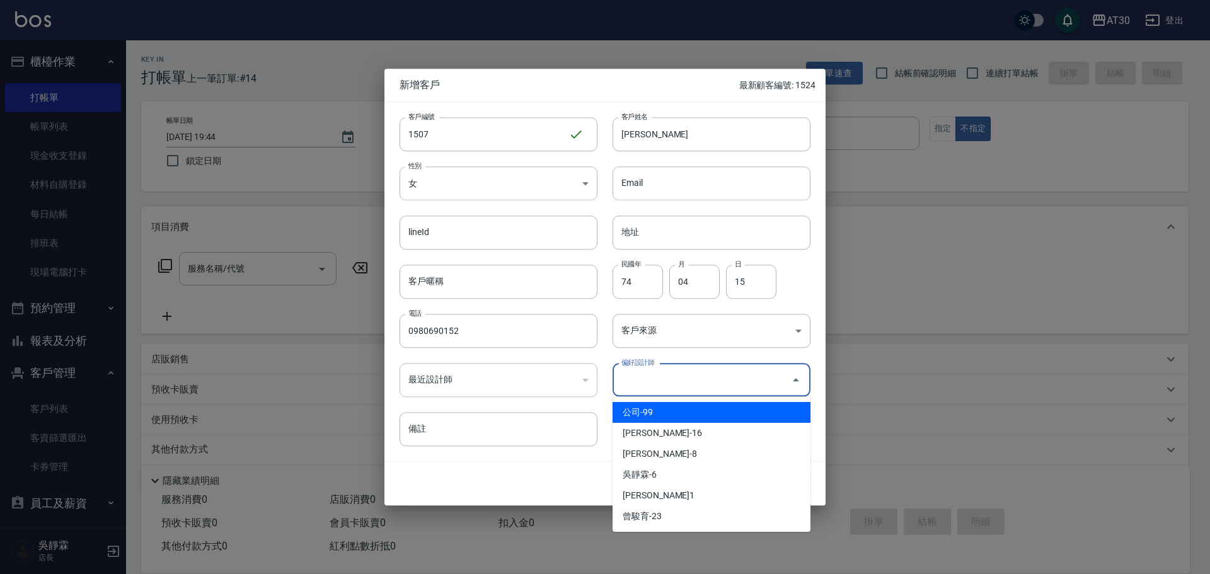
click at [639, 389] on input "偏好設計師" at bounding box center [702, 380] width 168 height 22
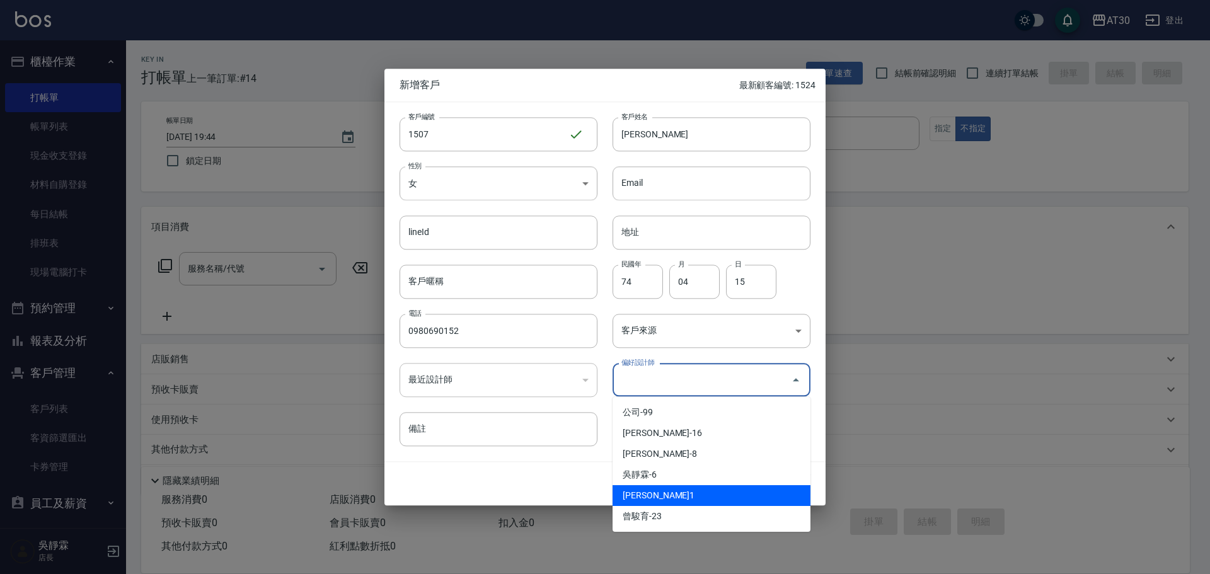
click at [683, 490] on li "[PERSON_NAME]1" at bounding box center [712, 495] width 198 height 21
type input "劉千慈"
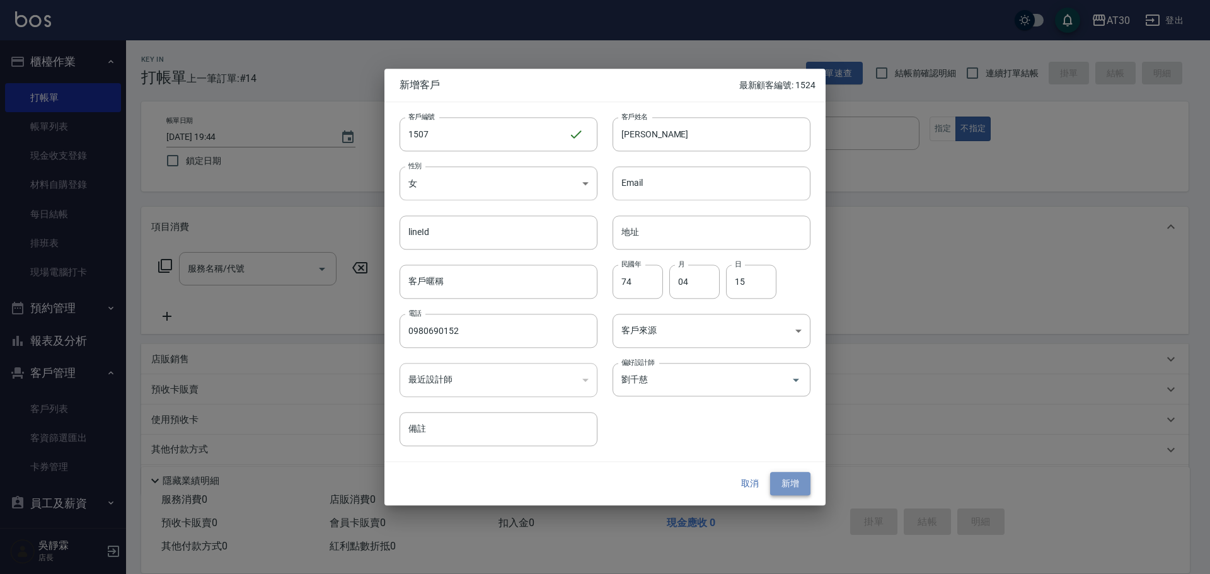
click at [792, 480] on button "新增" at bounding box center [790, 484] width 40 height 23
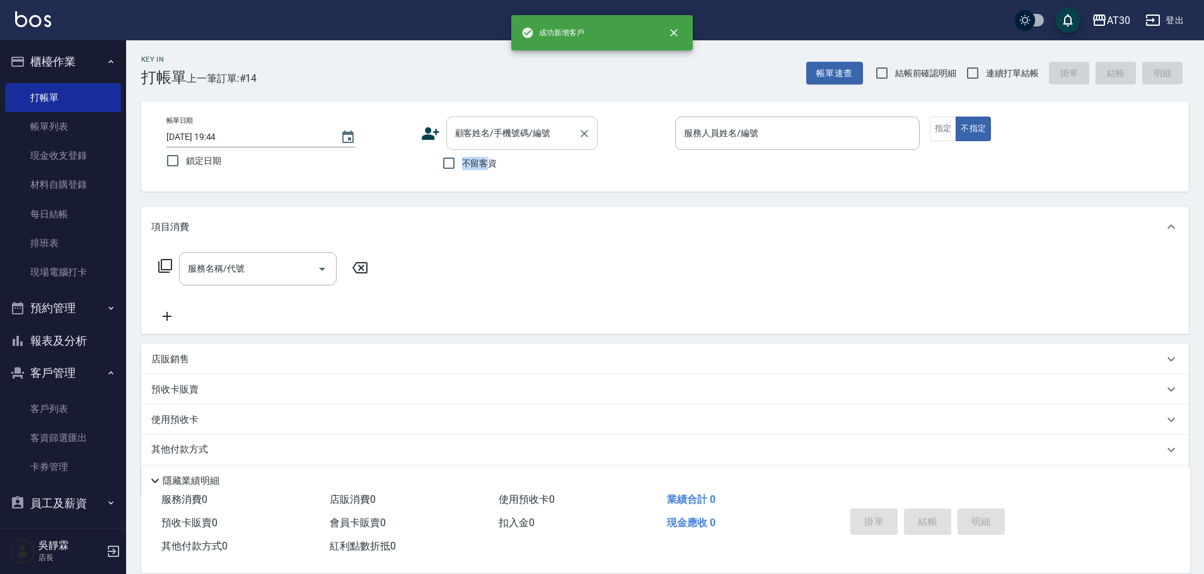
drag, startPoint x: 492, startPoint y: 151, endPoint x: 489, endPoint y: 140, distance: 12.0
click at [492, 149] on div "顧客姓名/手機號碼/編號 顧客姓名/手機號碼/編號 不留客資" at bounding box center [543, 147] width 245 height 60
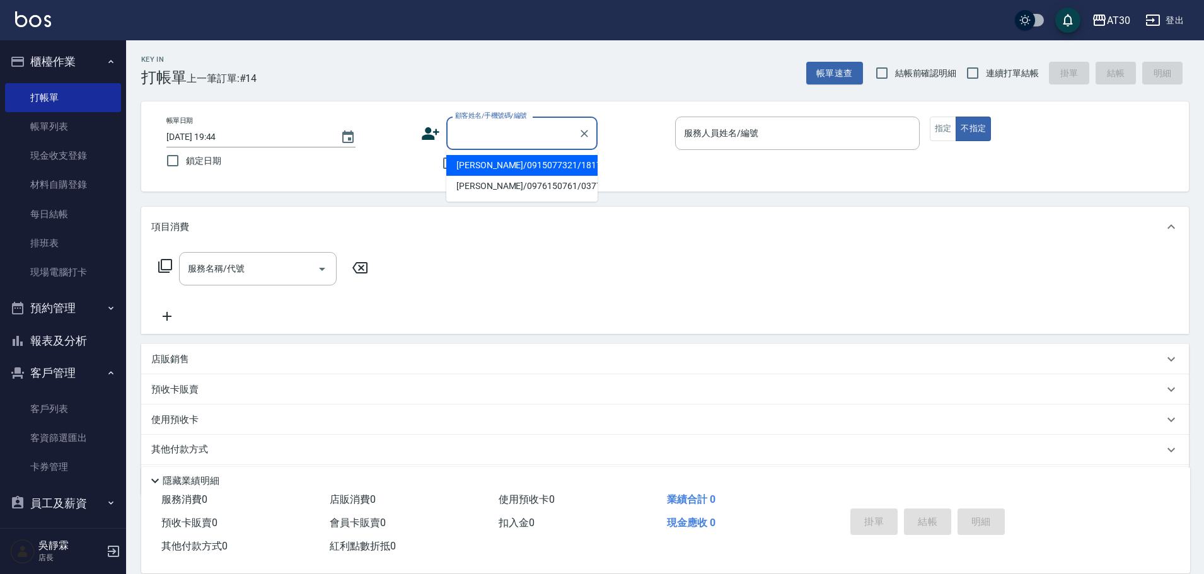
click at [483, 127] on input "顧客姓名/手機號碼/編號" at bounding box center [512, 133] width 121 height 22
type input "鄭琪華/0980690152/1507"
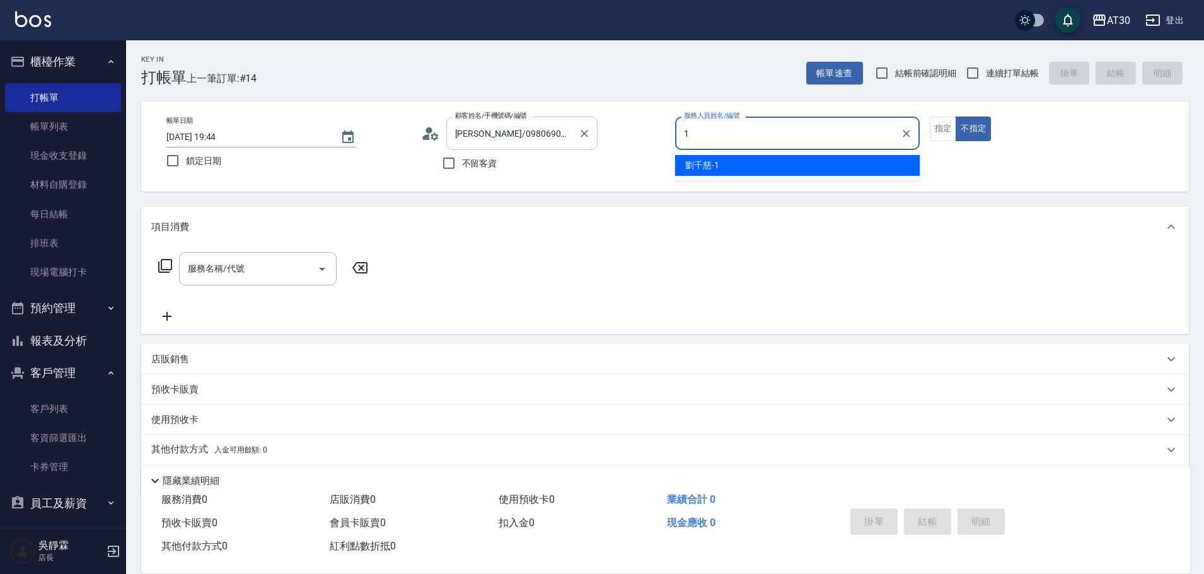
type input "[PERSON_NAME]1"
type button "false"
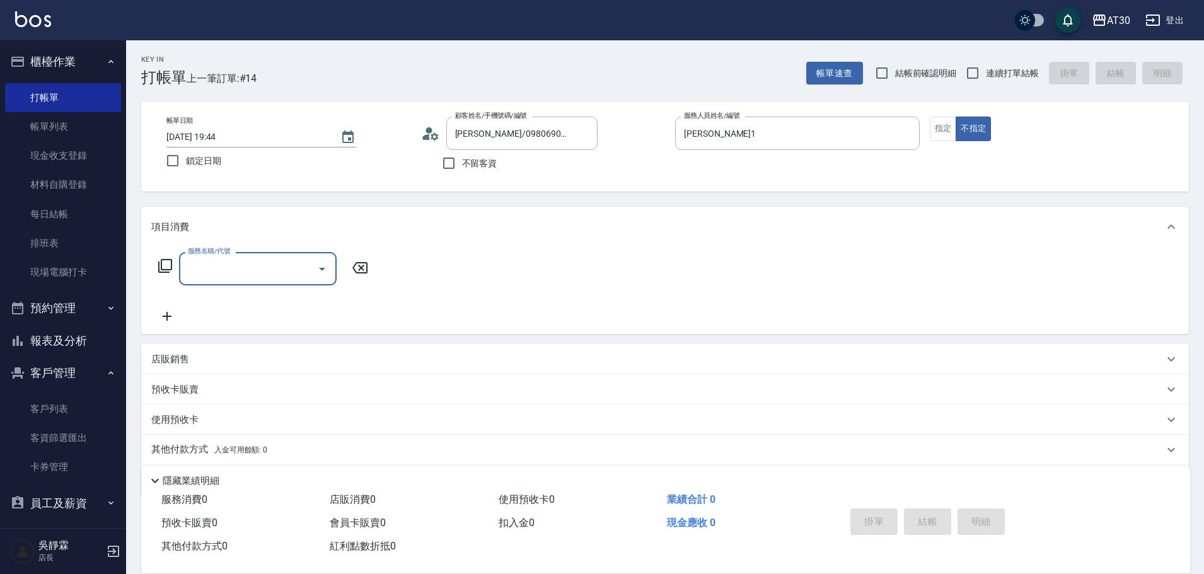
click at [171, 267] on icon at bounding box center [165, 266] width 14 height 14
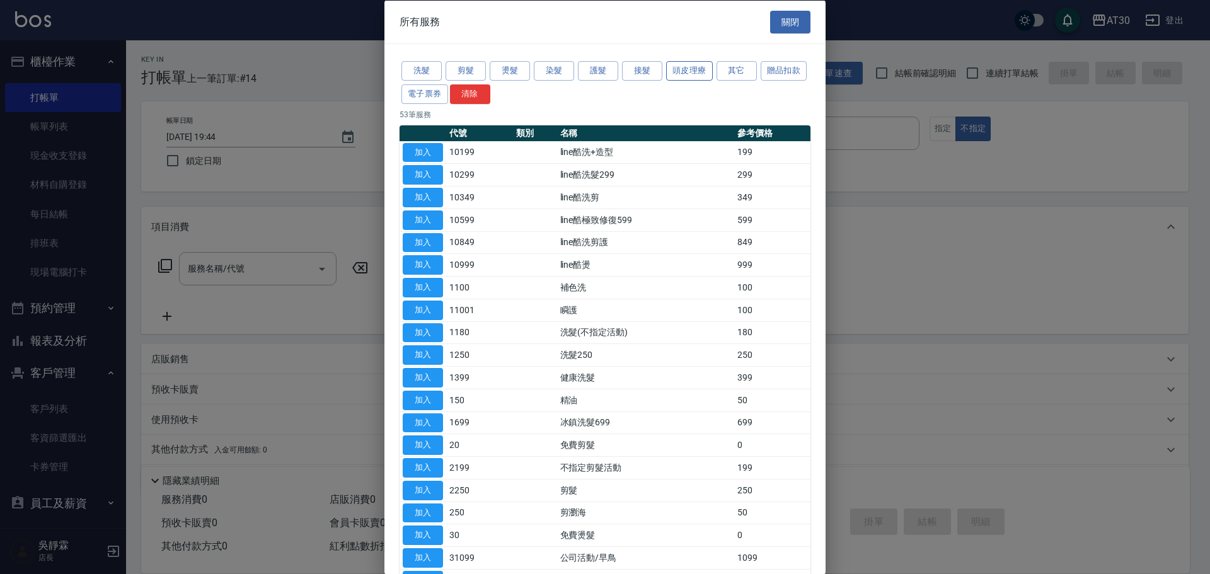
click at [683, 71] on button "頭皮理療" at bounding box center [689, 71] width 47 height 20
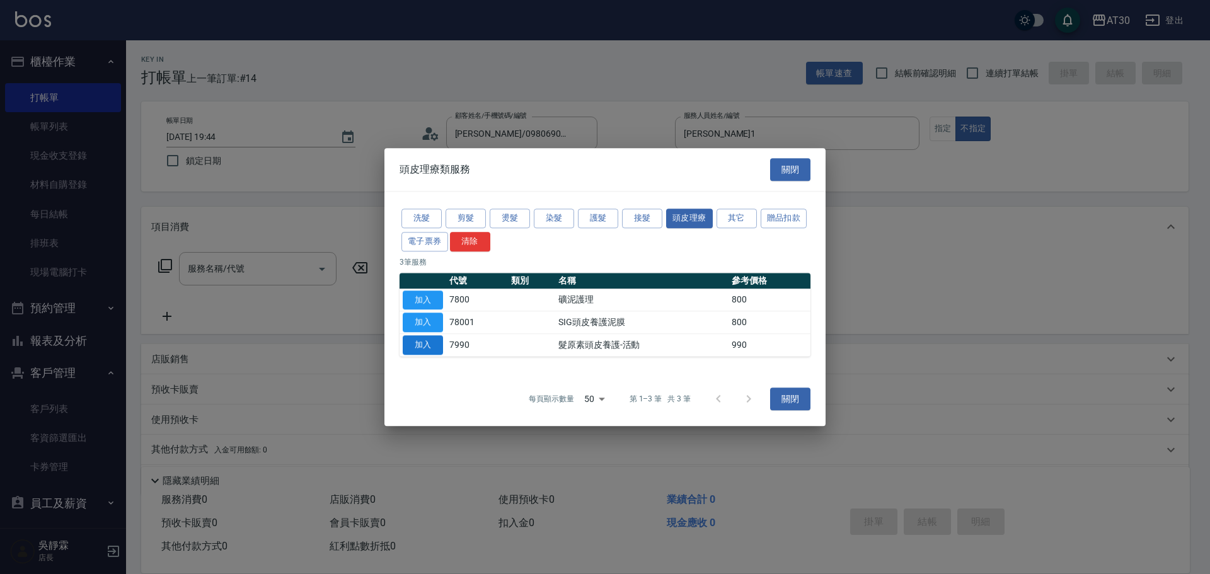
click at [430, 346] on button "加入" at bounding box center [423, 345] width 40 height 20
type input "髮原素頭皮養護-活動(7990)"
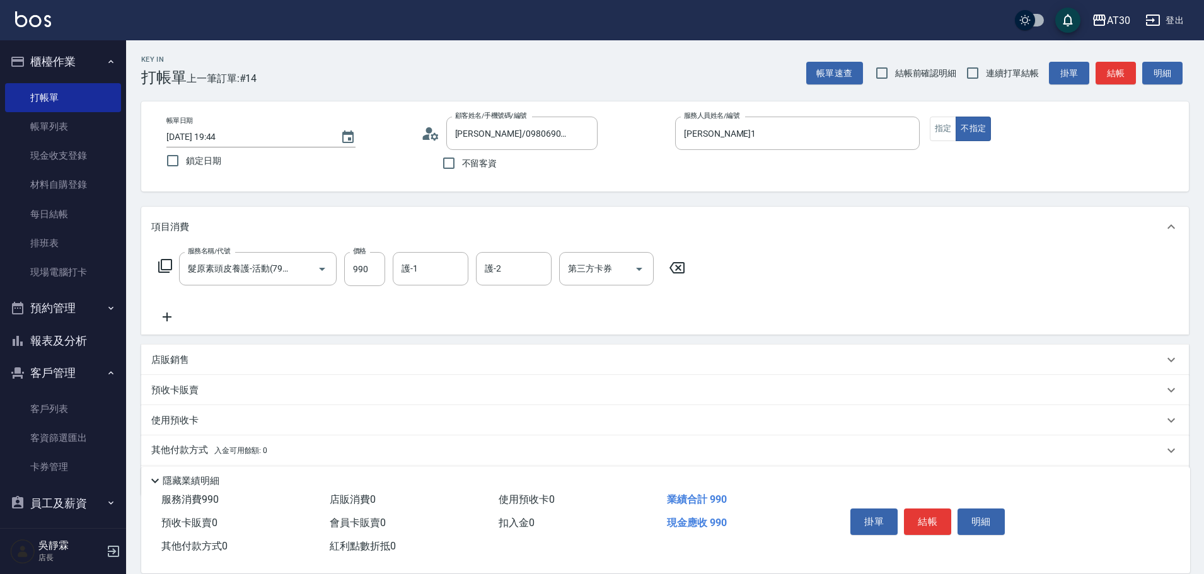
click at [392, 273] on div "服務名稱/代號 髮原素頭皮養護-活動(7990) 服務名稱/代號 價格 990 價格 護-1 護-1 護-2 護-2 第三方卡券 第三方卡券" at bounding box center [422, 269] width 542 height 34
click at [368, 274] on input "990" at bounding box center [364, 269] width 41 height 34
type input "1200"
type input "[PERSON_NAME]1"
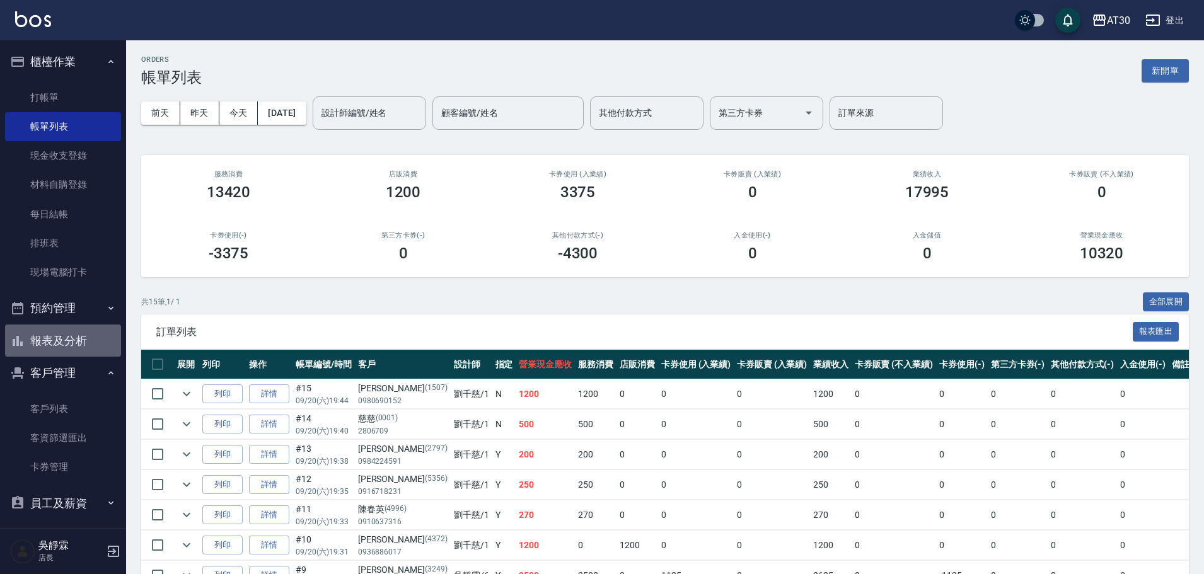
click at [83, 342] on button "報表及分析" at bounding box center [63, 341] width 116 height 33
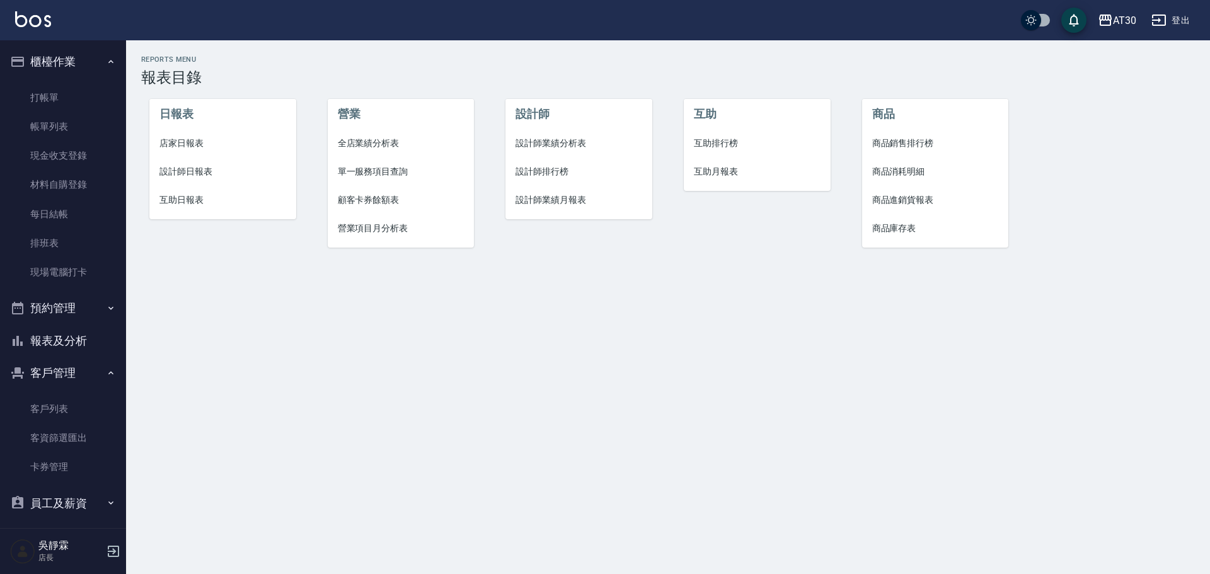
click at [66, 345] on button "報表及分析" at bounding box center [63, 341] width 116 height 33
click at [718, 132] on li "互助排行榜" at bounding box center [757, 143] width 147 height 28
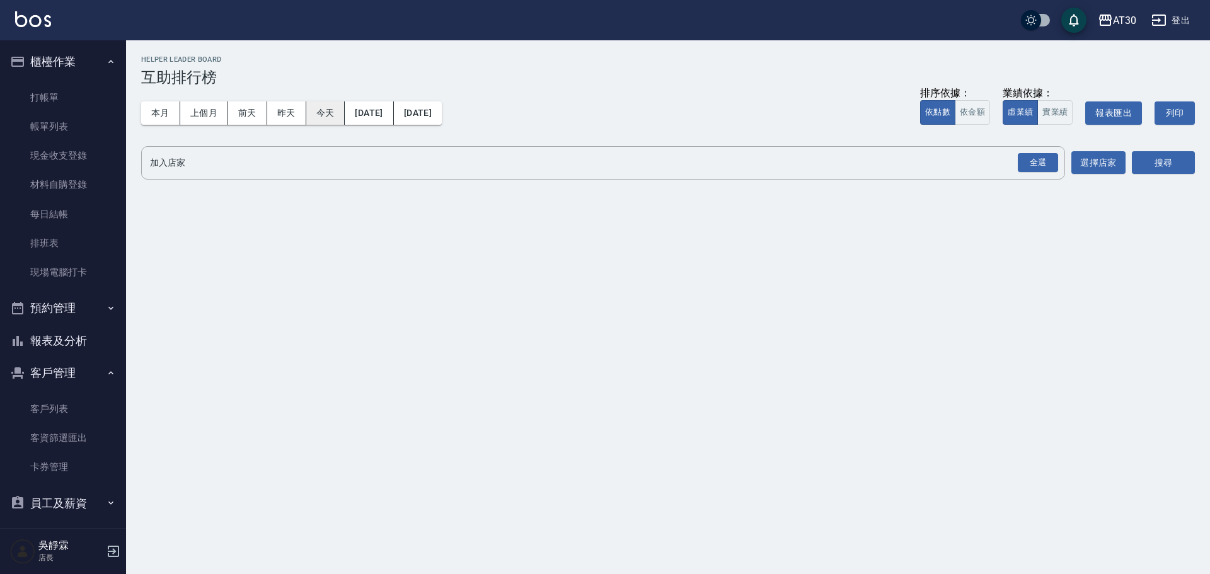
drag, startPoint x: 306, startPoint y: 107, endPoint x: 315, endPoint y: 108, distance: 8.9
click at [308, 107] on button "今天" at bounding box center [325, 113] width 39 height 23
click at [1019, 163] on div "全選" at bounding box center [1038, 163] width 40 height 20
click at [1160, 166] on button "搜尋" at bounding box center [1163, 163] width 63 height 23
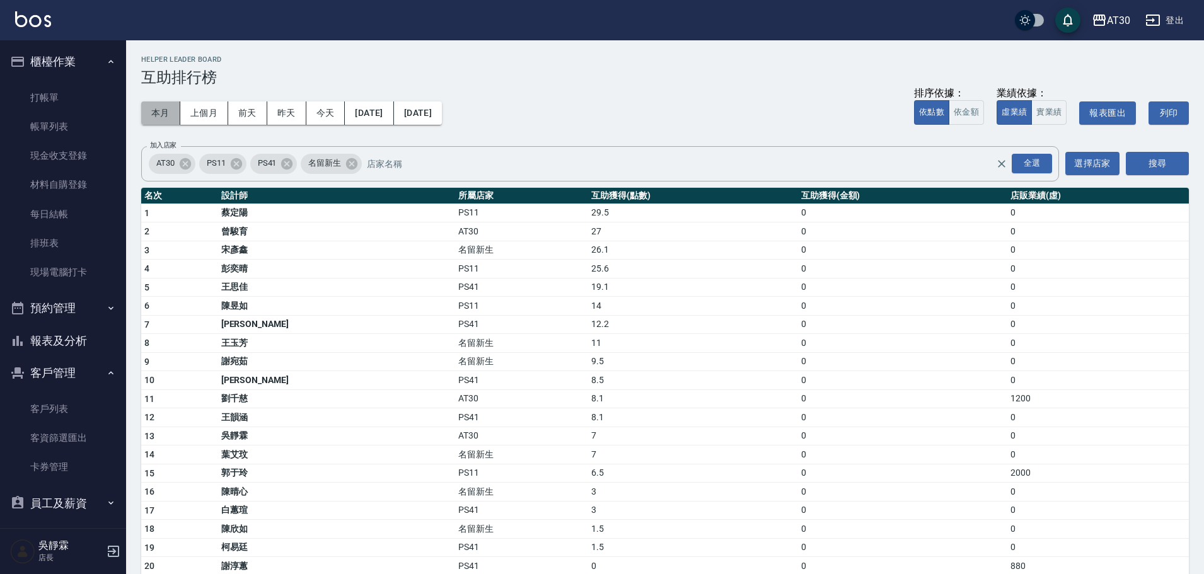
click at [163, 116] on button "本月" at bounding box center [160, 113] width 39 height 23
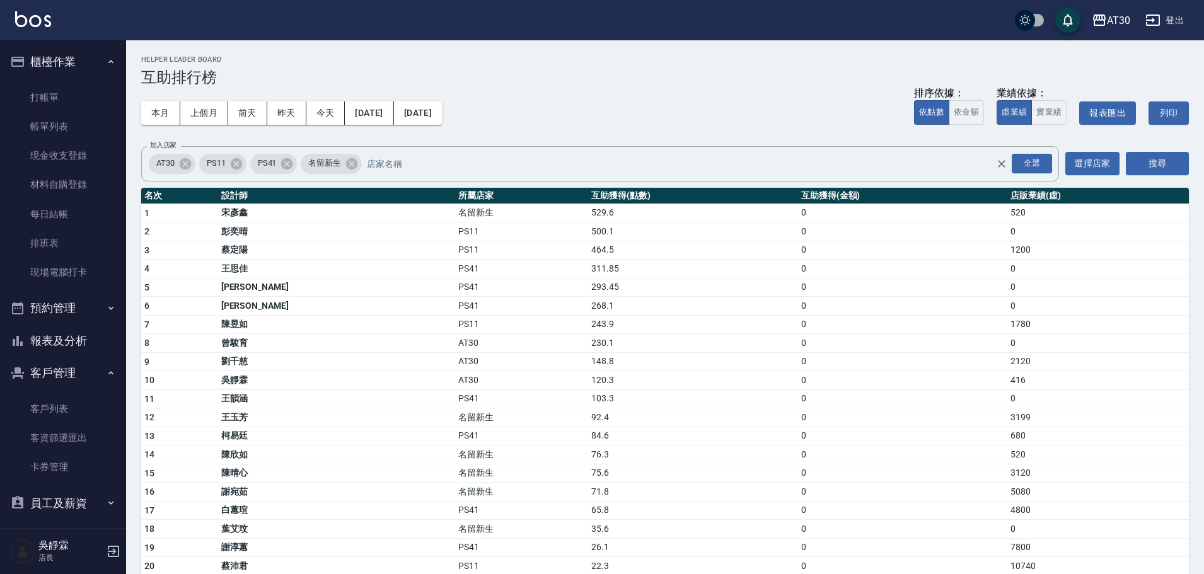
drag, startPoint x: 64, startPoint y: 119, endPoint x: 716, endPoint y: 182, distance: 655.5
click at [64, 120] on link "帳單列表" at bounding box center [63, 126] width 116 height 29
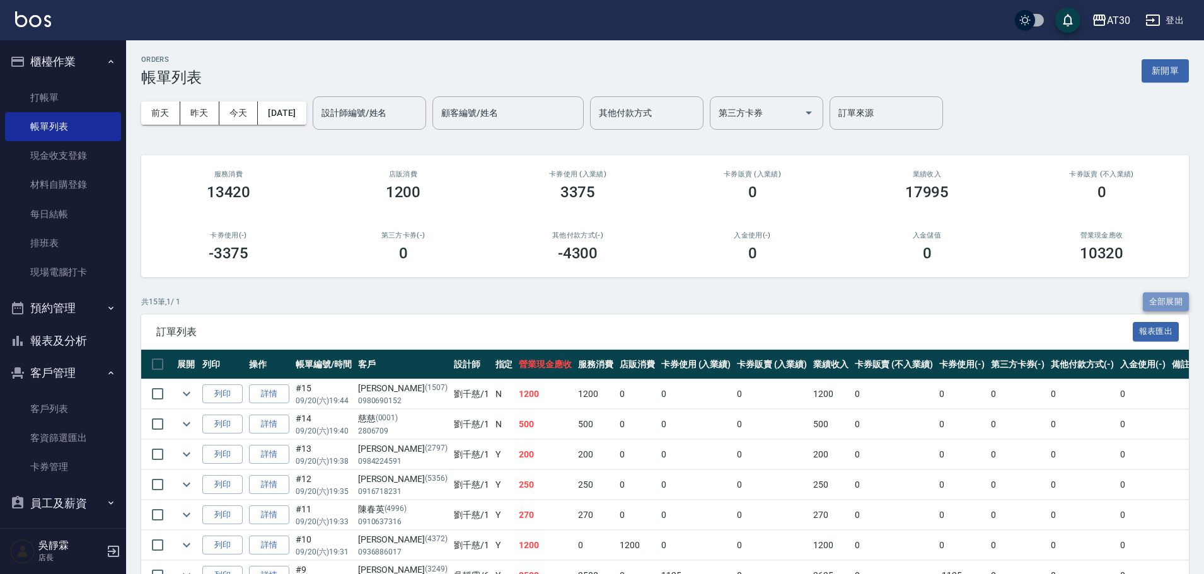
click at [1159, 295] on button "全部展開" at bounding box center [1166, 303] width 47 height 20
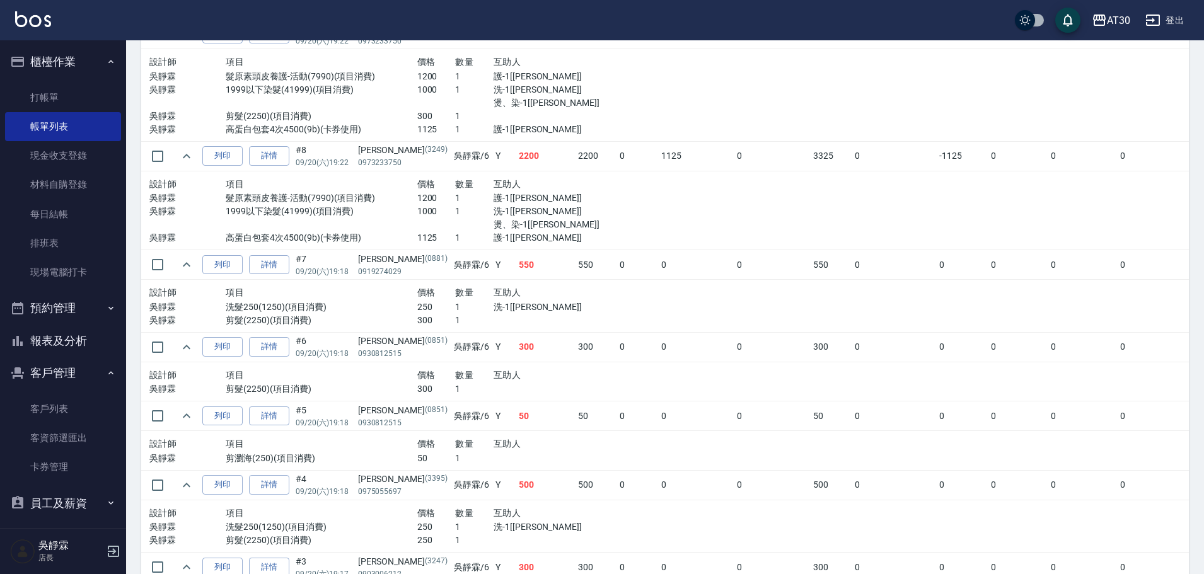
scroll to position [802, 0]
click at [91, 94] on link "打帳單" at bounding box center [63, 97] width 116 height 29
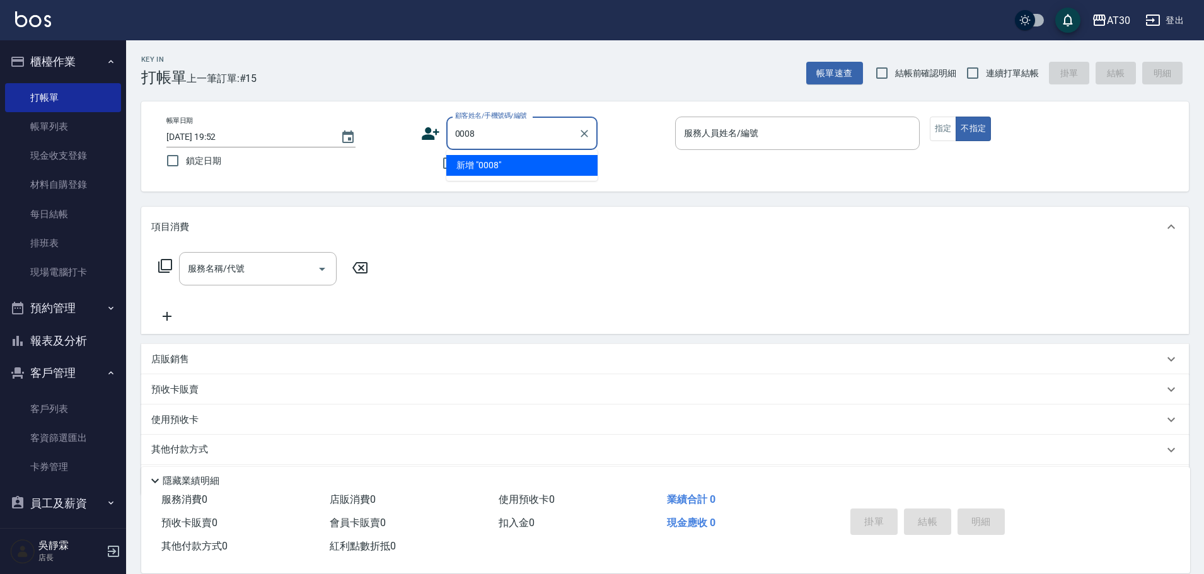
type input "0008"
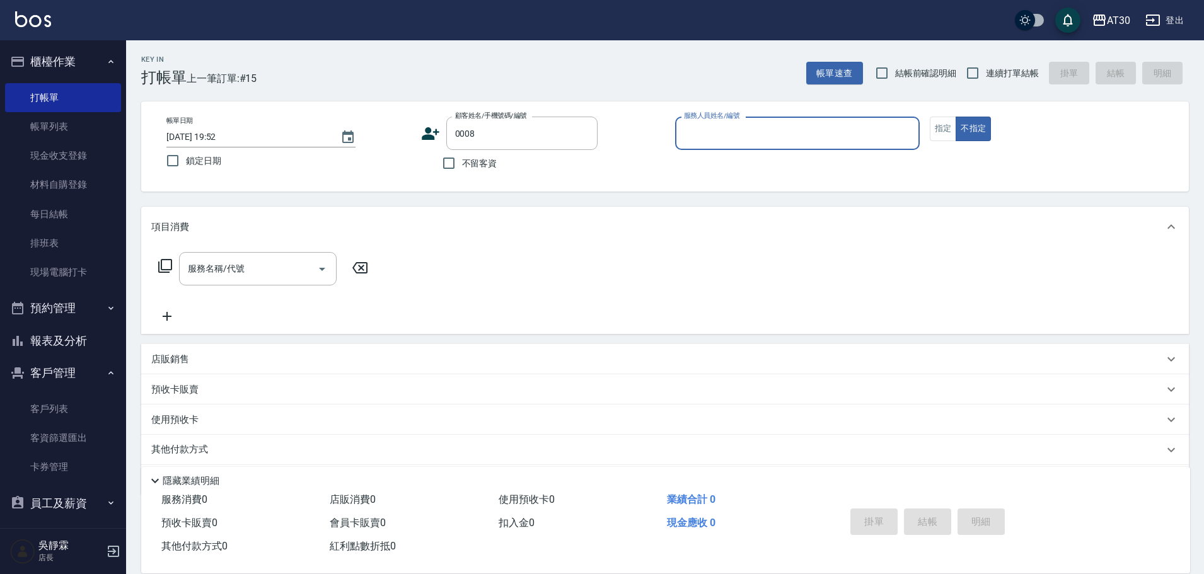
type input "8"
type input "Page/8_Page/0008"
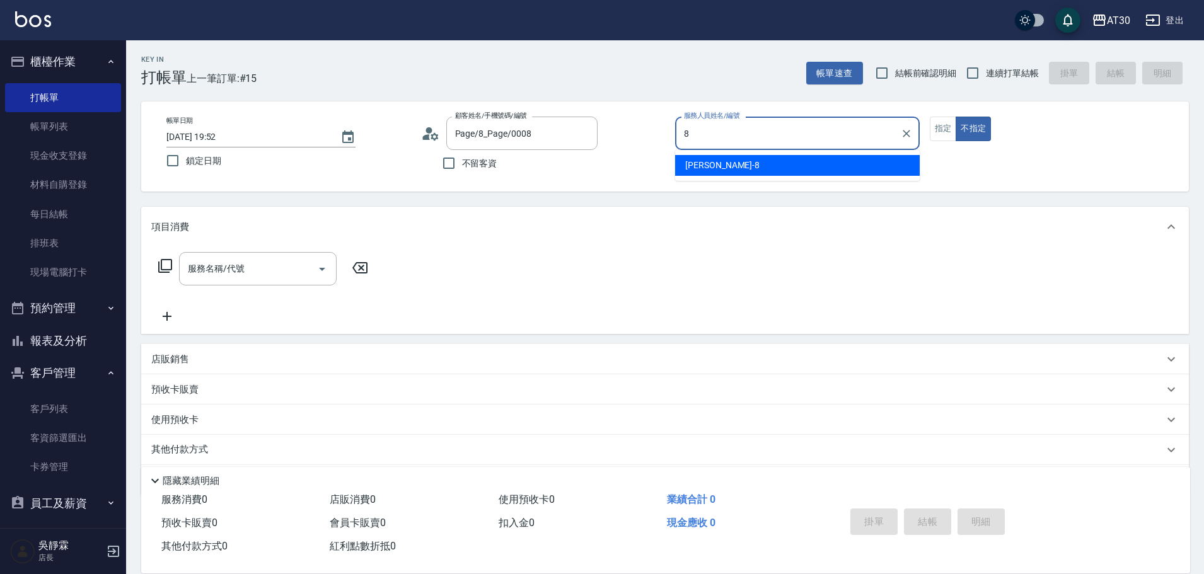
type input "郭閔暄-8"
type button "false"
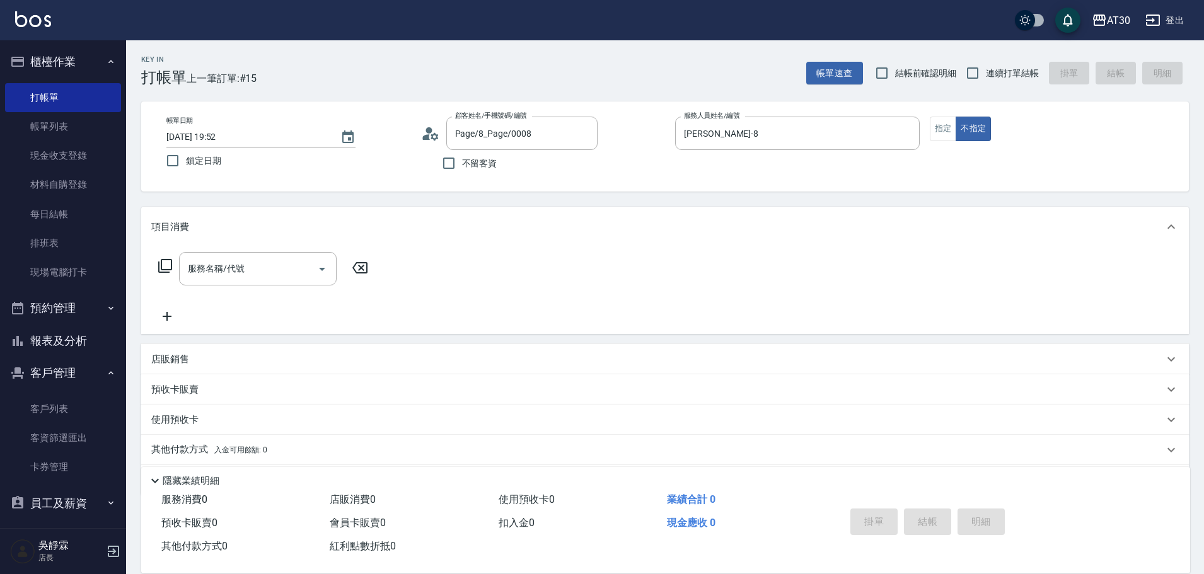
click at [194, 355] on div "店販銷售" at bounding box center [657, 359] width 1012 height 13
click at [223, 409] on input "服務人員姓名/編號" at bounding box center [198, 406] width 83 height 22
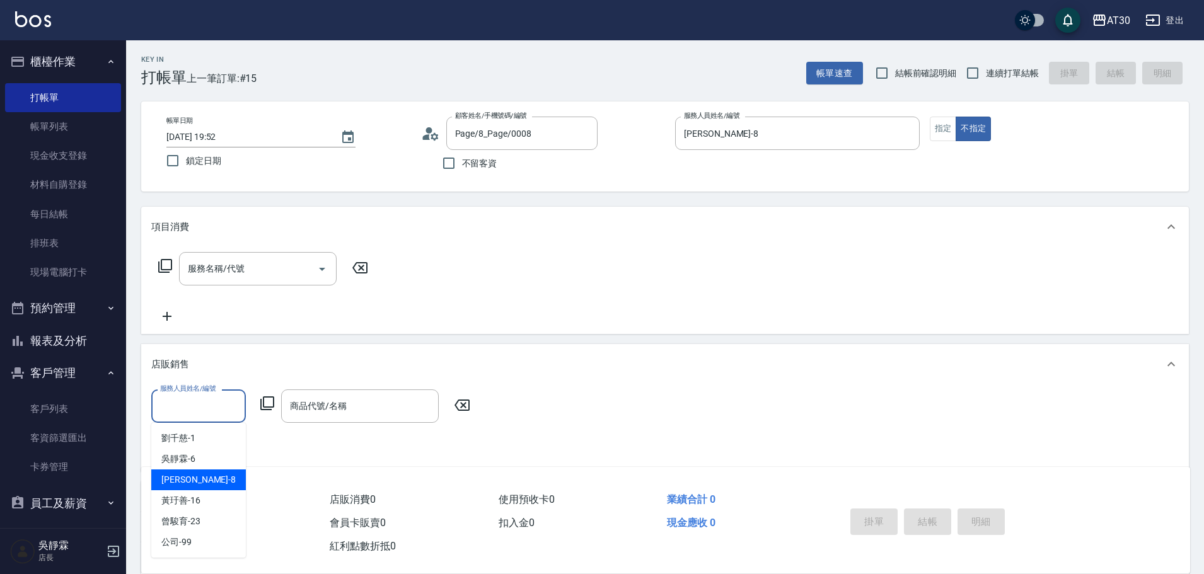
click at [214, 484] on div "郭閔暄 -8" at bounding box center [198, 480] width 95 height 21
type input "郭閔暄-8"
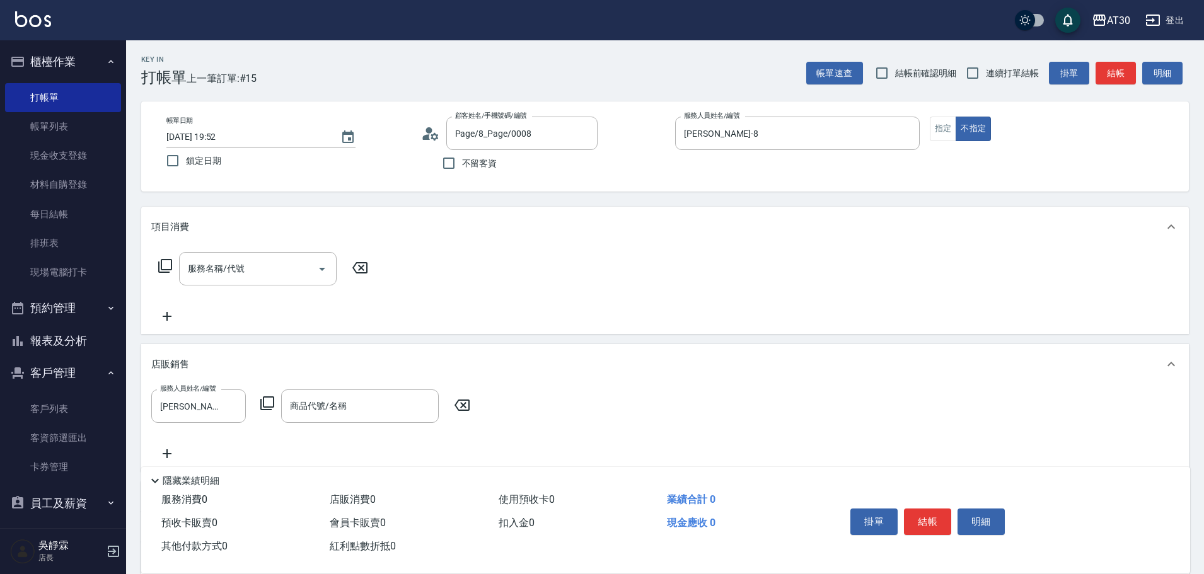
click at [268, 398] on icon at bounding box center [267, 403] width 15 height 15
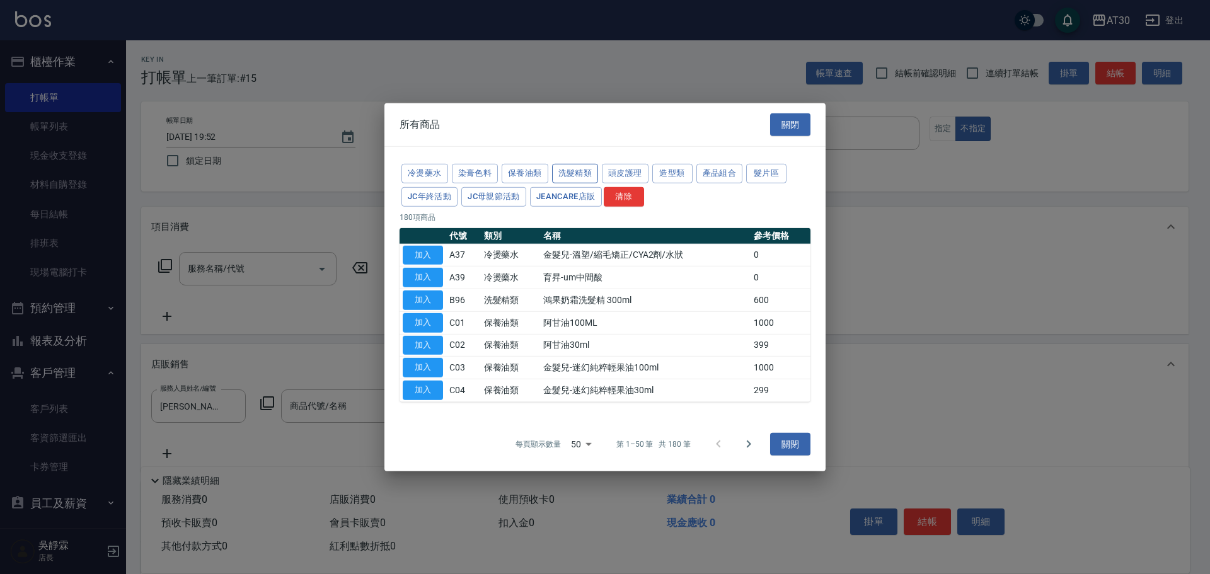
click at [579, 174] on button "洗髮精類" at bounding box center [575, 174] width 47 height 20
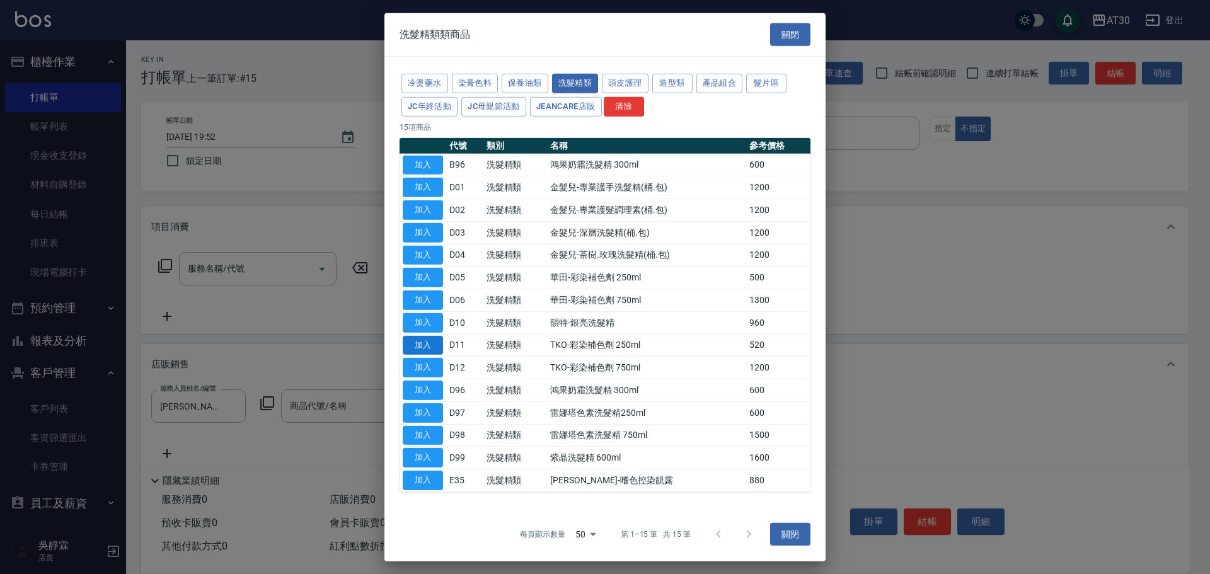
click at [422, 345] on button "加入" at bounding box center [423, 345] width 40 height 20
type input "TKO-彩染補色劑 250ml"
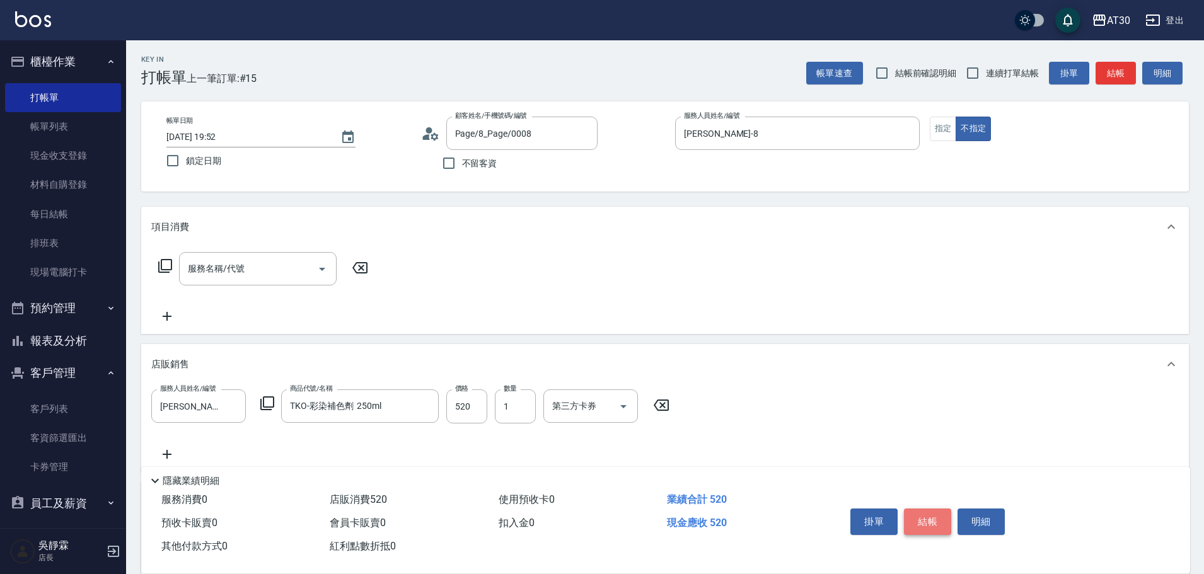
click at [931, 515] on button "結帳" at bounding box center [927, 522] width 47 height 26
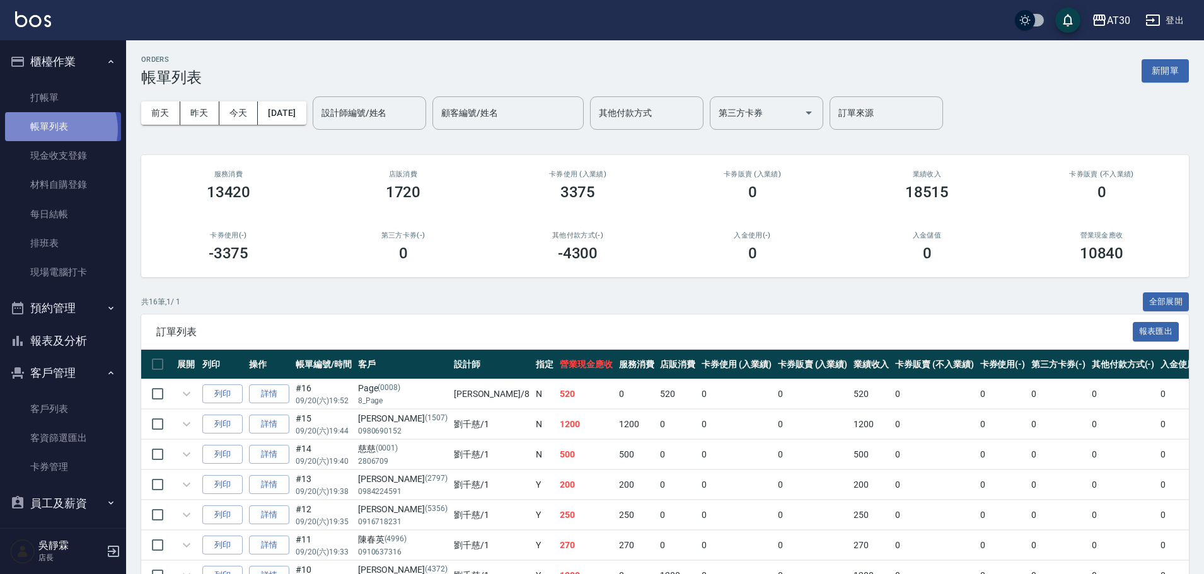
click at [56, 130] on link "帳單列表" at bounding box center [63, 126] width 116 height 29
